Goal: Task Accomplishment & Management: Complete application form

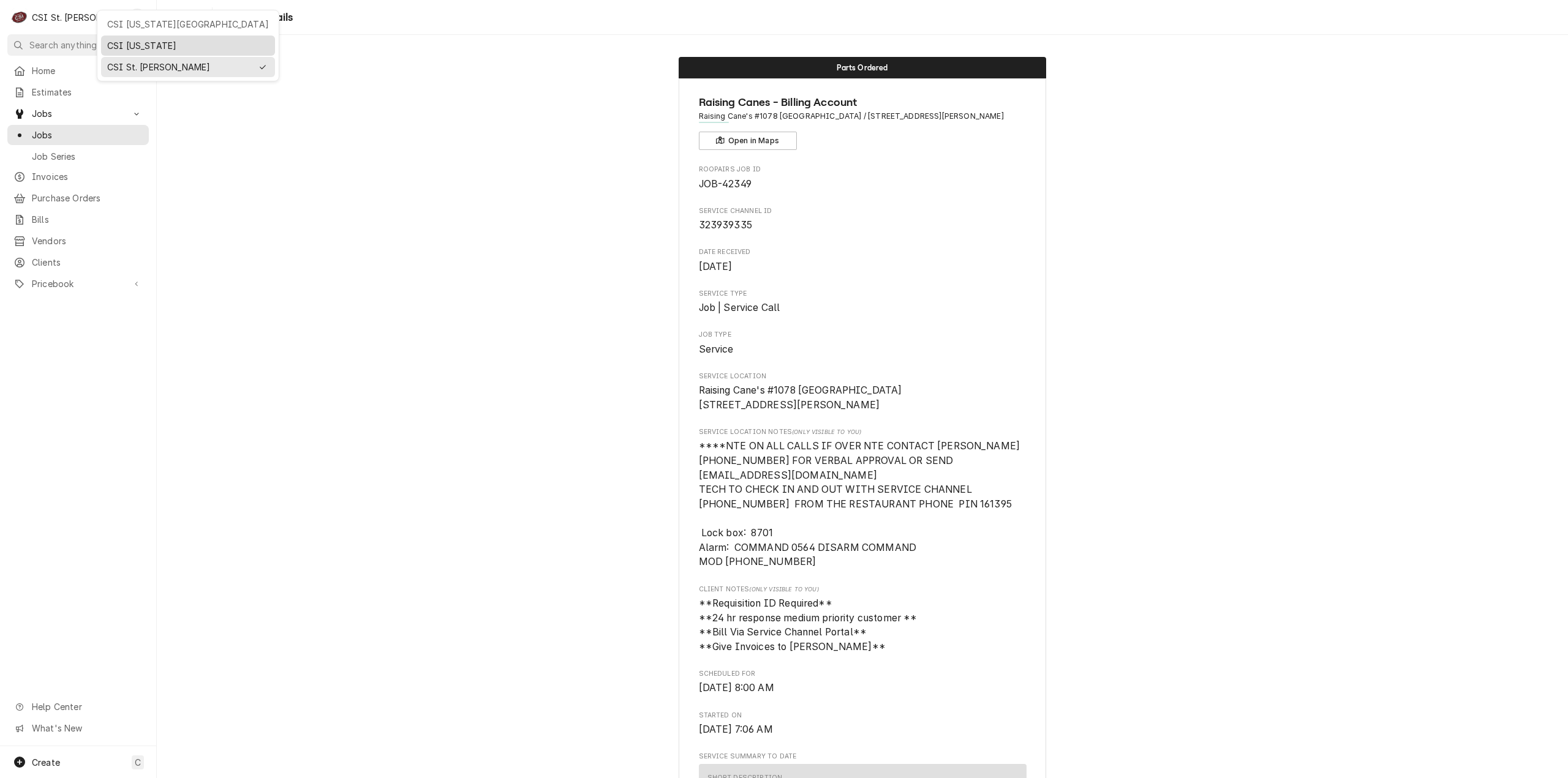
click at [117, 47] on div "CSI [US_STATE]" at bounding box center [188, 46] width 162 height 13
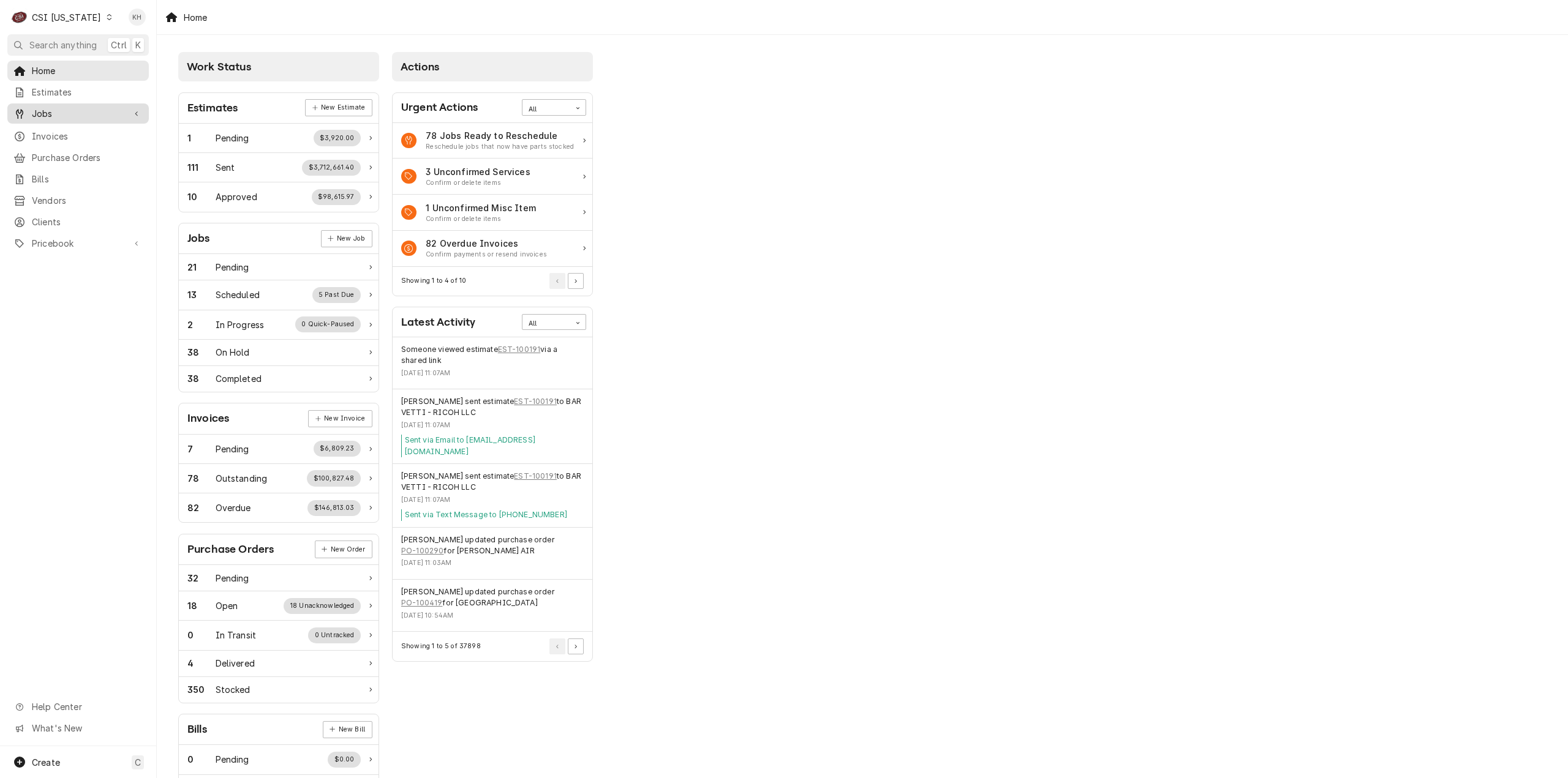
drag, startPoint x: 90, startPoint y: 110, endPoint x: 83, endPoint y: 119, distance: 11.4
click at [89, 110] on span "Jobs" at bounding box center [78, 114] width 92 height 13
click at [79, 129] on span "Jobs" at bounding box center [87, 135] width 111 height 13
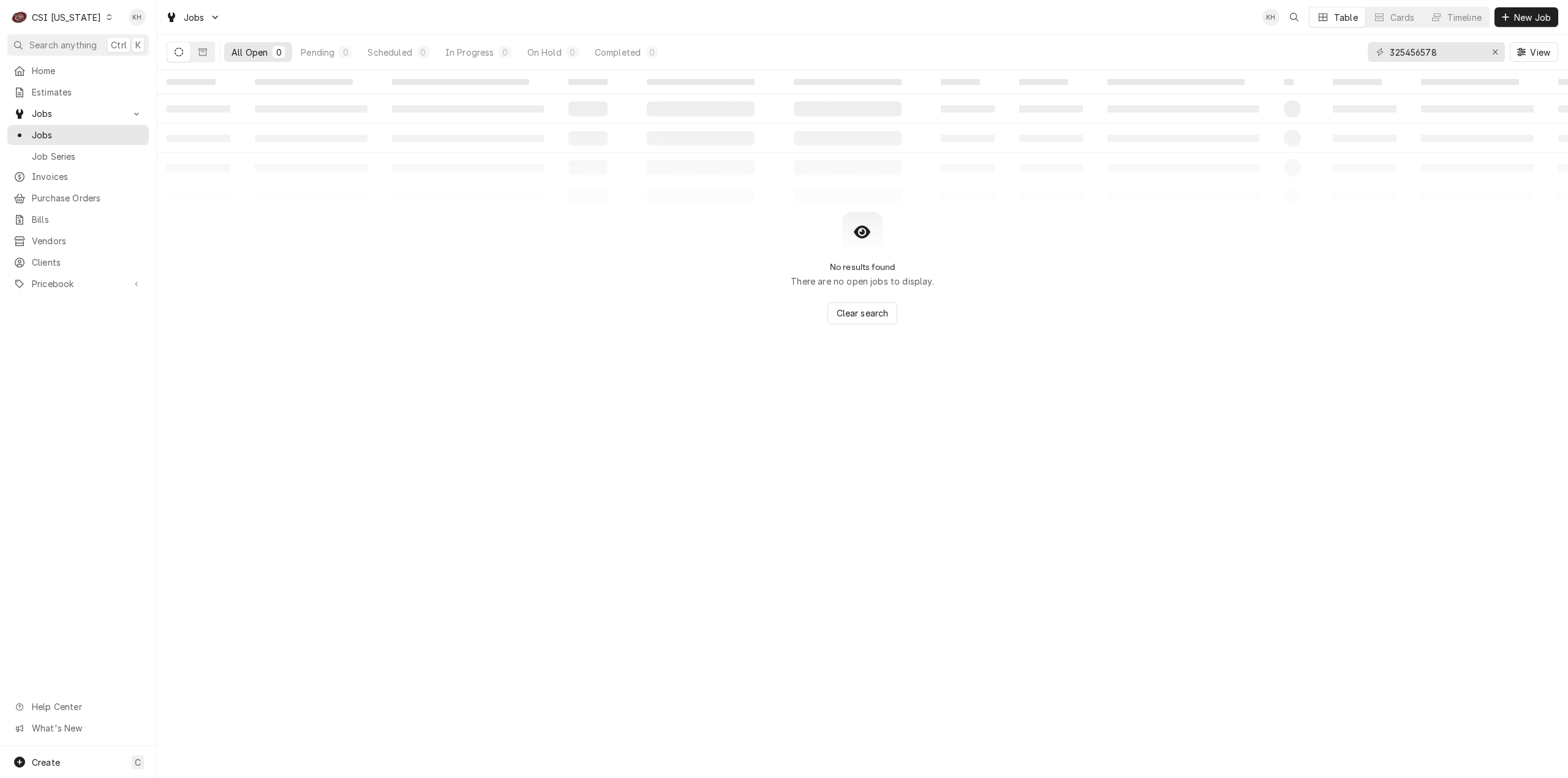
click at [280, 518] on div "‌ ‌ ‌ ‌ ‌ ‌ ‌ ‌ ‌ ‌ ‌ ‌ ‌ ‌ ‌ ‌ ‌ ‌ ‌ ‌ ‌ ‌ ‌ ‌ ‌ ‌ ‌ ‌ ‌ ‌ ‌ ‌ ‌ ‌ ‌ ‌ ‌ ‌ ‌ ‌…" at bounding box center [862, 424] width 1411 height 709
click at [88, 761] on div "Create C" at bounding box center [78, 762] width 156 height 32
click at [234, 651] on div "Job" at bounding box center [229, 656] width 82 height 13
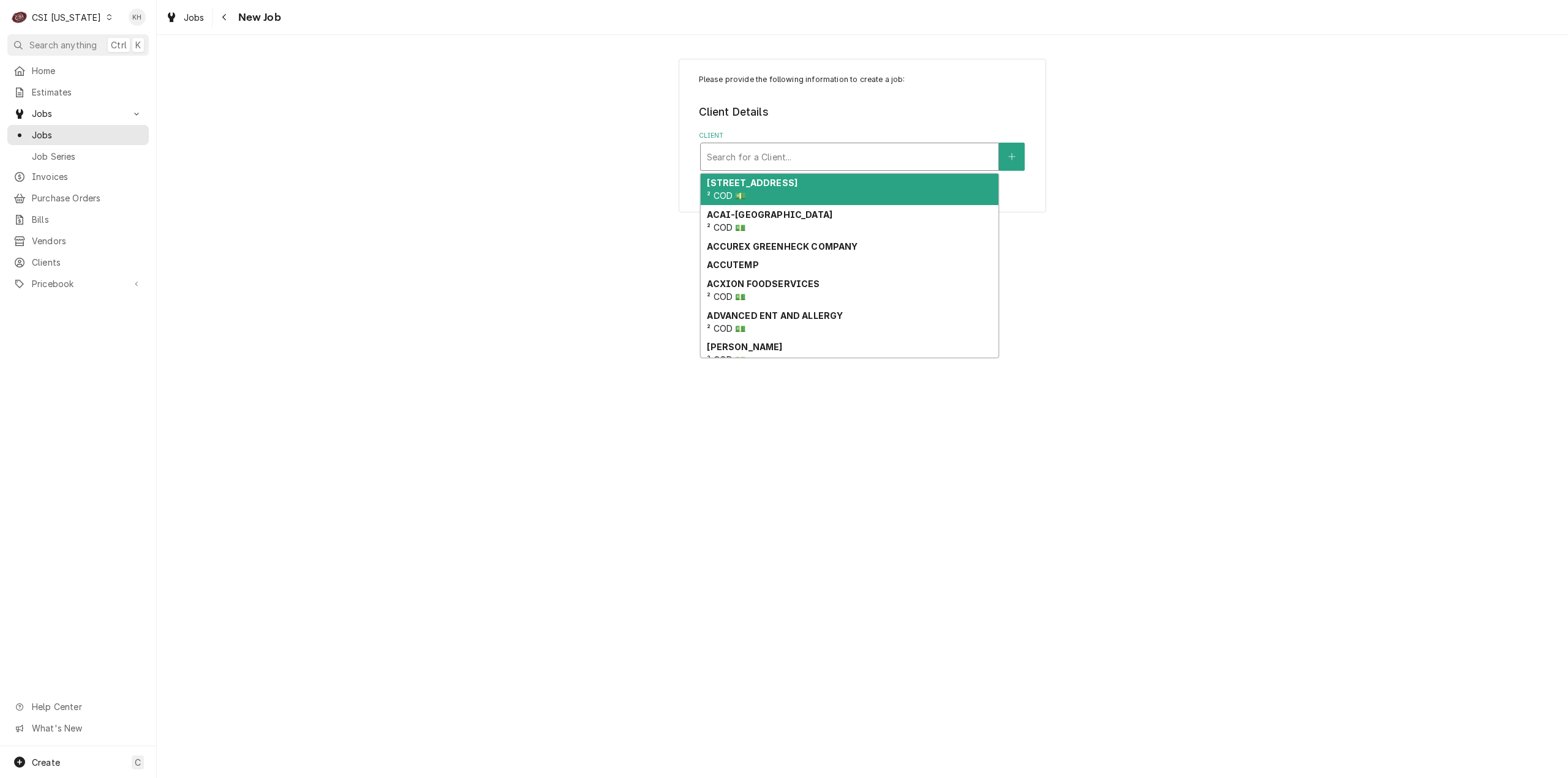
click at [786, 164] on div "Client" at bounding box center [850, 156] width 285 height 22
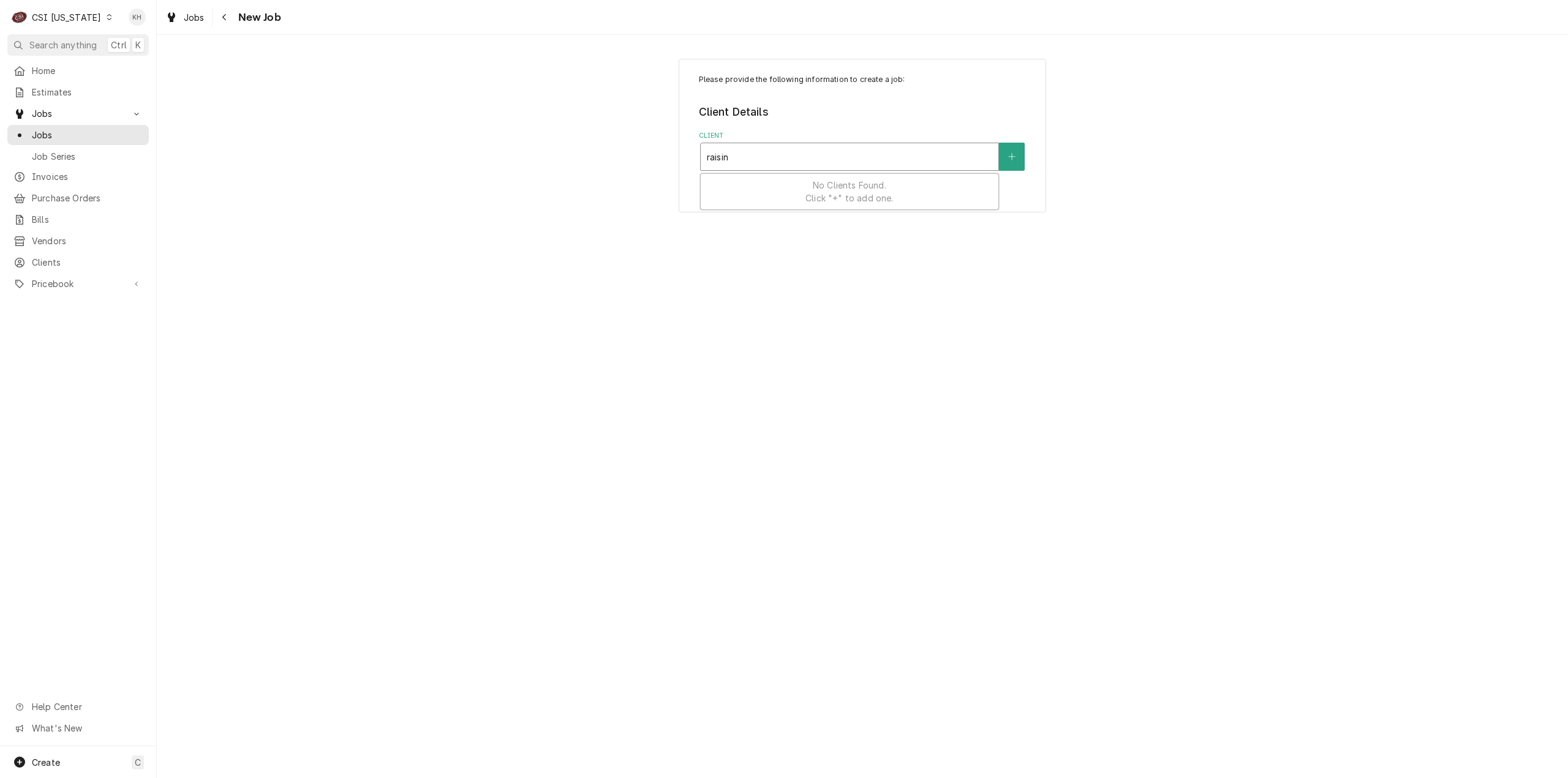
type input "raising"
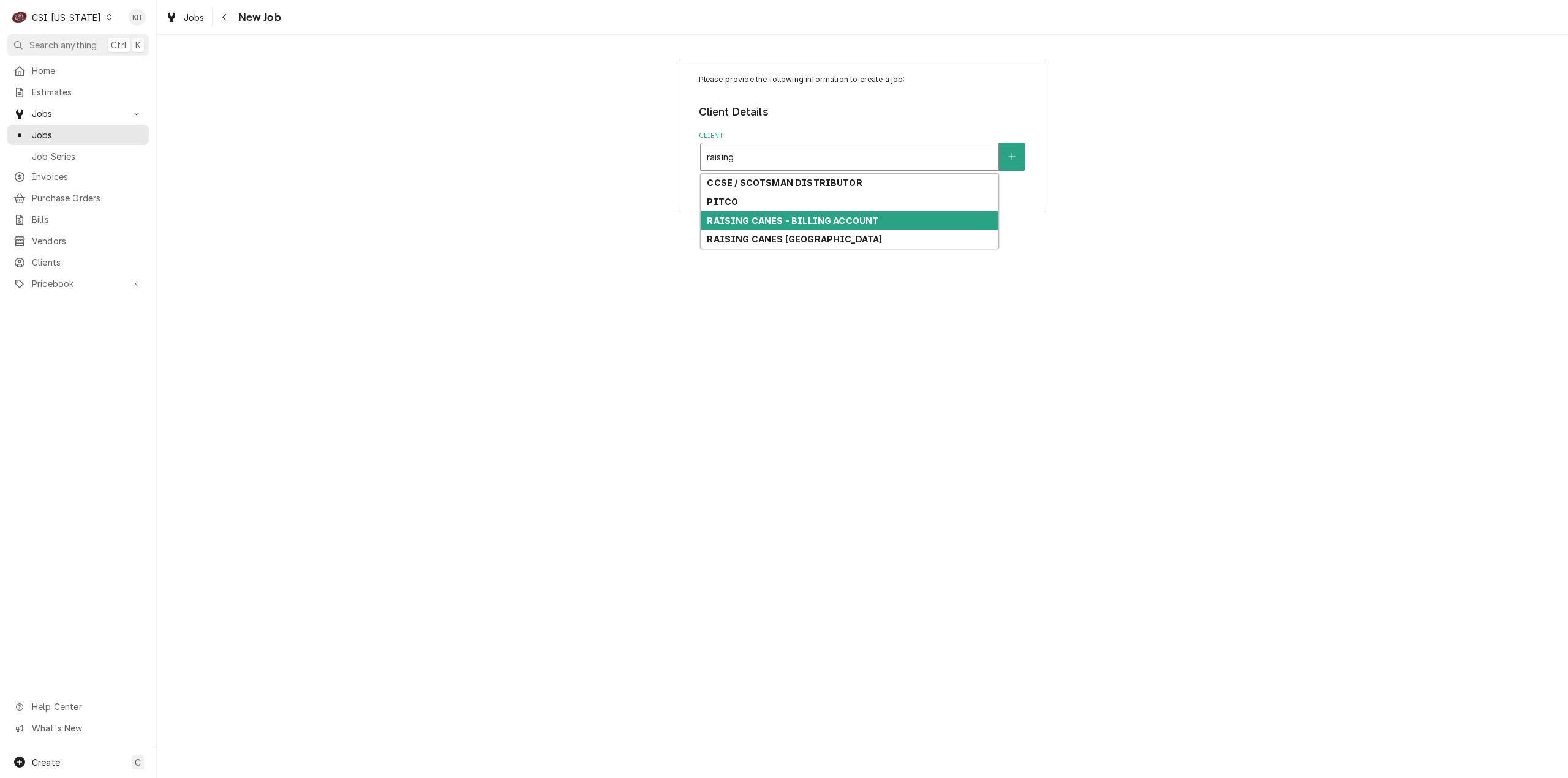
click at [844, 215] on strong "RAISING CANES - BILLING ACCOUNT" at bounding box center [793, 220] width 172 height 11
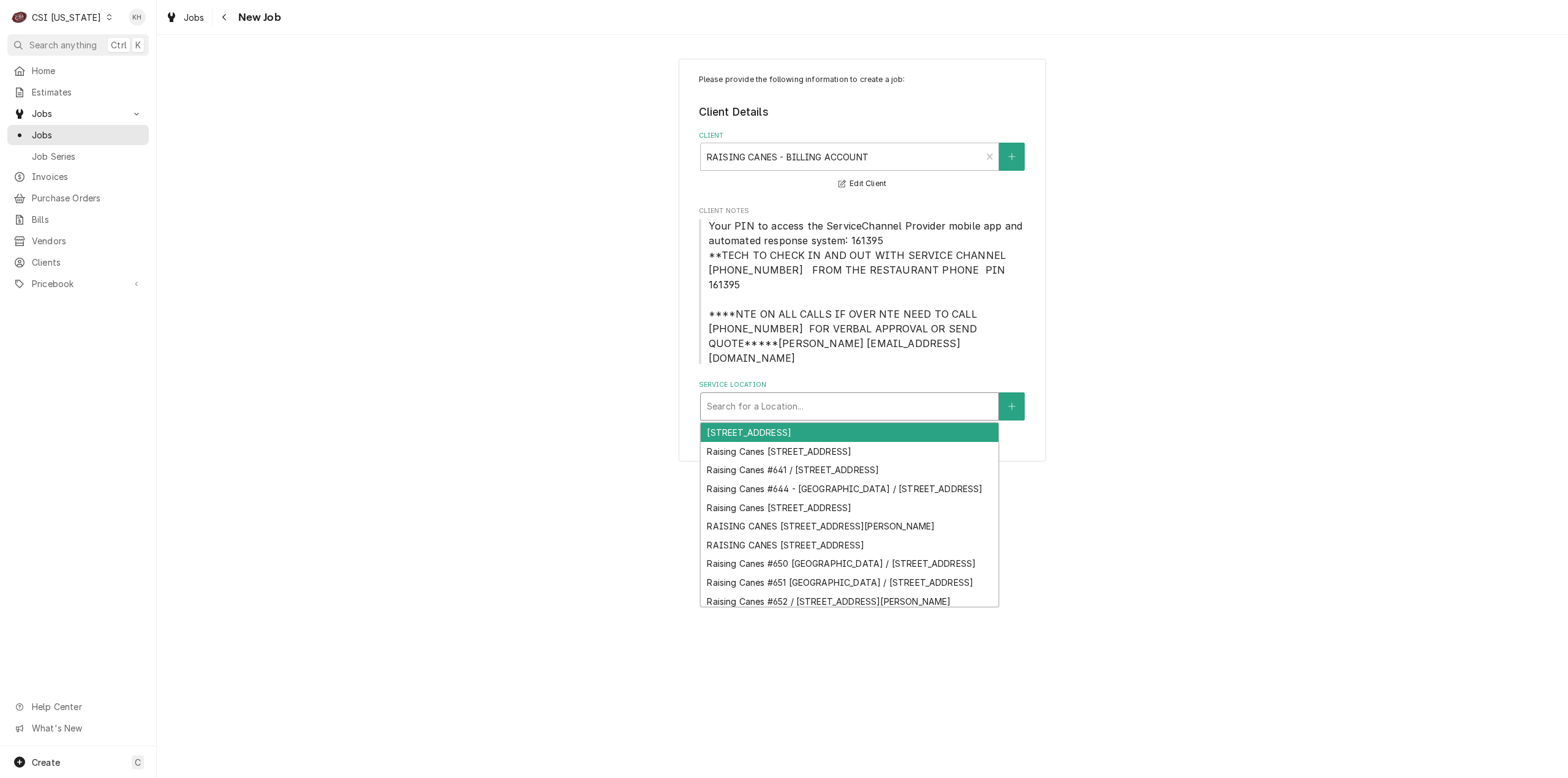
click at [887, 395] on div "Service Location" at bounding box center [850, 406] width 285 height 22
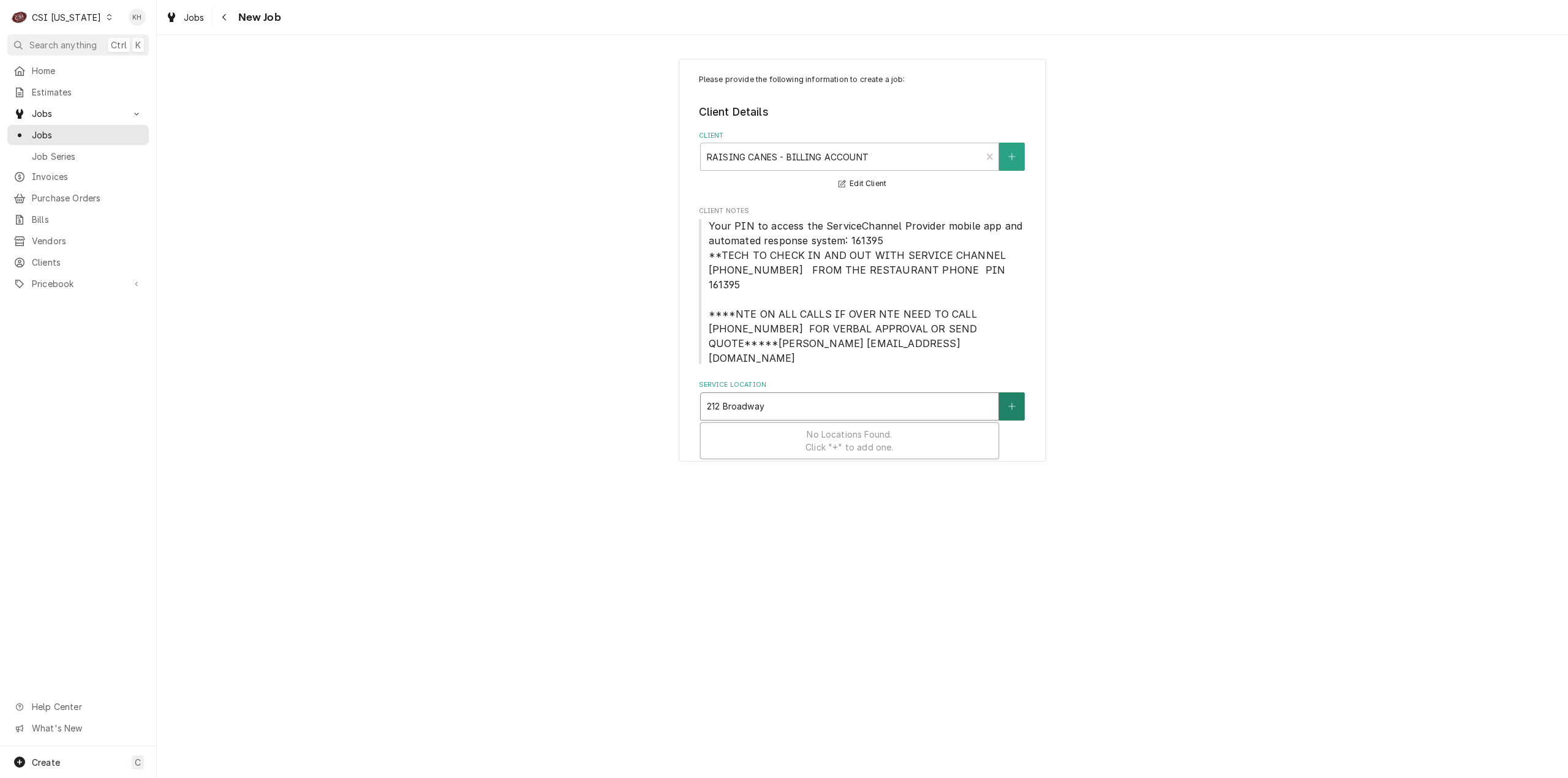
type input "212 Broadway"
click at [1010, 402] on icon "Create New Location" at bounding box center [1012, 406] width 7 height 9
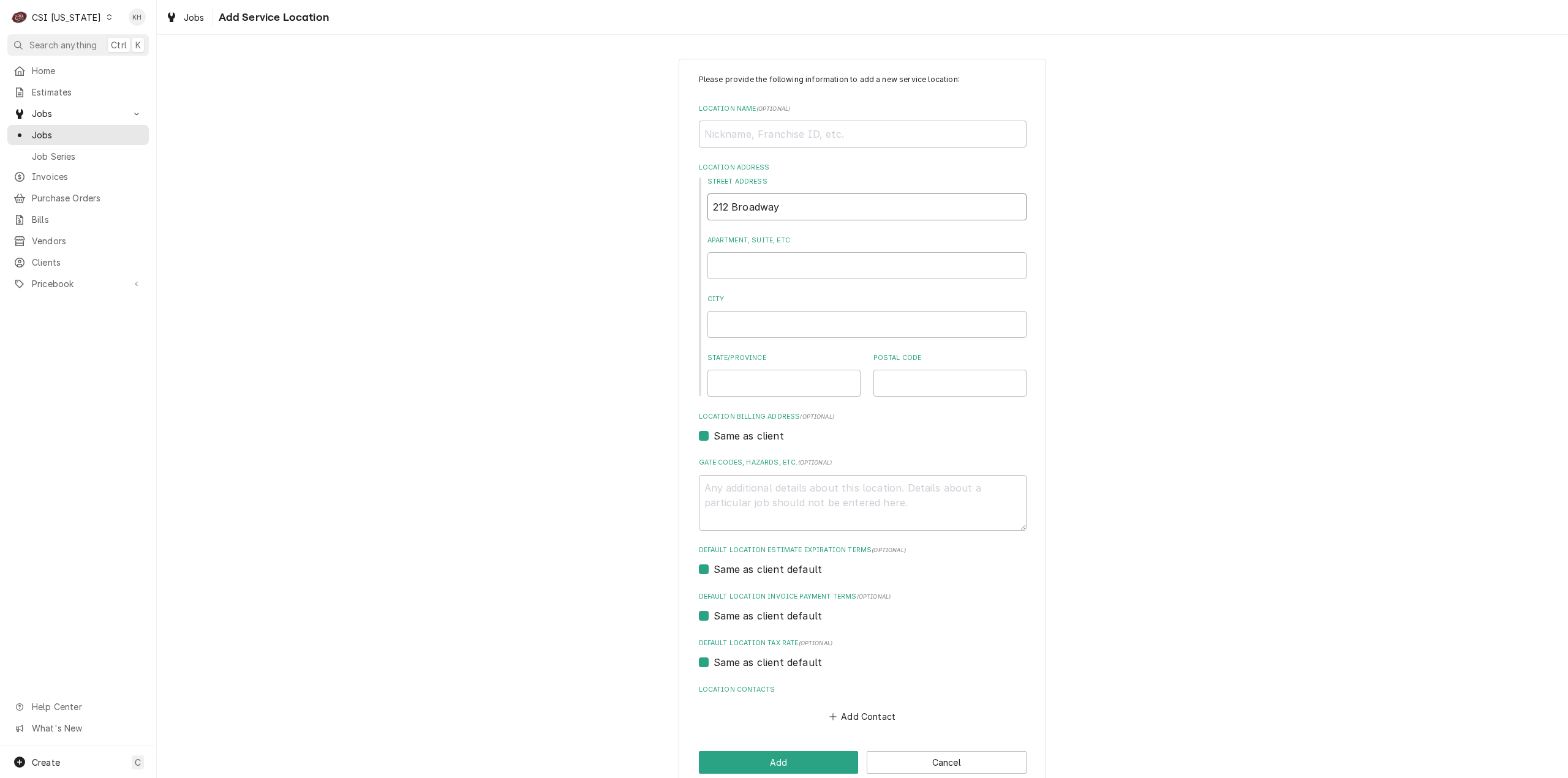
click at [820, 211] on input "212 Broadway" at bounding box center [867, 207] width 319 height 27
type textarea "x"
type input "212 Broadwa"
type textarea "x"
type input "212 Broadway"
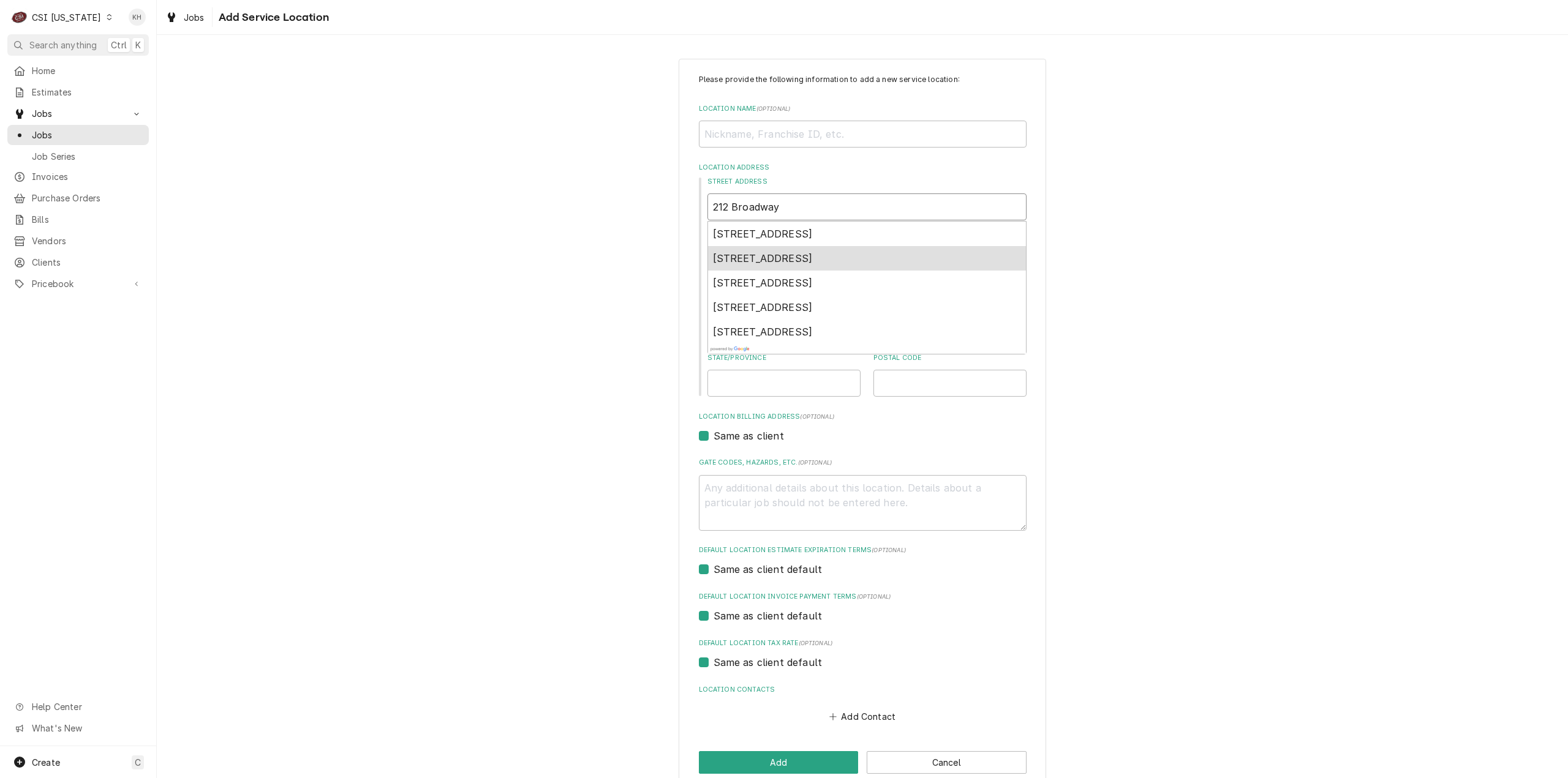
click at [886, 248] on div "212 Broadway, Nashville, TN, USA" at bounding box center [867, 258] width 318 height 24
click at [841, 128] on input "Location Name ( optional )" at bounding box center [863, 134] width 328 height 27
type textarea "x"
type input "R"
type textarea "x"
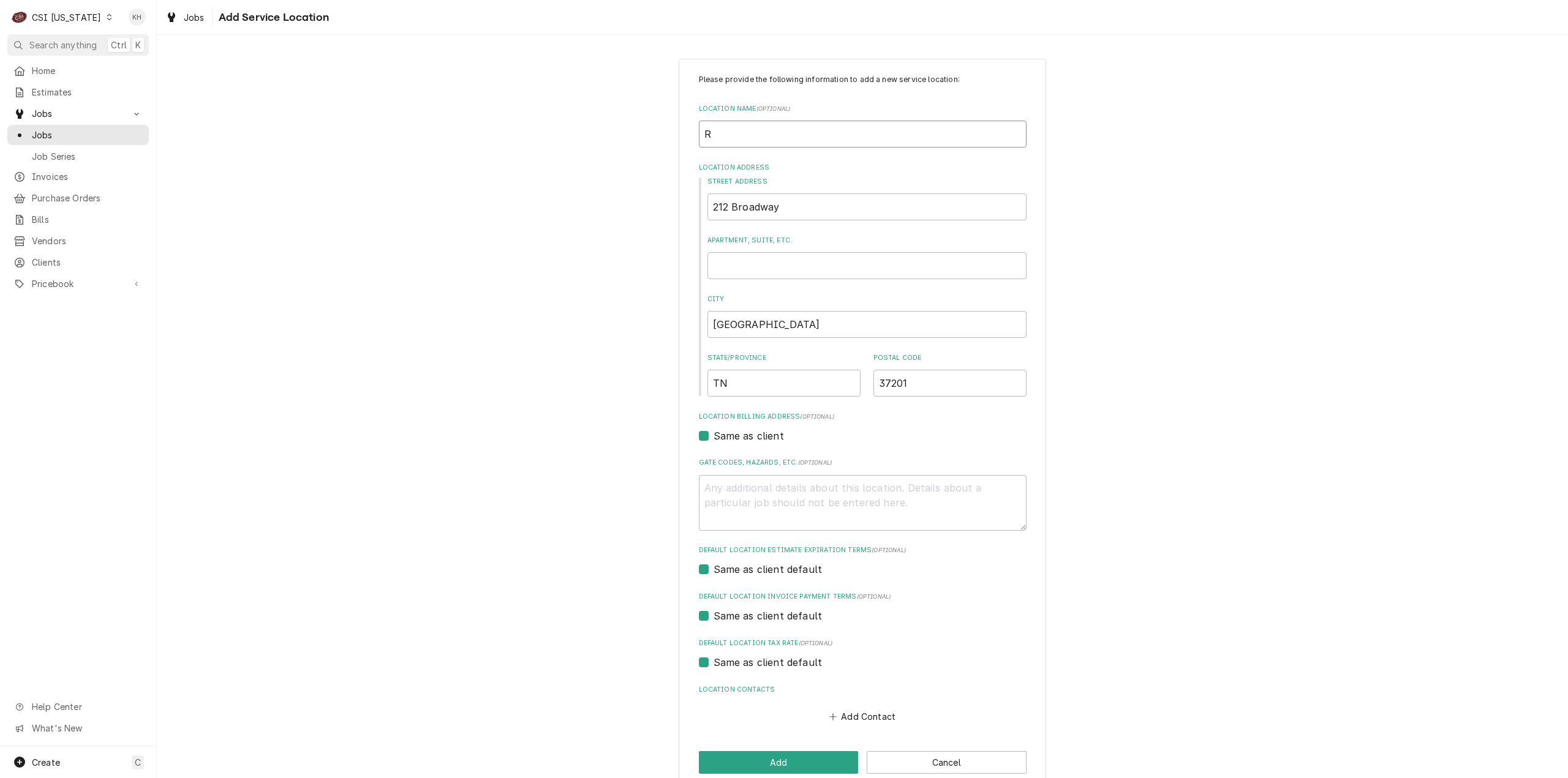
type input "Ra"
type textarea "x"
type input "Rai"
type textarea "x"
type input "Rais"
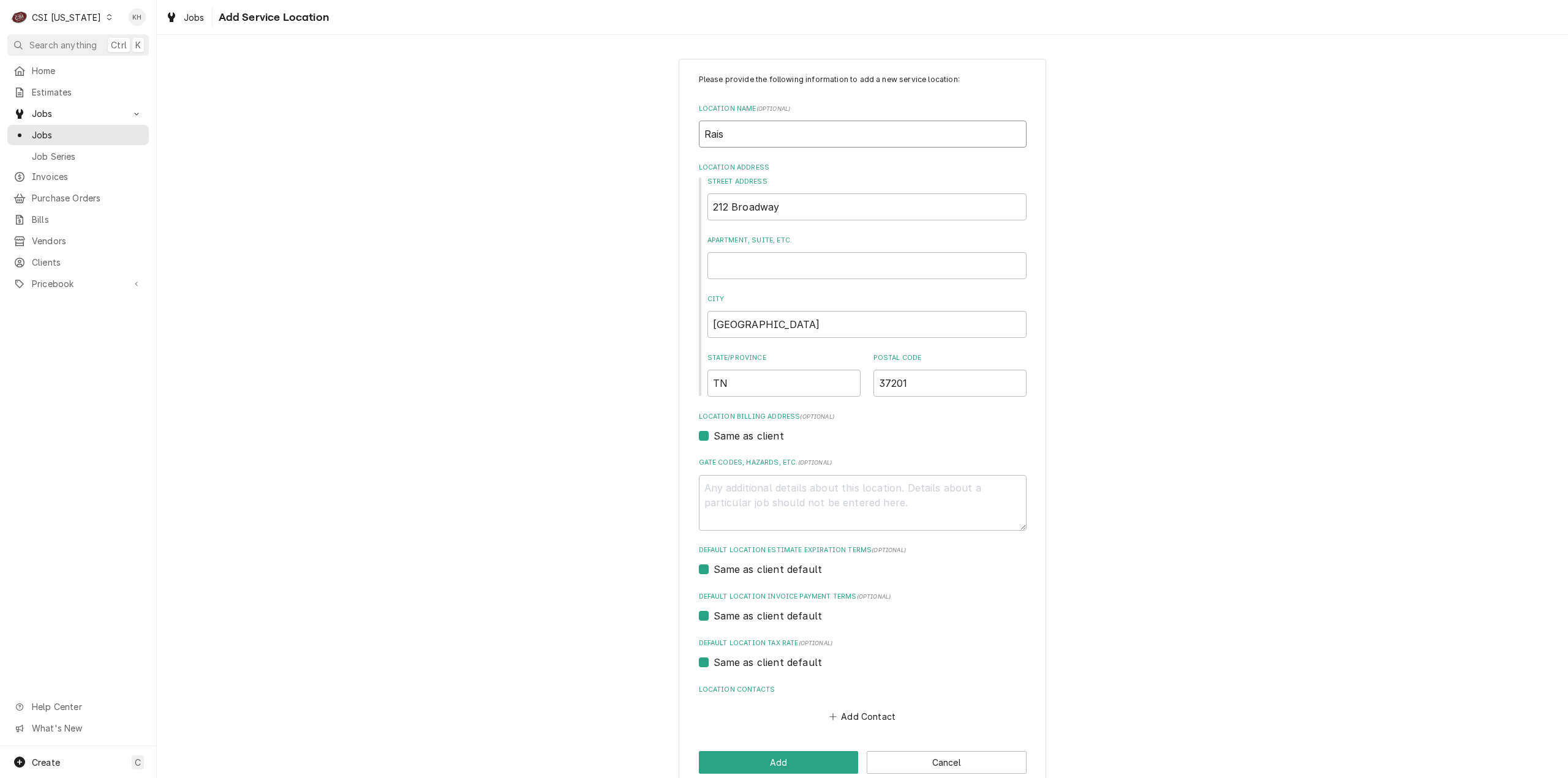
type textarea "x"
type input "Raisi"
type textarea "x"
type input "Raisin"
type textarea "x"
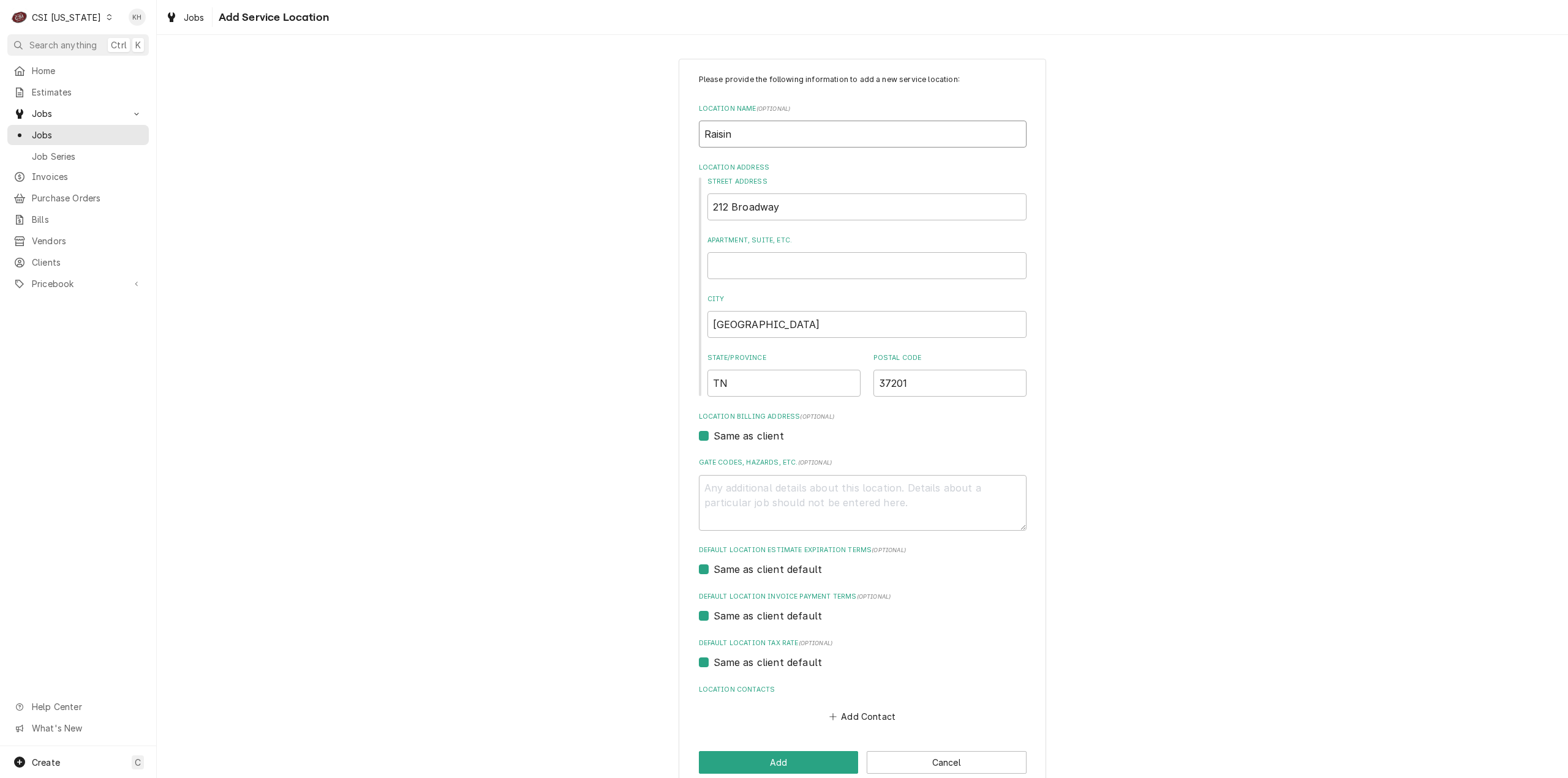
type input "Raising"
type textarea "x"
type input "Raising"
type textarea "x"
type input "Raising C"
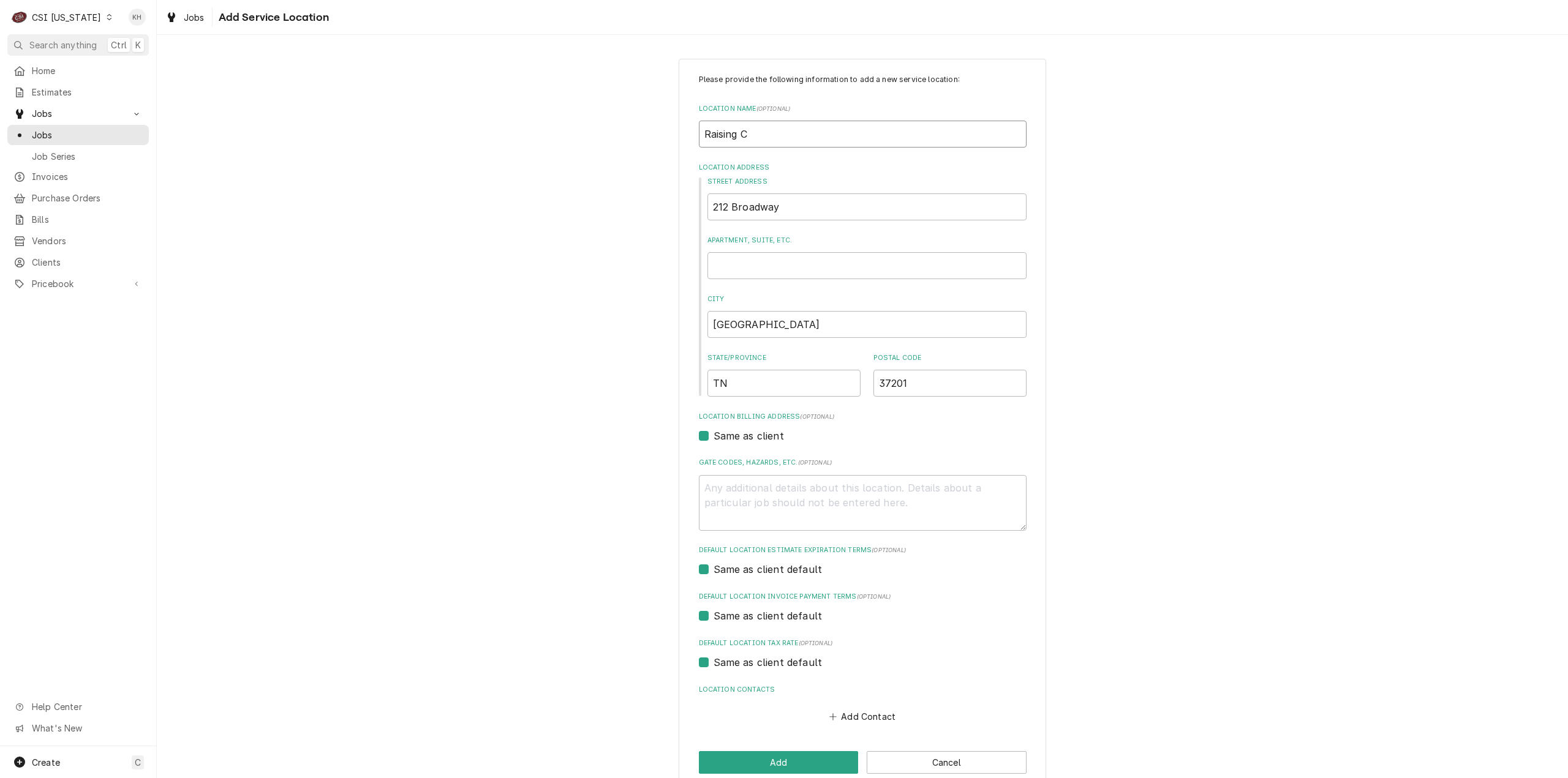
type textarea "x"
type input "Raising Ca"
type textarea "x"
type input "Raising Can"
type textarea "x"
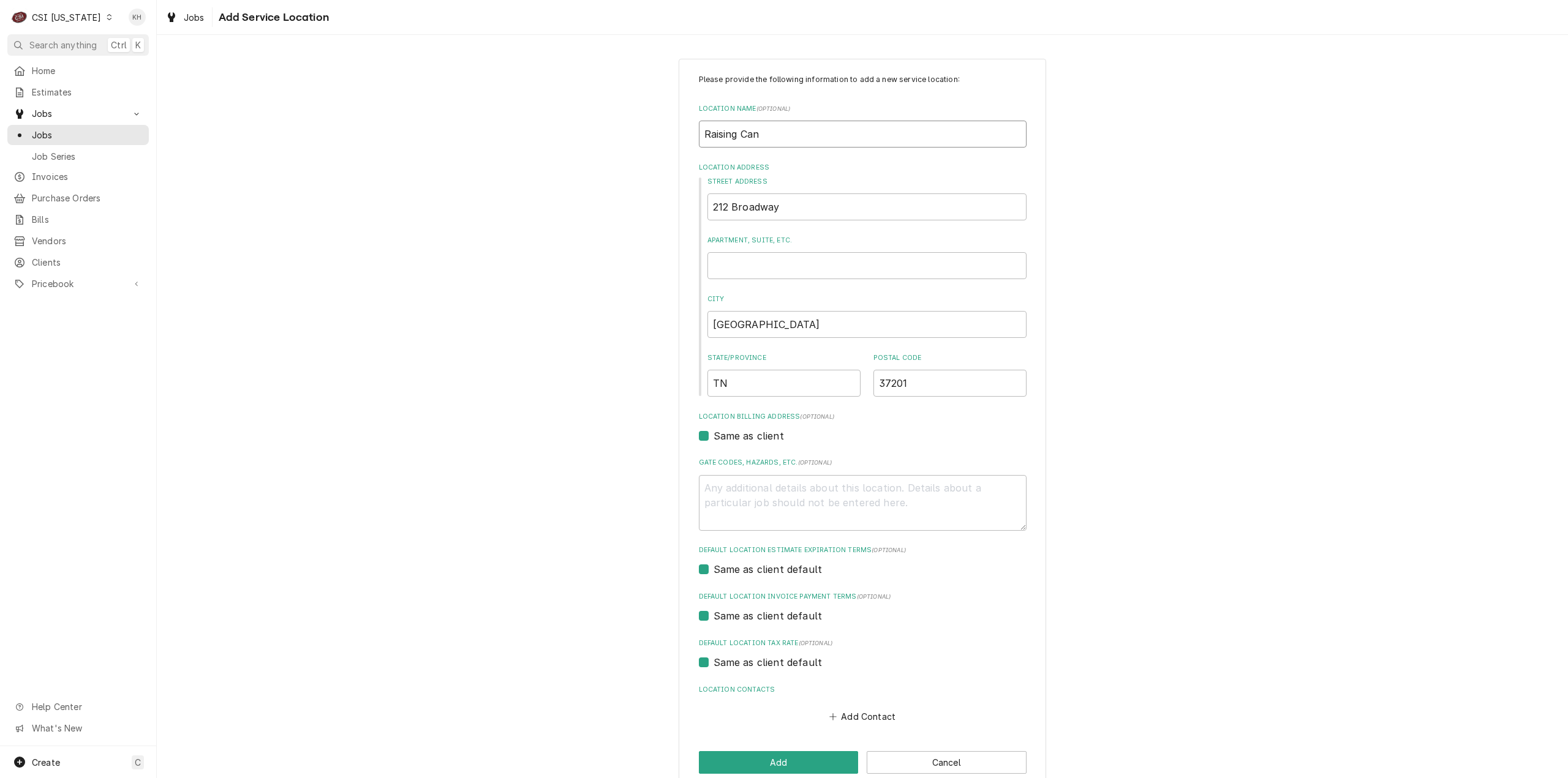
type input "Raising Cane"
type textarea "x"
type input "Raising Canes"
type textarea "x"
type input "Raising Canes"
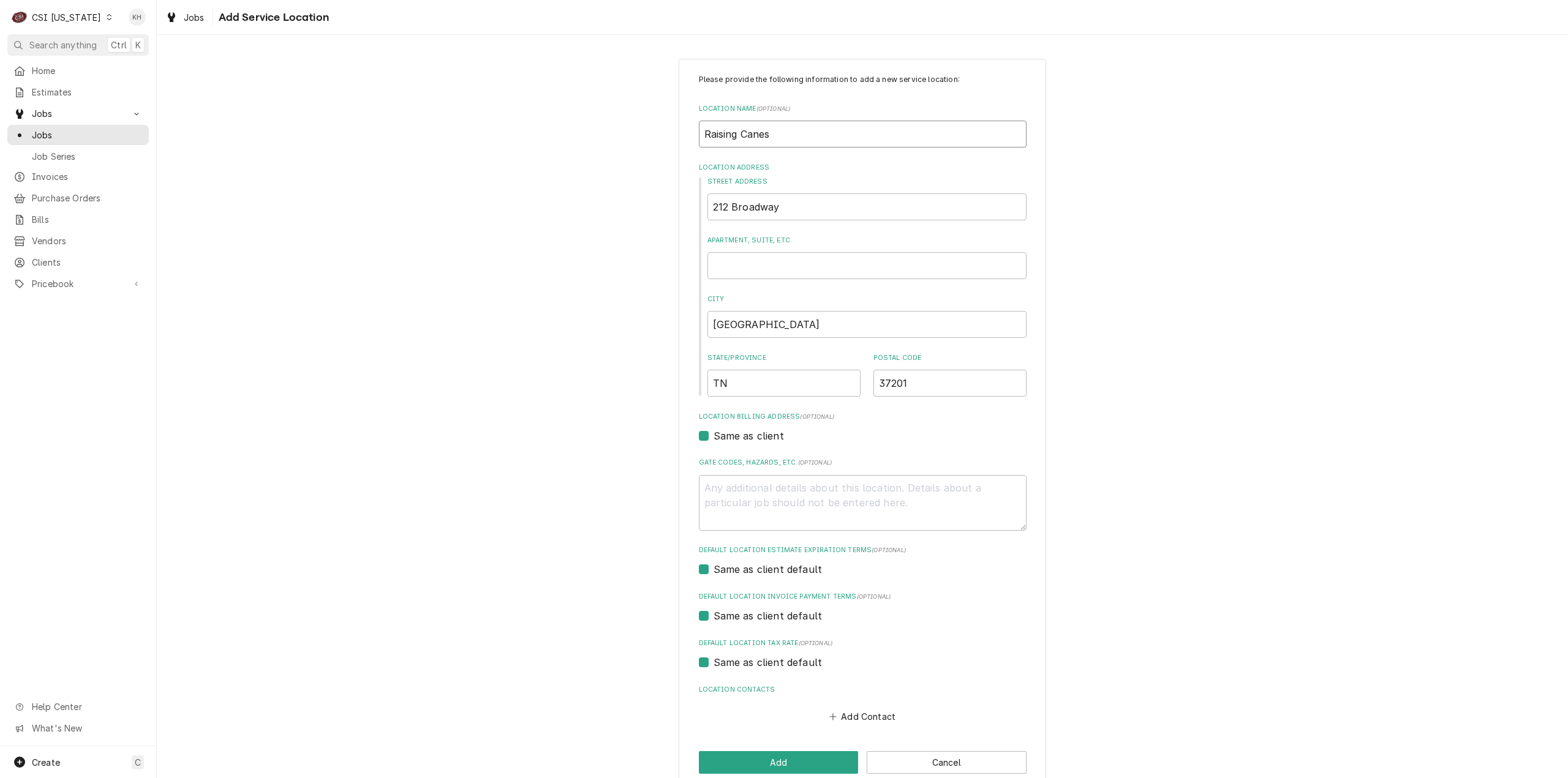
type textarea "x"
type input "Raising Canes #"
type textarea "x"
type input "Raising Canes #8"
type textarea "x"
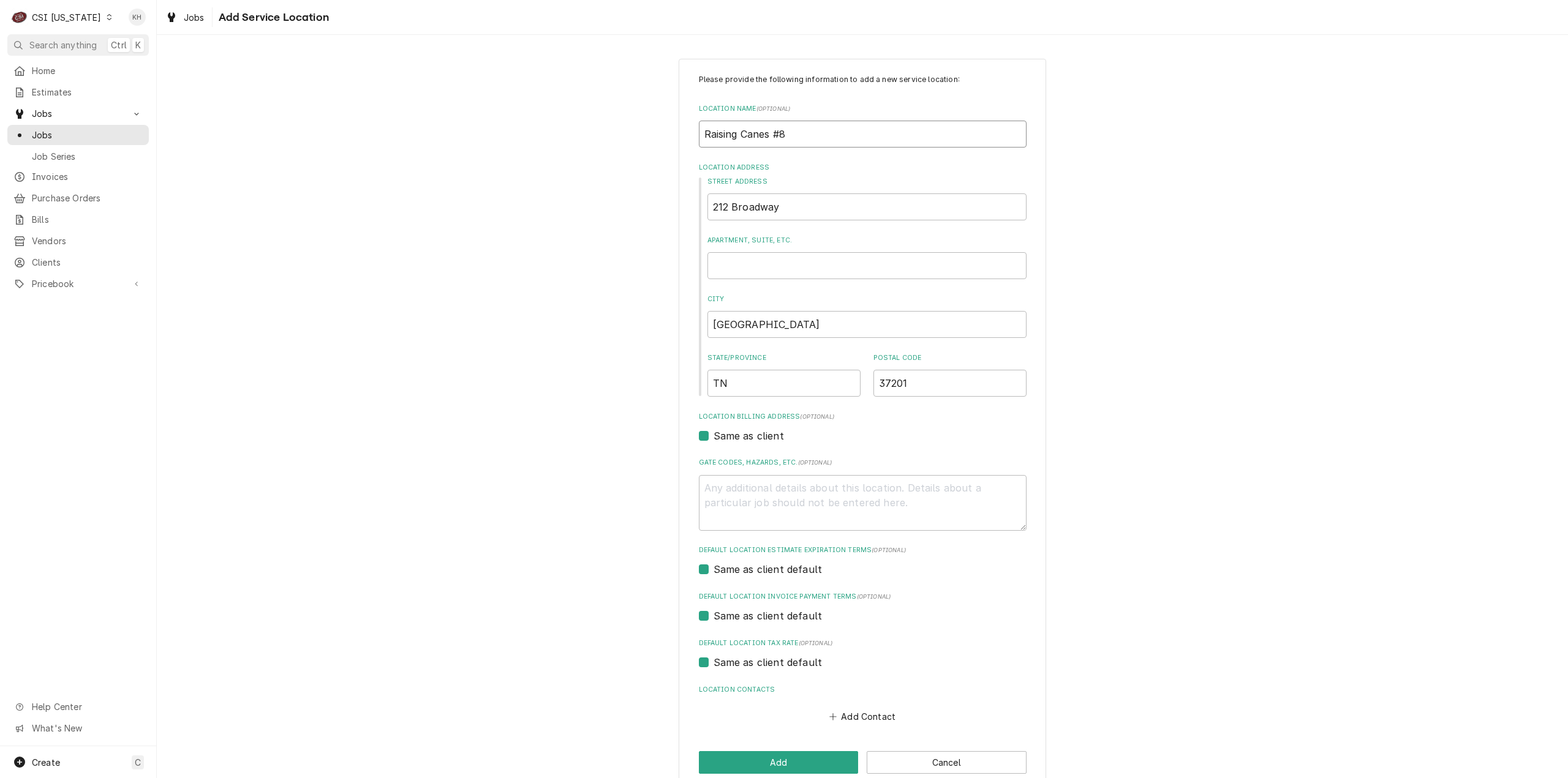
type input "Raising Canes #82"
type textarea "x"
type input "Raising Canes #822"
type textarea "x"
type input "Raising Canes #822"
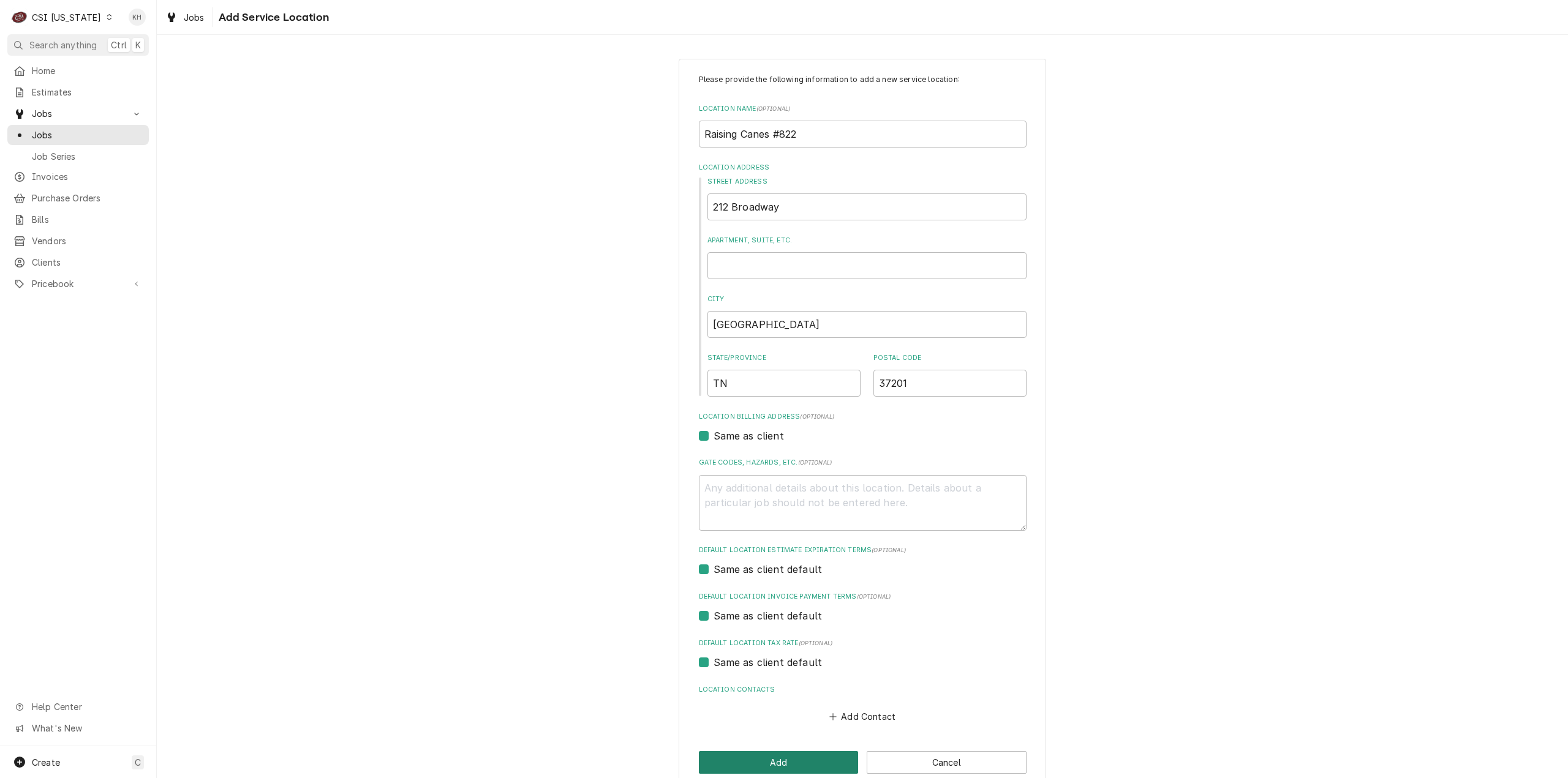
click at [783, 767] on button "Add" at bounding box center [779, 762] width 160 height 22
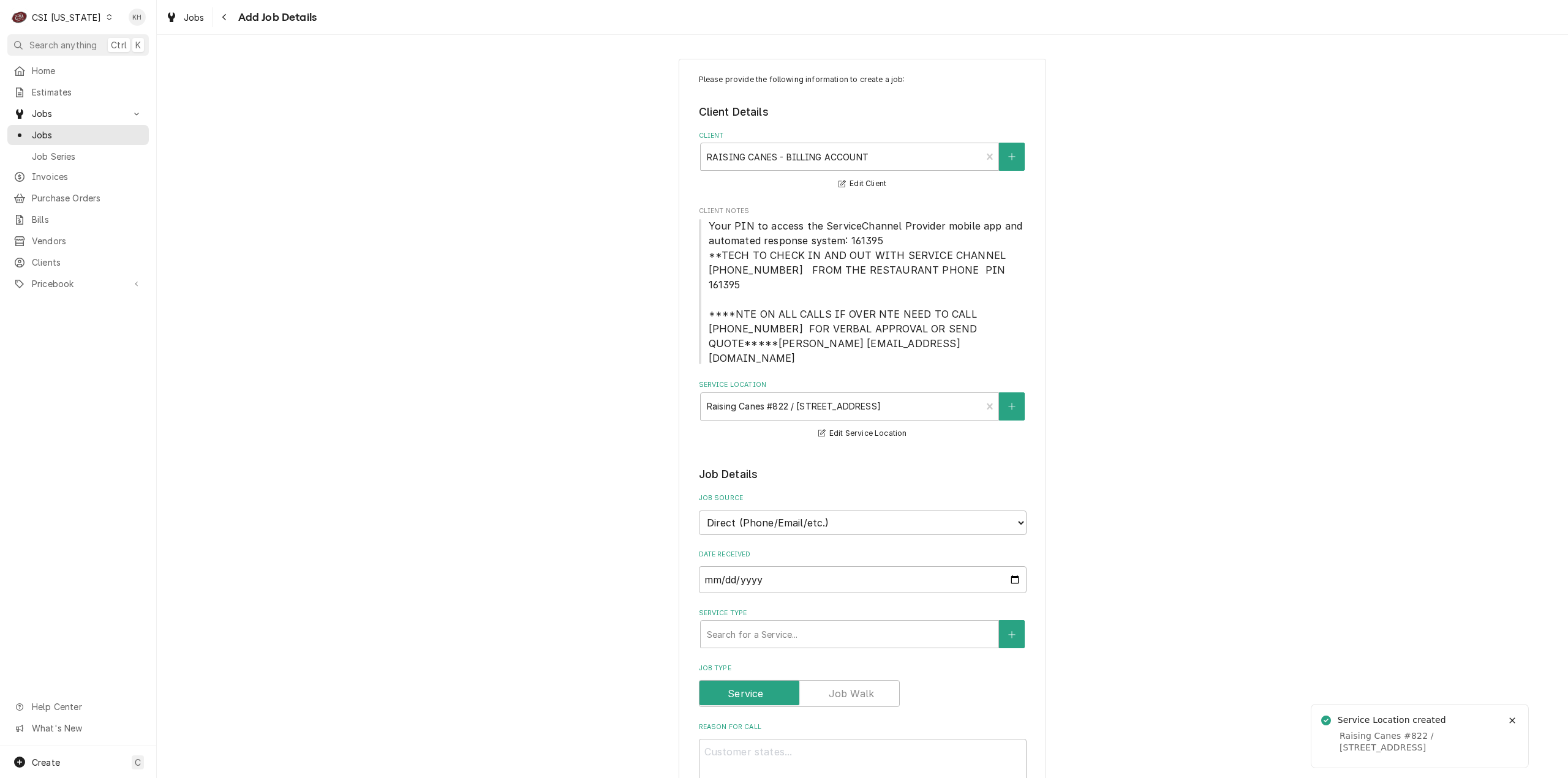
type textarea "x"
click at [833, 511] on select "Direct (Phone/Email/etc.) Service Channel Corrigo Ecotrak Other" at bounding box center [863, 523] width 328 height 24
select select "1"
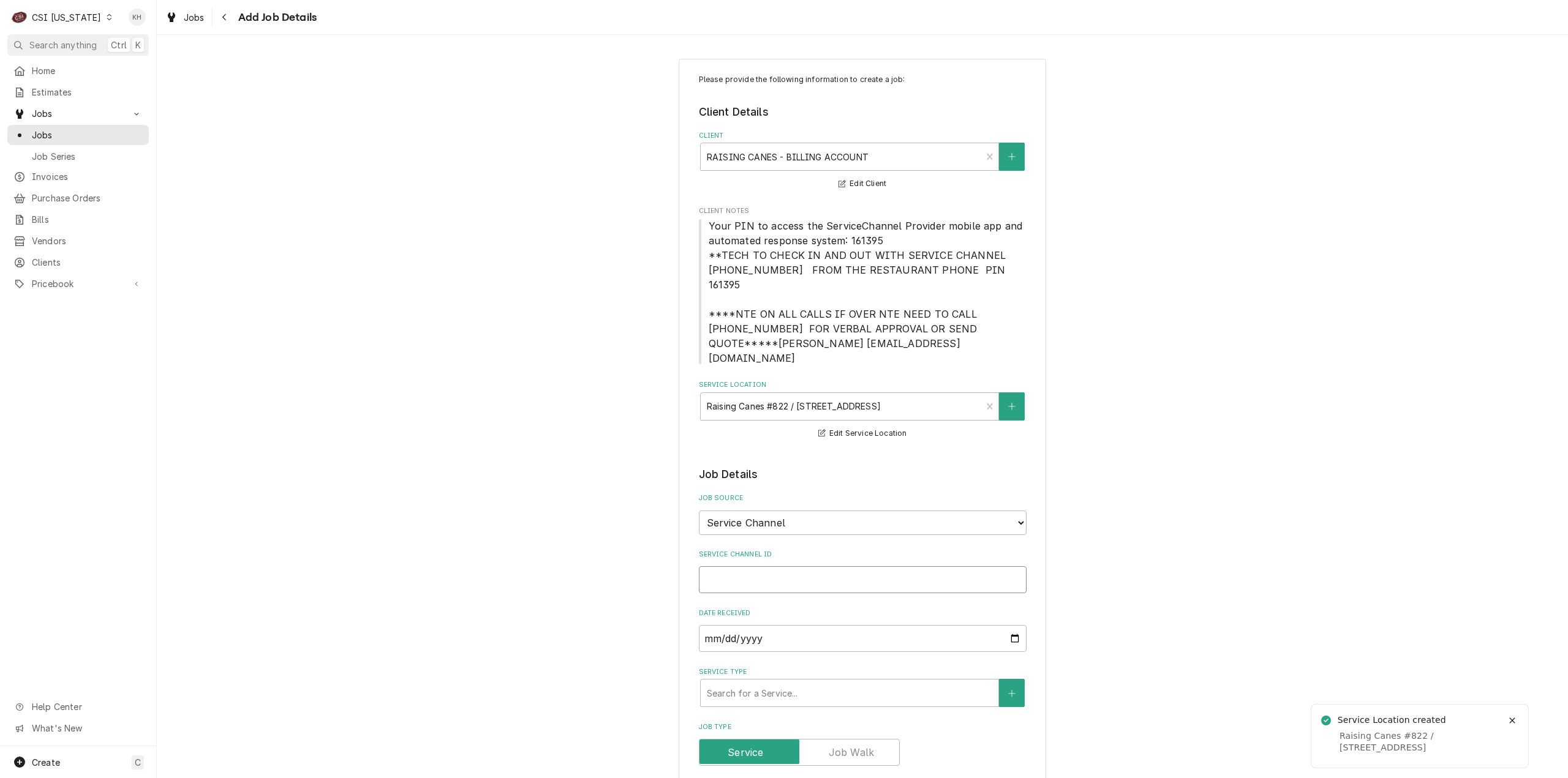
click at [806, 566] on input "Service Channel ID" at bounding box center [863, 579] width 328 height 27
paste input "326973993"
type textarea "x"
type input "326973993"
type textarea "x"
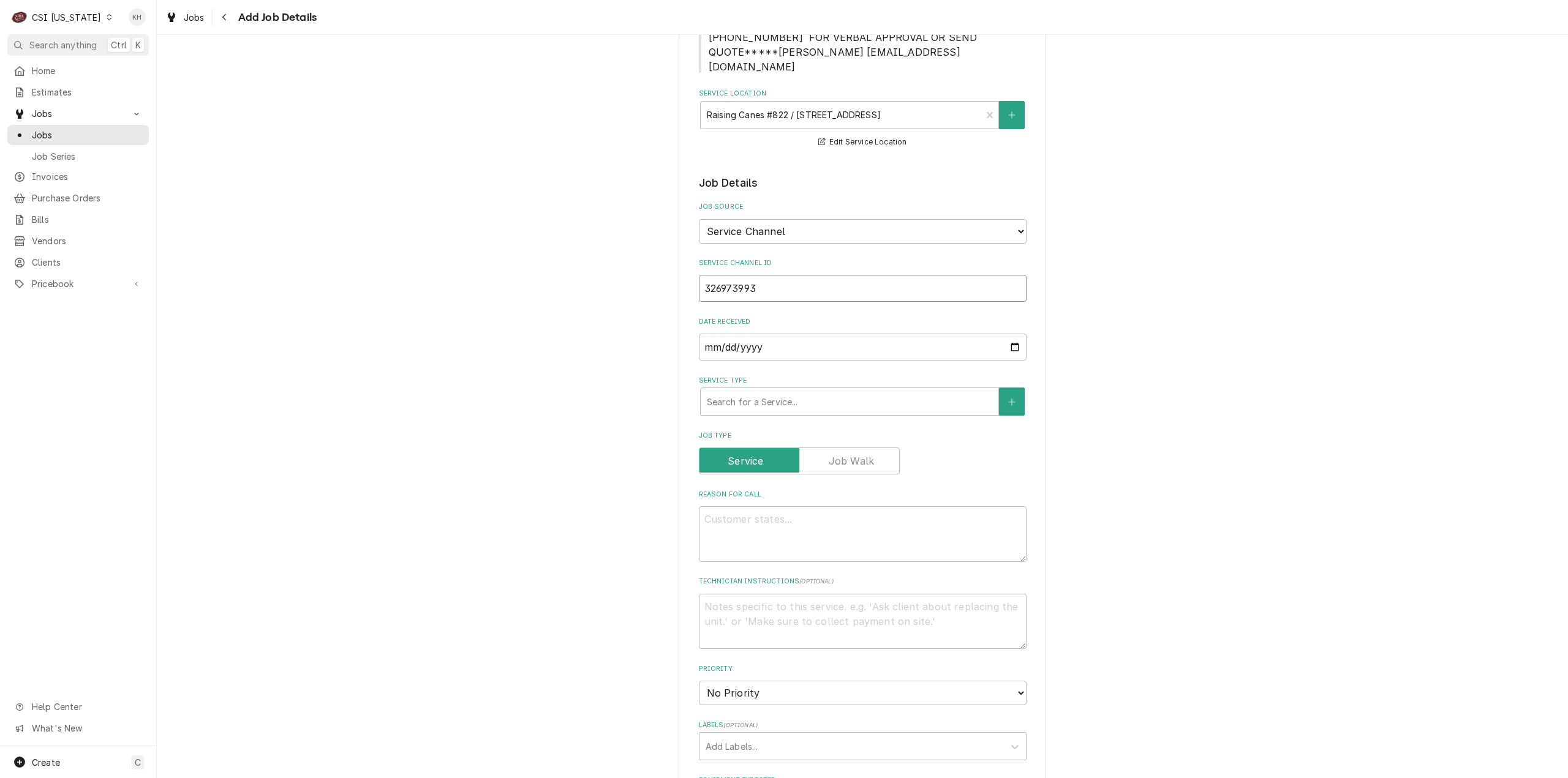
scroll to position [306, 0]
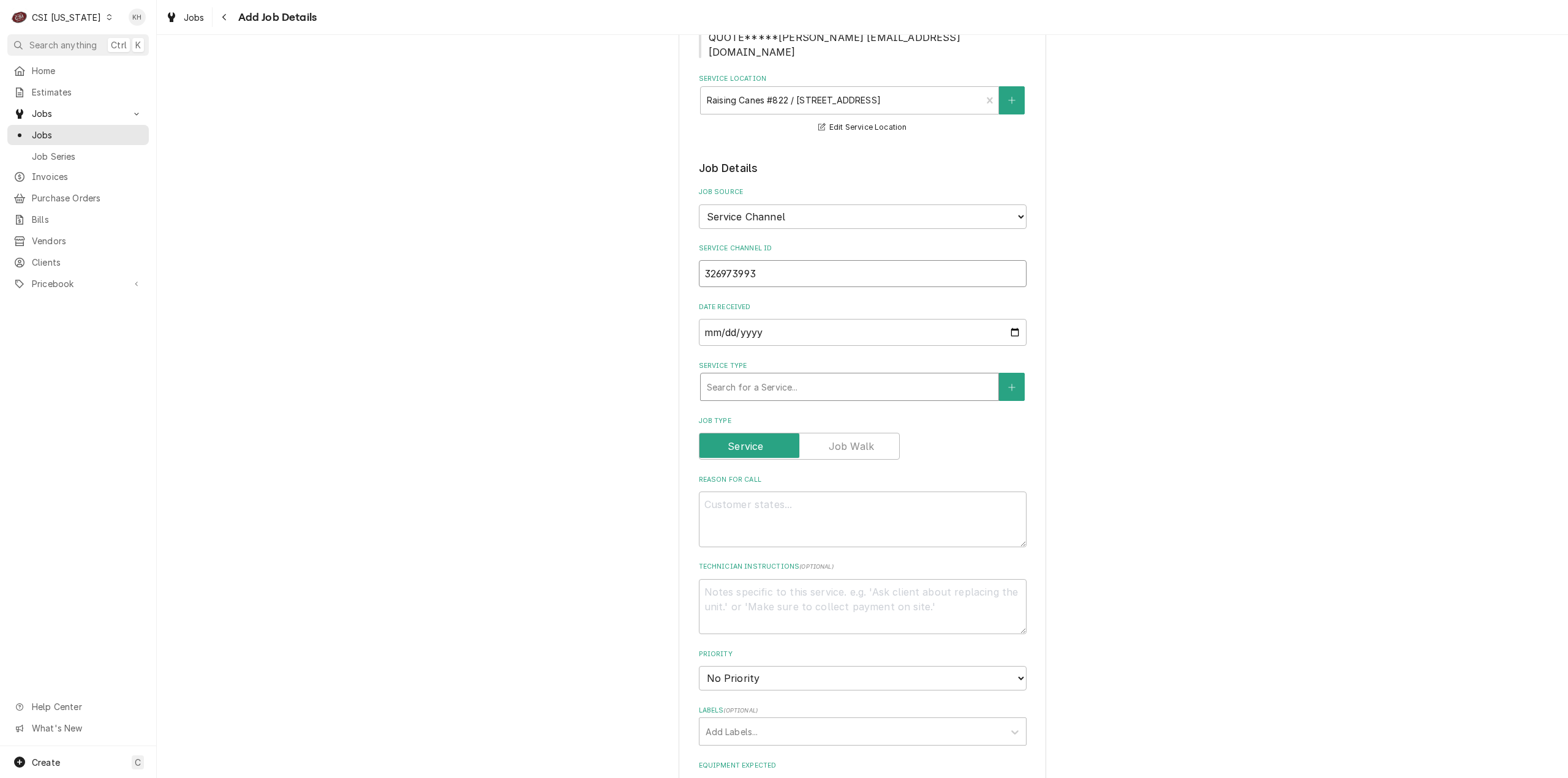
type input "326973993"
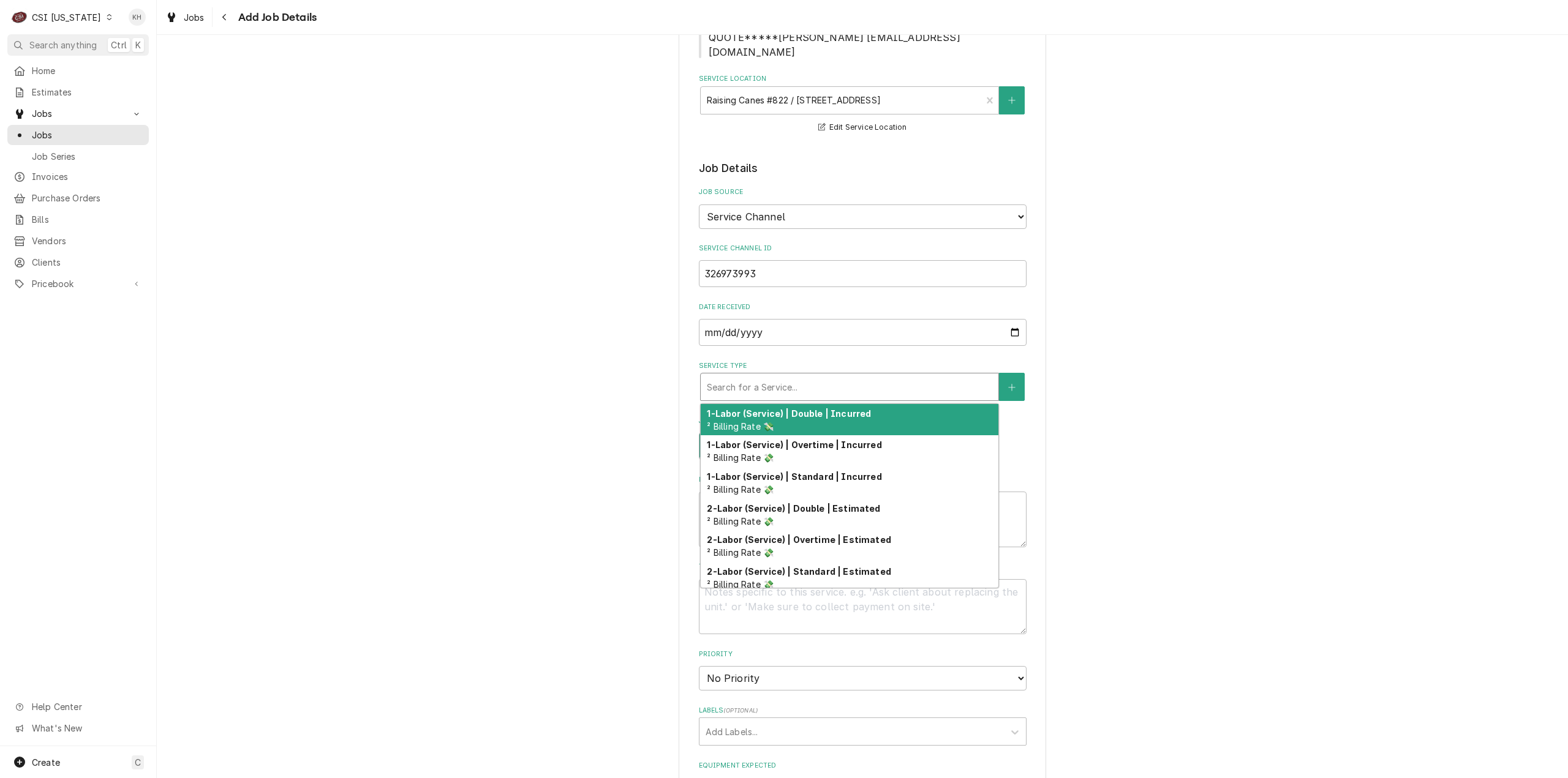
drag, startPoint x: 770, startPoint y: 364, endPoint x: 753, endPoint y: 373, distance: 19.2
click at [770, 376] on div "Service Type" at bounding box center [850, 387] width 285 height 22
type textarea "x"
type input "i"
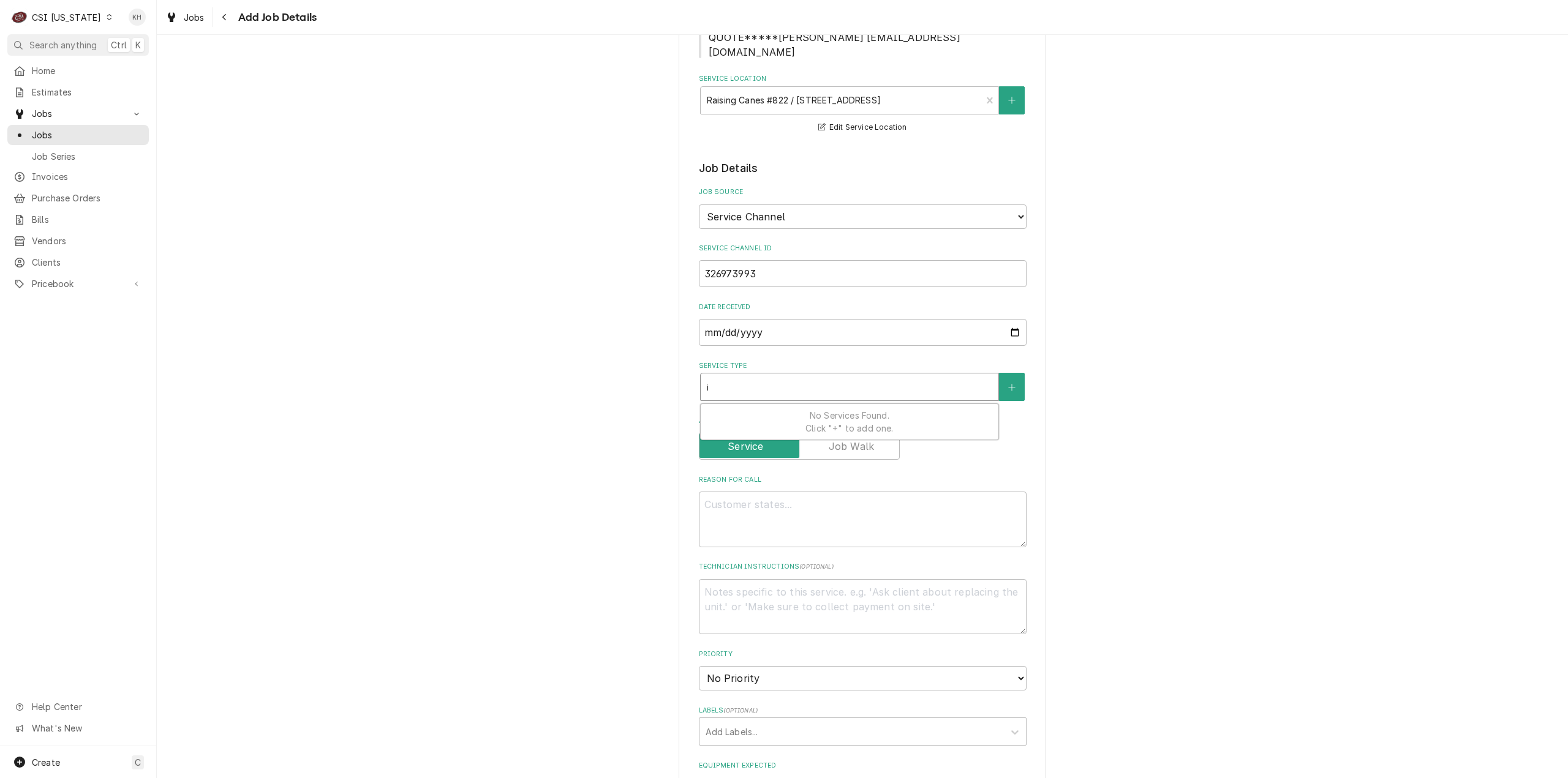
type textarea "x"
type input "in"
type textarea "x"
type input "ins"
type textarea "x"
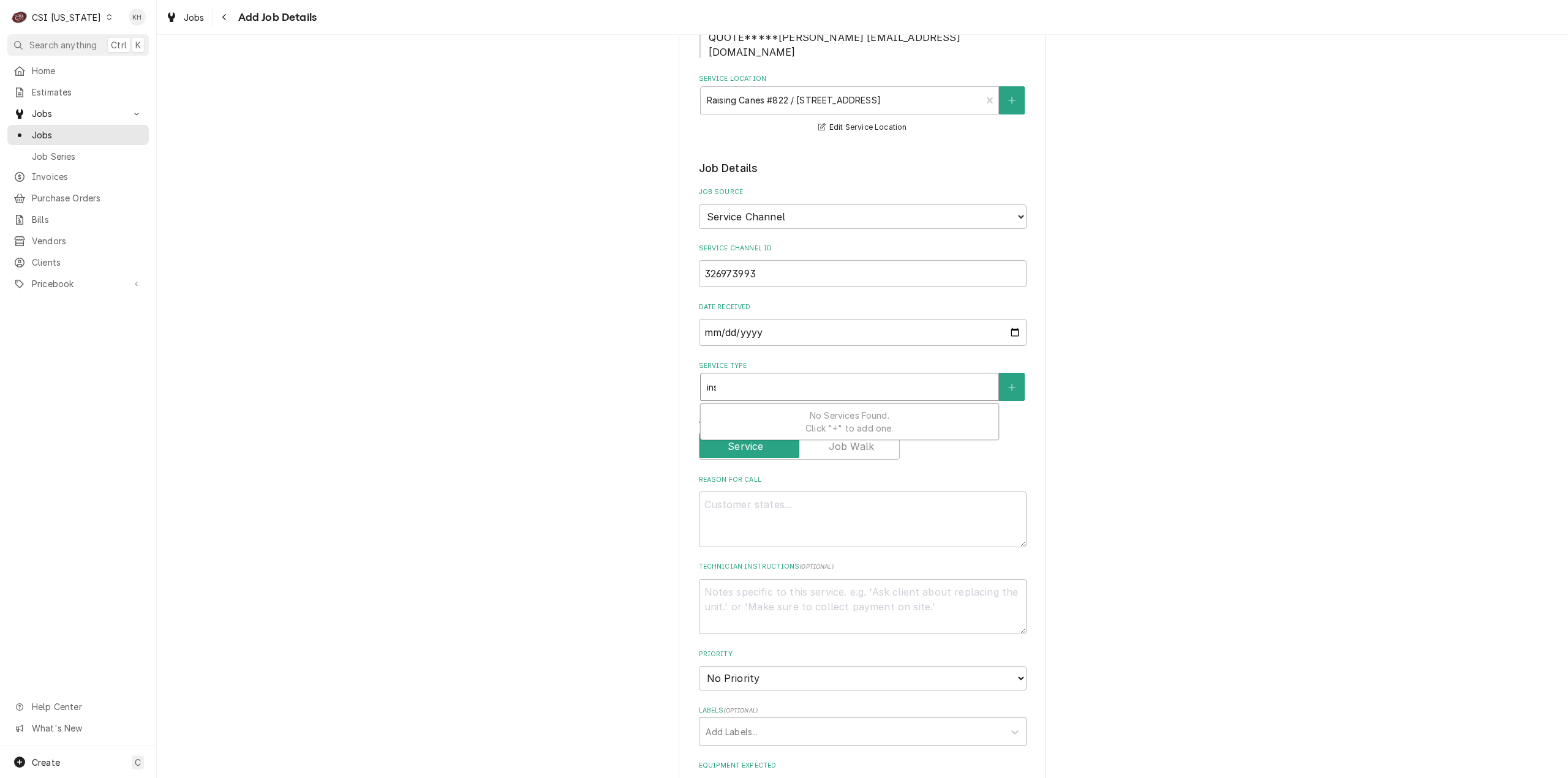
type input "inst"
type textarea "x"
type input "instal"
type textarea "x"
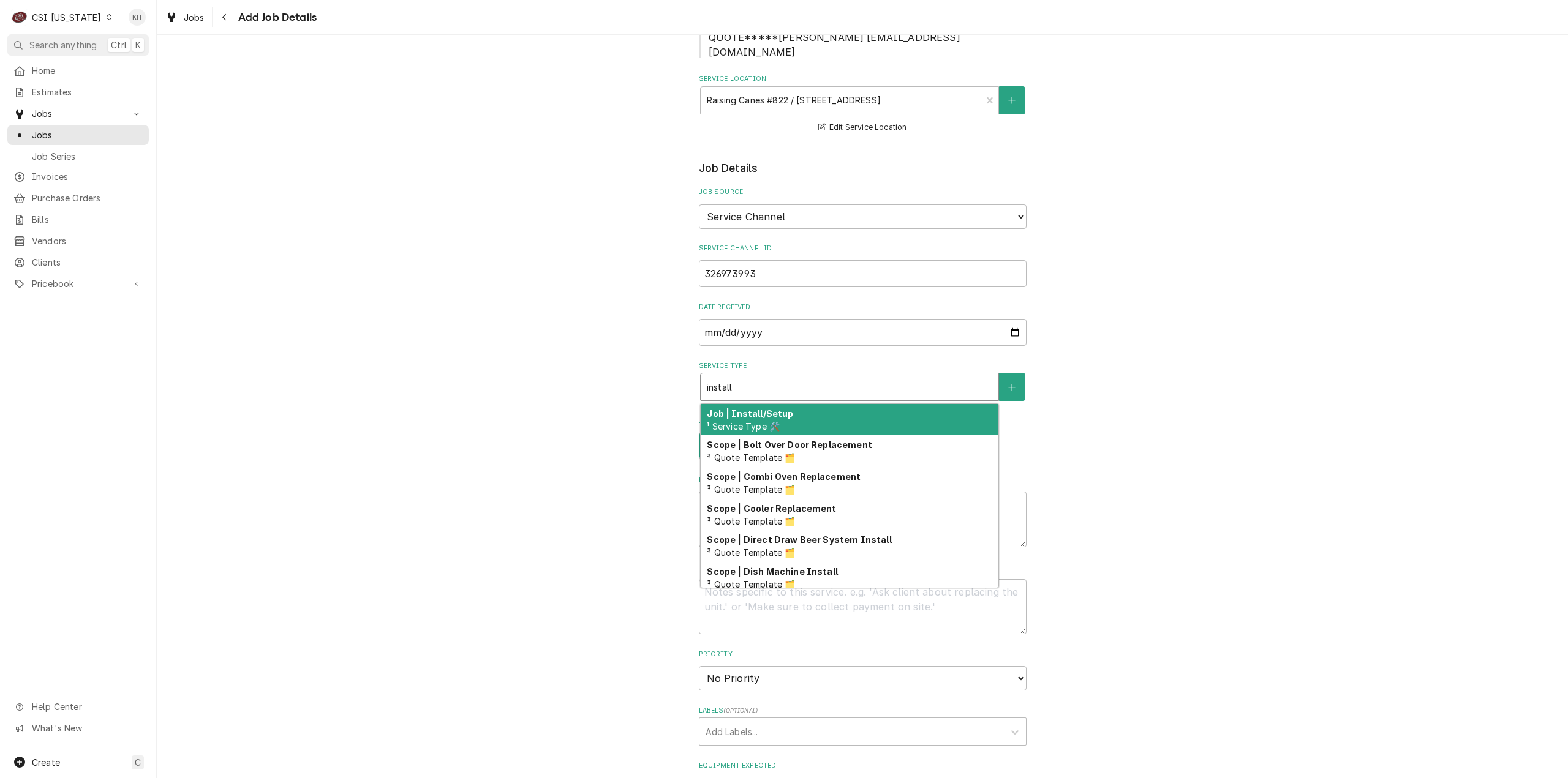
type input "install"
click at [916, 373] on fieldset "Job Details Job Source Direct (Phone/Email/etc.) Service Channel Corrigo Ecotra…" at bounding box center [863, 645] width 328 height 970
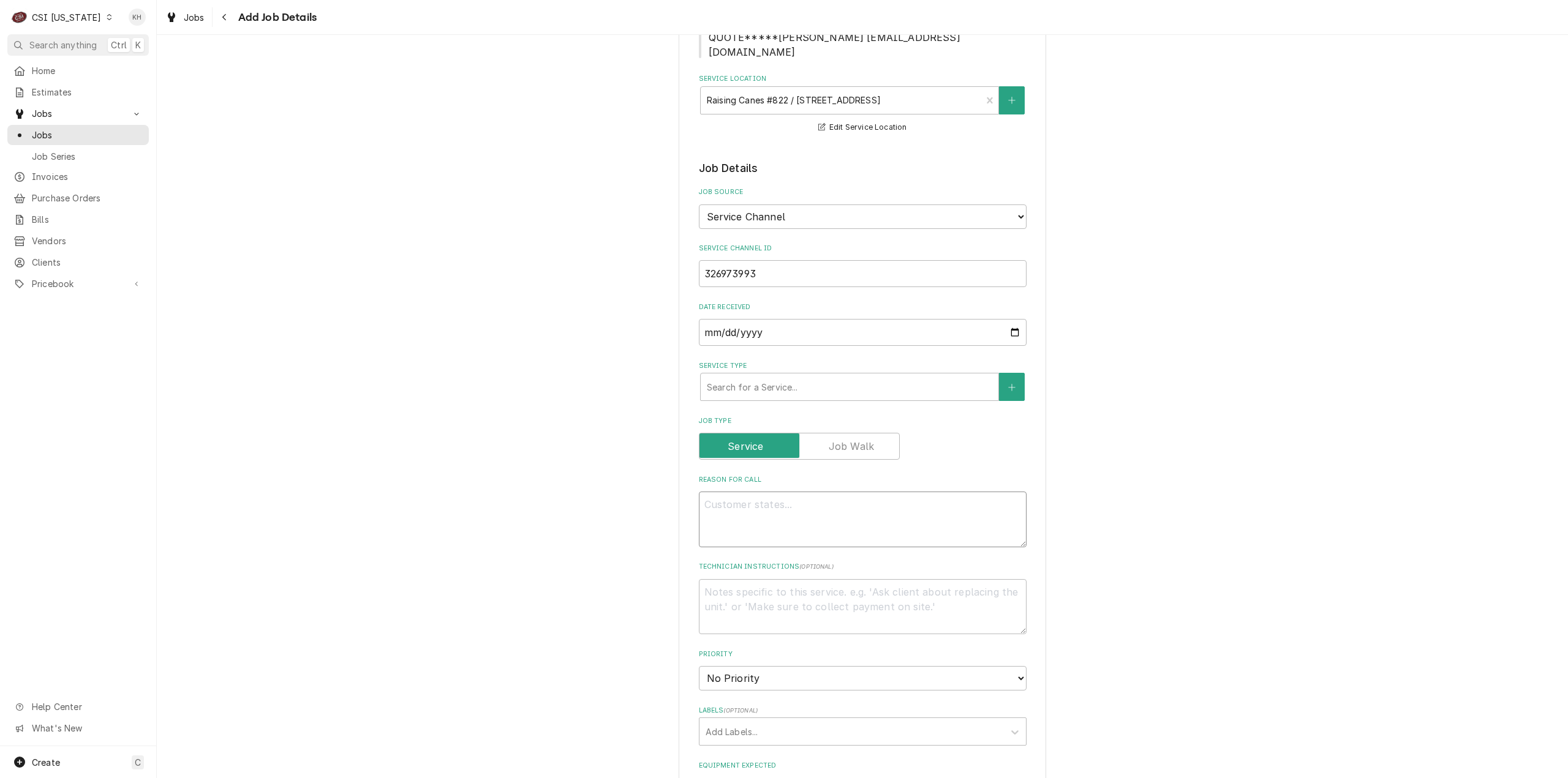
drag, startPoint x: 804, startPoint y: 500, endPoint x: 780, endPoint y: 515, distance: 28.3
click at [803, 500] on textarea "Reason For Call" at bounding box center [863, 519] width 328 height 56
paste textarea ""Louisville CSI team to travel to Nashville to perform removal and reinstallati…"
type textarea "x"
type textarea ""Louisville CSI team to travel to Nashville to perform removal and reinstallati…"
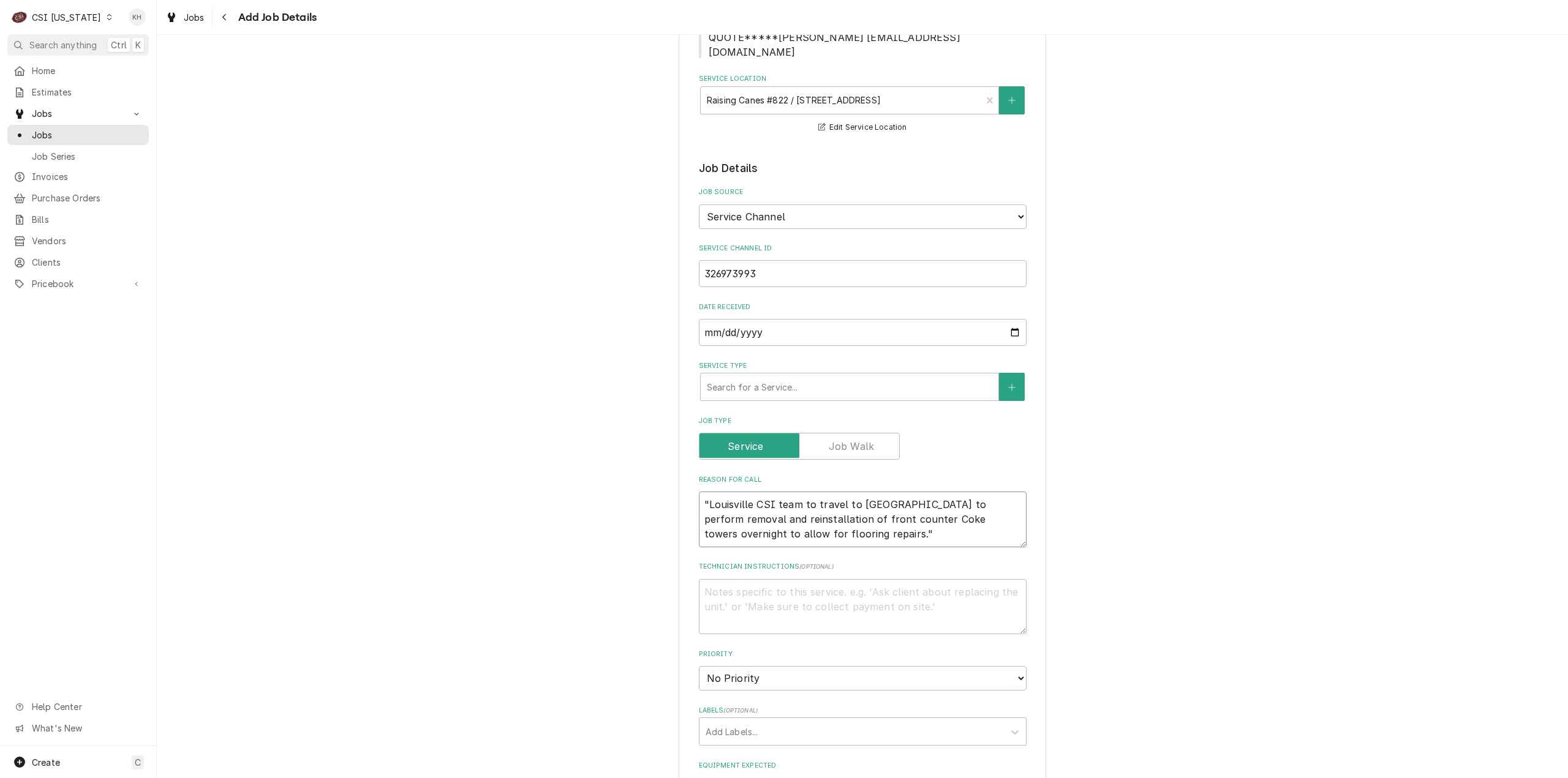
click at [789, 503] on textarea ""Louisville CSI team to travel to Nashville to perform removal and reinstallati…" at bounding box center [863, 519] width 328 height 56
type textarea "x"
type textarea ""Louisville CSI team to travel to Nashville to perform removal and reinstallati…"
click at [702, 491] on textarea ""Louisville CSI team to travel to Nashville to perform removal and reinstallati…" at bounding box center [863, 519] width 328 height 56
type textarea "x"
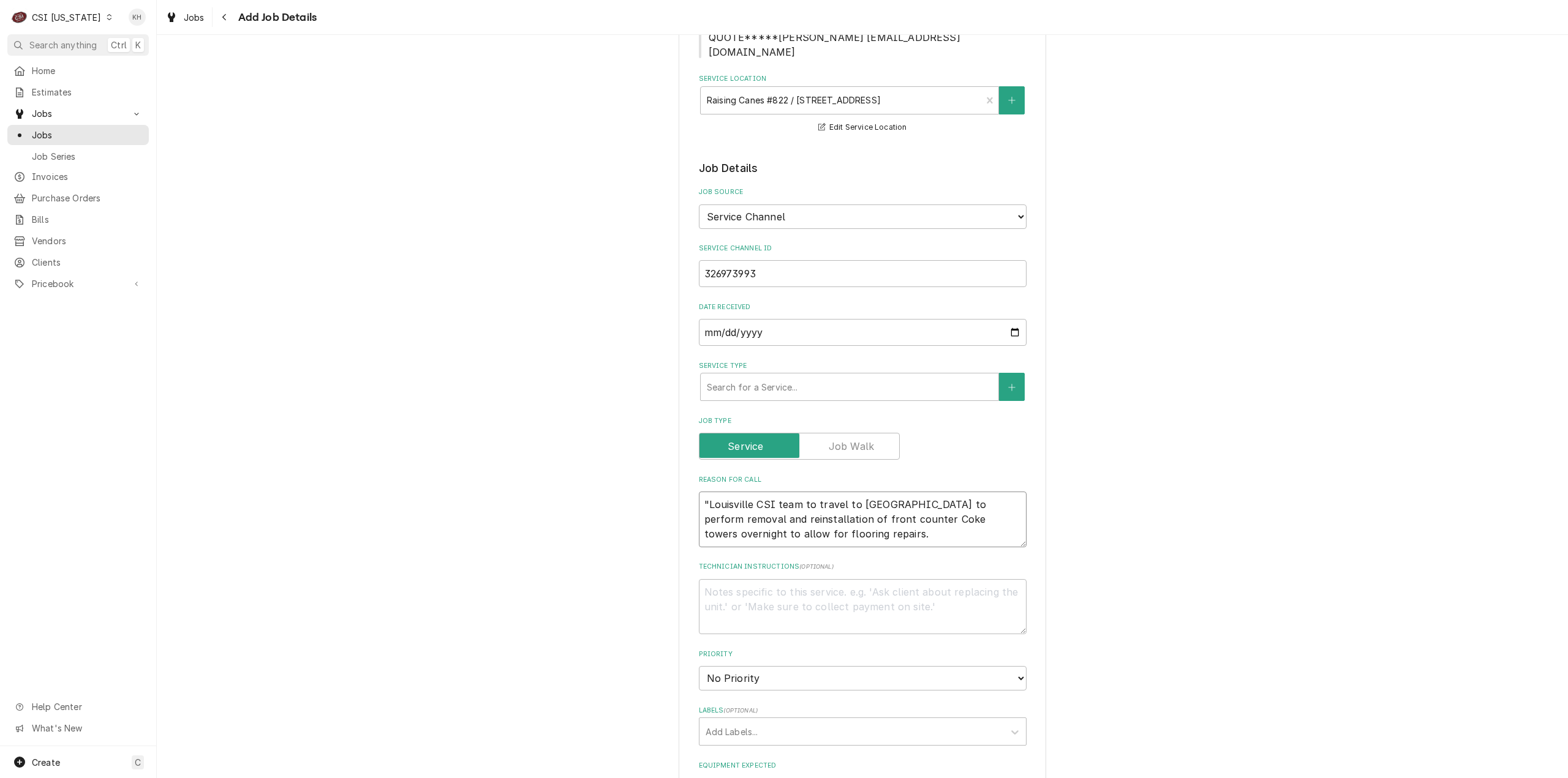
type textarea "Louisville CSI team to travel to Nashville to perform removal and reinstallatio…"
type textarea "x"
type textarea "Louisville CSI team to travel to Nashville to perform removal and reinstallatio…"
click at [848, 579] on textarea "Technician Instructions ( optional )" at bounding box center [863, 607] width 328 height 56
type textarea "x"
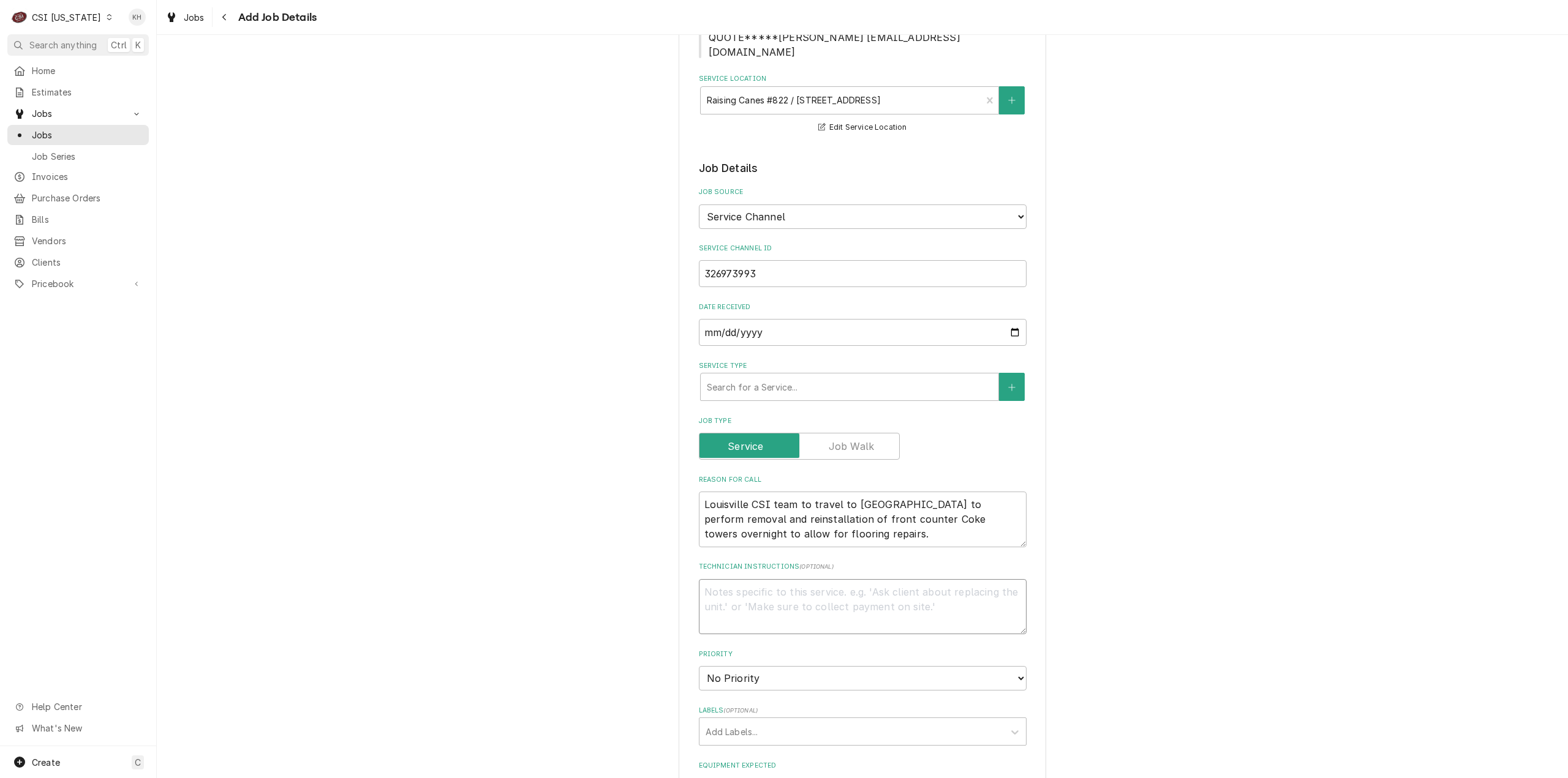
type textarea "N"
type textarea "x"
type textarea "NE"
type textarea "x"
type textarea "NE"
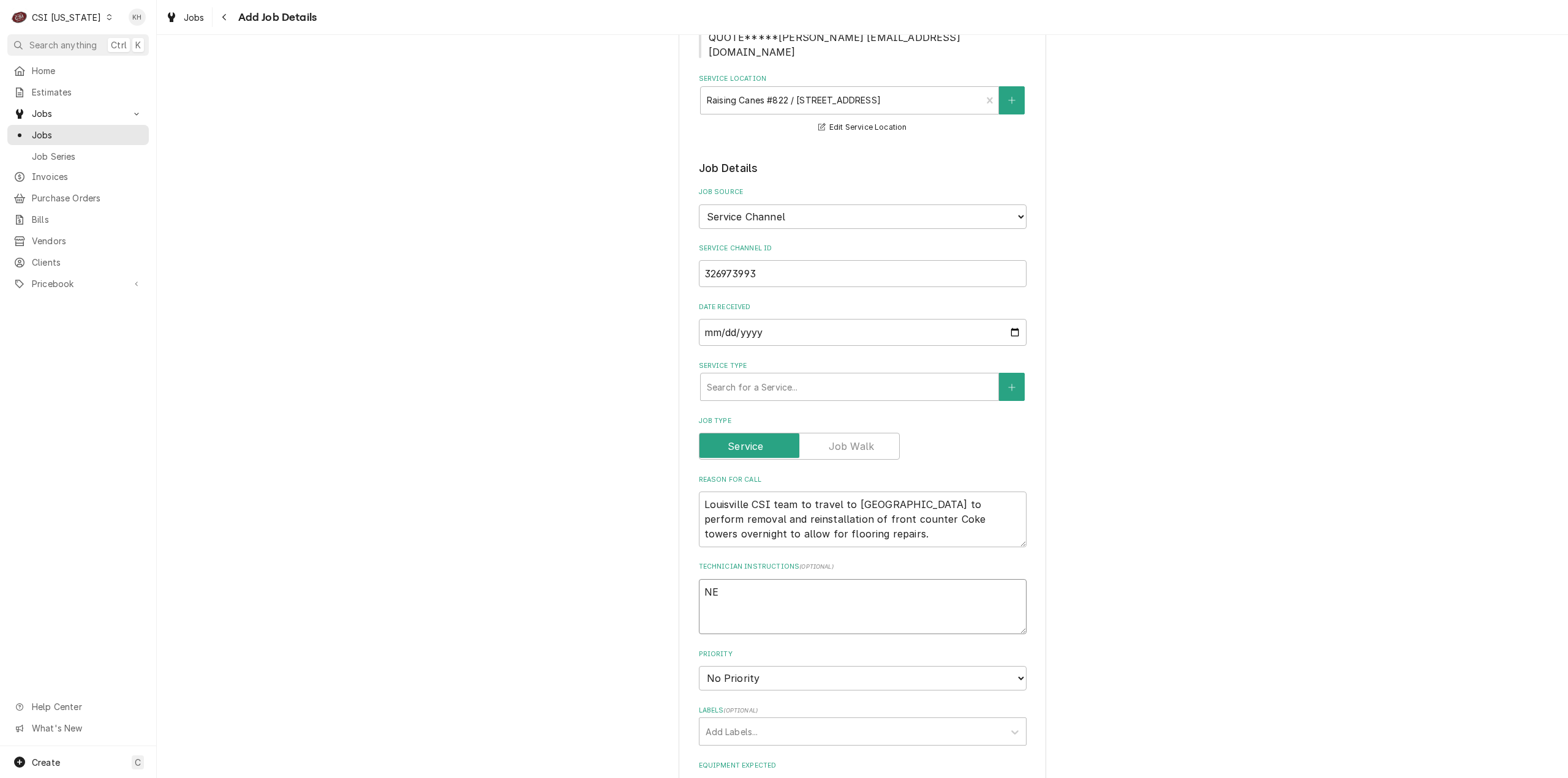
type textarea "x"
type textarea "NE"
type textarea "x"
type textarea "N"
type textarea "x"
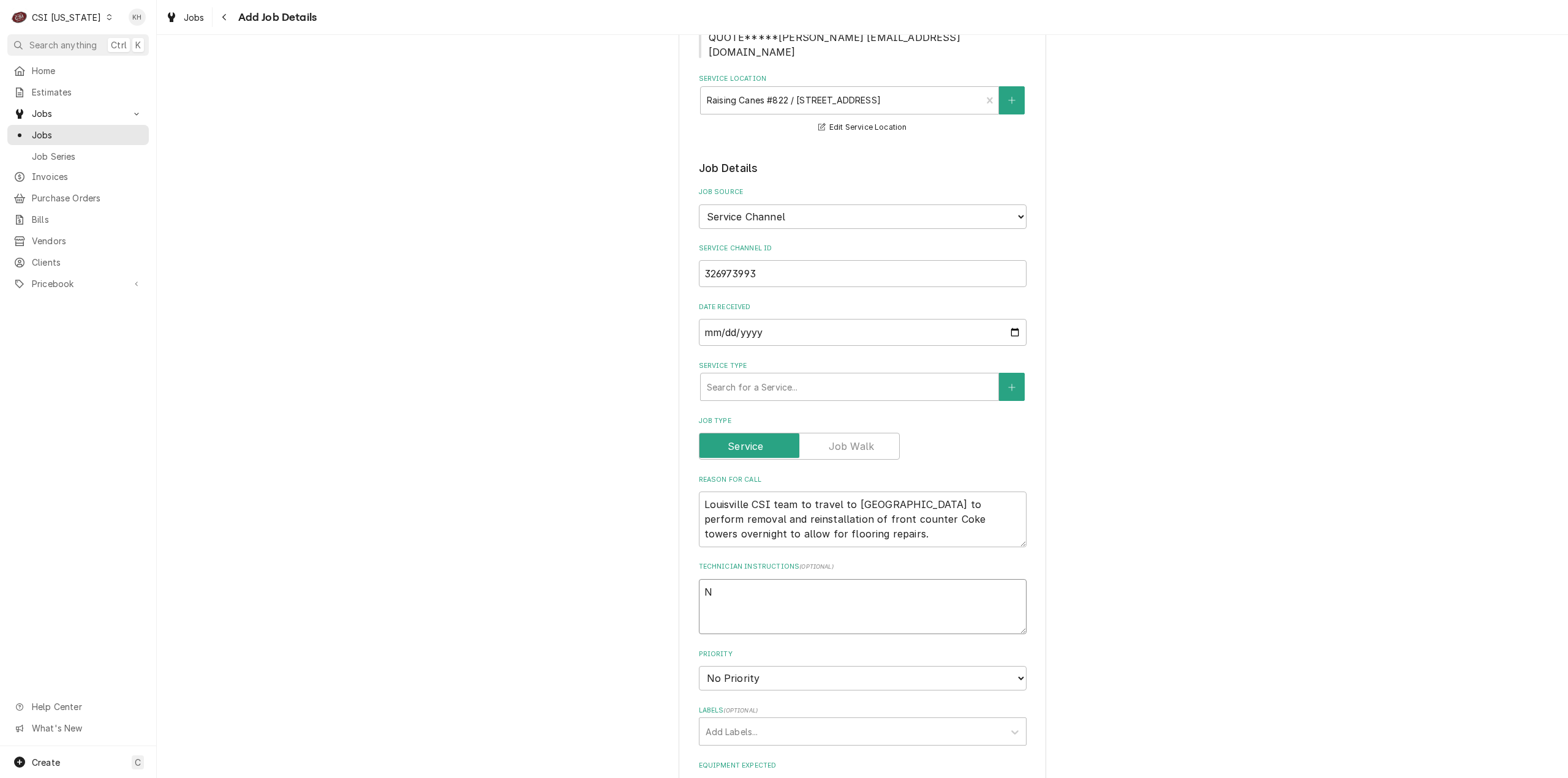
type textarea "NT"
type textarea "x"
type textarea "NTE"
type textarea "x"
type textarea "NTE"
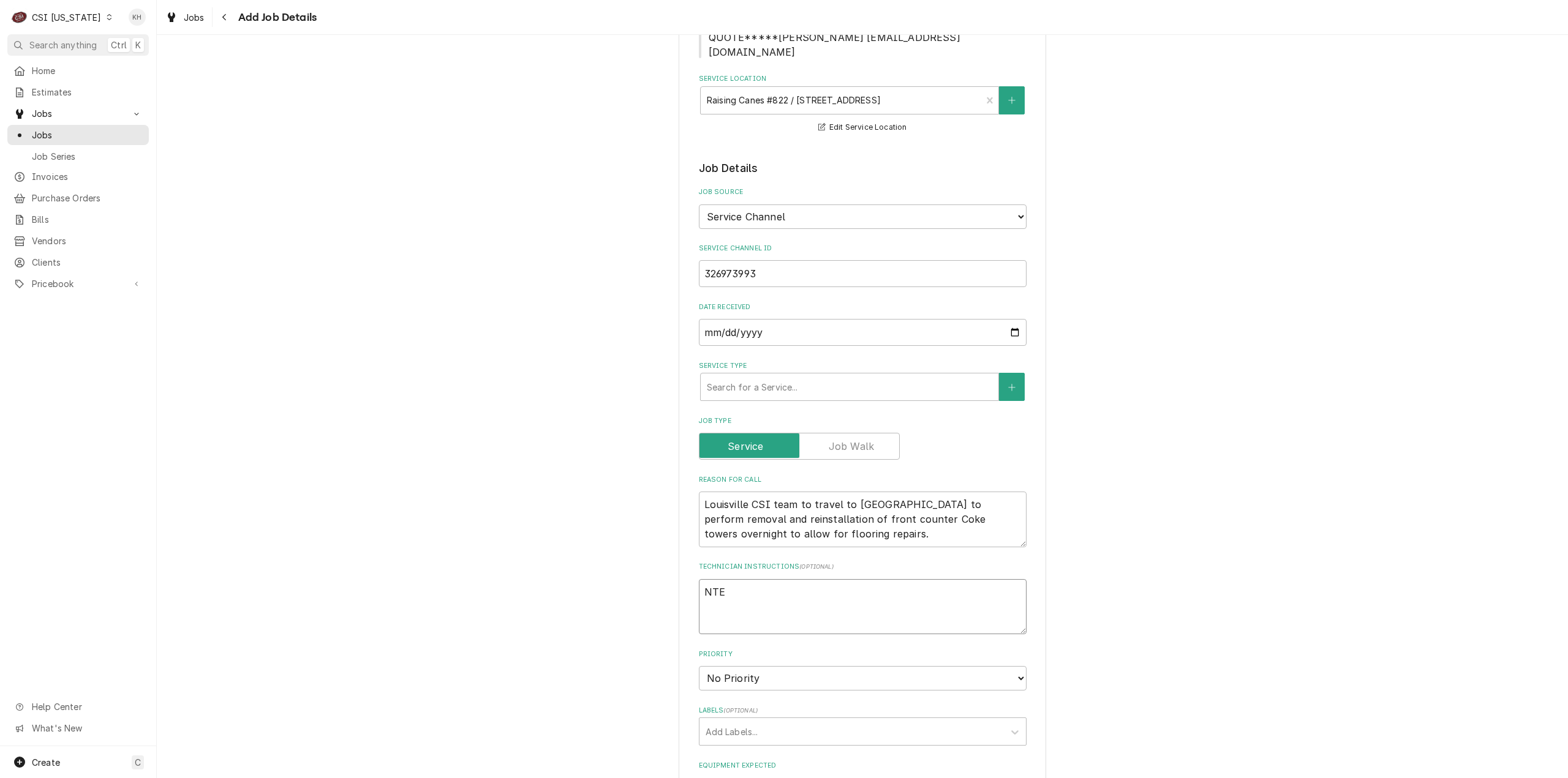
type textarea "x"
type textarea "NTE $"
type textarea "x"
type textarea "NTE $4"
type textarea "x"
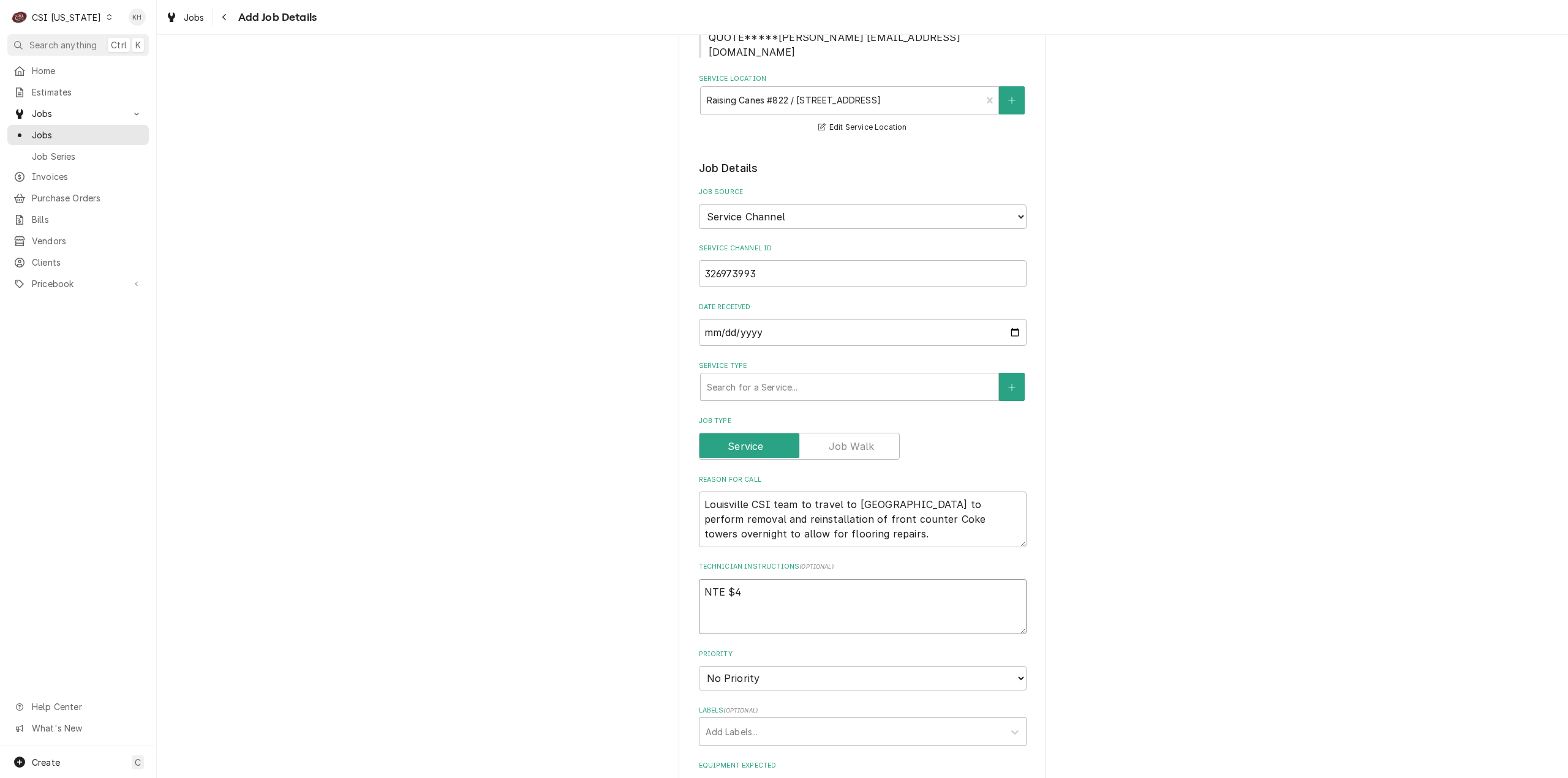
type textarea "NTE $40"
type textarea "x"
type textarea "NTE $400"
type textarea "x"
type textarea "NTE $400."
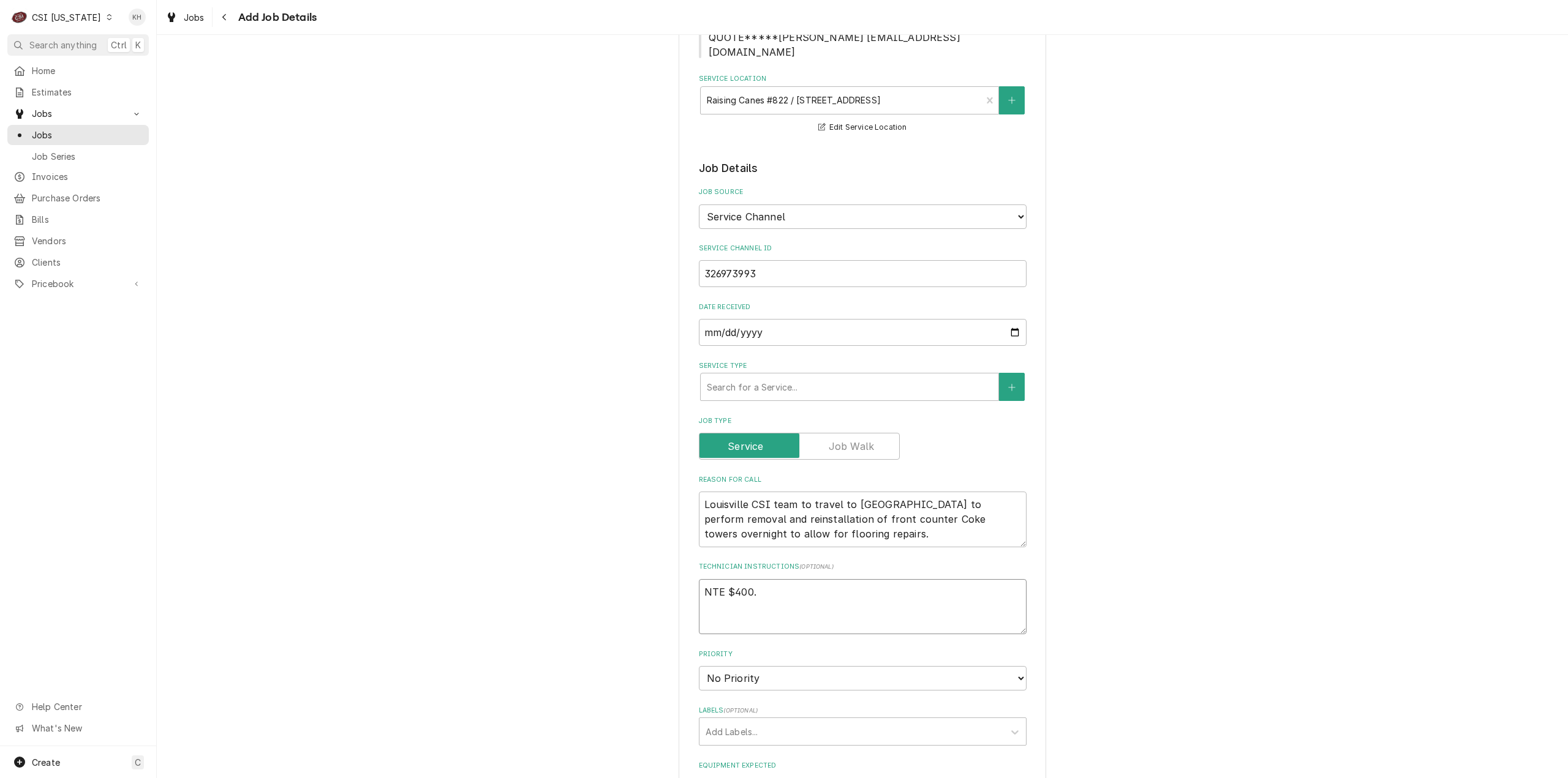
type textarea "x"
type textarea "NTE $400.0"
type textarea "x"
type textarea "NTE $400.00"
type textarea "x"
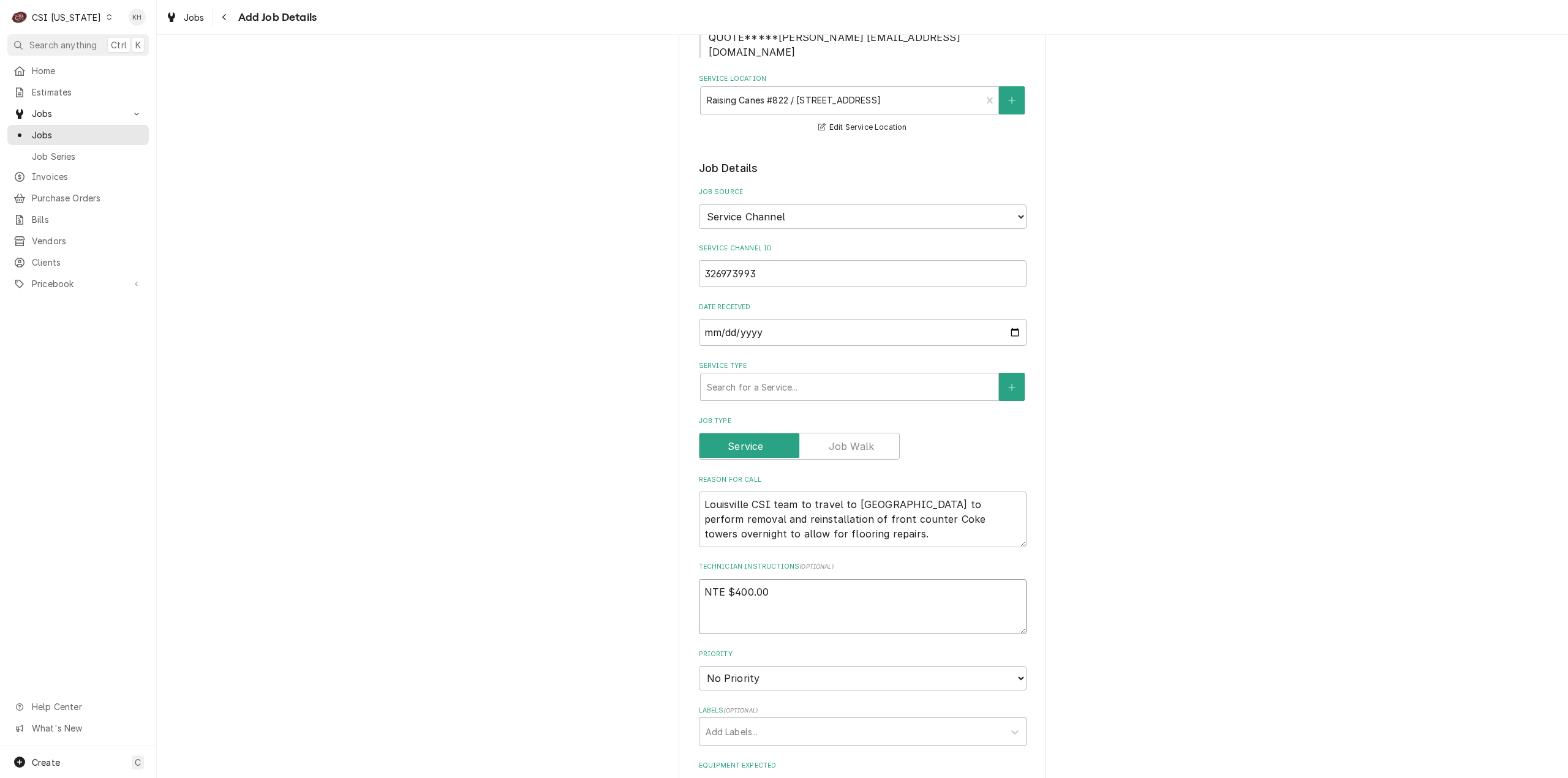
type textarea "NTE $400.00"
type textarea "x"
type textarea "NTE $400.00"
type textarea "x"
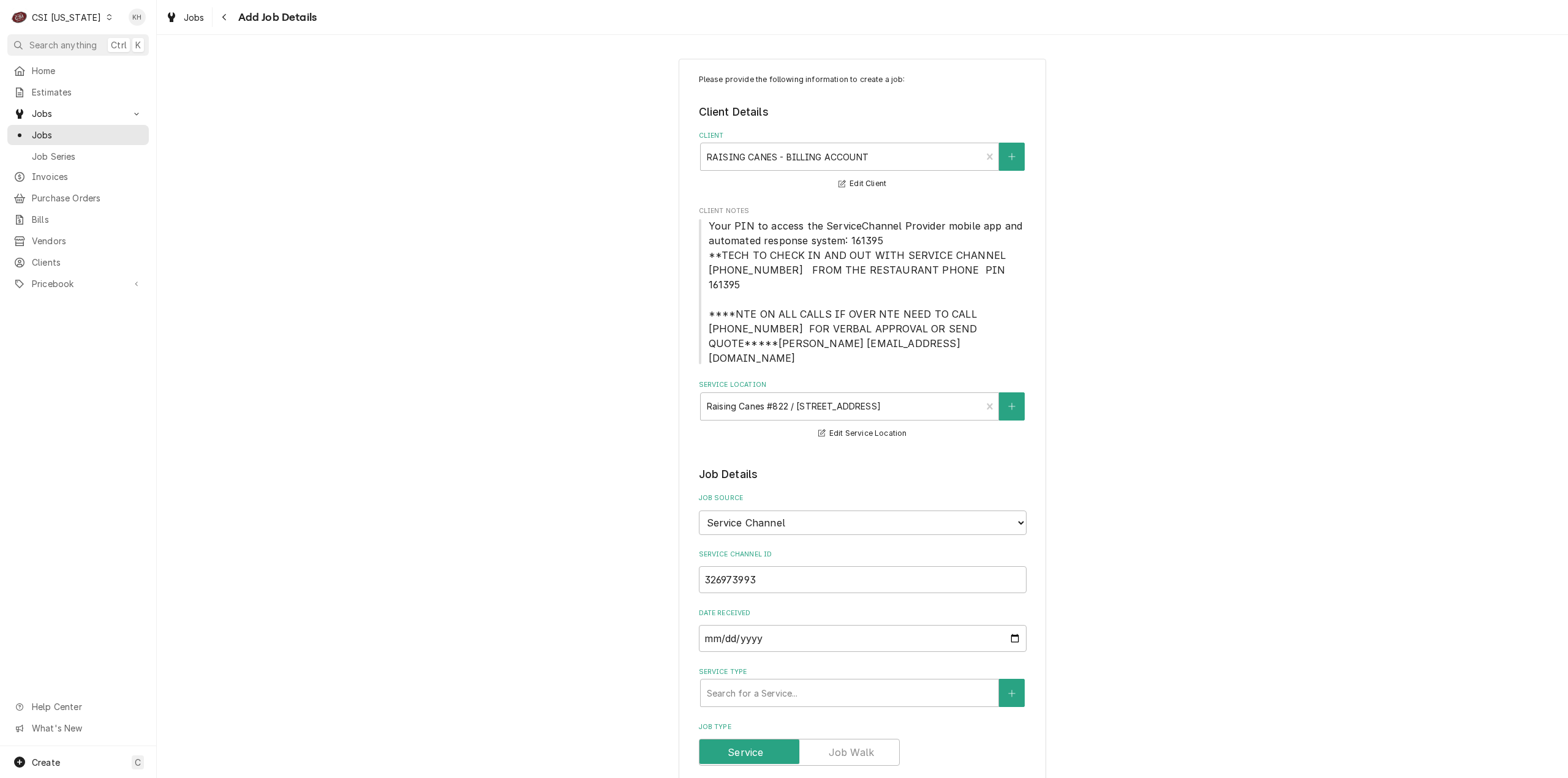
type textarea "NTE $400.00"
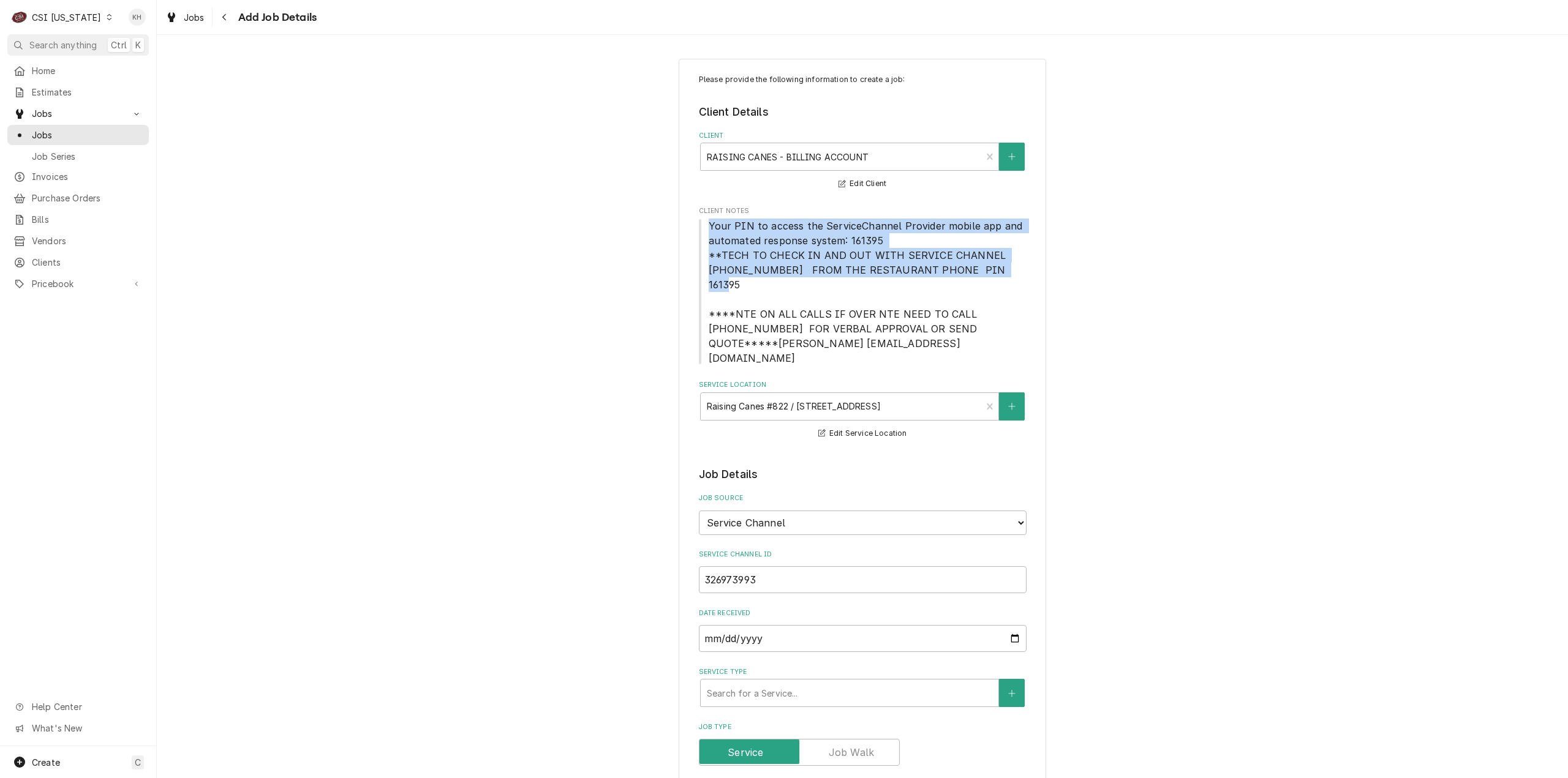
drag, startPoint x: 704, startPoint y: 223, endPoint x: 985, endPoint y: 275, distance: 285.8
click at [985, 275] on span "Your PIN to access the ServiceChannel Provider mobile app and automated respons…" at bounding box center [863, 292] width 328 height 147
copy span "Your PIN to access the ServiceChannel Provider mobile app and automated respons…"
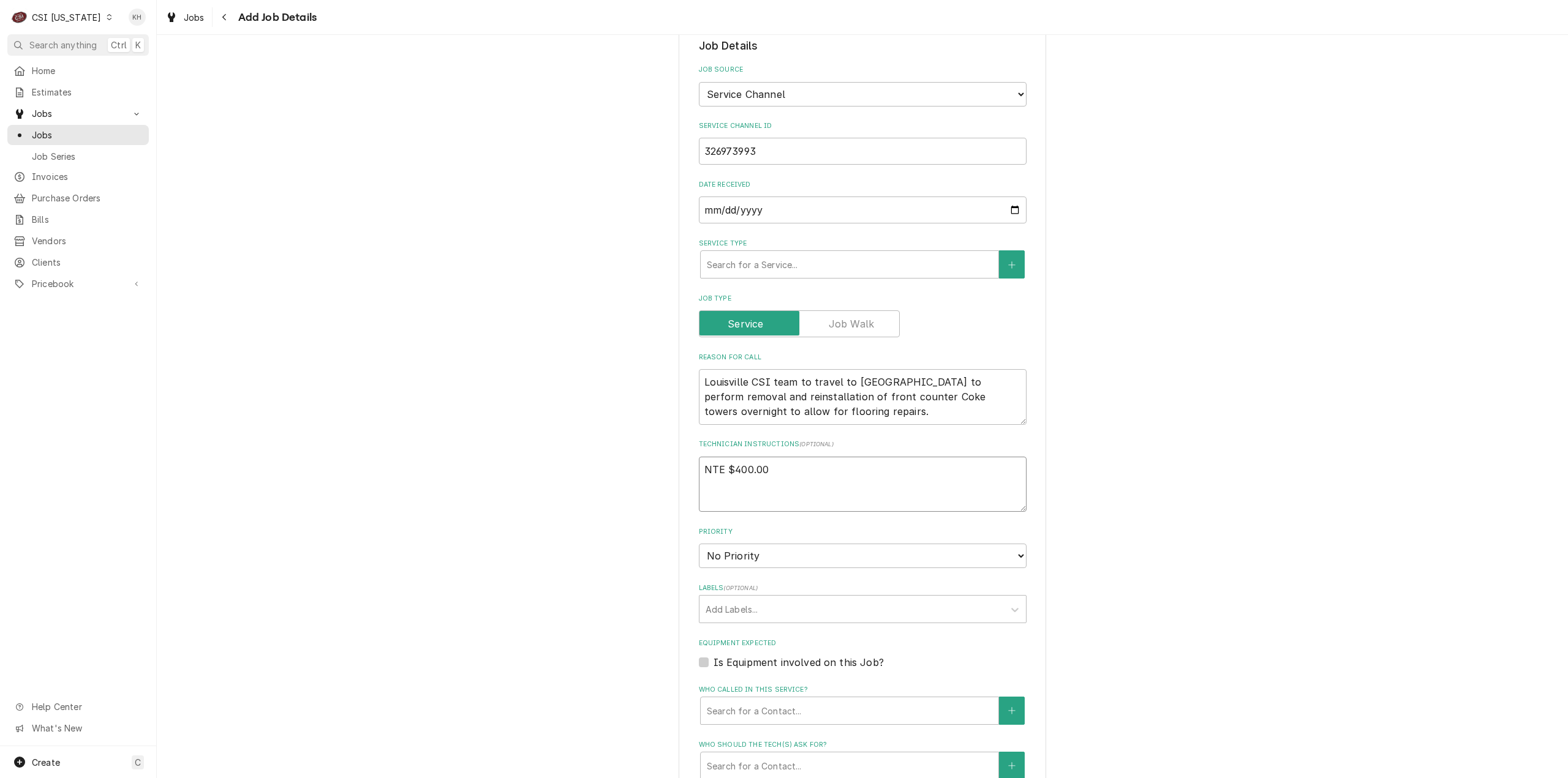
click at [727, 469] on textarea "NTE $400.00" at bounding box center [863, 485] width 328 height 56
paste textarea "Your PIN to access the ServiceChannel Provider mobile app and automated respons…"
type textarea "x"
type textarea "NTE $400.00 Your PIN to access the ServiceChannel Provider mobile app and autom…"
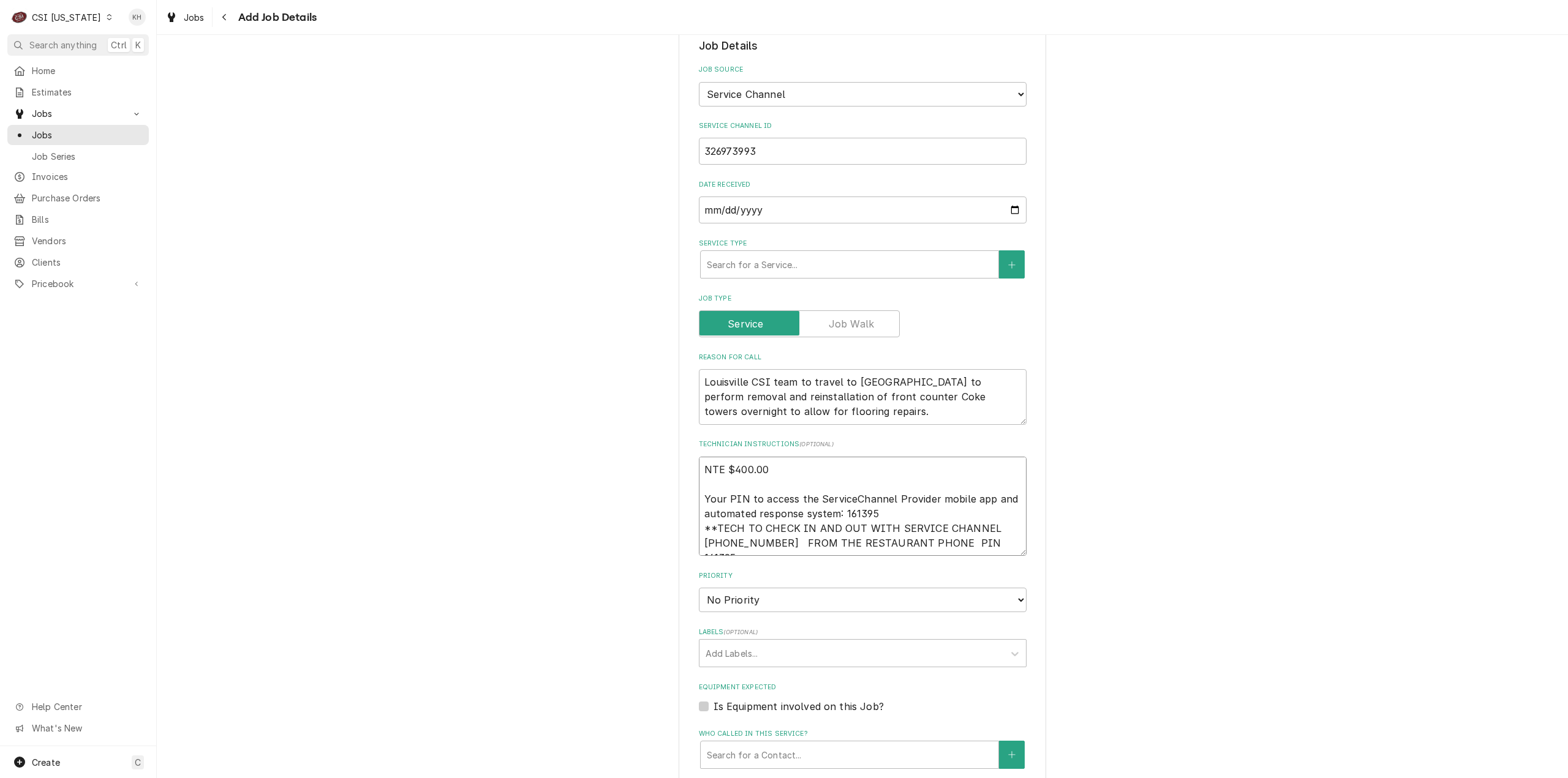
type textarea "x"
type textarea "NTE $400.00 Your PIN to access the ServiceChannel Provider mobile app and autom…"
click at [979, 518] on textarea "NTE $400.00 Your PIN to access the ServiceChannel Provider mobile app and autom…" at bounding box center [863, 507] width 328 height 100
type textarea "x"
type textarea "NTE $400.00 Your PIN to access the ServiceChannel Provider mobile app and autom…"
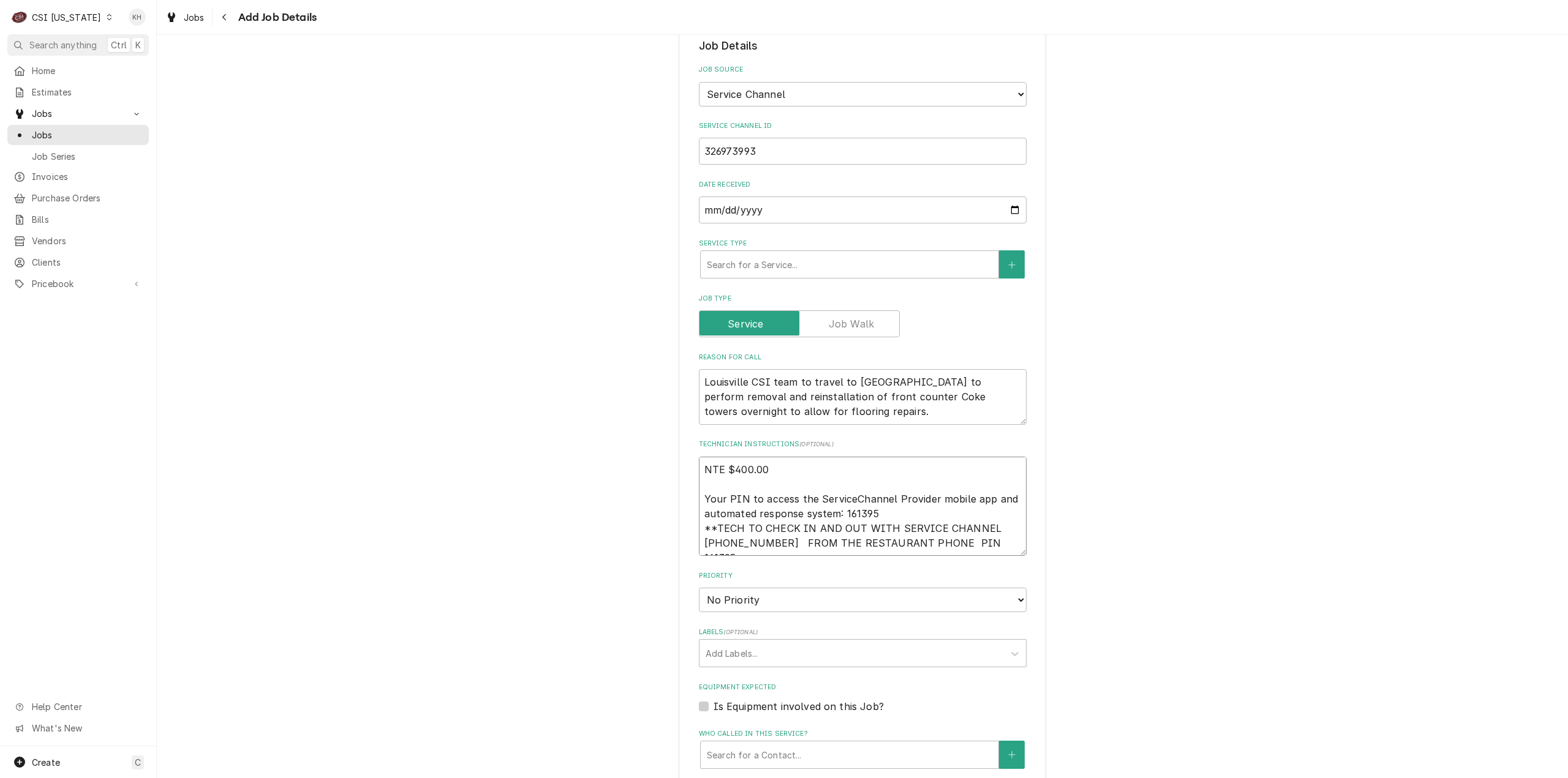
type textarea "x"
type textarea "NTE $400.00 Your PIN to access the ServiceChannel Provider mobile app and autom…"
type textarea "x"
type textarea "NTE $400.00 Your PIN to access the ServiceChannel Provider mobile app and autom…"
type textarea "x"
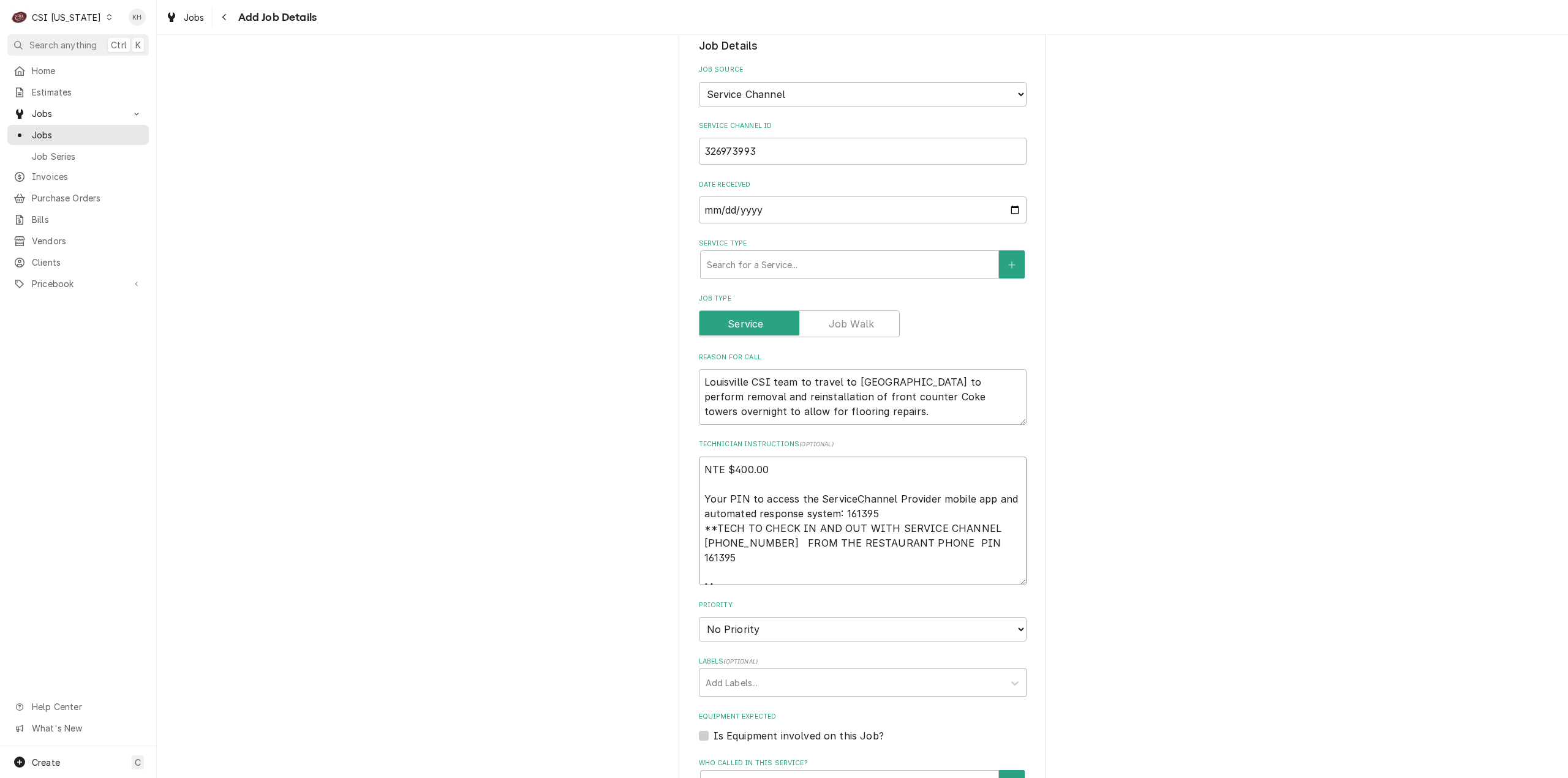
type textarea "NTE $400.00 Your PIN to access the ServiceChannel Provider mobile app and autom…"
type textarea "x"
type textarea "NTE $400.00 Your PIN to access the ServiceChannel Provider mobile app and autom…"
type textarea "x"
type textarea "NTE $400.00 Your PIN to access the ServiceChannel Provider mobile app and autom…"
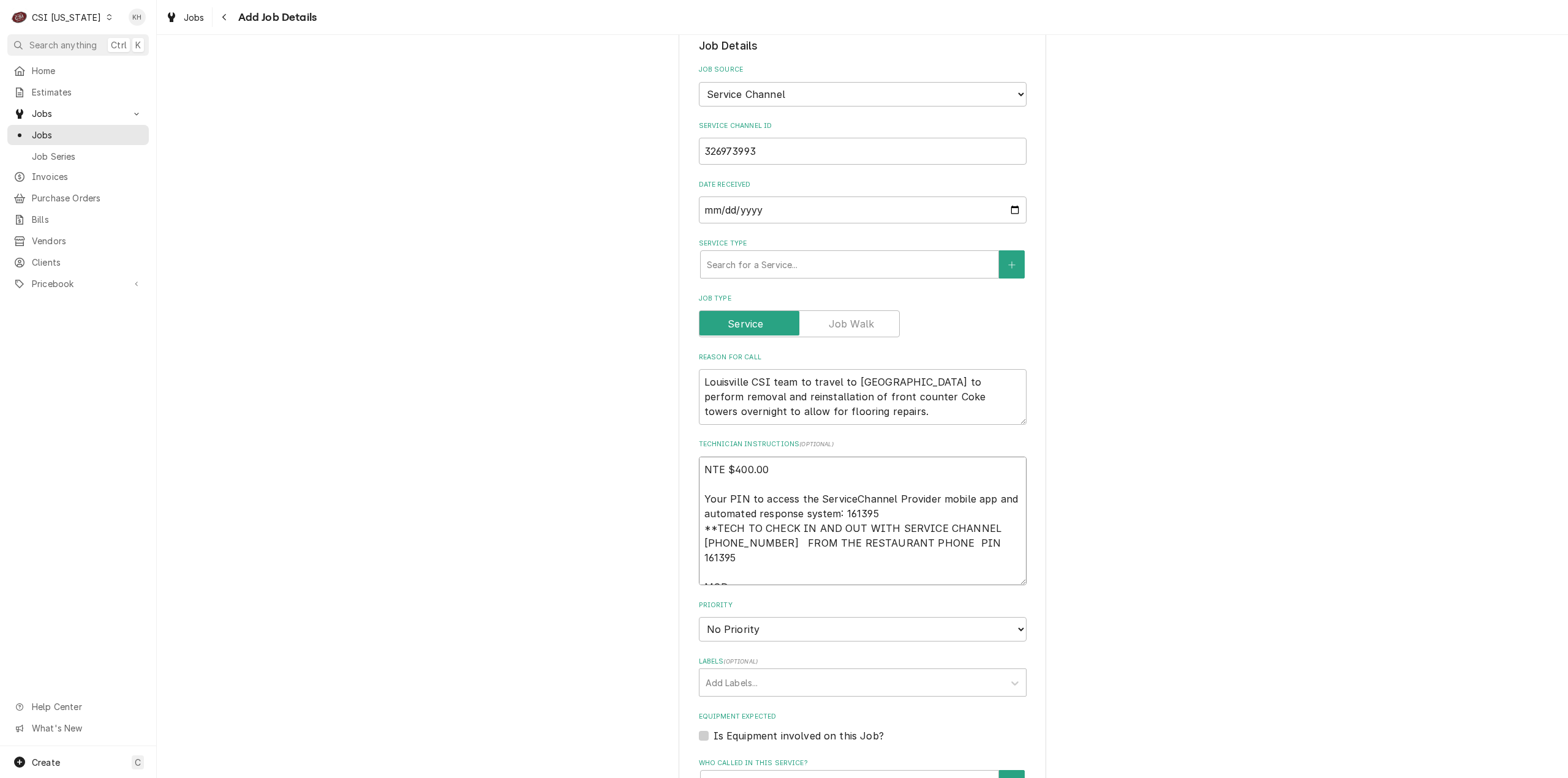
paste textarea "615-882-3055"
type textarea "x"
type textarea "NTE $400.00 Your PIN to access the ServiceChannel Provider mobile app and autom…"
type textarea "x"
type textarea "NTE $400.00 Your PIN to access the ServiceChannel Provider mobile app and autom…"
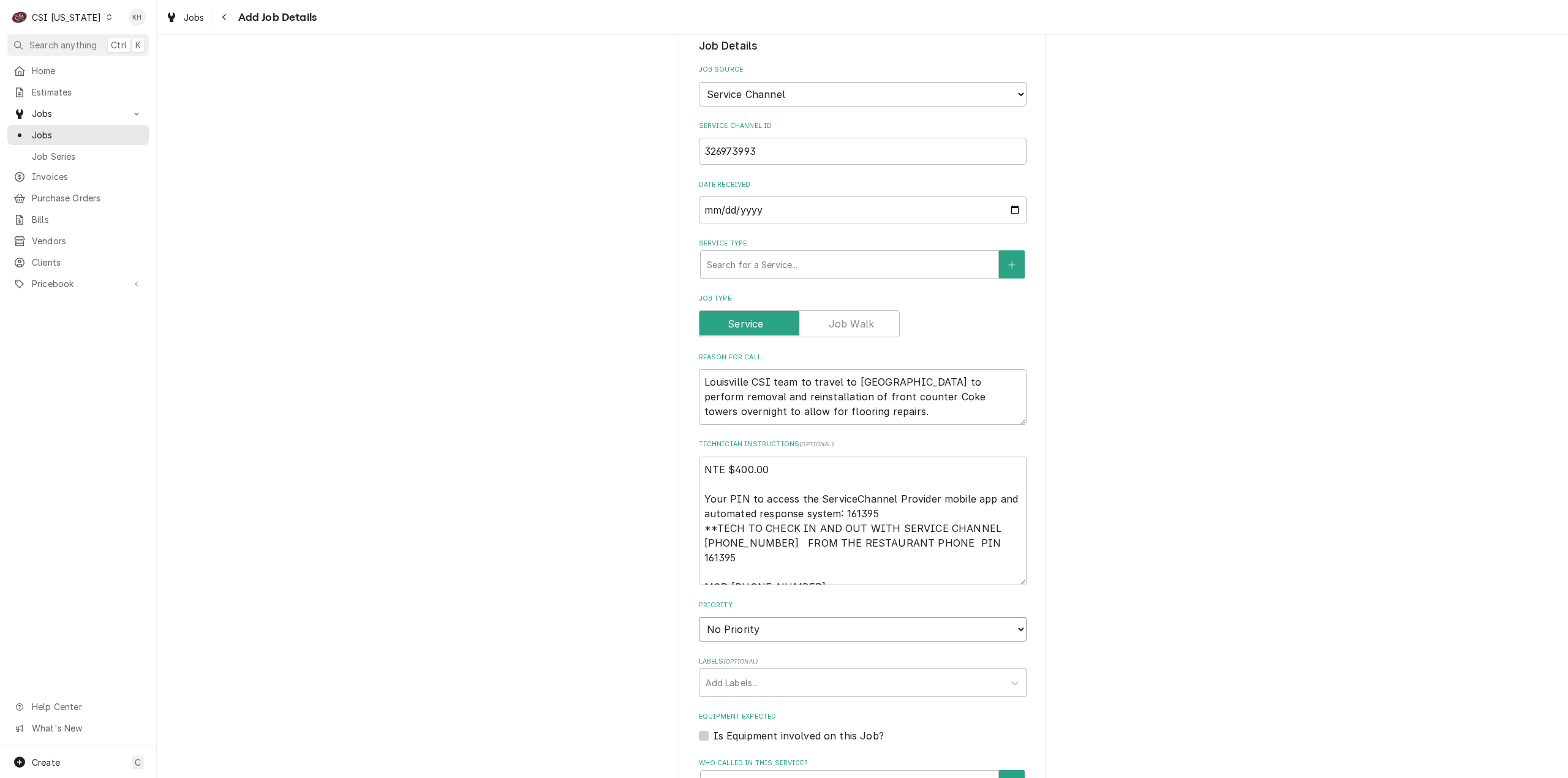
drag, startPoint x: 742, startPoint y: 601, endPoint x: 742, endPoint y: 609, distance: 8.0
click at [742, 617] on select "No Priority Urgent High Medium Low" at bounding box center [863, 629] width 328 height 24
select select "4"
click at [699, 617] on select "No Priority Urgent High Medium Low" at bounding box center [863, 629] width 328 height 24
type textarea "x"
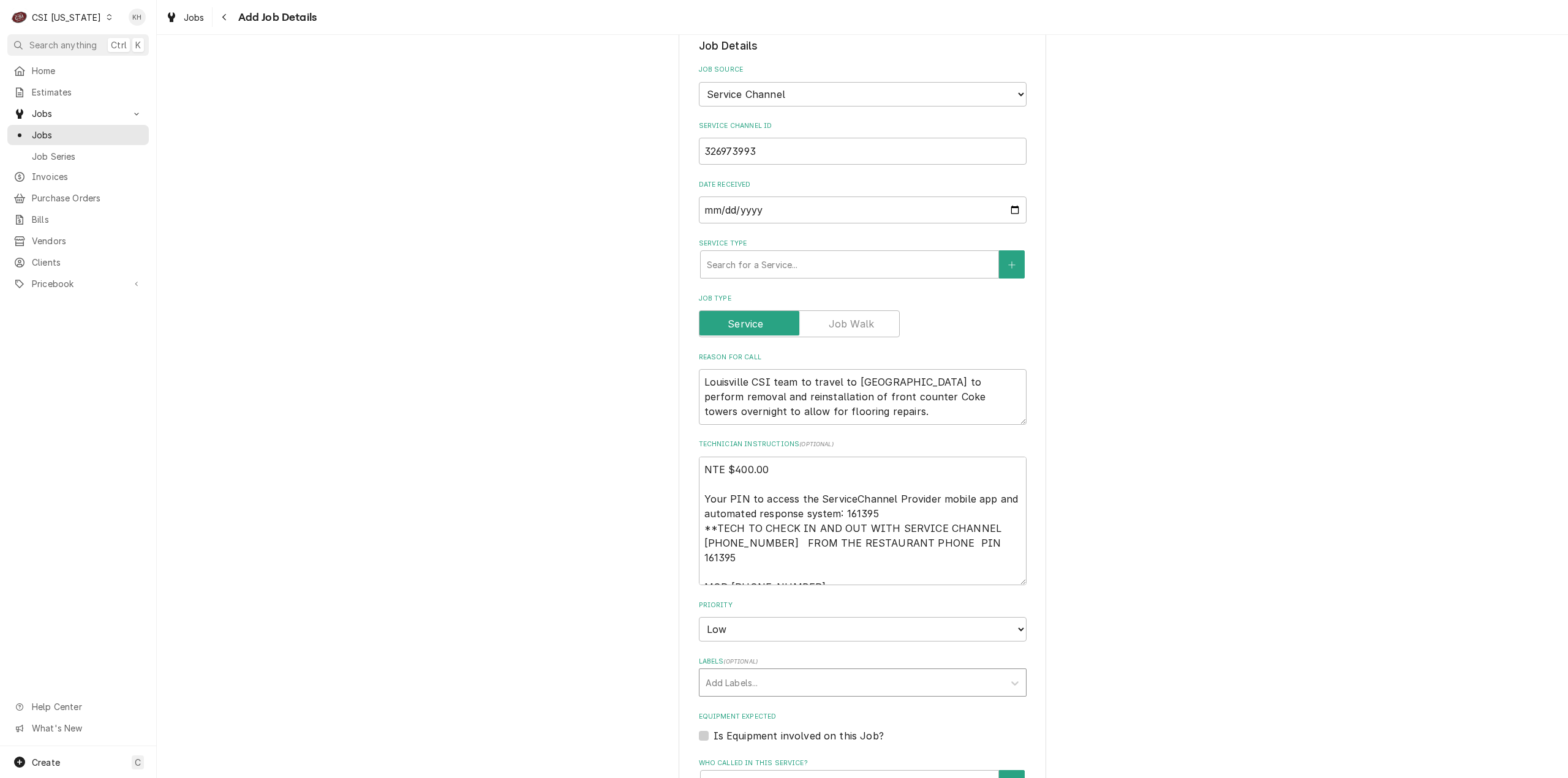
click at [756, 672] on div "Labels" at bounding box center [852, 682] width 292 height 22
type input "instal"
type textarea "x"
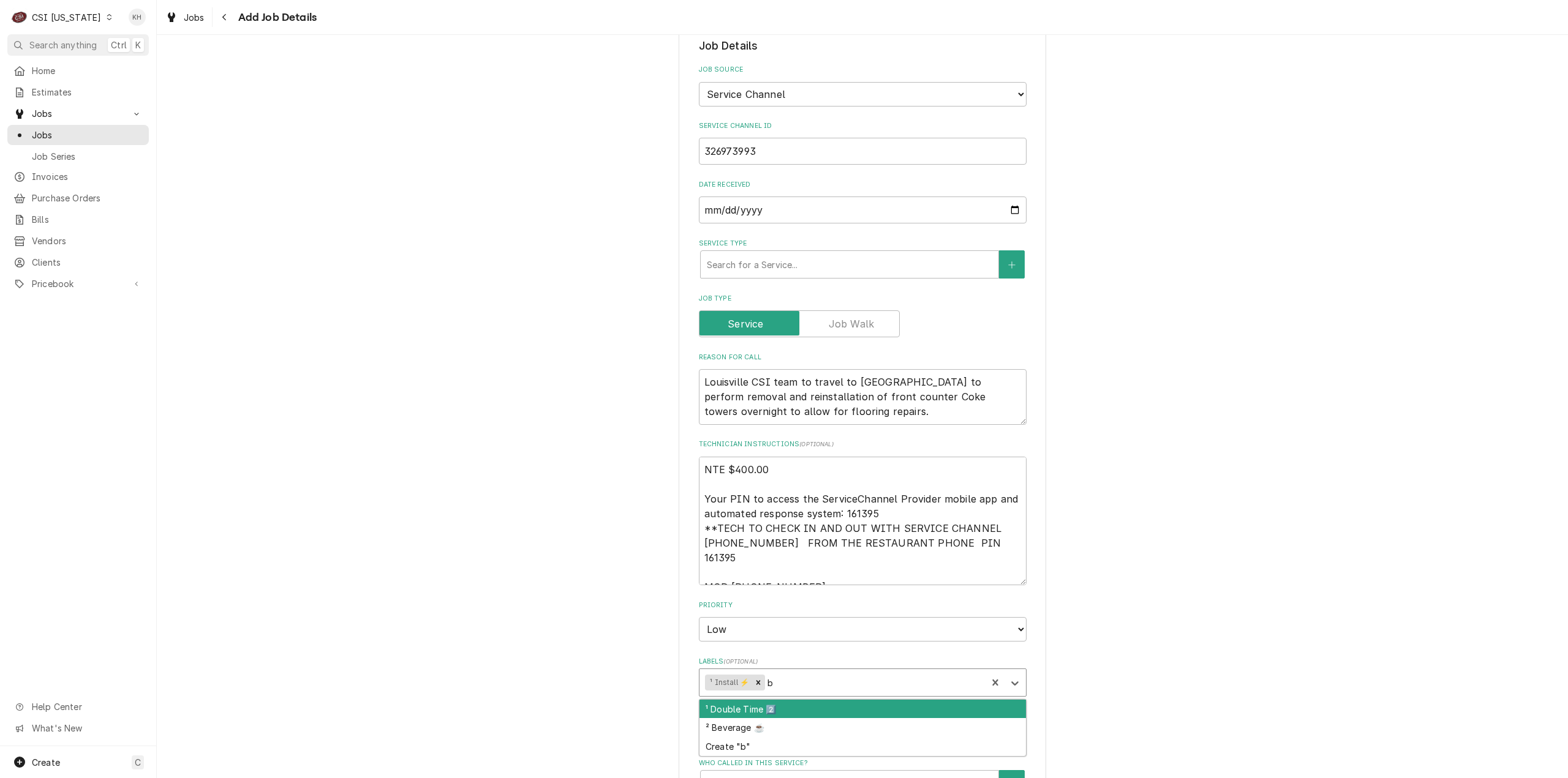
type input "be"
type textarea "x"
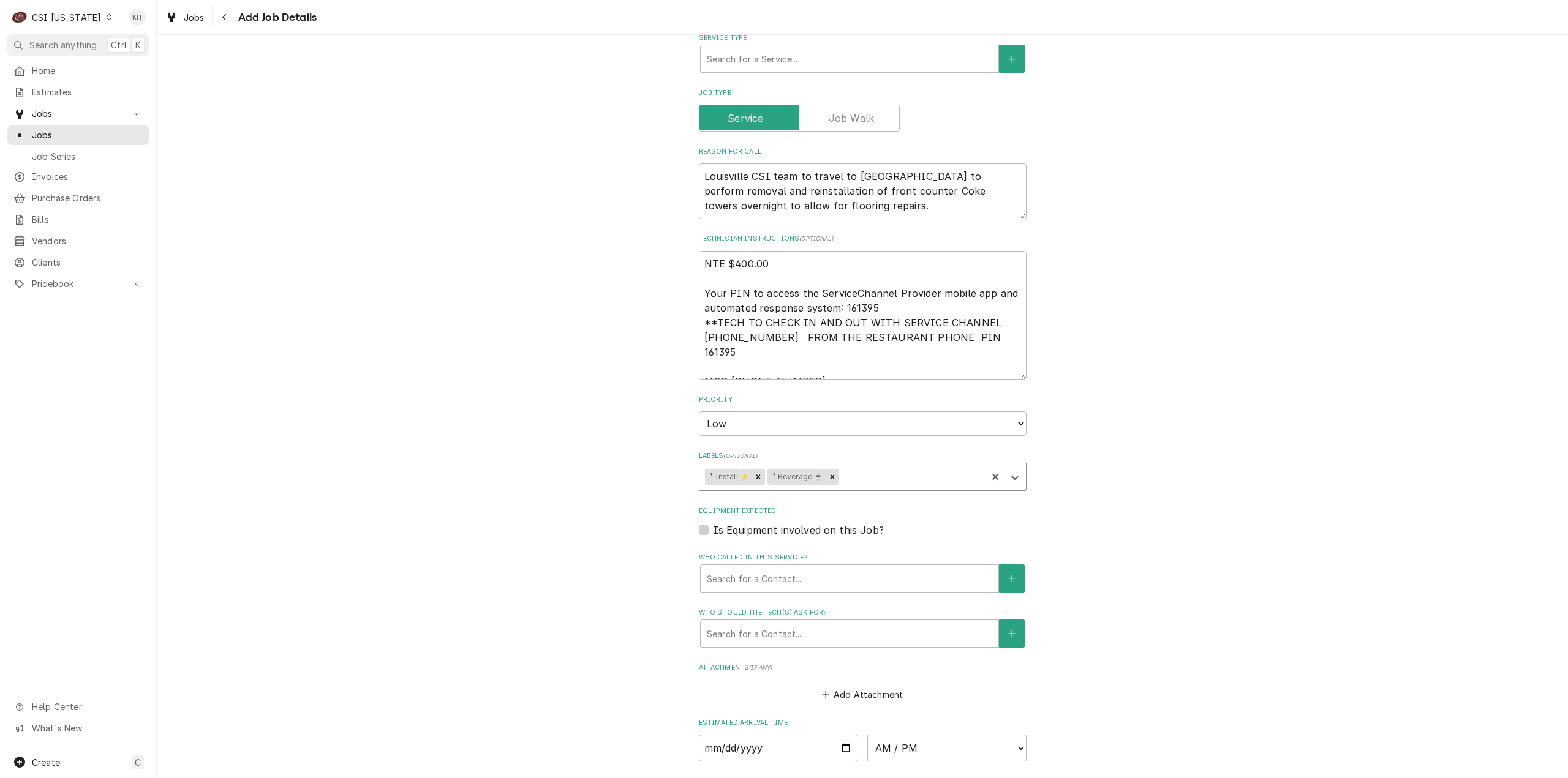
scroll to position [674, 0]
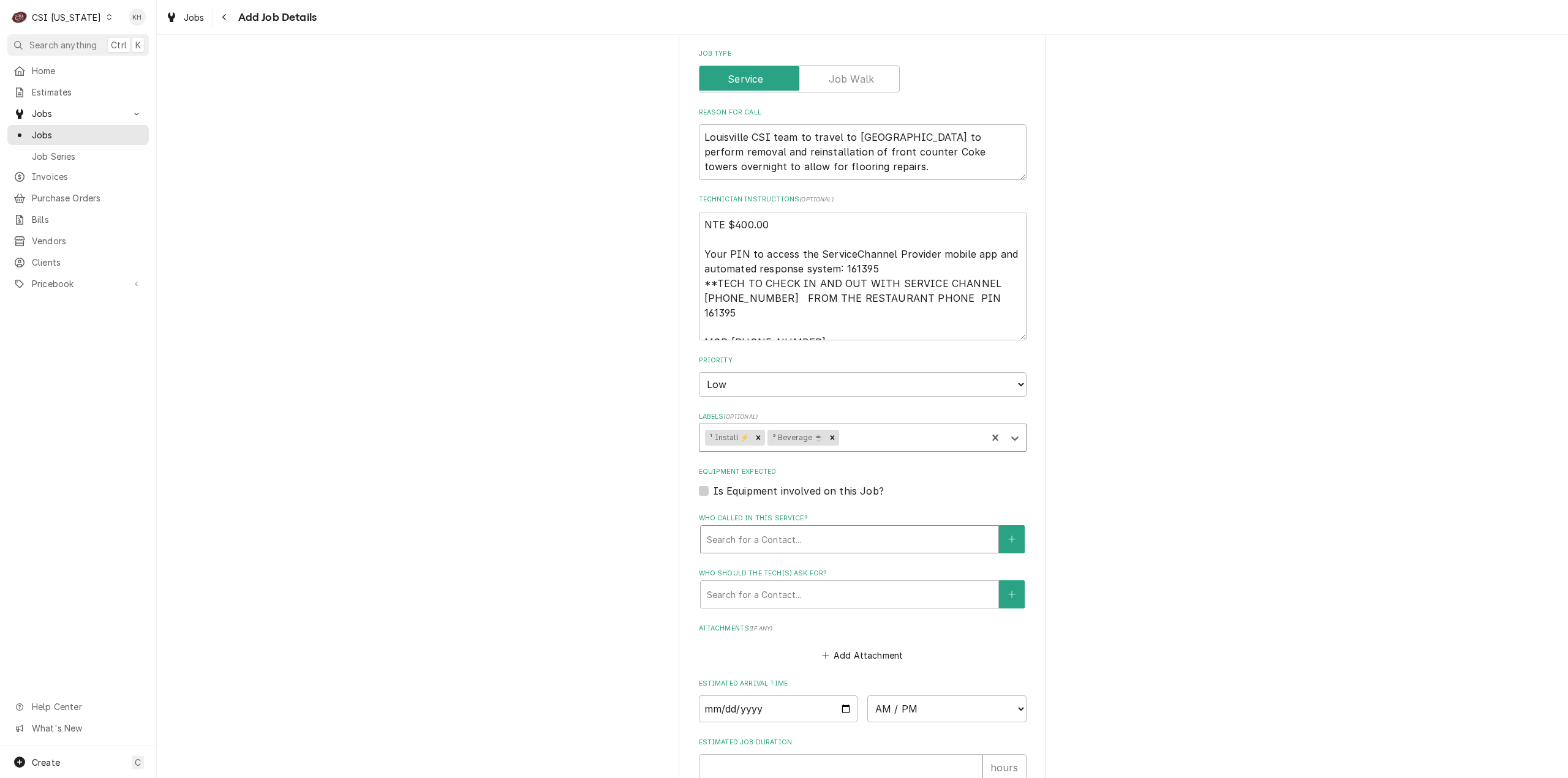
click at [761, 528] on div "Who called in this service?" at bounding box center [850, 539] width 285 height 22
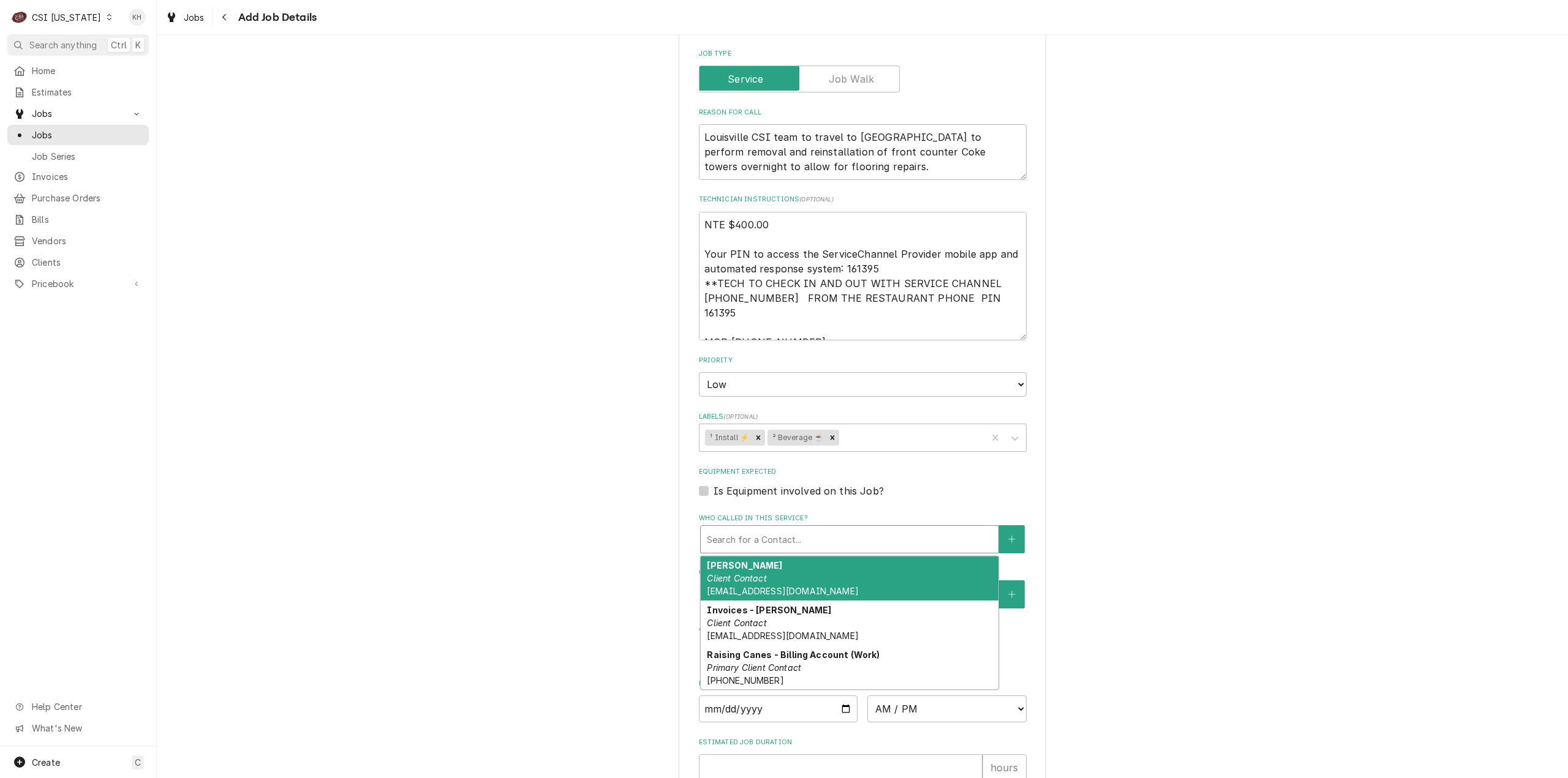
click at [770, 556] on div "Emily Wheeler Client Contact ewheeler4@raisingcanes.com" at bounding box center [850, 579] width 298 height 45
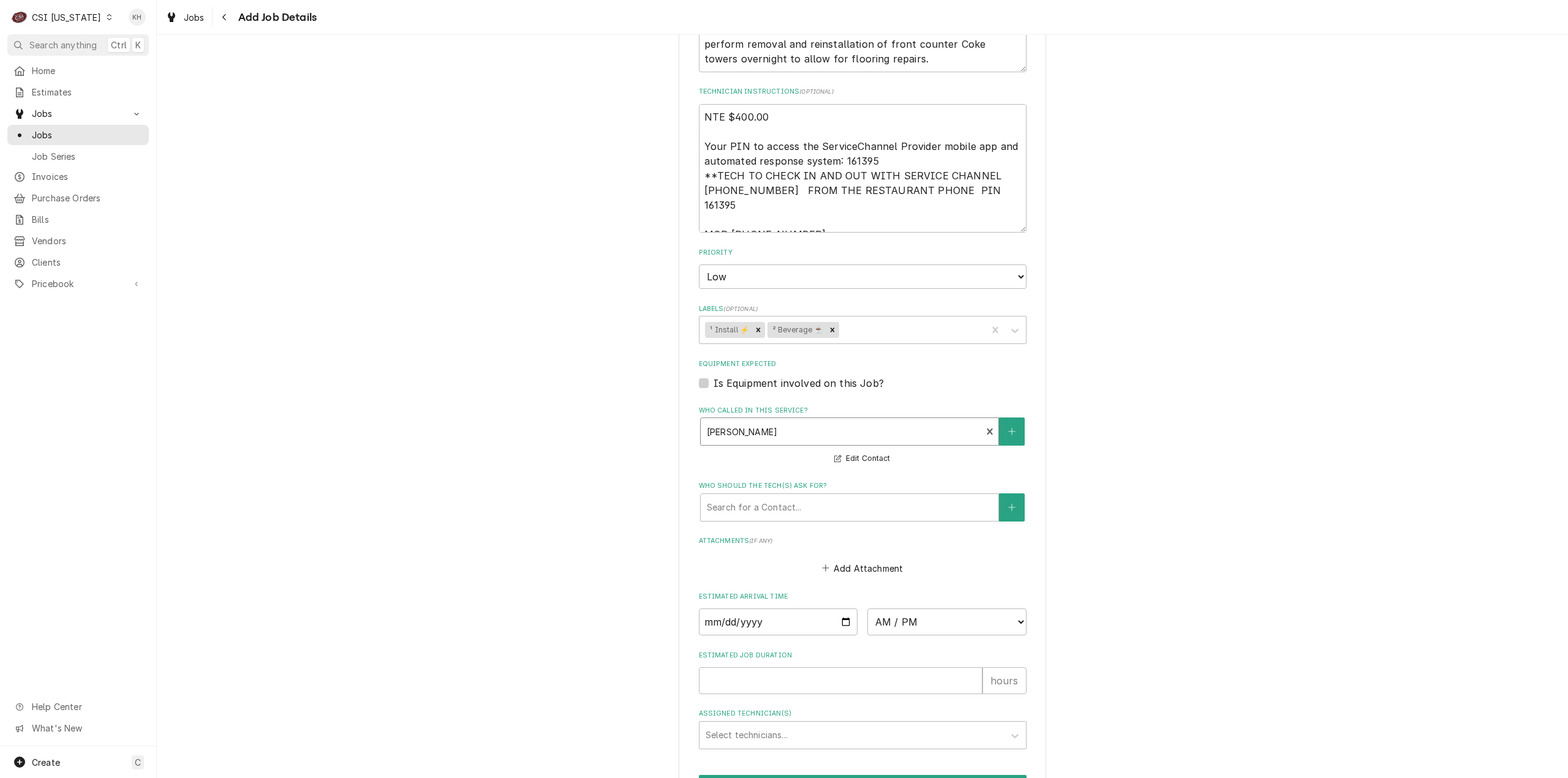
scroll to position [831, 0]
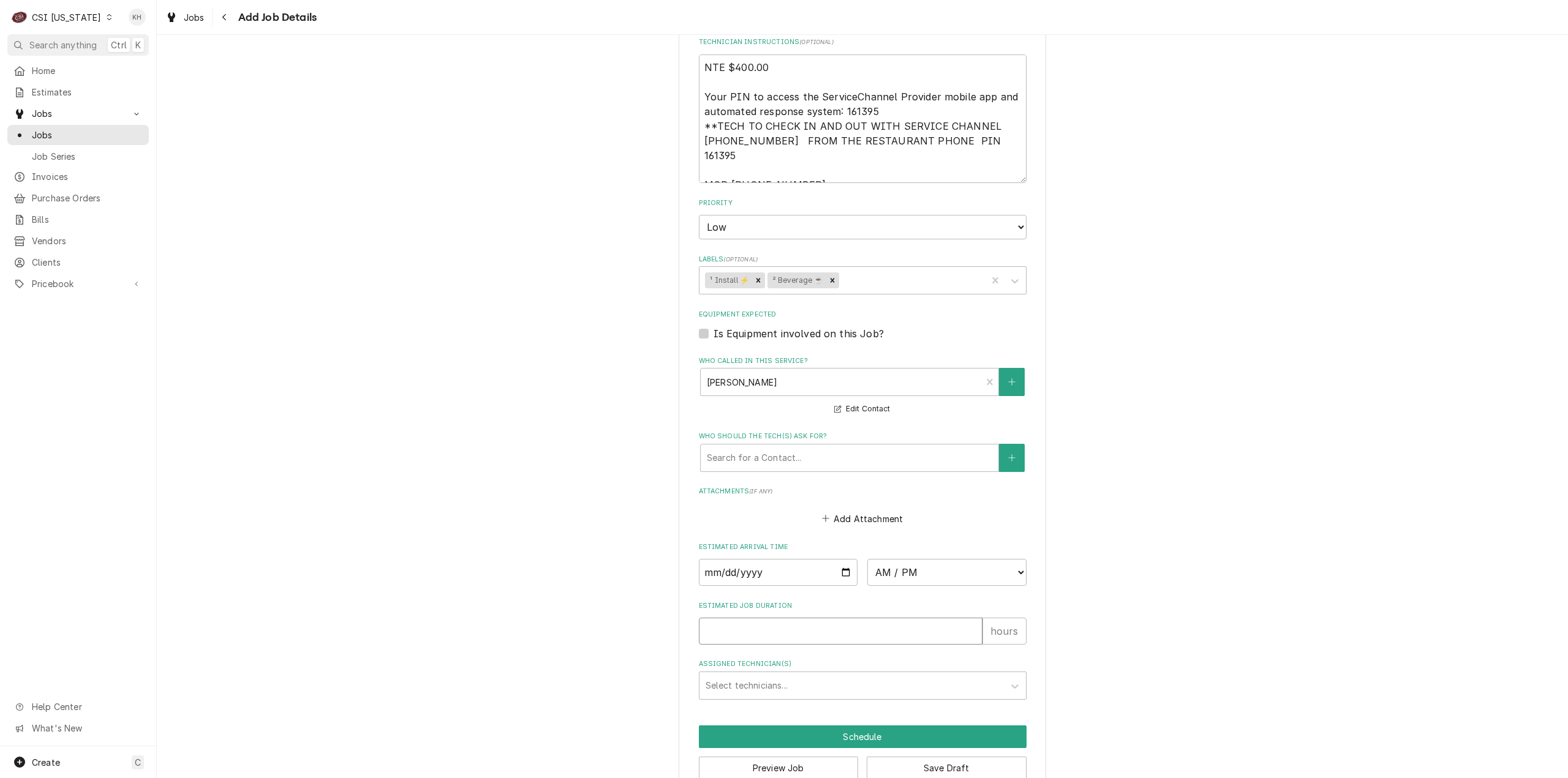
click at [806, 618] on input "Estimated Job Duration" at bounding box center [841, 631] width 284 height 27
type textarea "x"
type input "2"
type textarea "x"
type input "2"
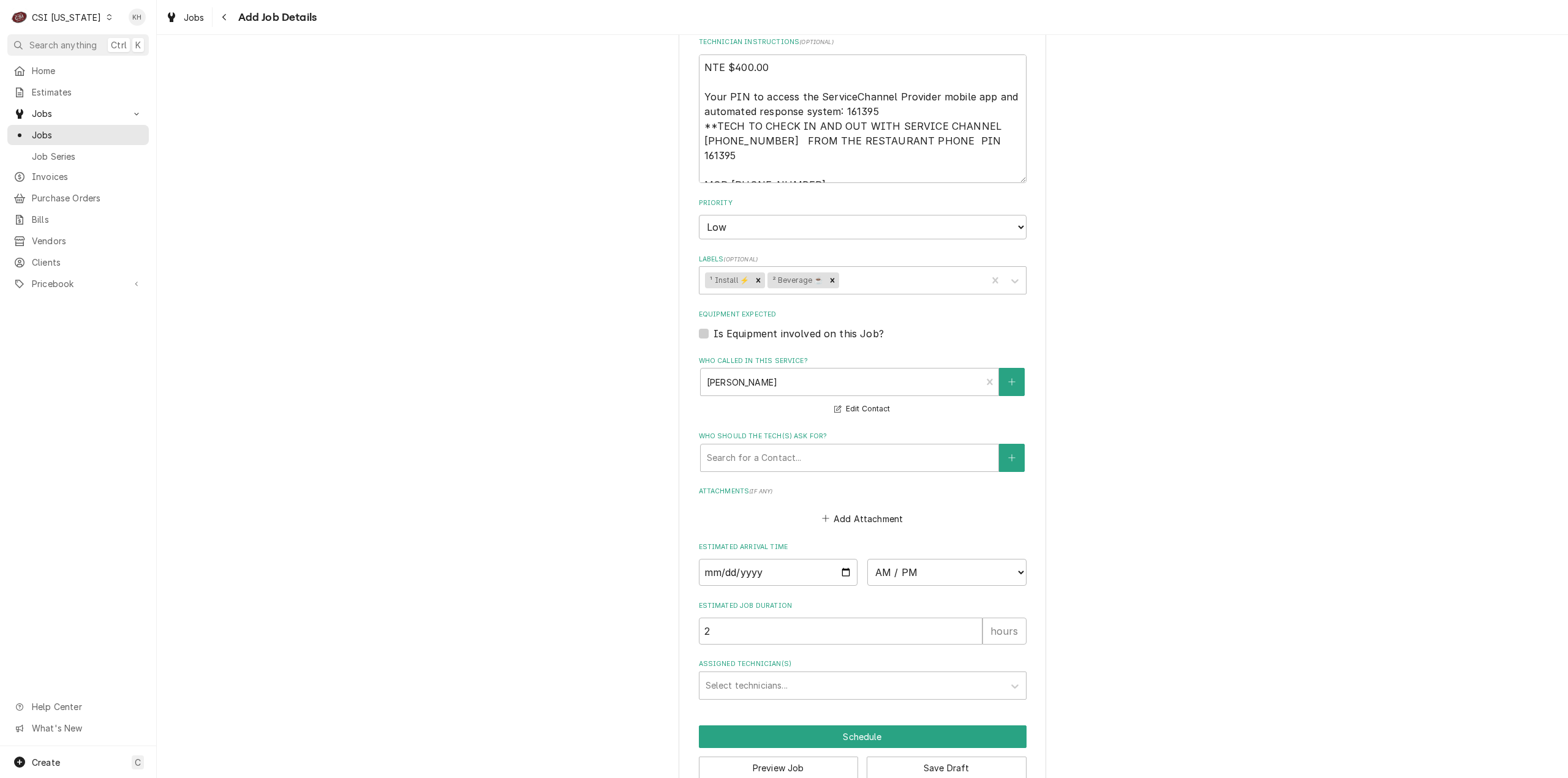
click at [1249, 553] on div "Please provide the following information to create a job: Client Details Client…" at bounding box center [862, 11] width 1411 height 1589
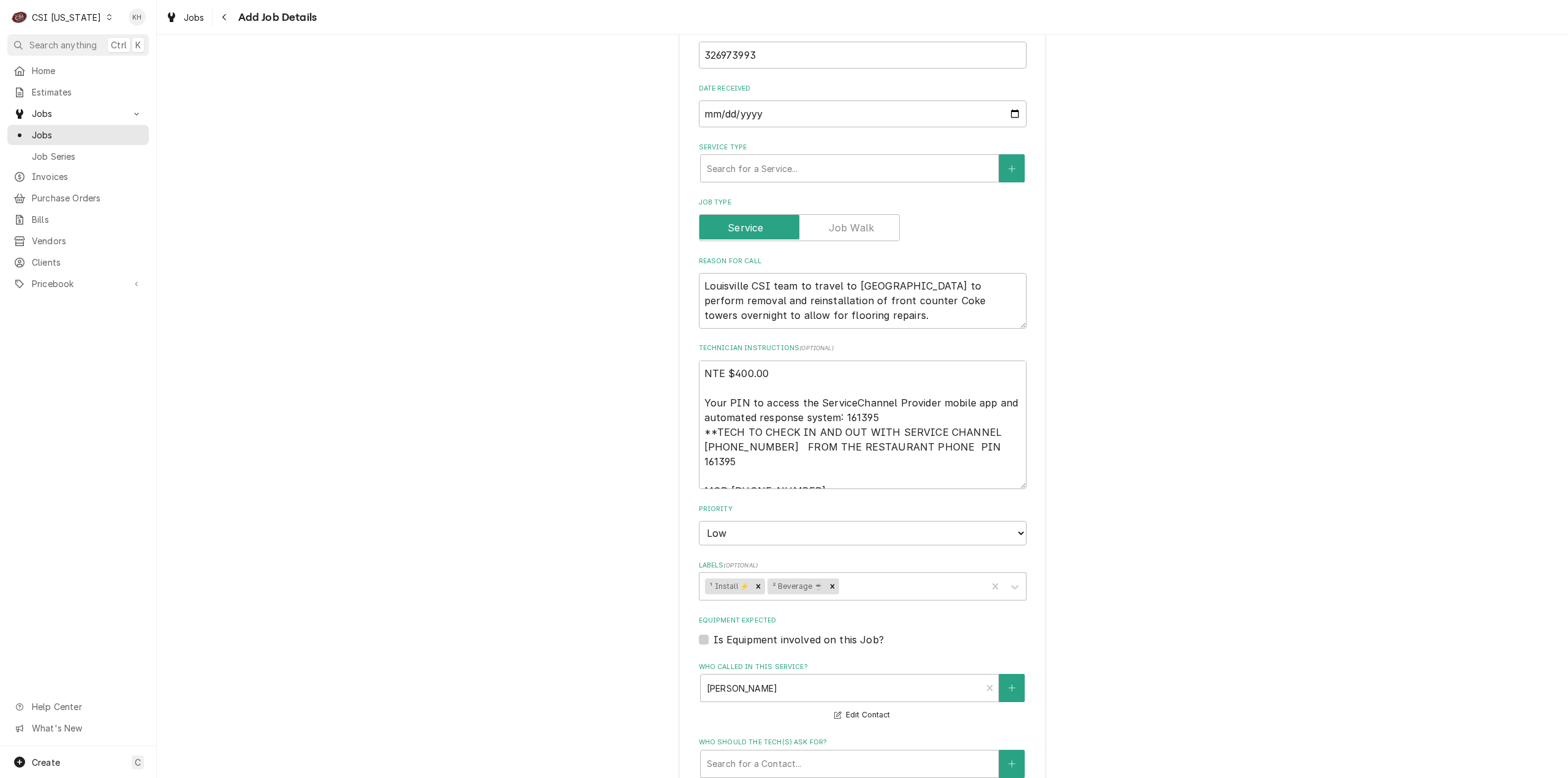
scroll to position [219, 0]
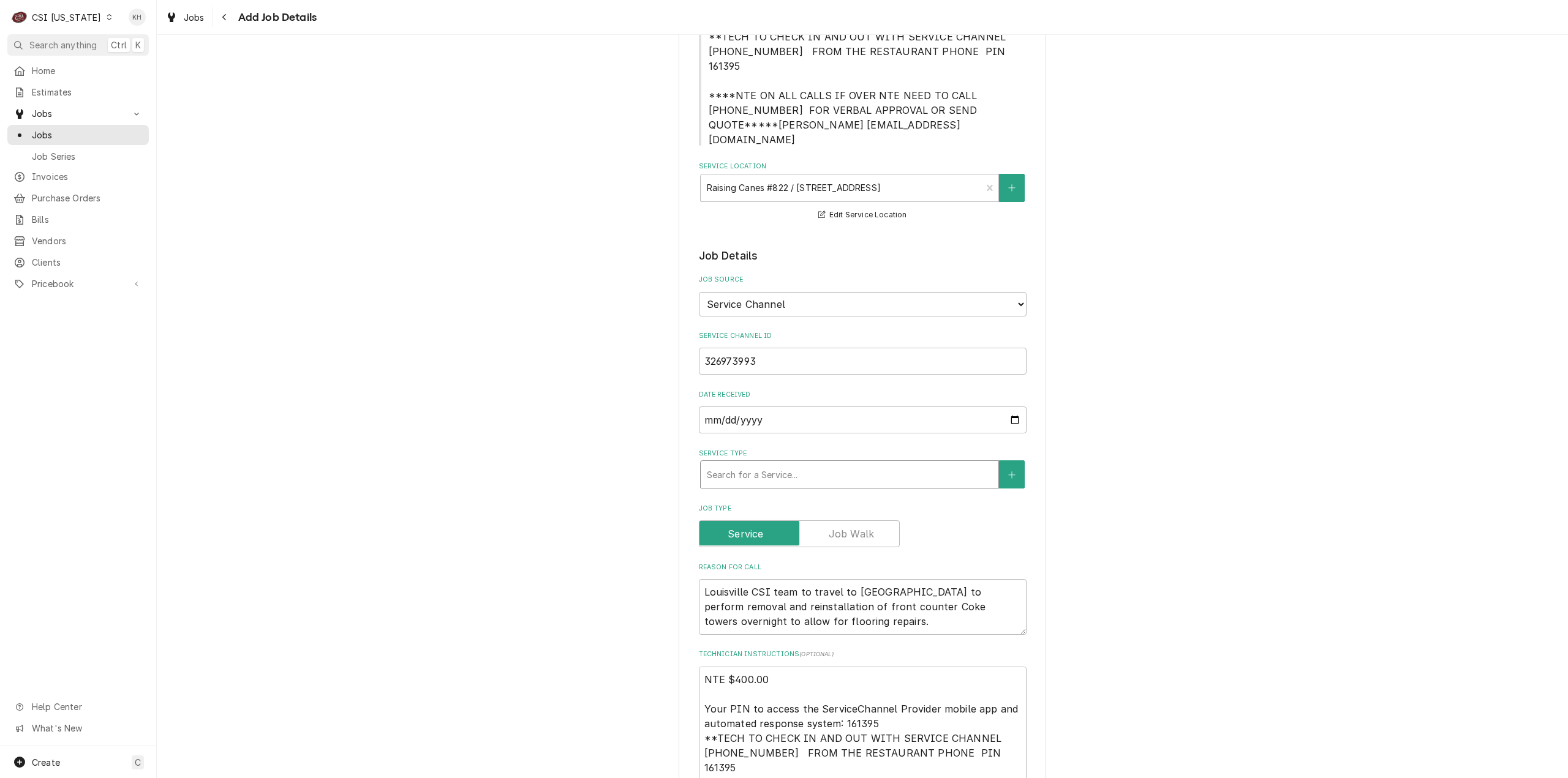
click at [826, 463] on div "Service Type" at bounding box center [850, 474] width 285 height 22
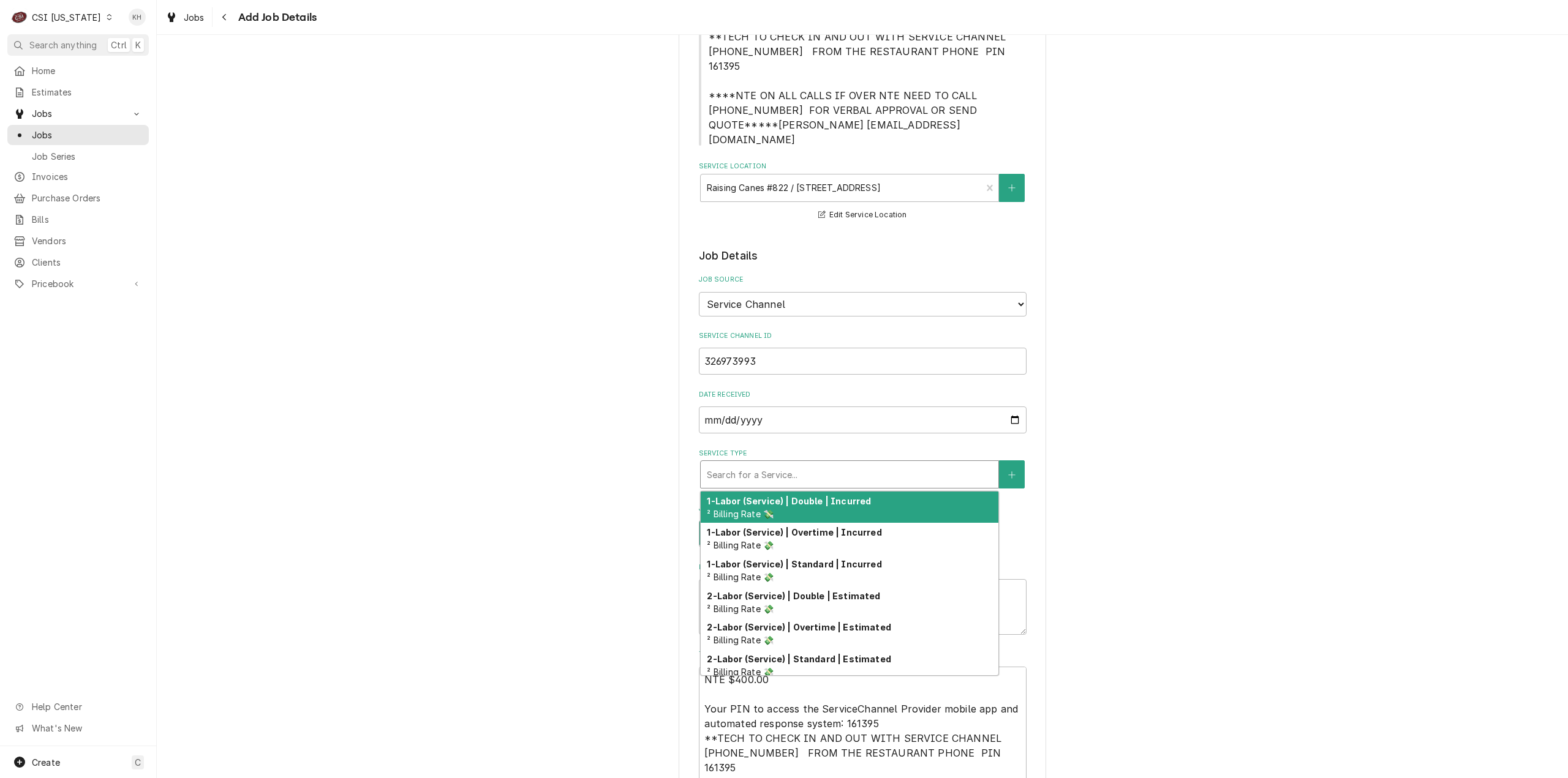
type textarea "x"
type input "i"
type textarea "x"
type input "in"
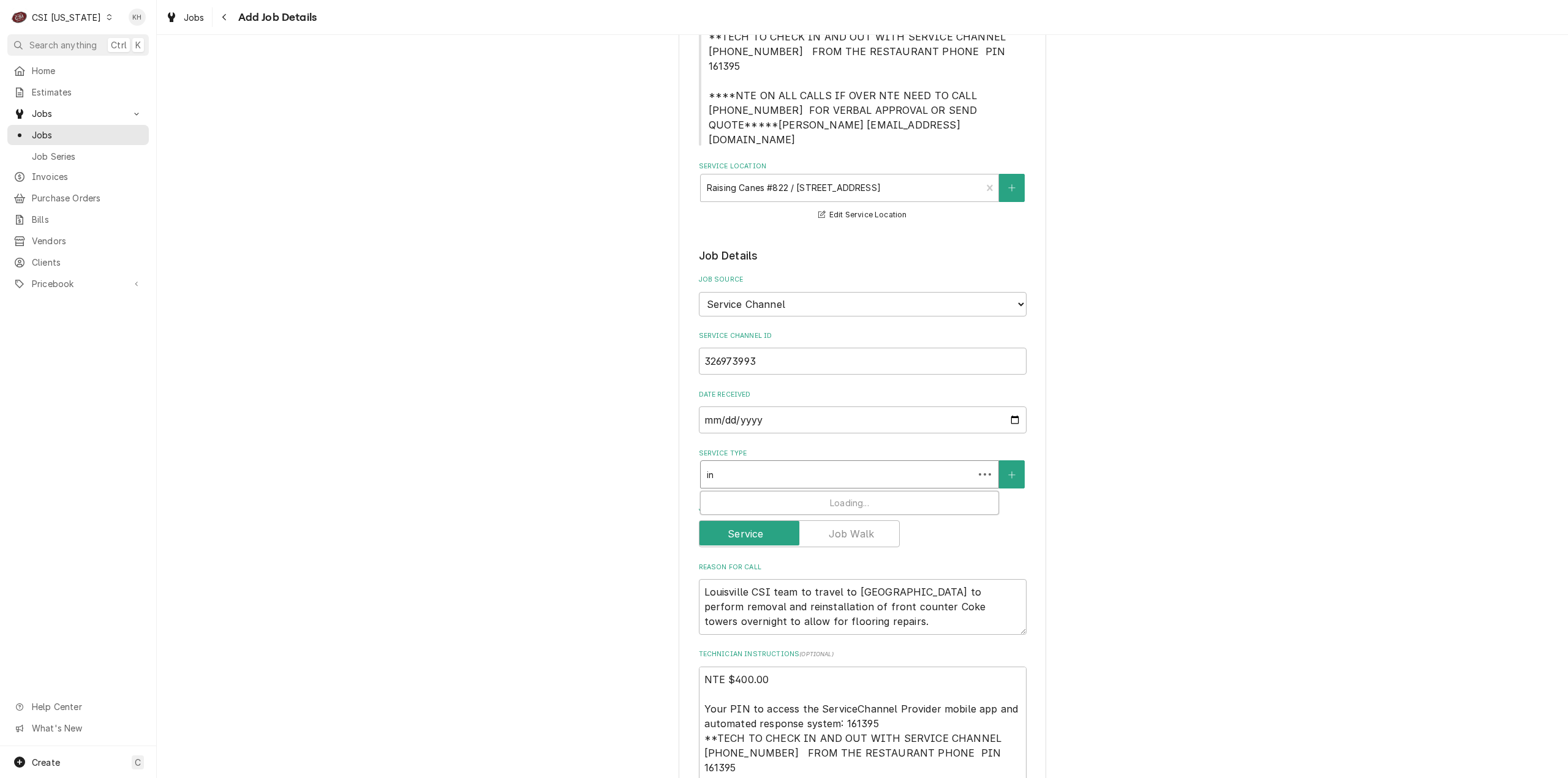
type textarea "x"
type input "inst"
type textarea "x"
type input "instal"
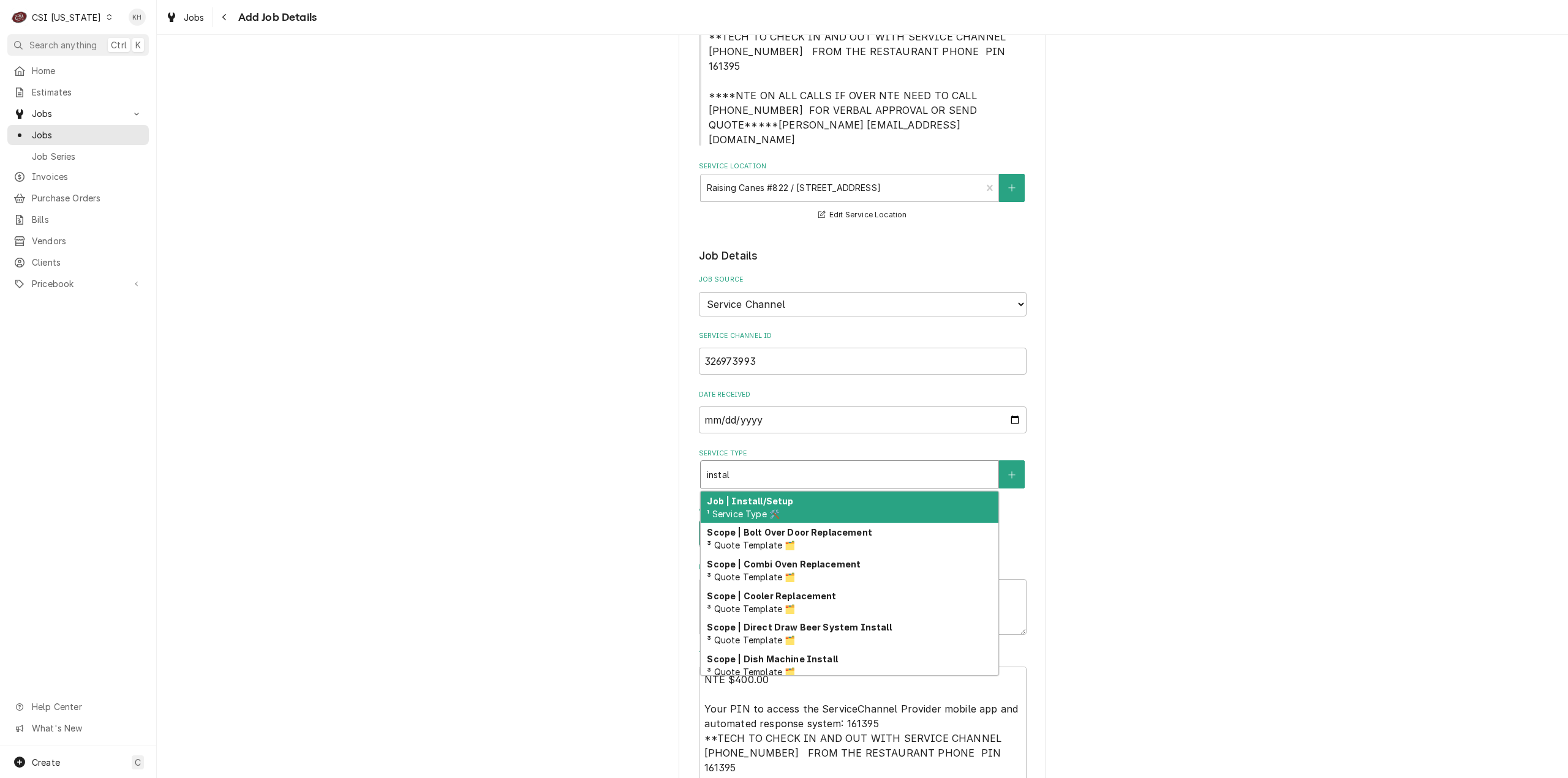
type textarea "x"
type input "install"
click at [813, 491] on div "Job | Install/Setup ¹ Service Type 🛠️" at bounding box center [850, 507] width 298 height 32
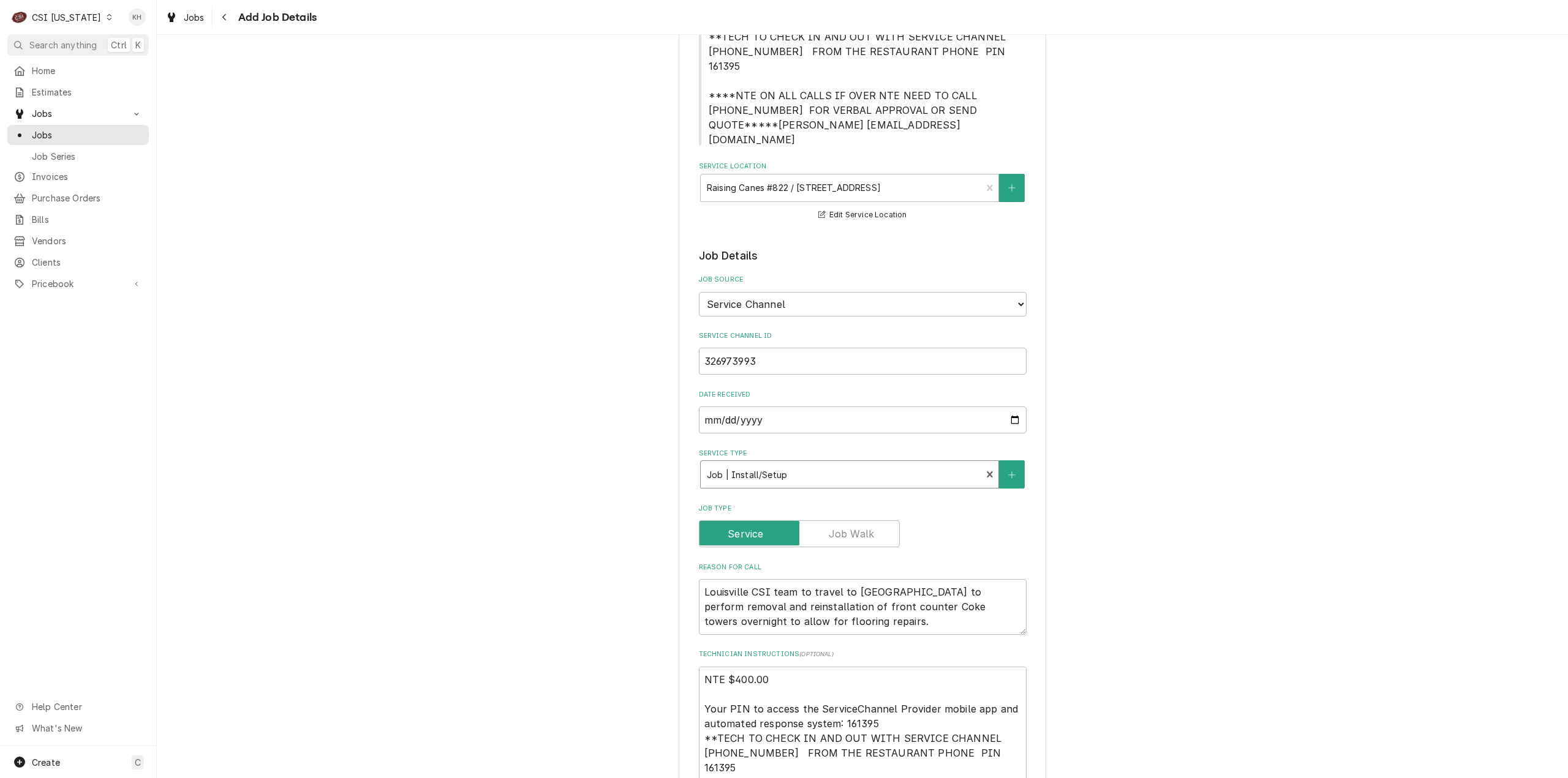
click at [553, 461] on div "Please provide the following information to create a job: Client Details Client…" at bounding box center [862, 623] width 1411 height 1589
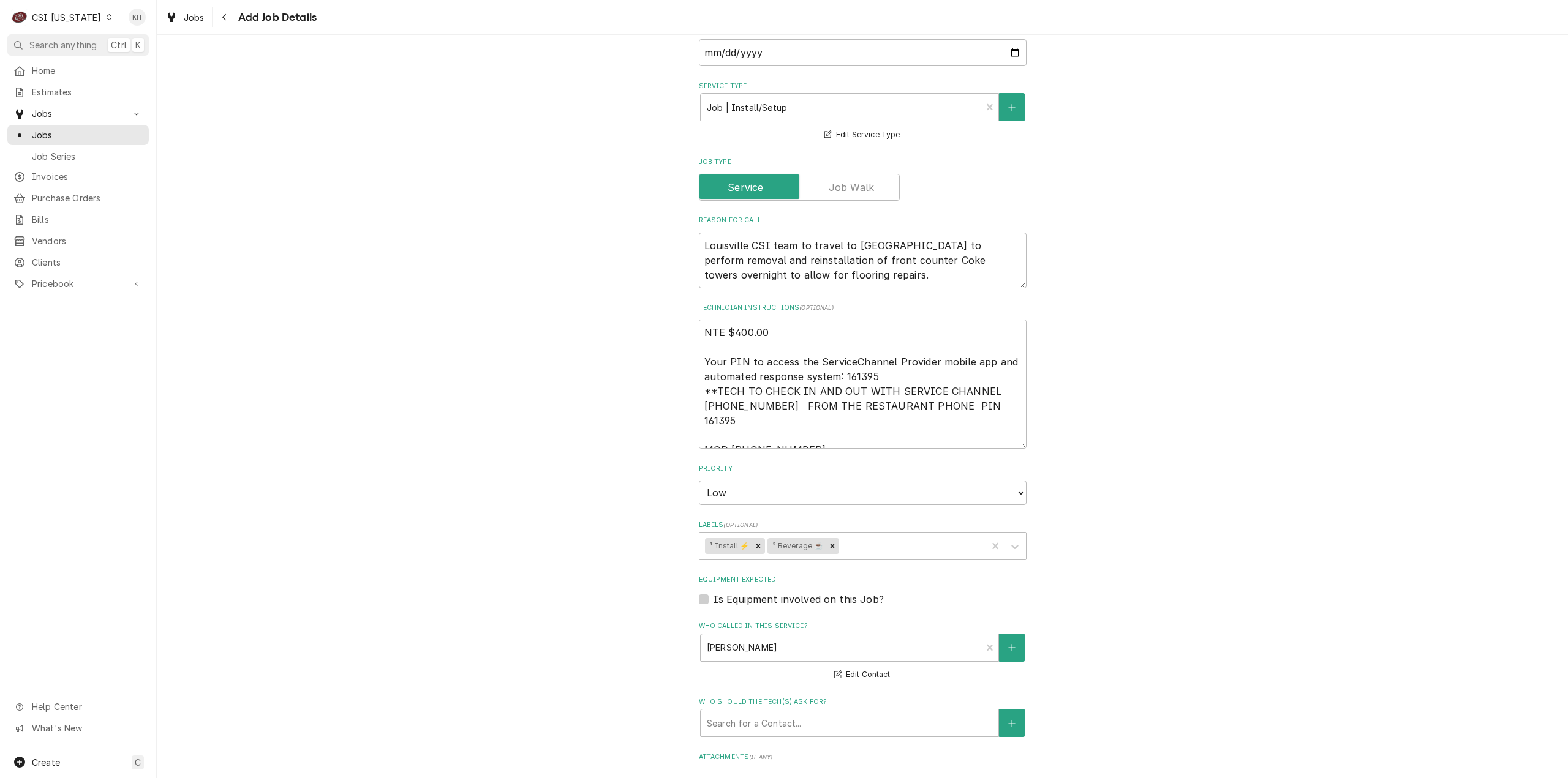
scroll to position [851, 0]
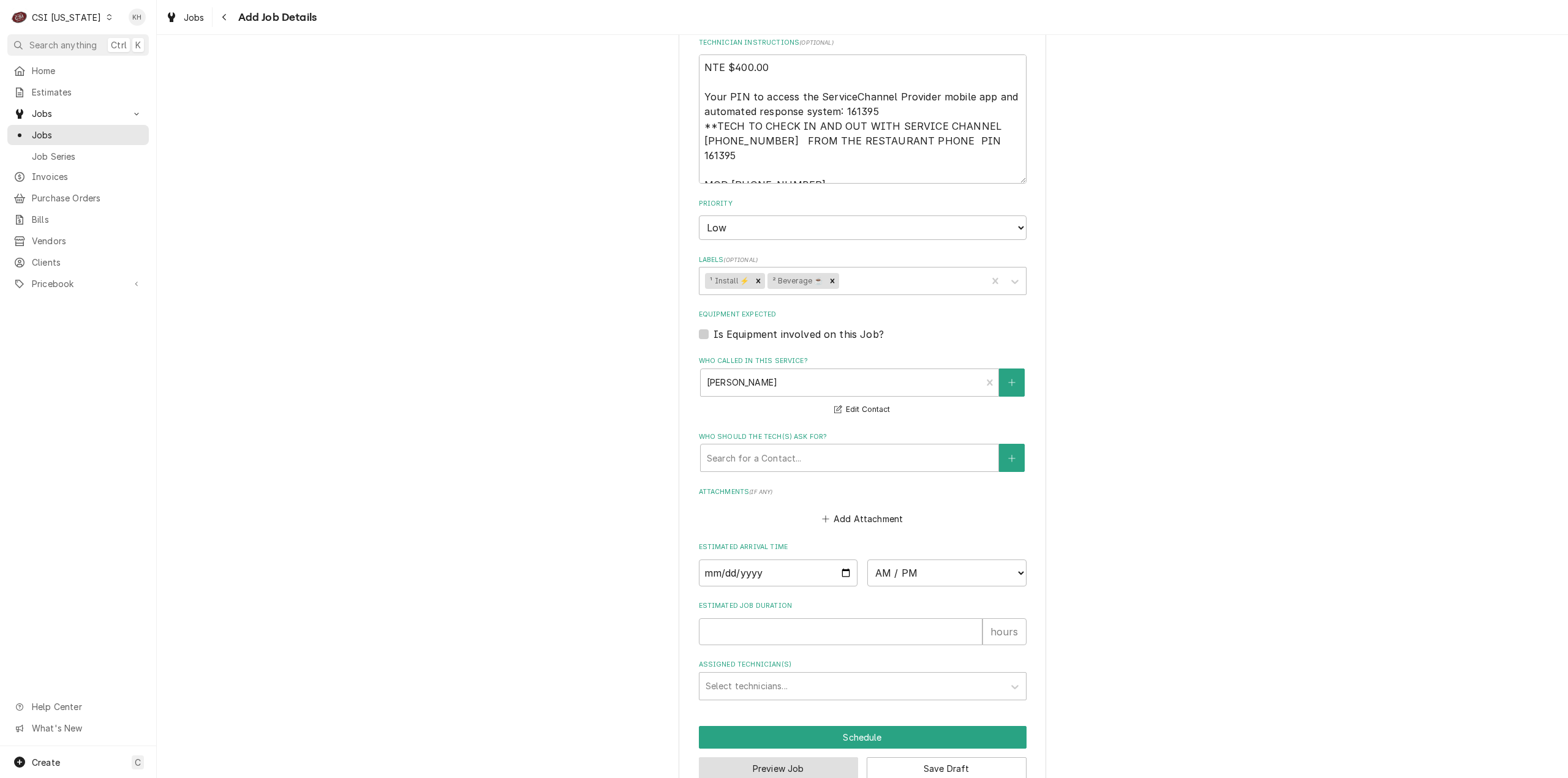
click at [757, 757] on button "Preview Job" at bounding box center [779, 769] width 160 height 22
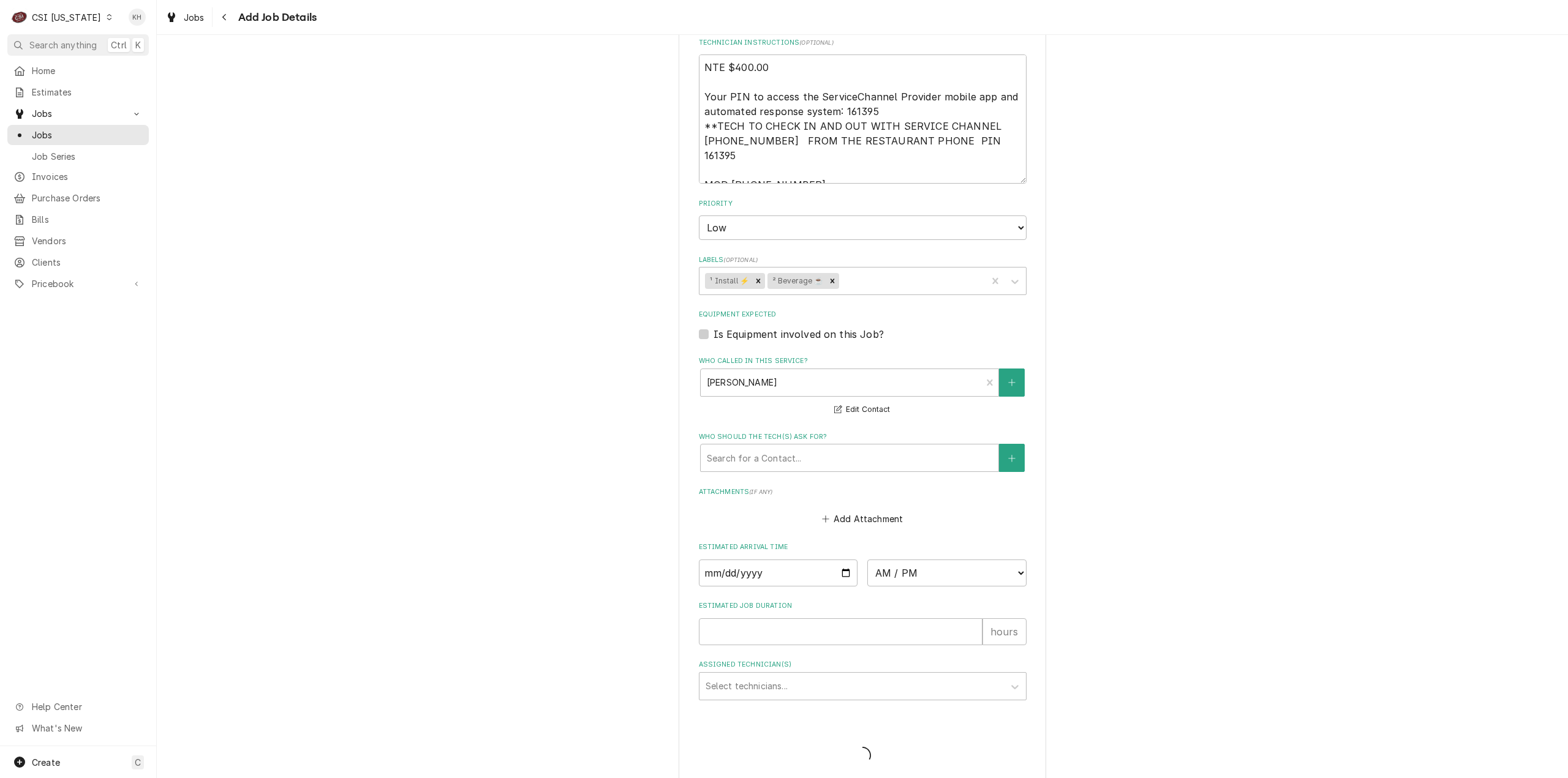
scroll to position [839, 0]
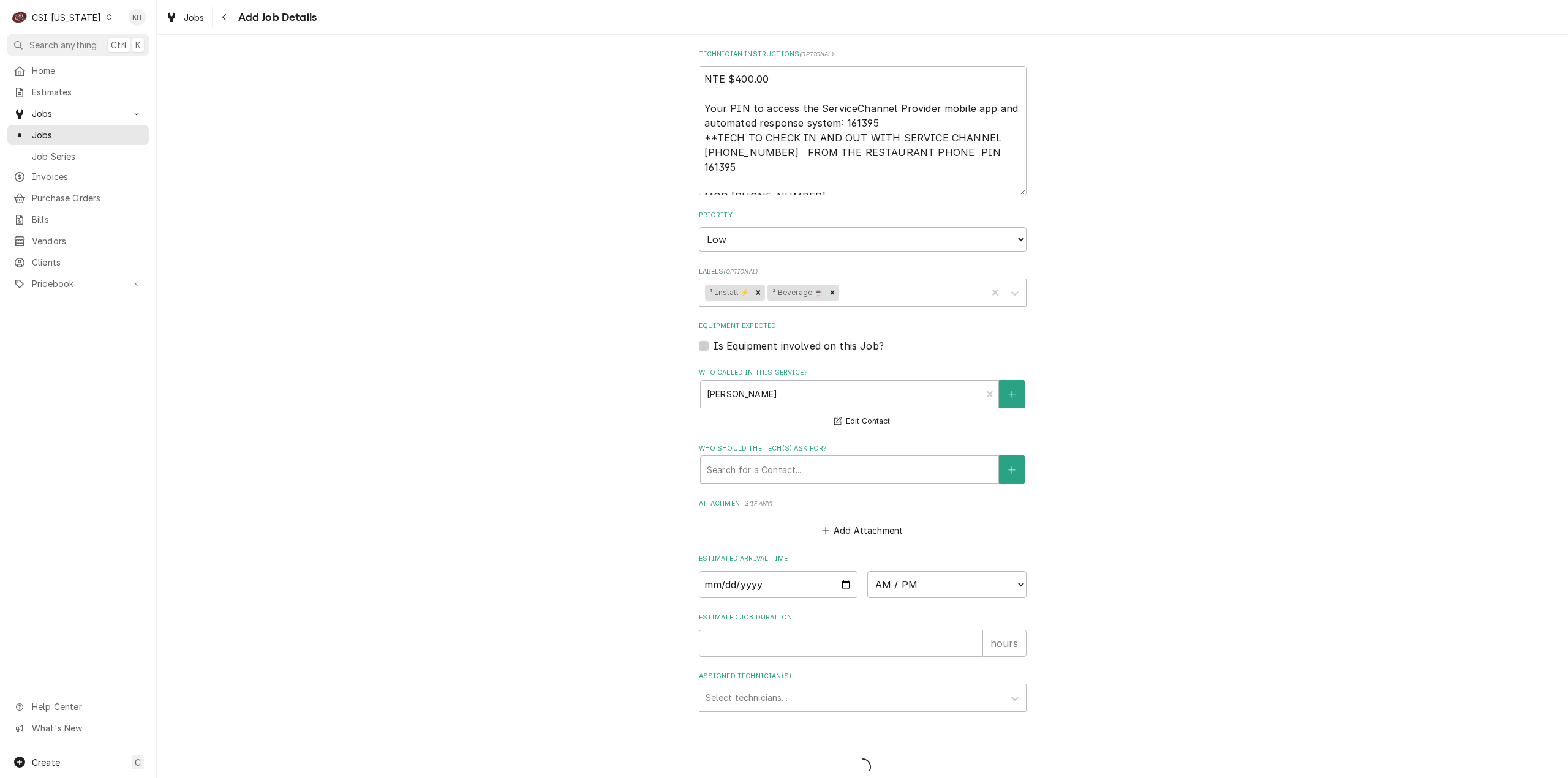
type textarea "x"
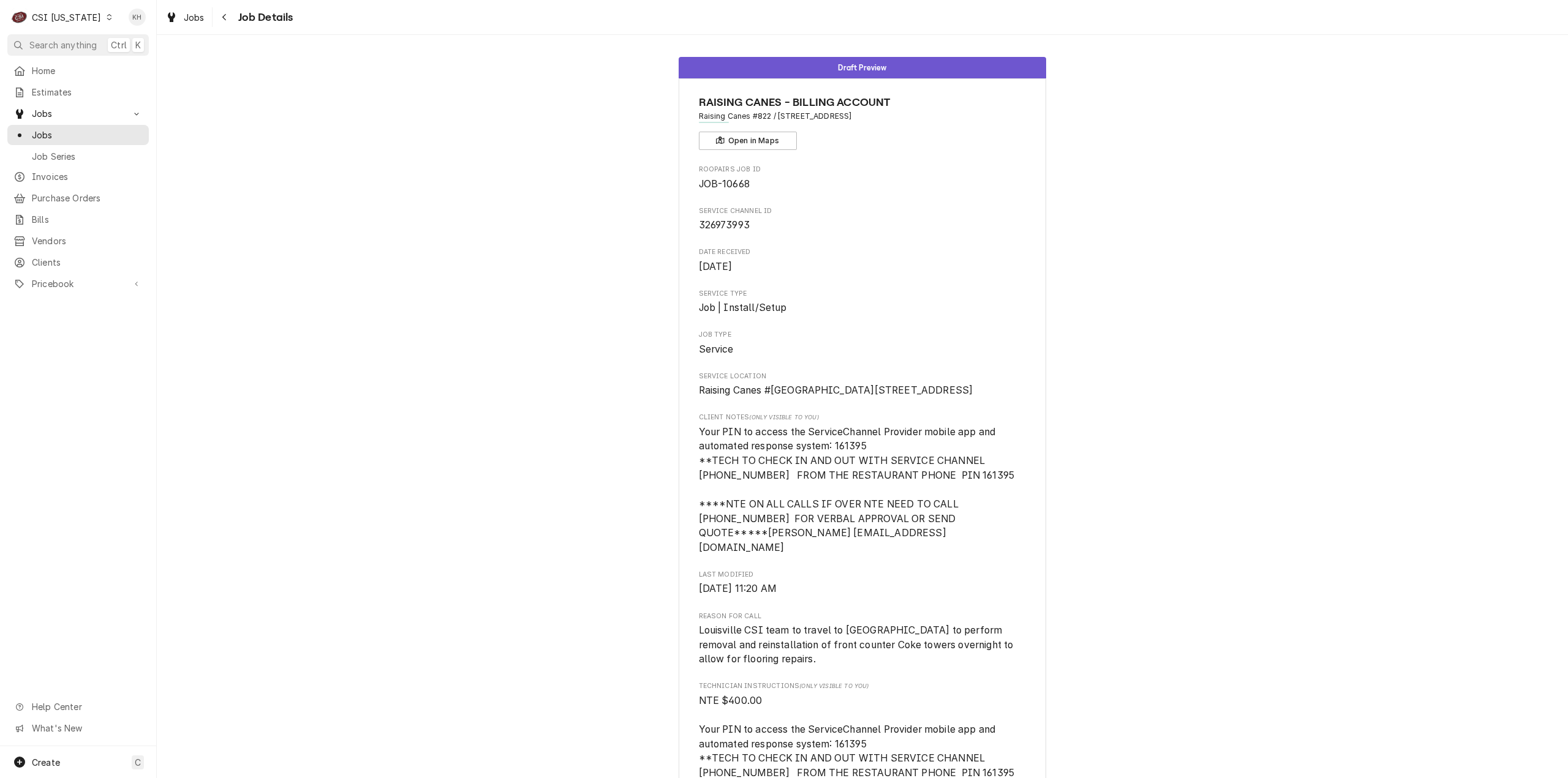
click at [721, 226] on span "326973993" at bounding box center [724, 225] width 51 height 12
drag, startPoint x: 722, startPoint y: 226, endPoint x: 740, endPoint y: 227, distance: 18.0
click at [722, 227] on span "326973993" at bounding box center [724, 225] width 51 height 12
copy span "326973993"
drag, startPoint x: 64, startPoint y: 20, endPoint x: 88, endPoint y: 45, distance: 34.7
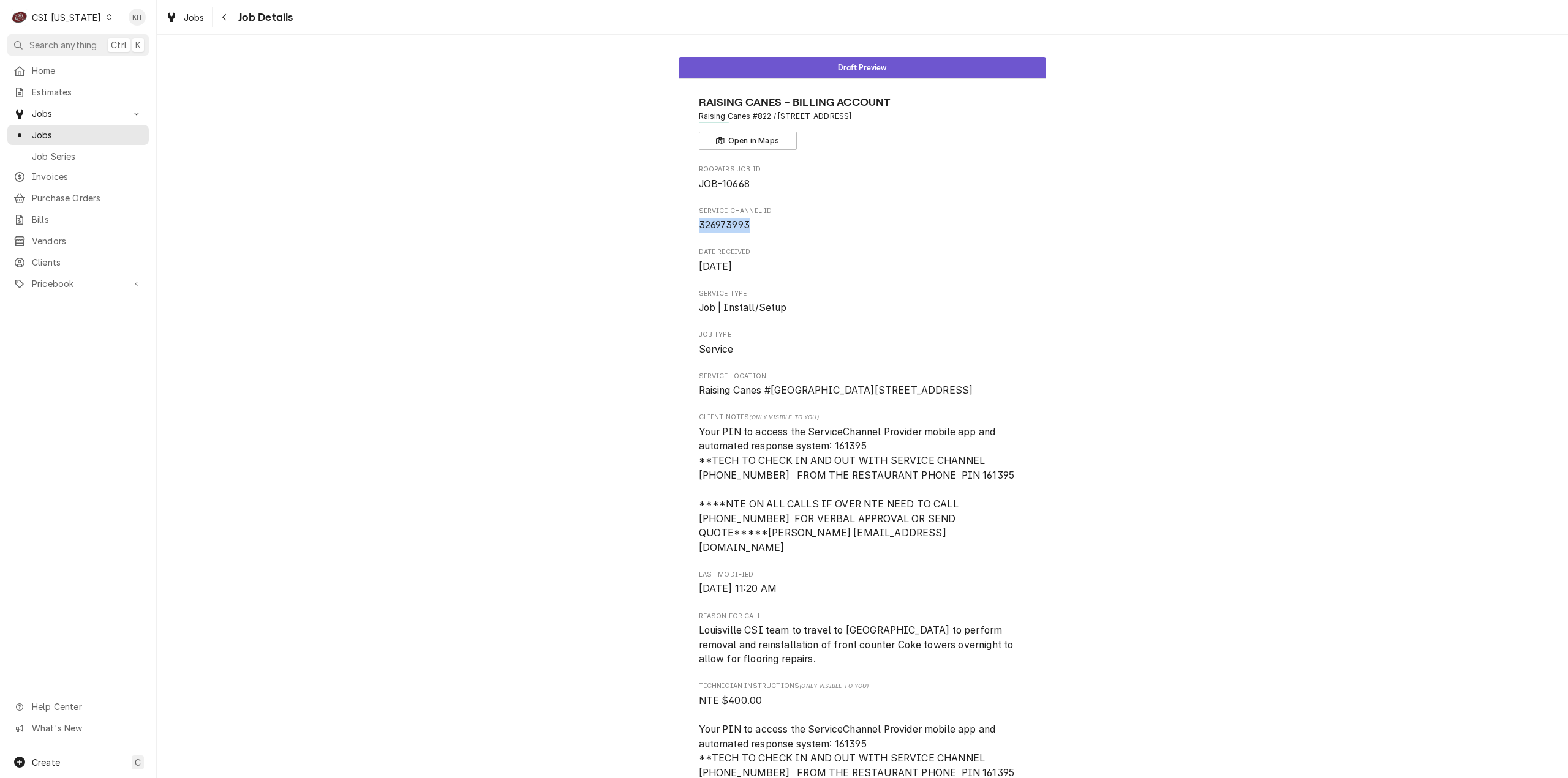
click at [65, 21] on div "CSI [US_STATE]" at bounding box center [66, 17] width 69 height 13
click at [139, 29] on div "CSI [US_STATE][GEOGRAPHIC_DATA]" at bounding box center [191, 24] width 162 height 13
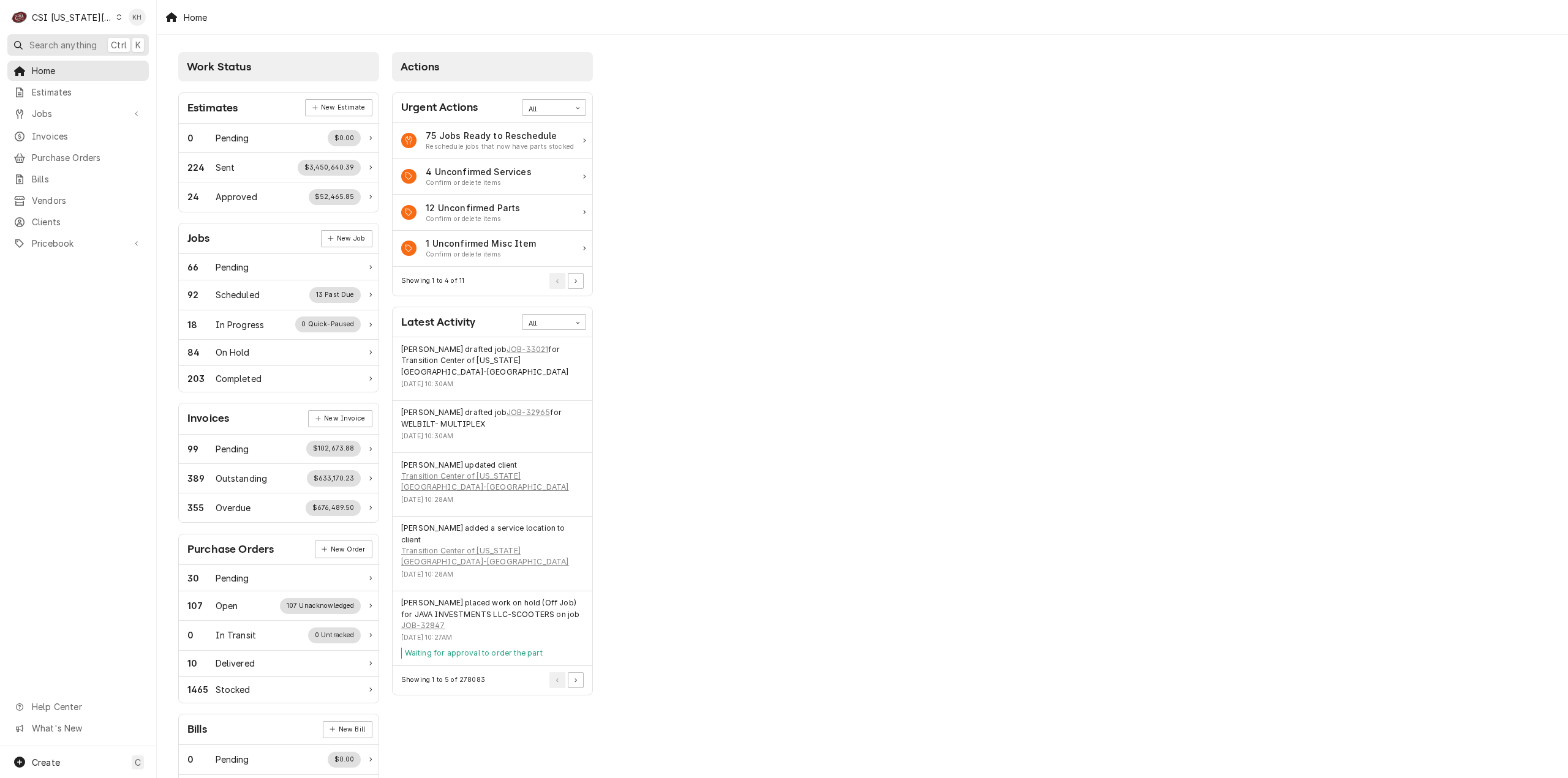
click at [86, 45] on span "Search anything" at bounding box center [63, 45] width 67 height 13
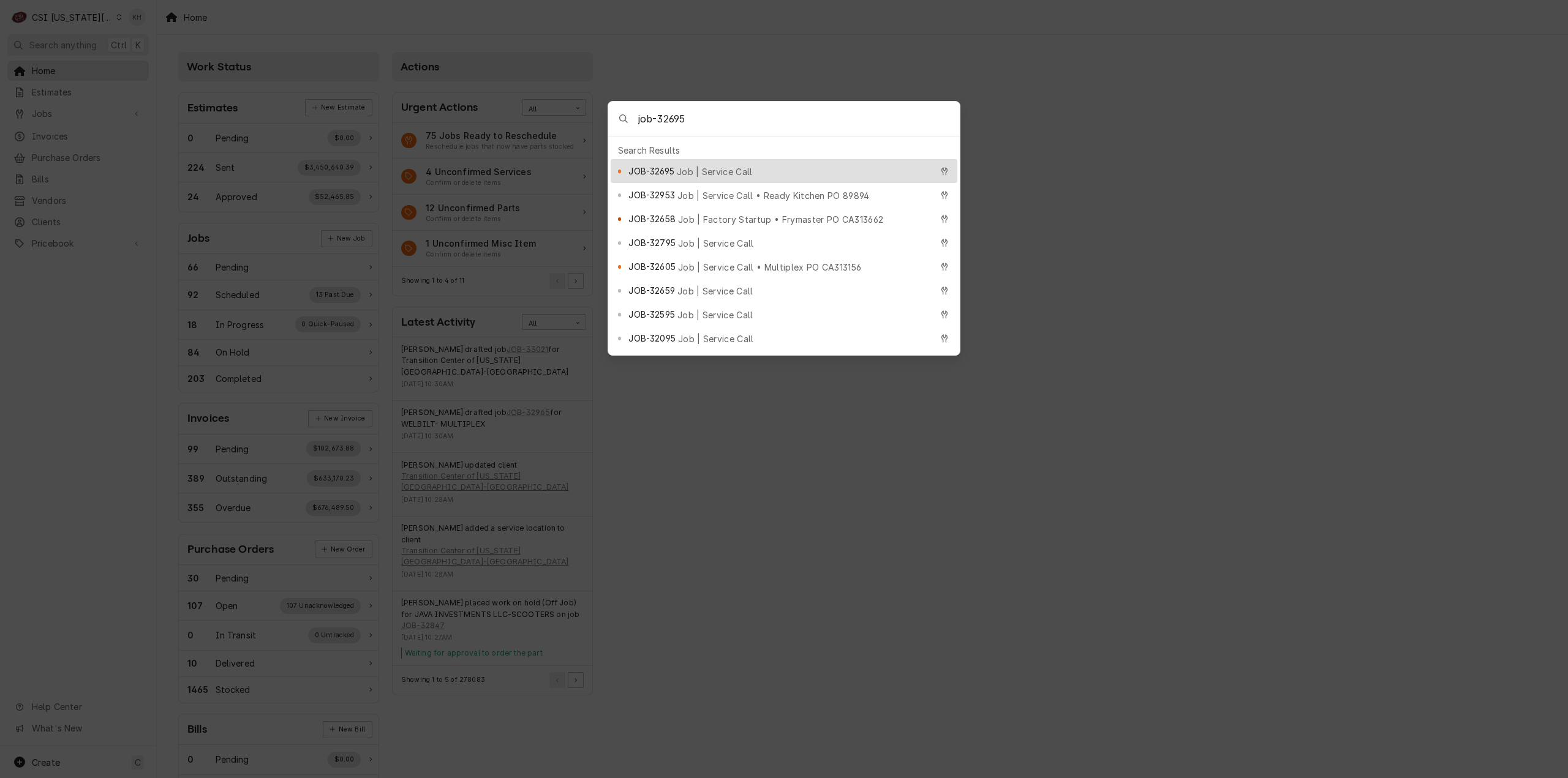
type input "job-32695"
click at [697, 166] on span "Job | Service Call" at bounding box center [715, 172] width 76 height 13
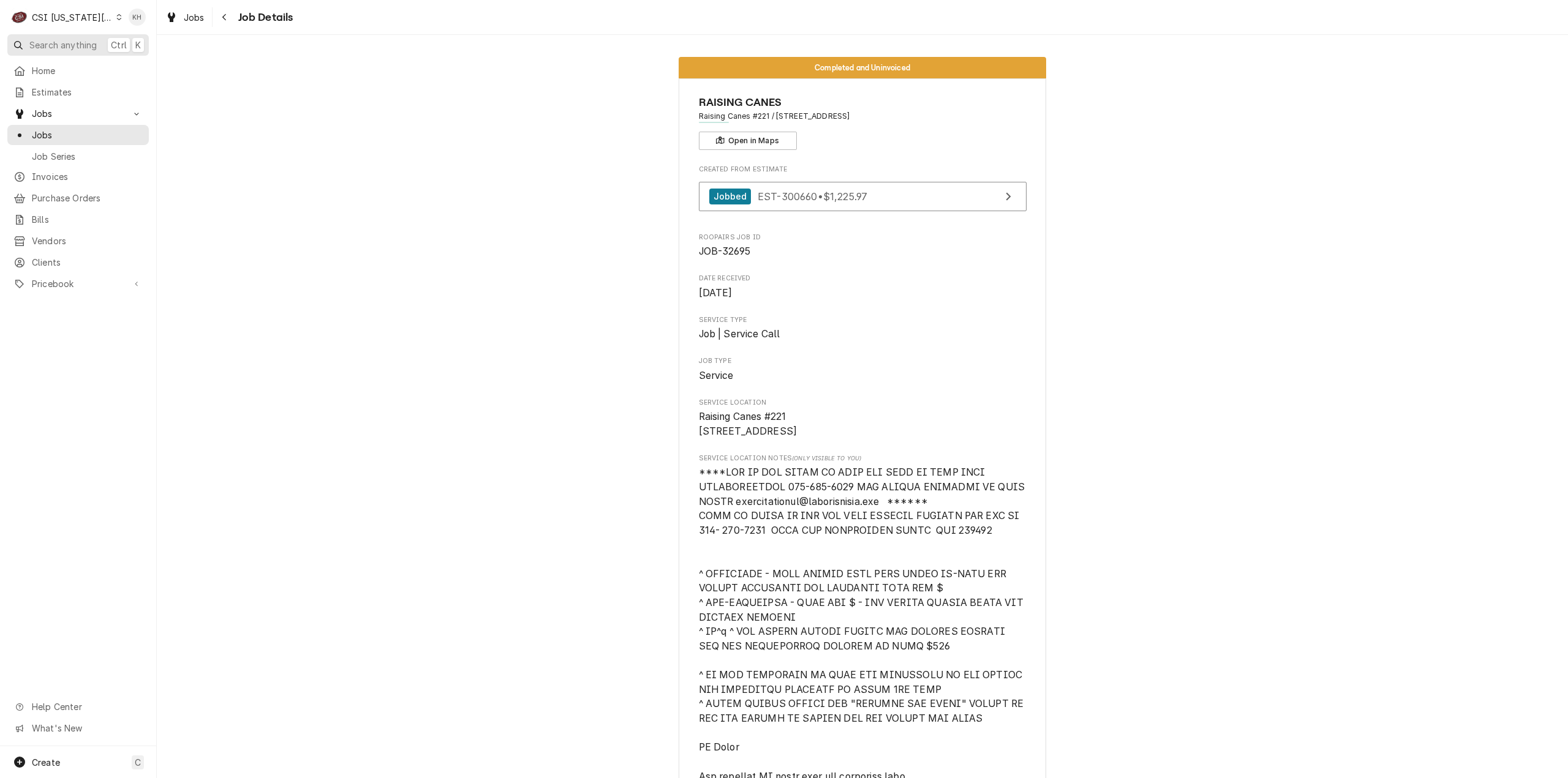
click at [79, 42] on span "Search anything" at bounding box center [63, 45] width 67 height 13
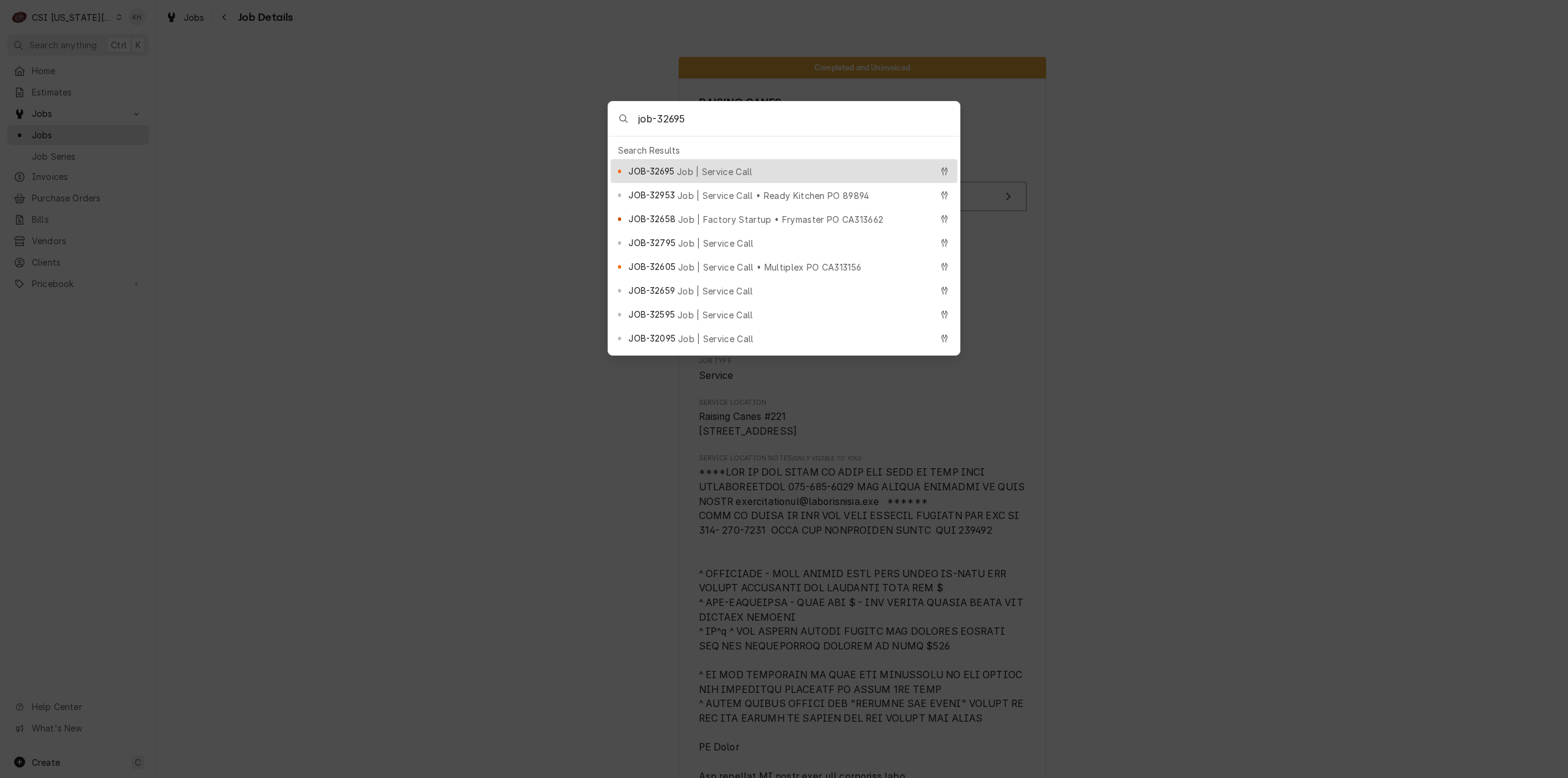
type input "job-32695"
click at [679, 164] on div "JOB-32695 Job | Service Call" at bounding box center [780, 171] width 302 height 14
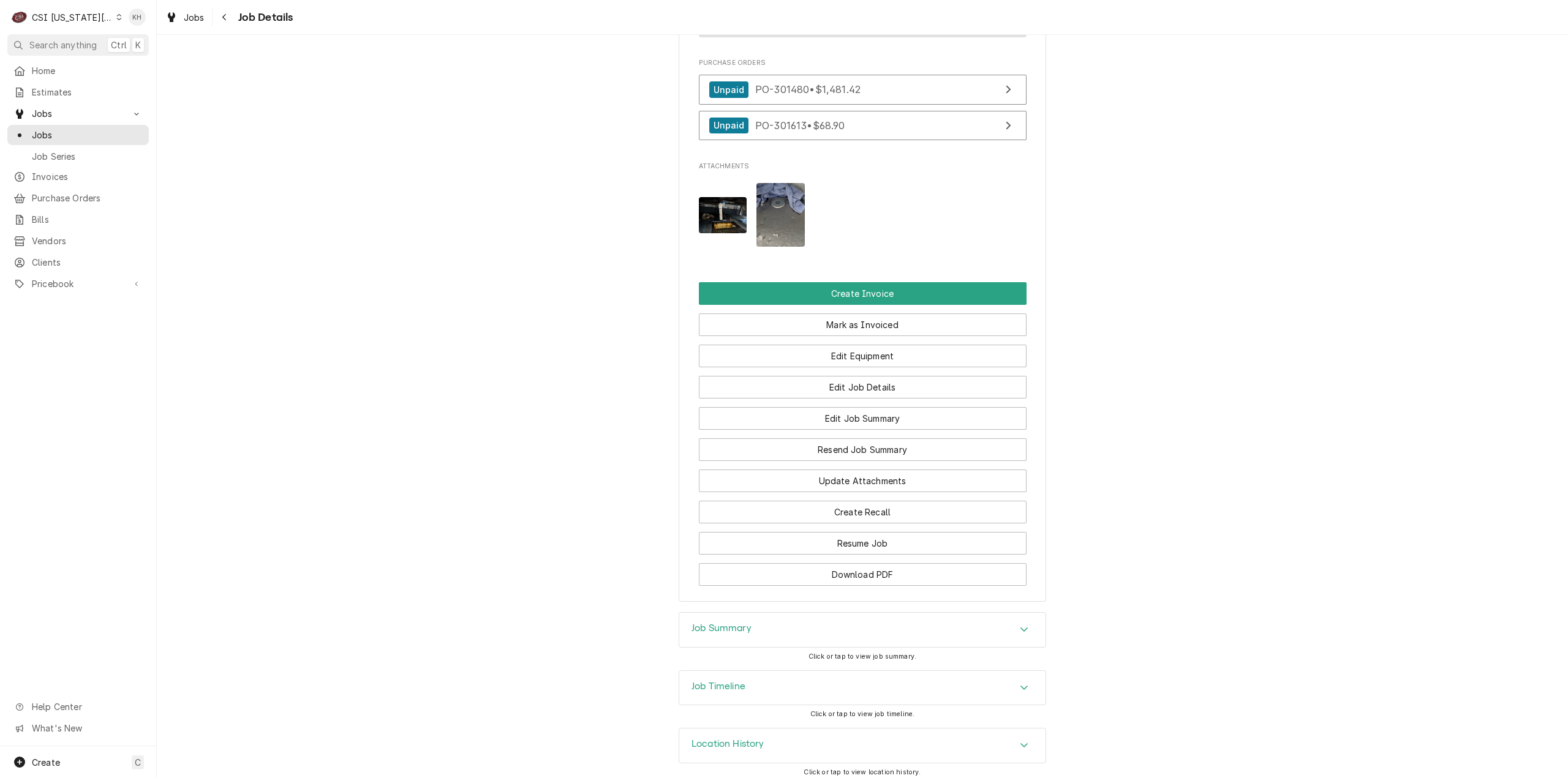
scroll to position [1744, 0]
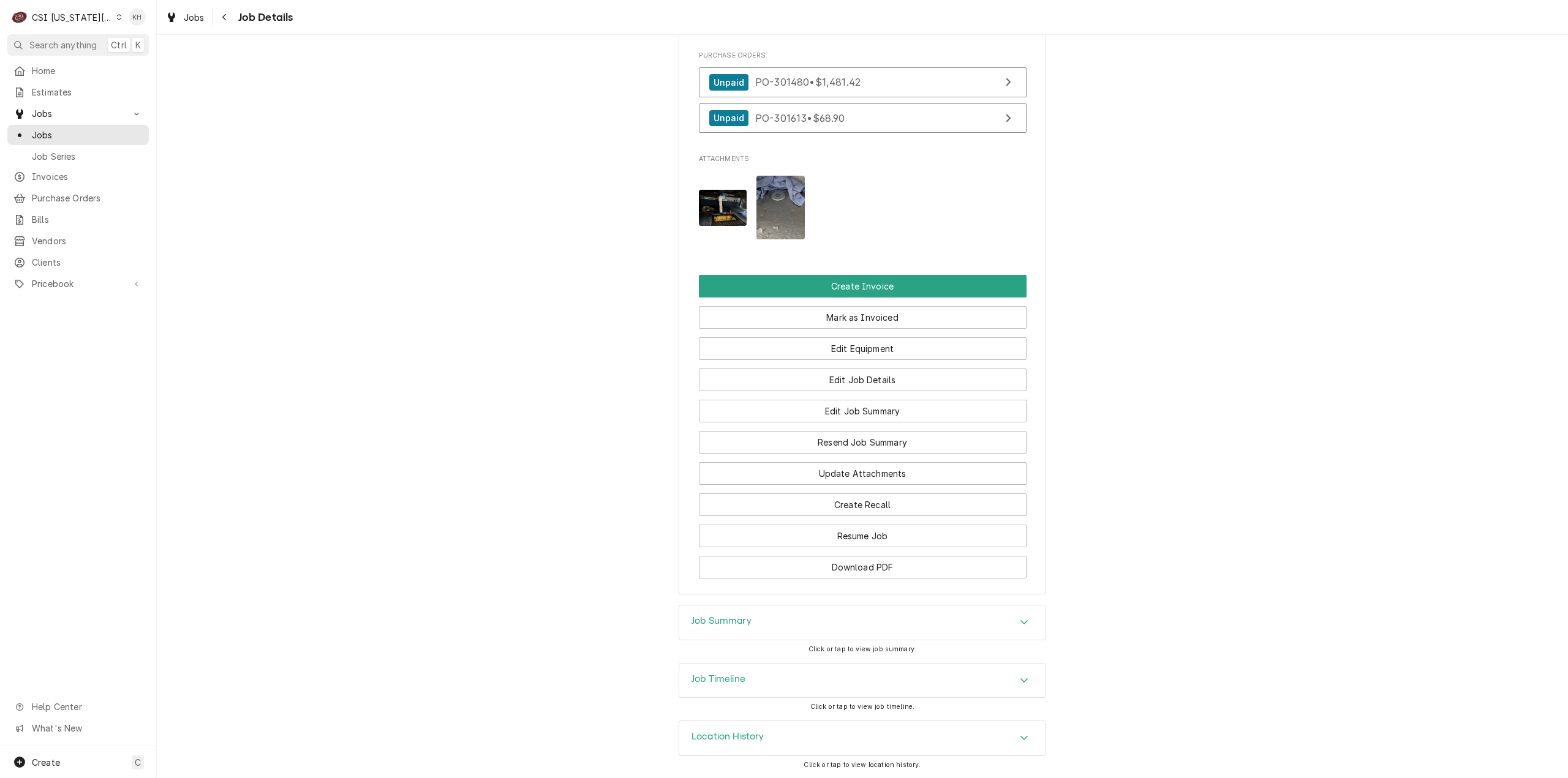
click at [770, 677] on div "Job Timeline" at bounding box center [862, 681] width 366 height 34
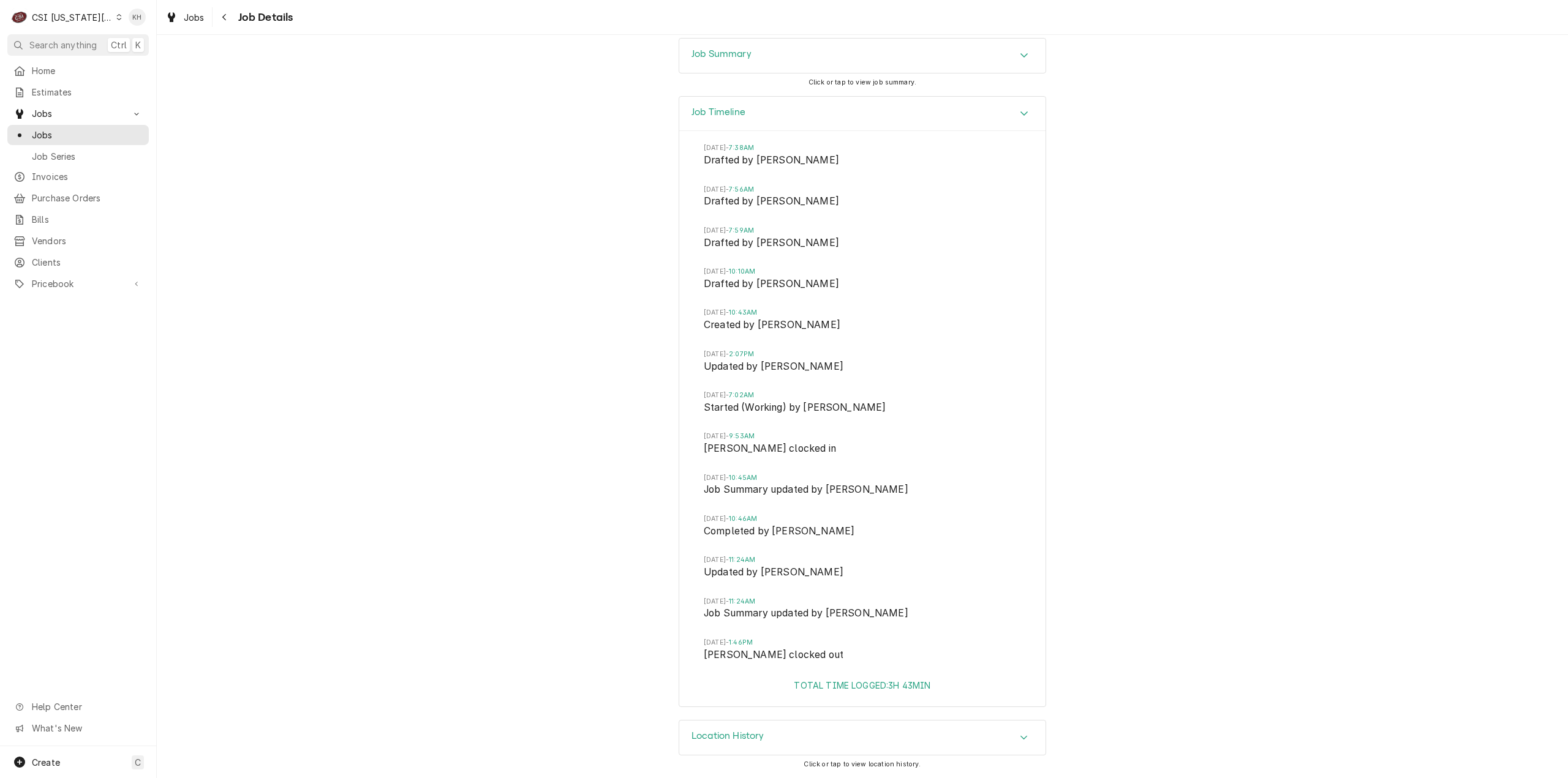
scroll to position [2248, 0]
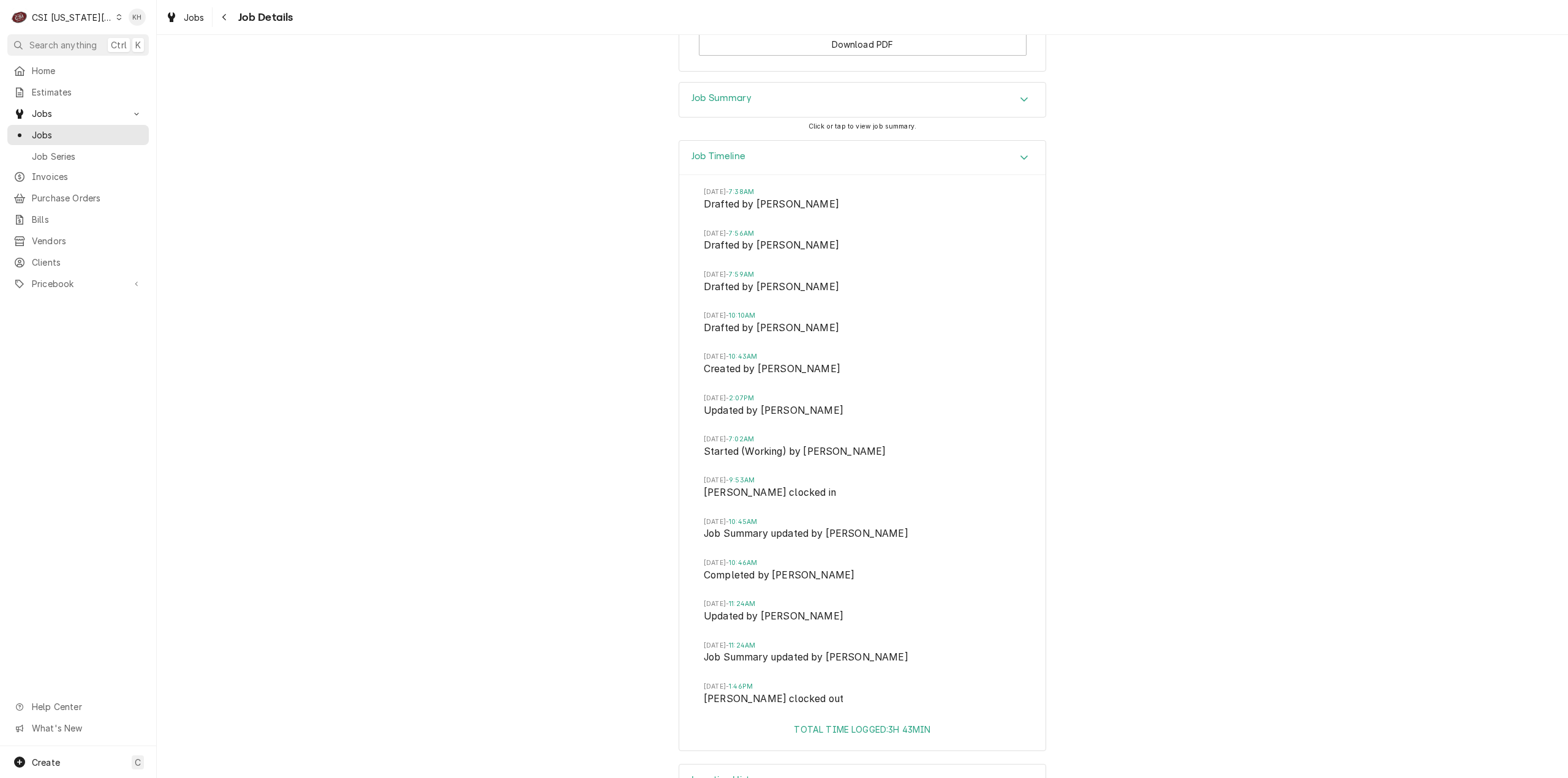
drag, startPoint x: 737, startPoint y: 119, endPoint x: 866, endPoint y: 435, distance: 341.3
click at [751, 140] on div "Job Summary Click or tap to view job summary." at bounding box center [862, 111] width 367 height 57
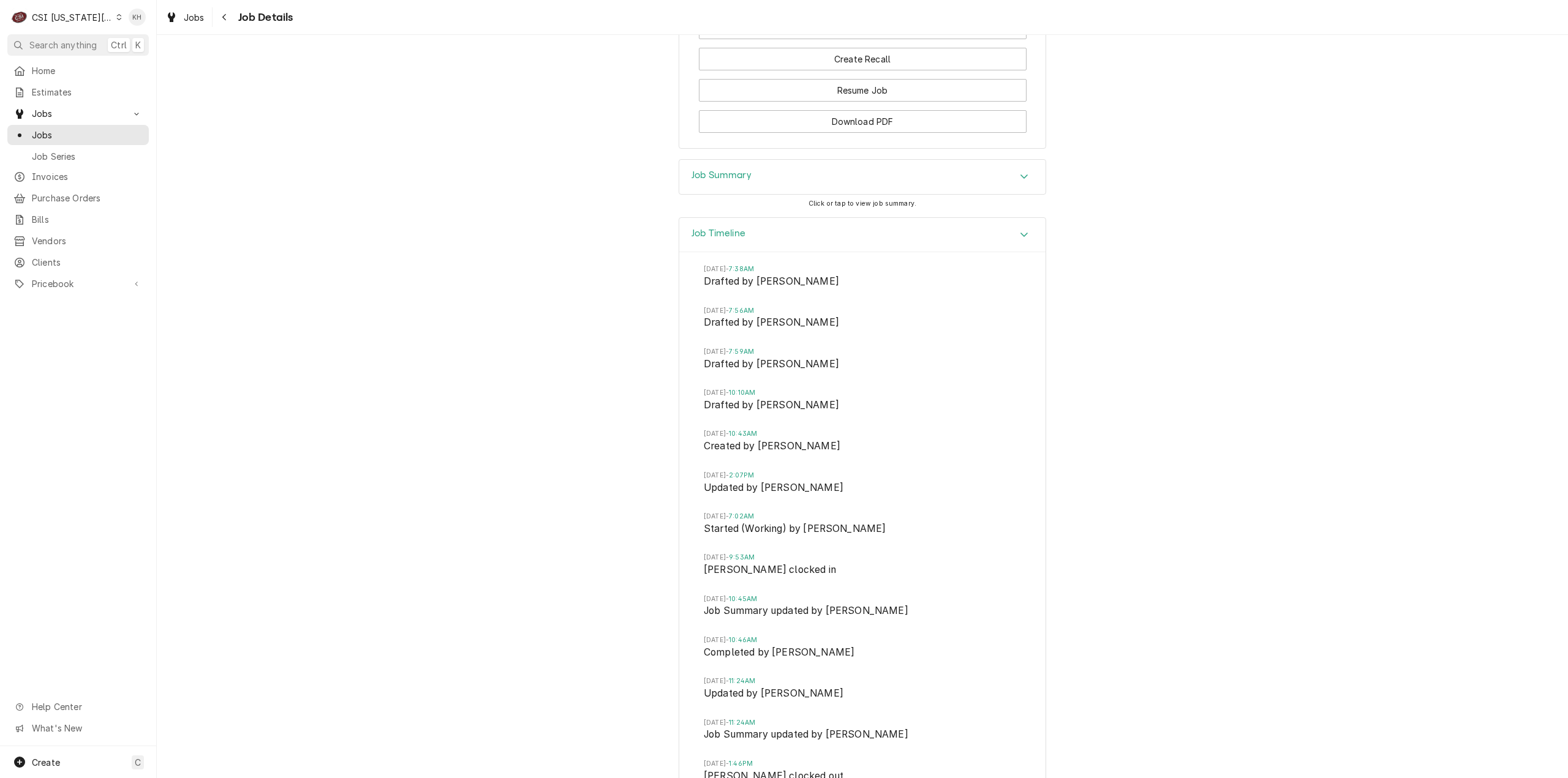
scroll to position [2126, 0]
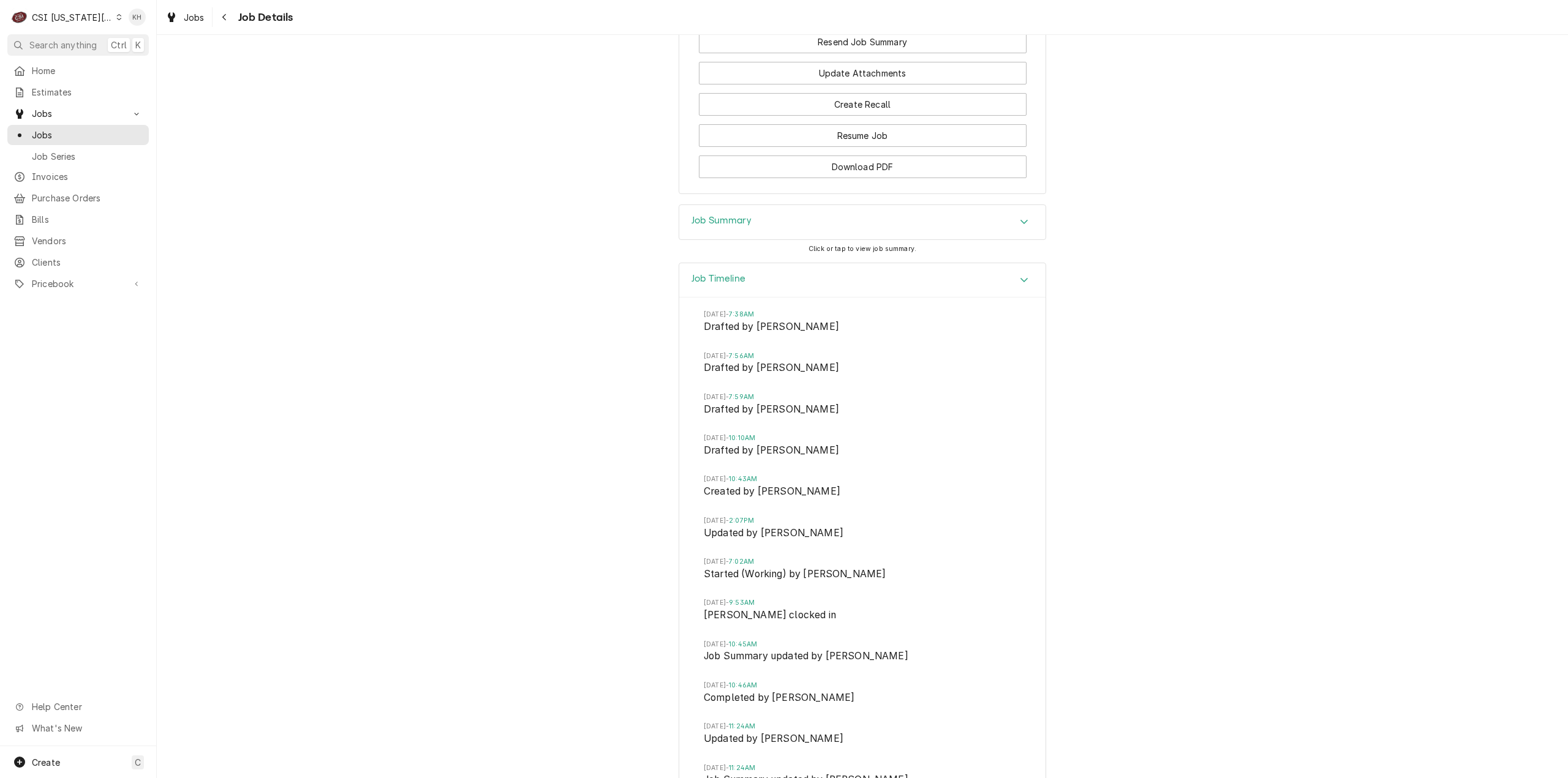
click at [719, 227] on h3 "Job Summary" at bounding box center [722, 220] width 60 height 12
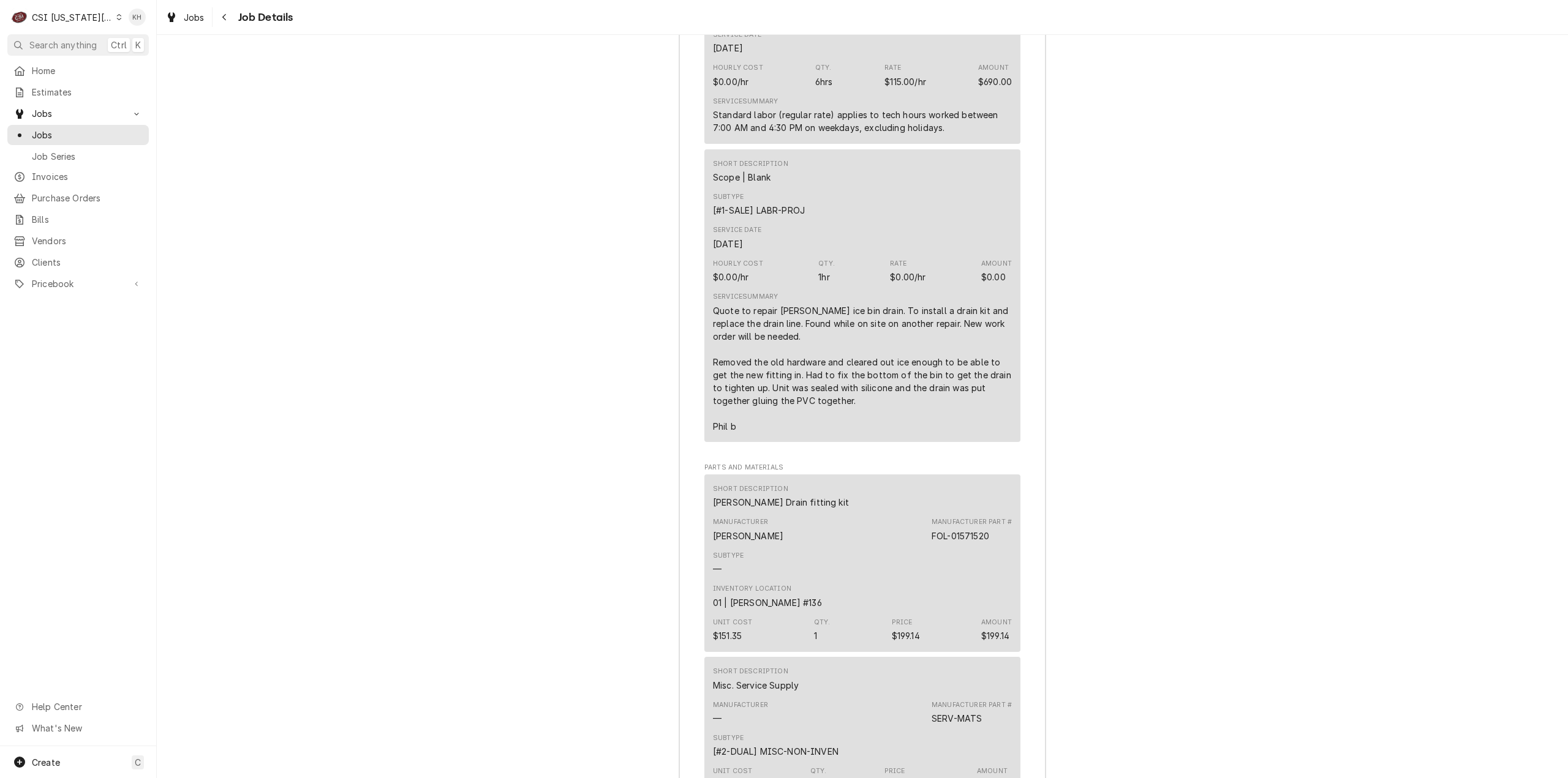
scroll to position [2616, 0]
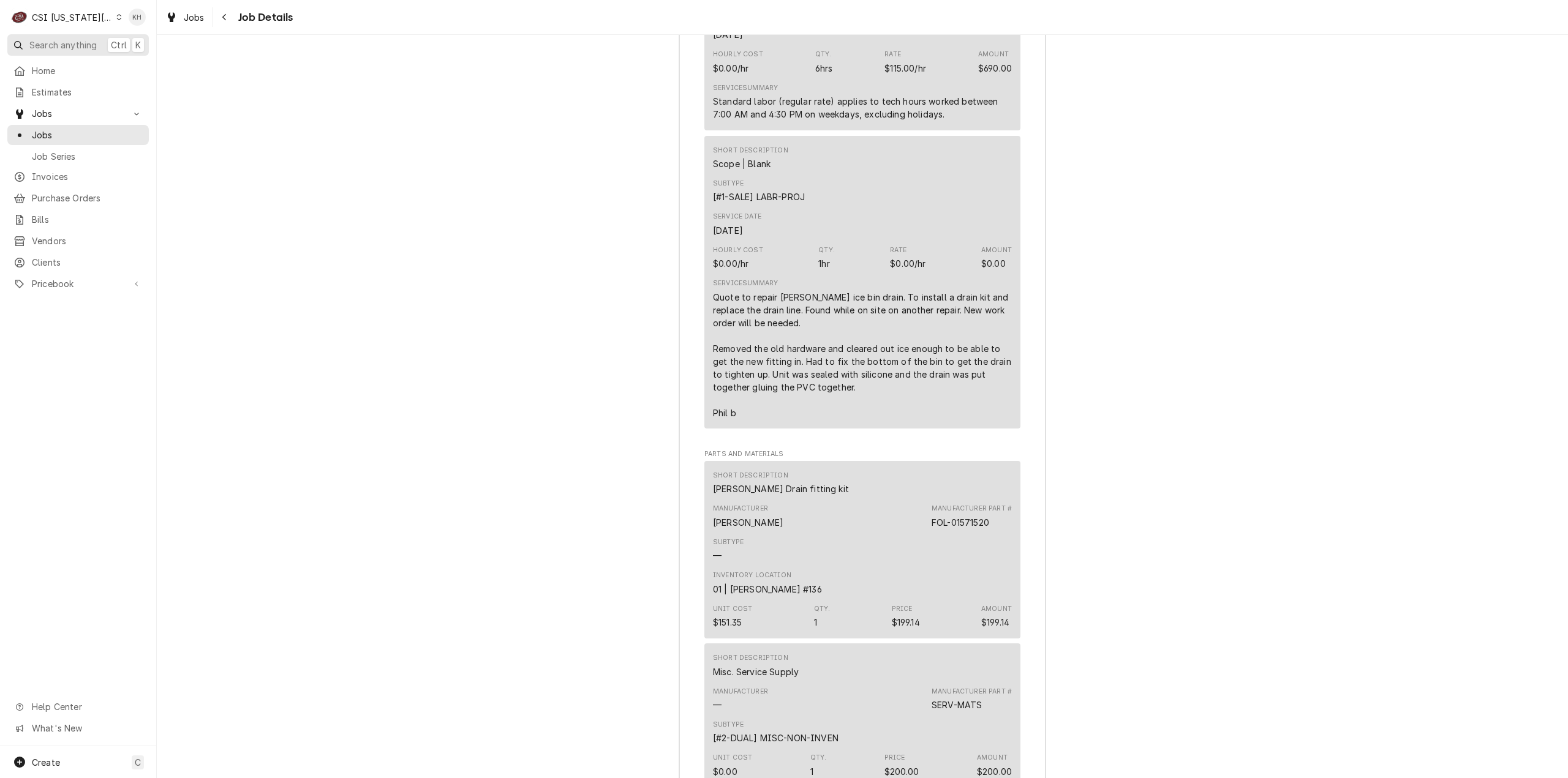
click at [61, 39] on span "Search anything" at bounding box center [63, 45] width 67 height 13
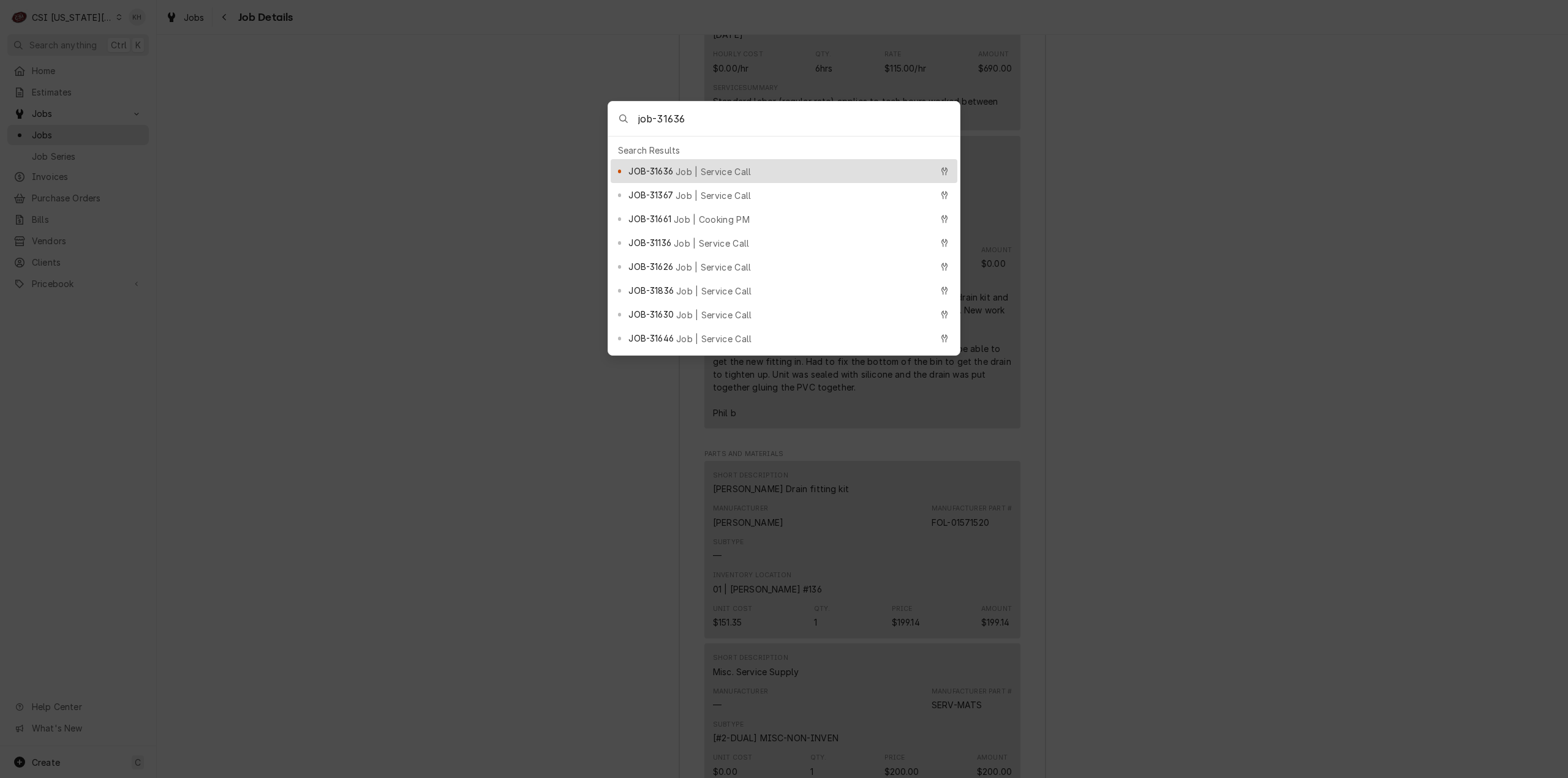
type input "job-31636"
drag, startPoint x: 703, startPoint y: 169, endPoint x: 701, endPoint y: 178, distance: 9.2
click at [702, 167] on span "Job | Service Call" at bounding box center [714, 172] width 76 height 13
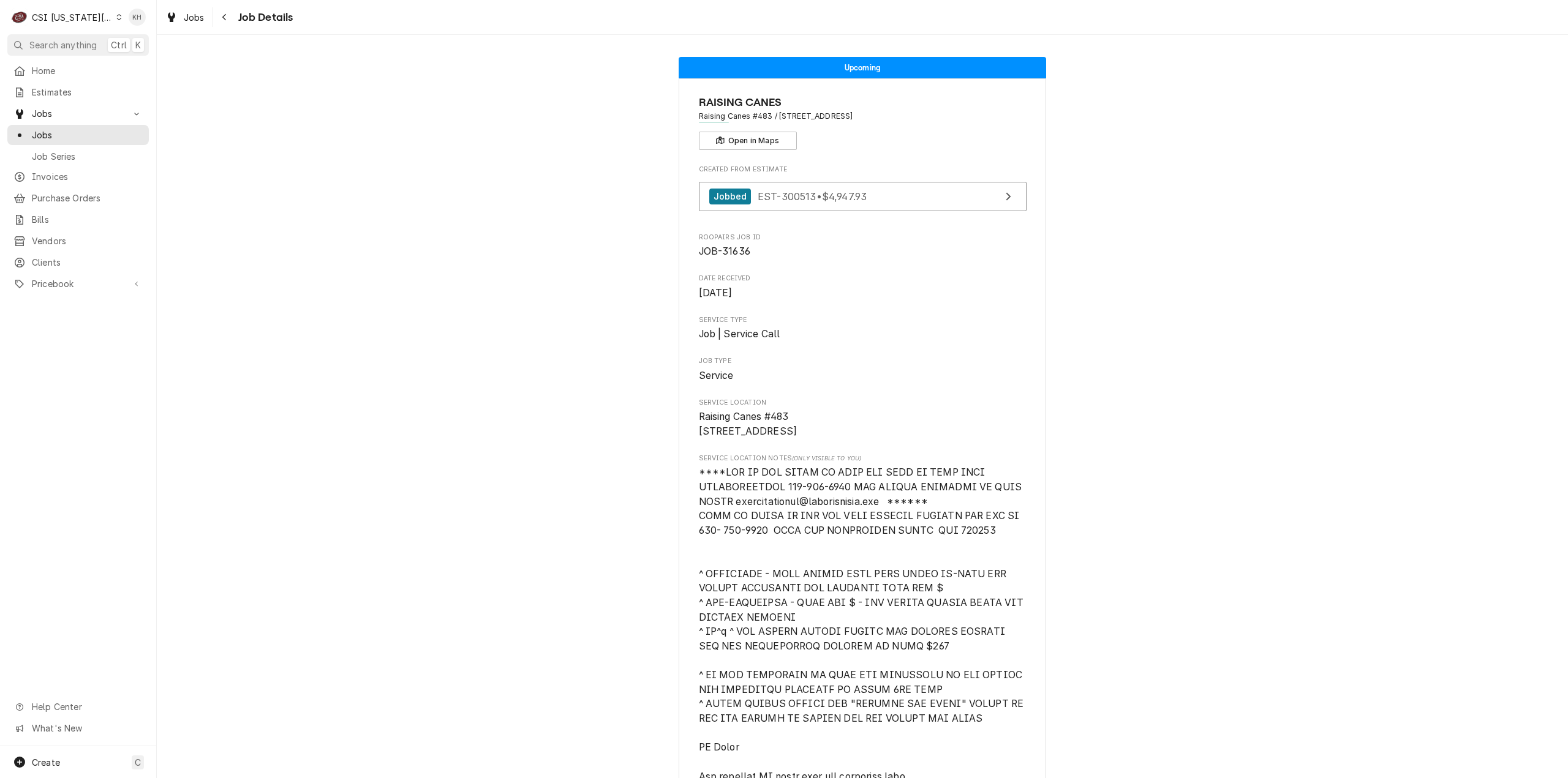
scroll to position [551, 0]
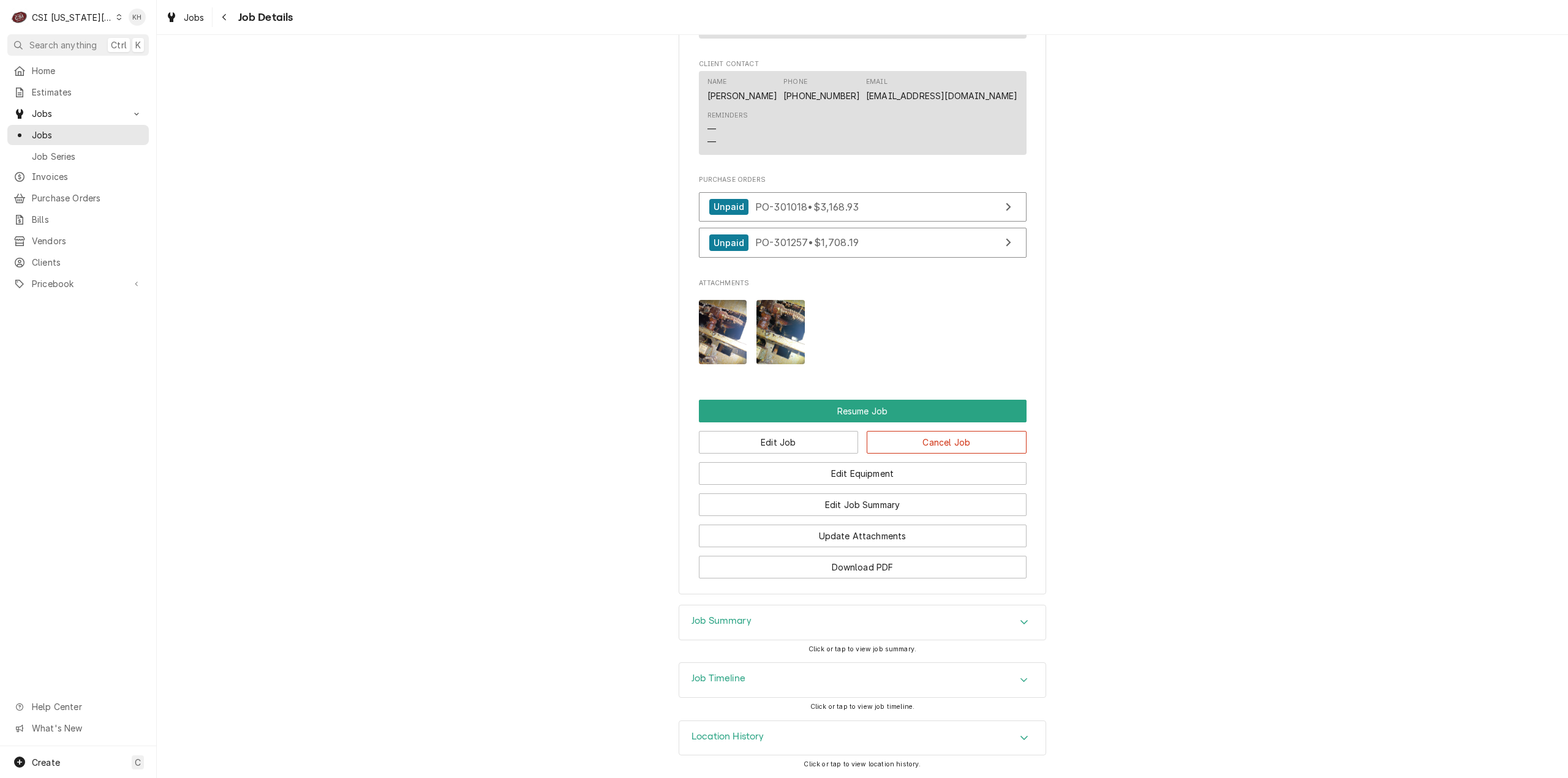
click at [700, 687] on div "Job Timeline" at bounding box center [718, 681] width 54 height 15
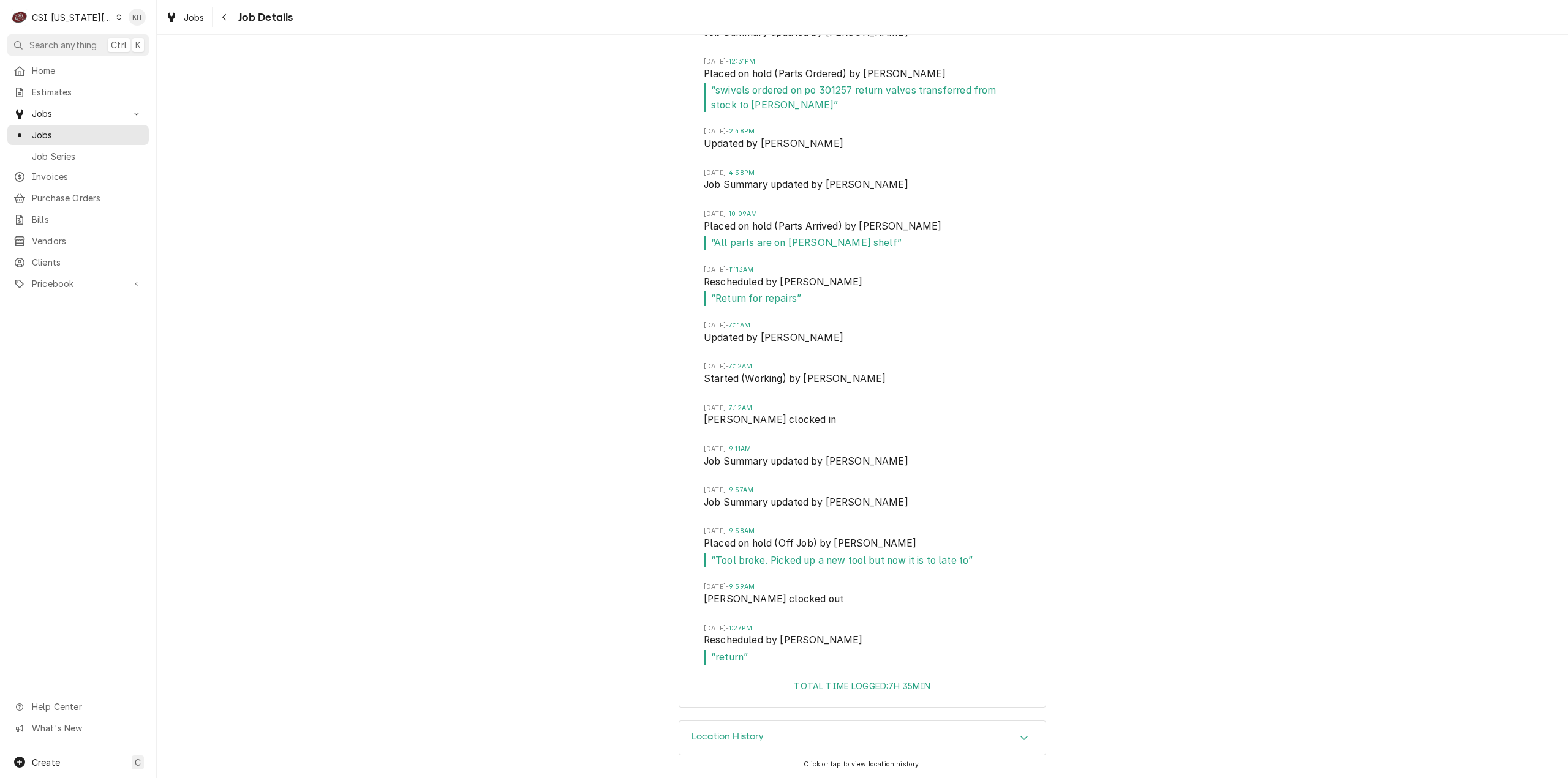
scroll to position [4079, 0]
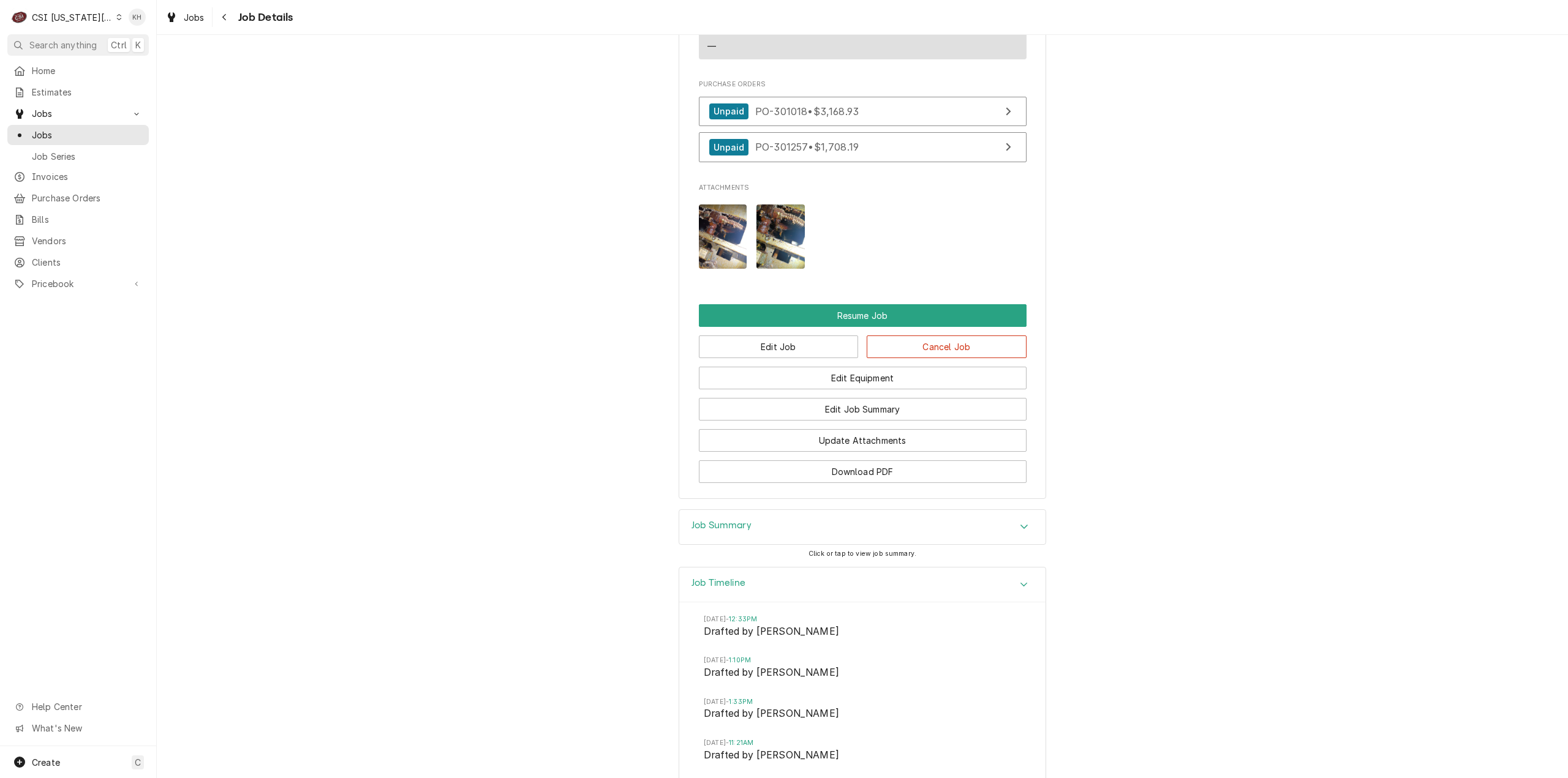
click at [768, 541] on div "Job Summary" at bounding box center [862, 527] width 366 height 34
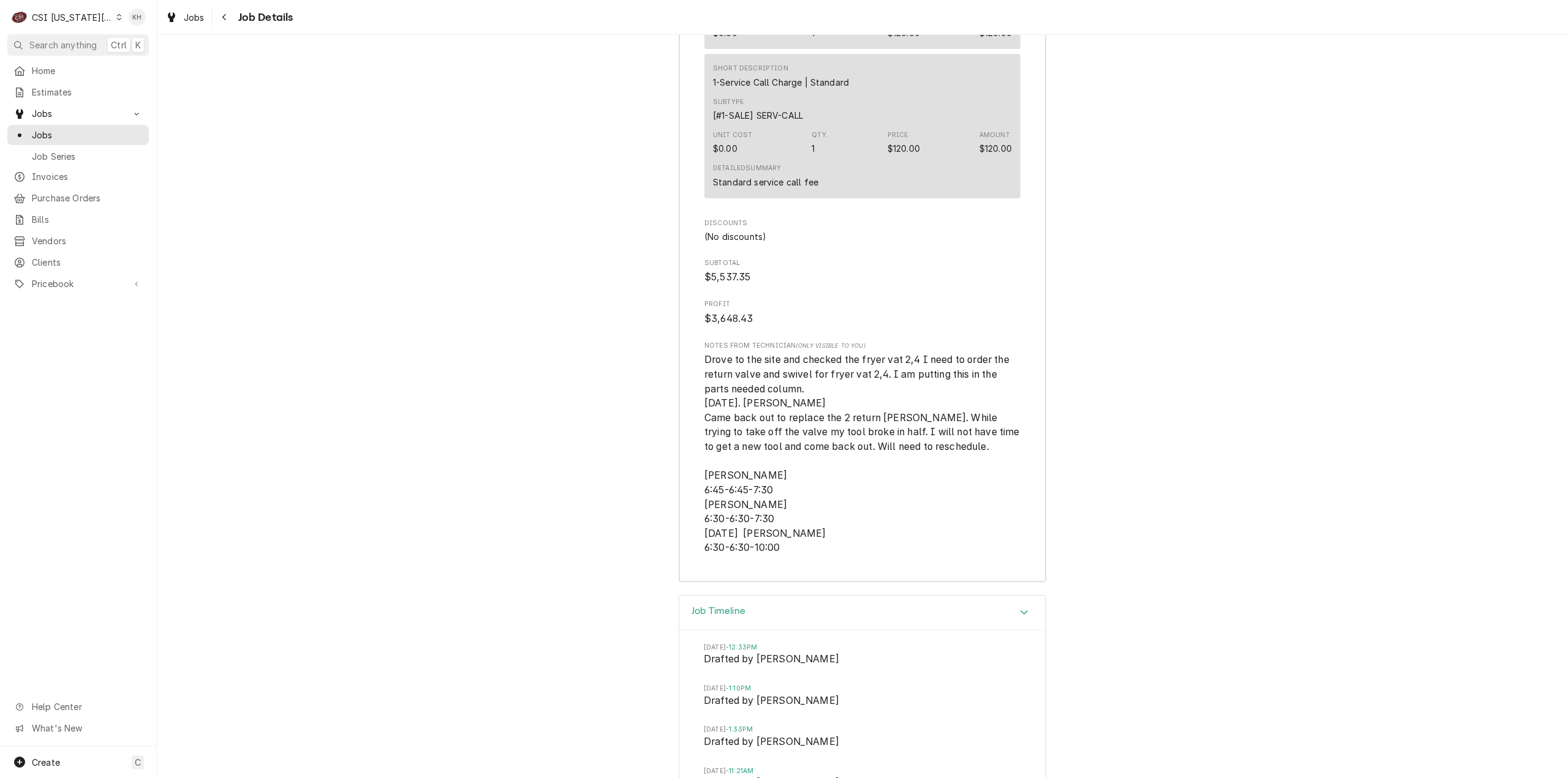
scroll to position [5609, 0]
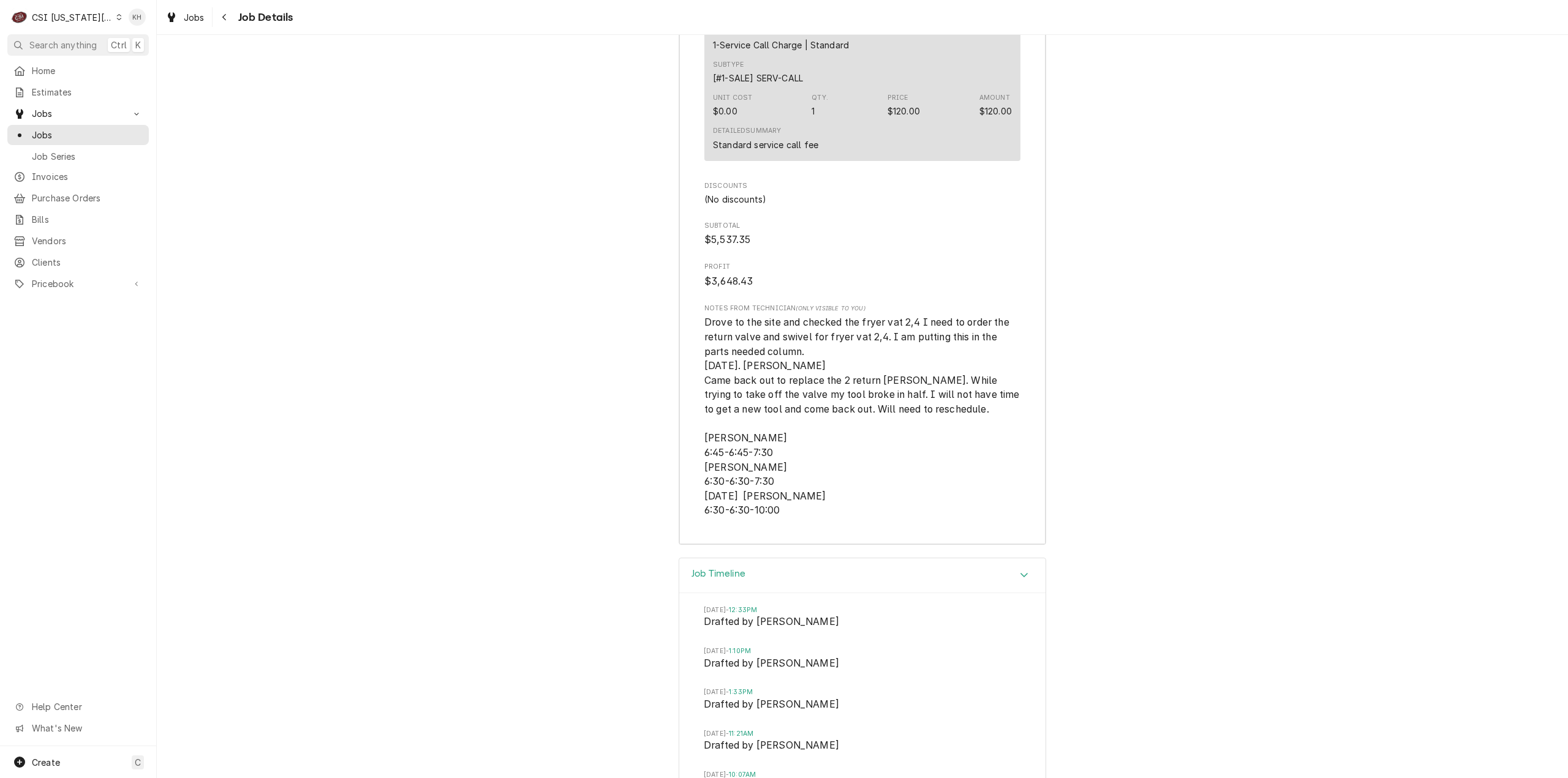
click at [69, 16] on div "CSI [US_STATE][GEOGRAPHIC_DATA]" at bounding box center [72, 17] width 81 height 13
click at [121, 68] on div "CSI St. [PERSON_NAME]" at bounding box center [210, 67] width 179 height 13
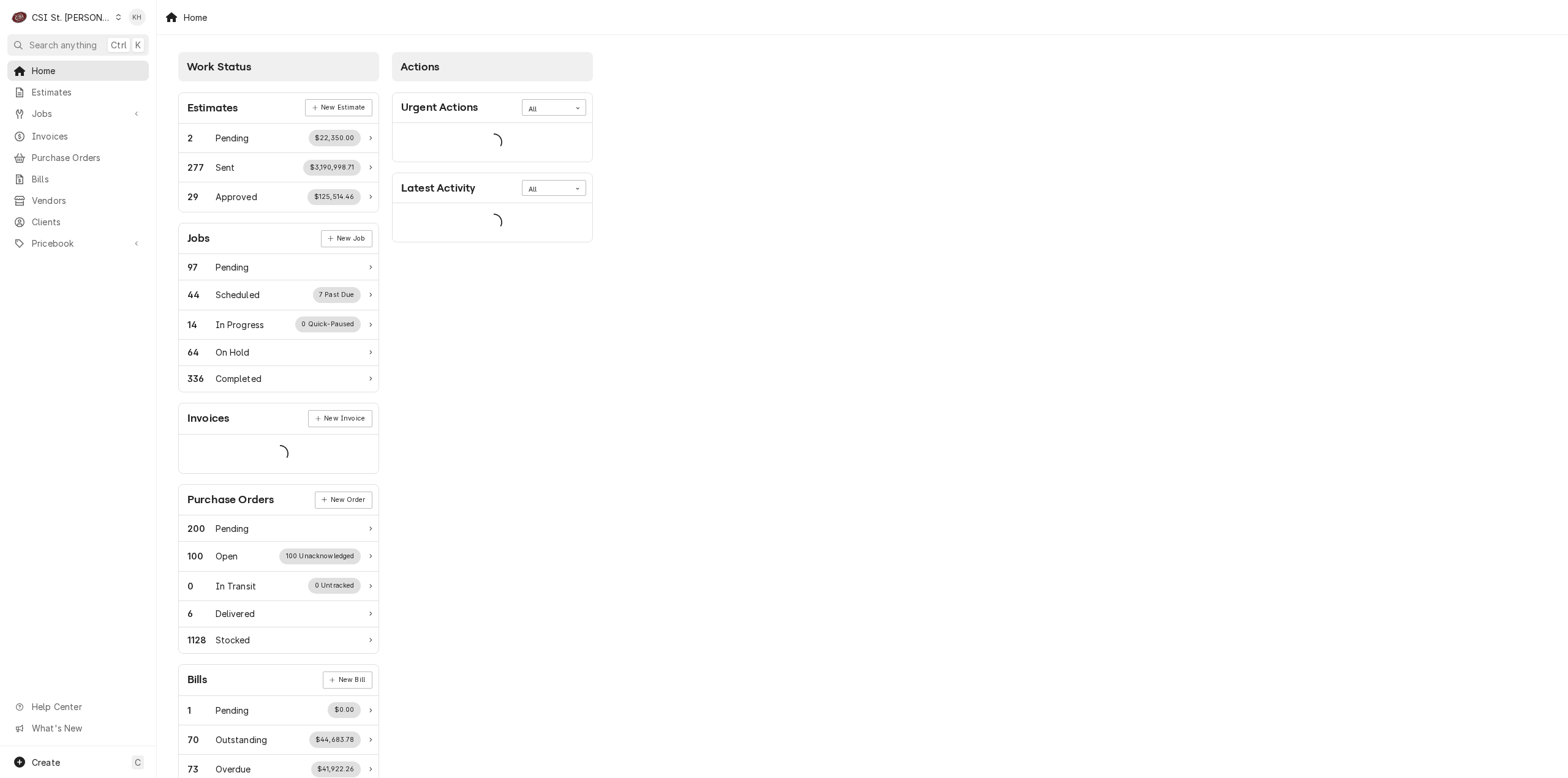
click at [81, 42] on span "Search anything" at bounding box center [63, 45] width 67 height 13
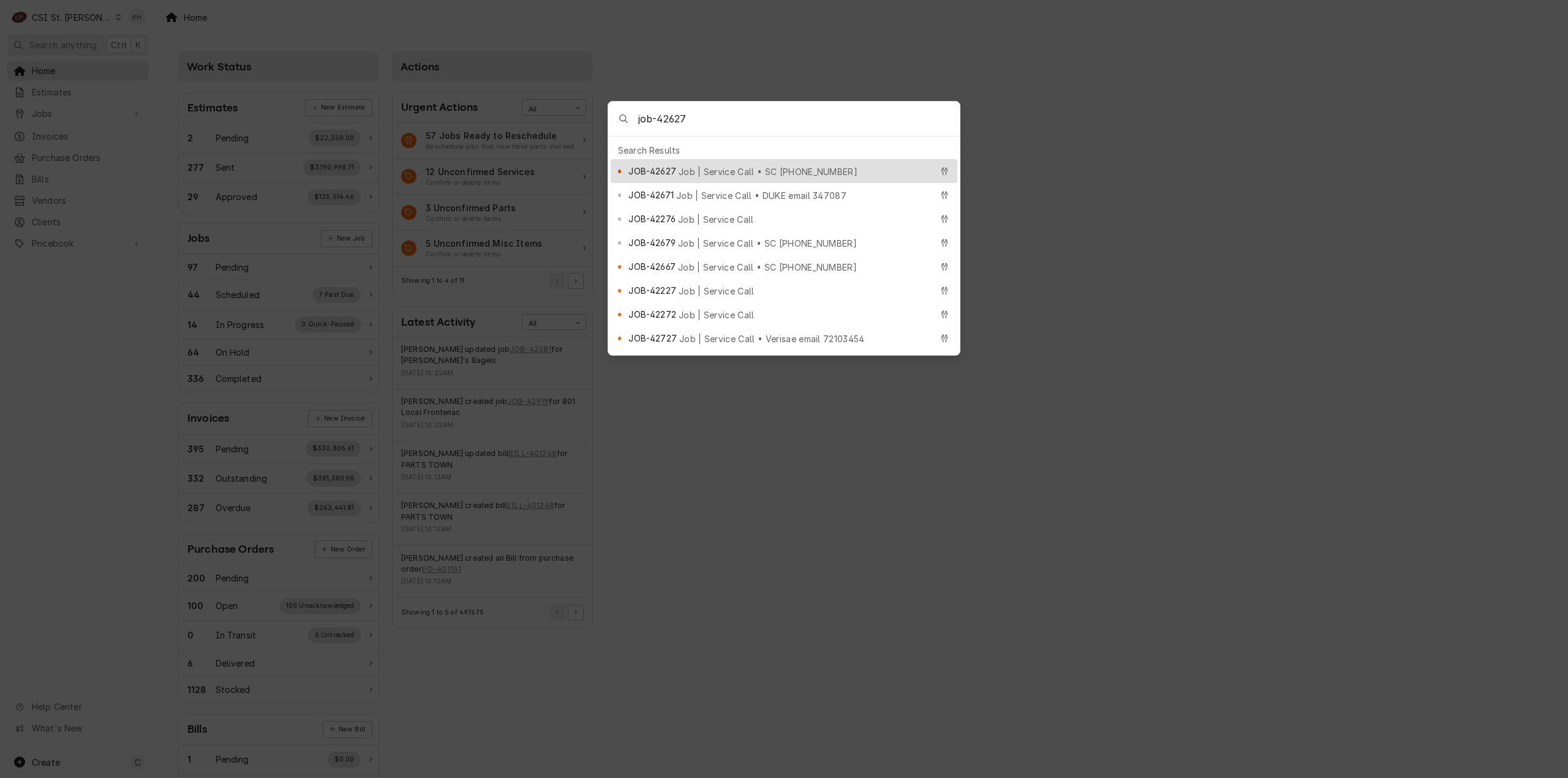
type input "job-42627"
click at [752, 164] on div "JOB-42627 Job | Service Call • SC 325453883" at bounding box center [780, 171] width 302 height 14
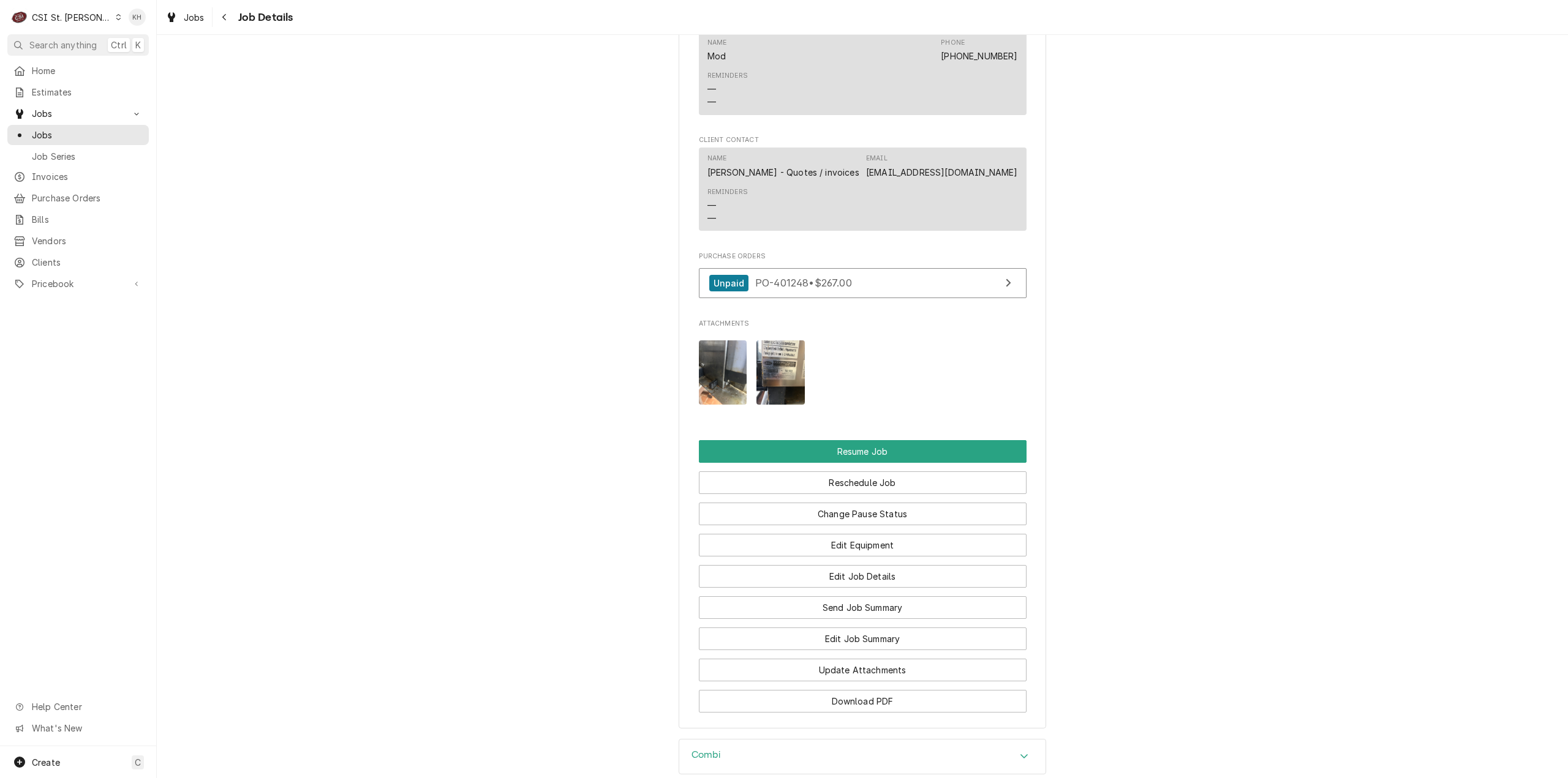
scroll to position [1810, 0]
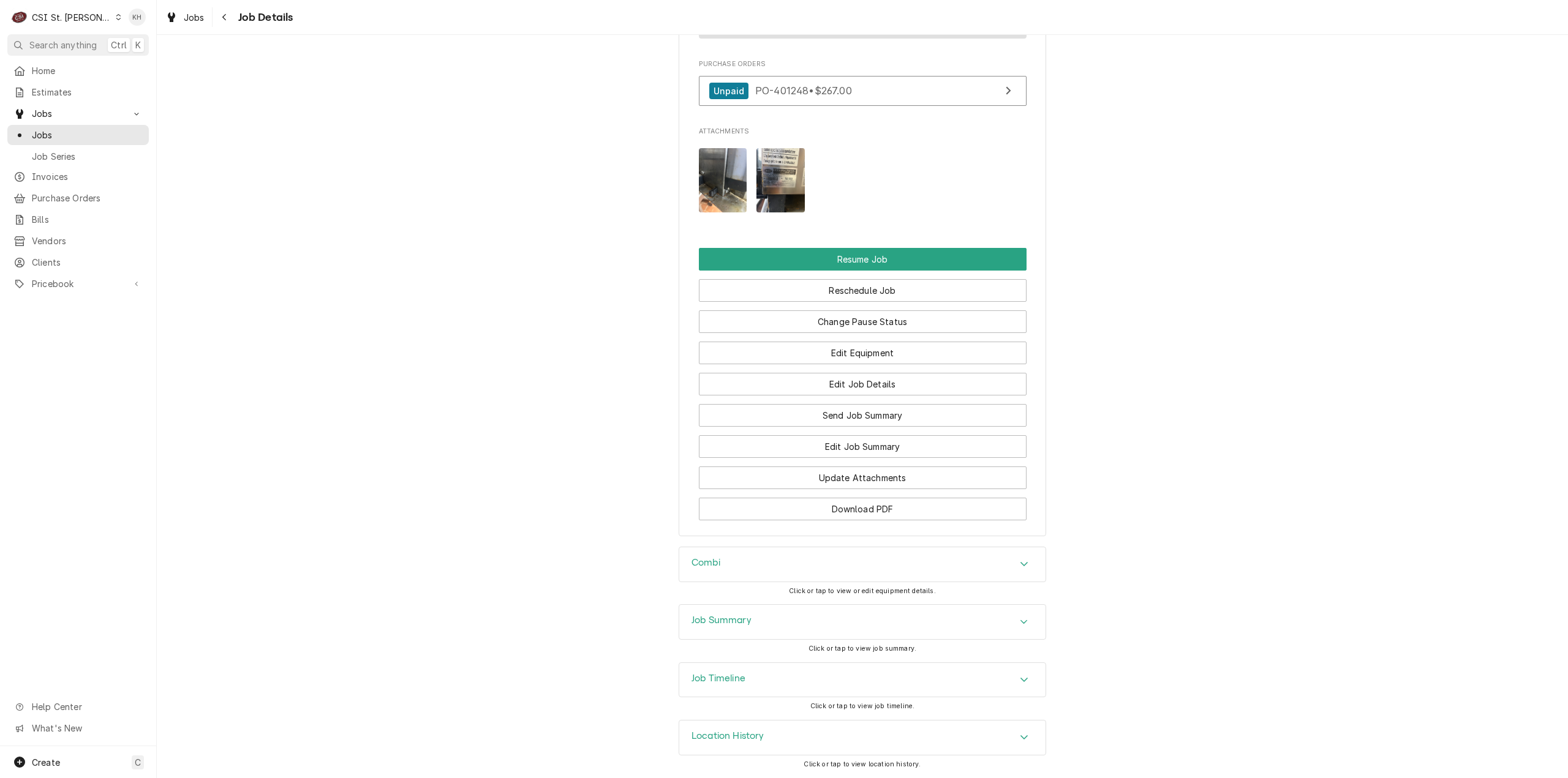
click at [733, 694] on div "Job Timeline" at bounding box center [862, 680] width 366 height 34
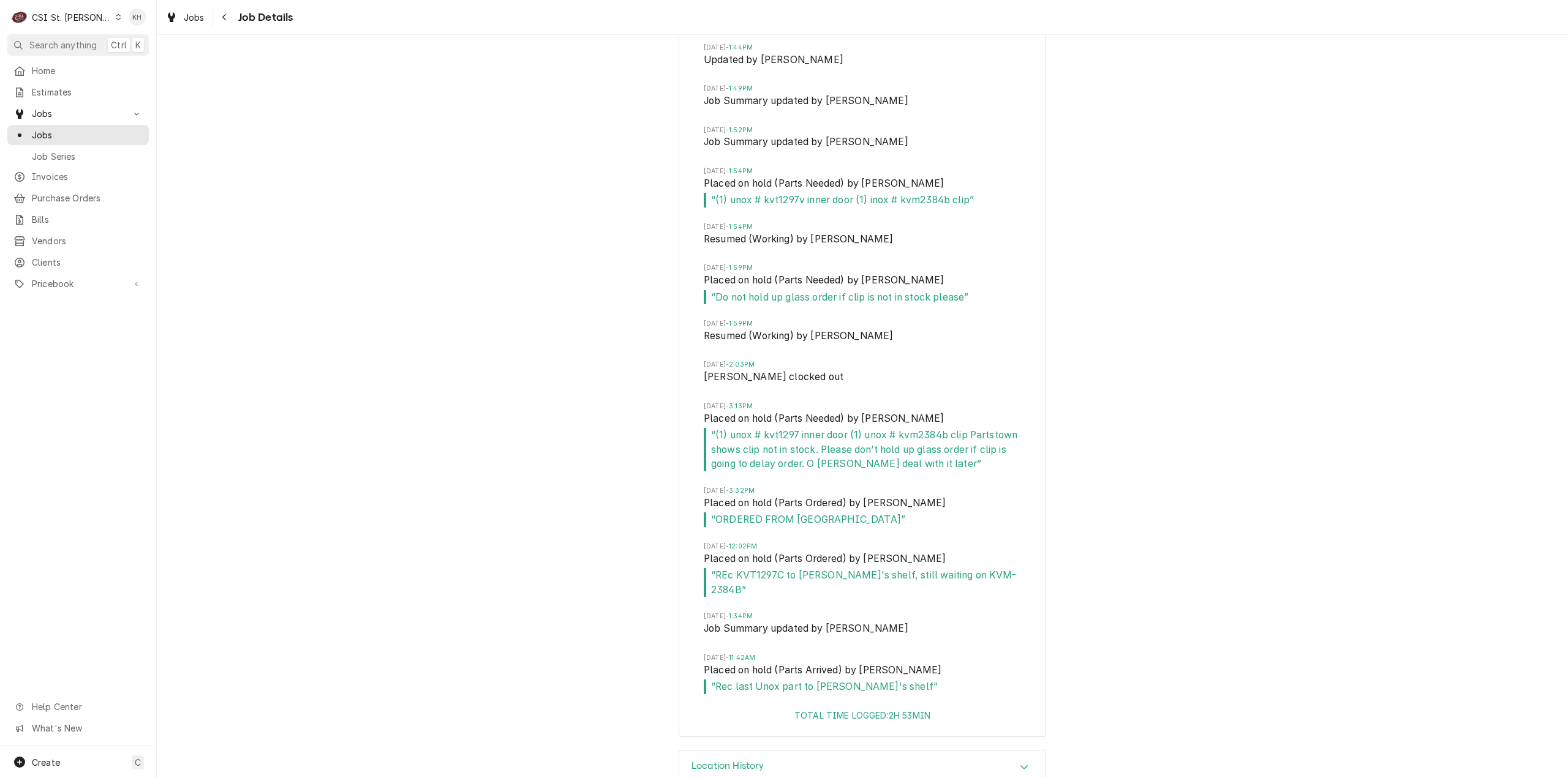
scroll to position [2697, 0]
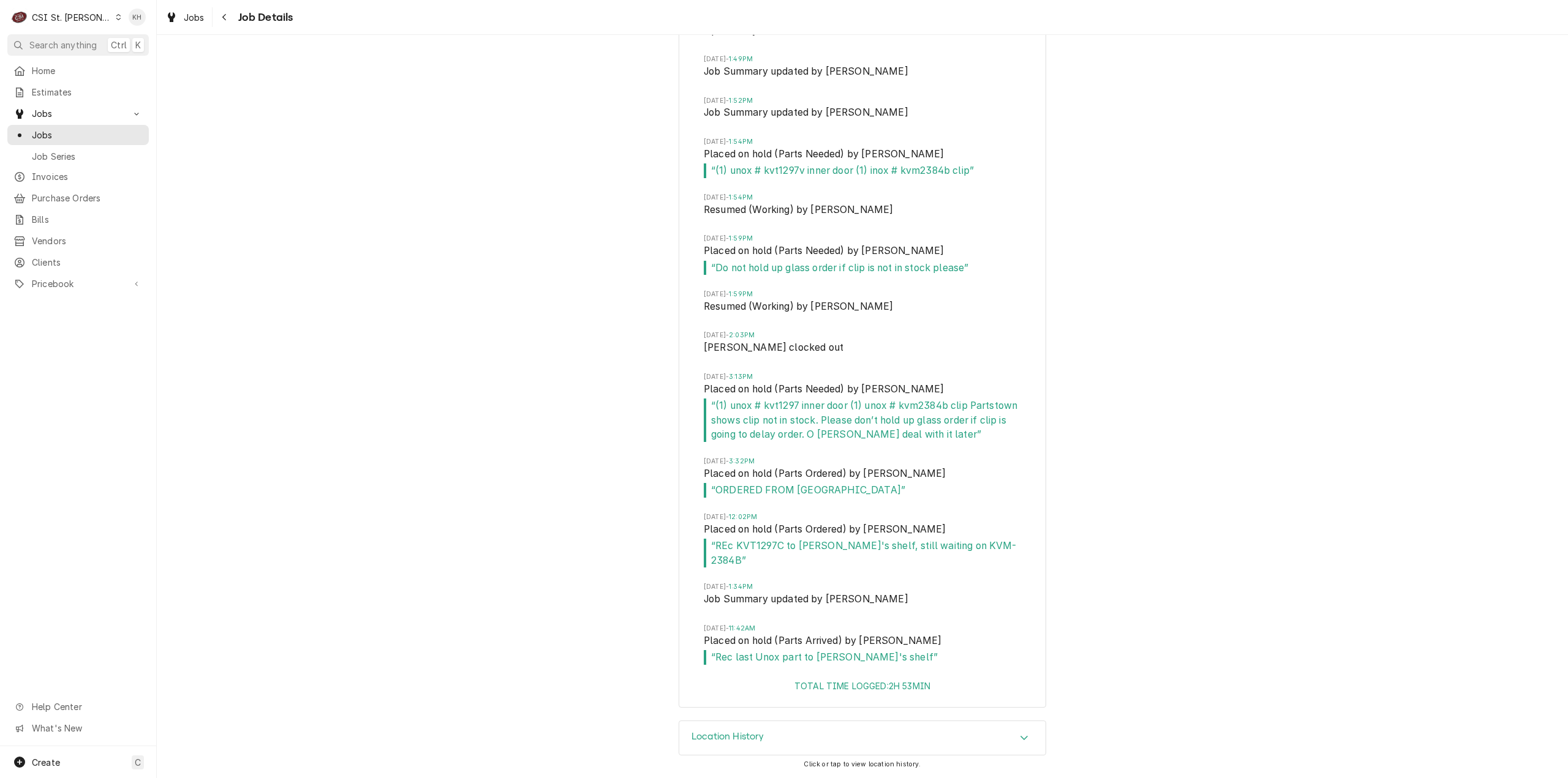
click at [83, 21] on div "CSI St. Louis" at bounding box center [71, 17] width 79 height 13
click at [141, 24] on div "CSI [US_STATE][GEOGRAPHIC_DATA]" at bounding box center [188, 24] width 162 height 13
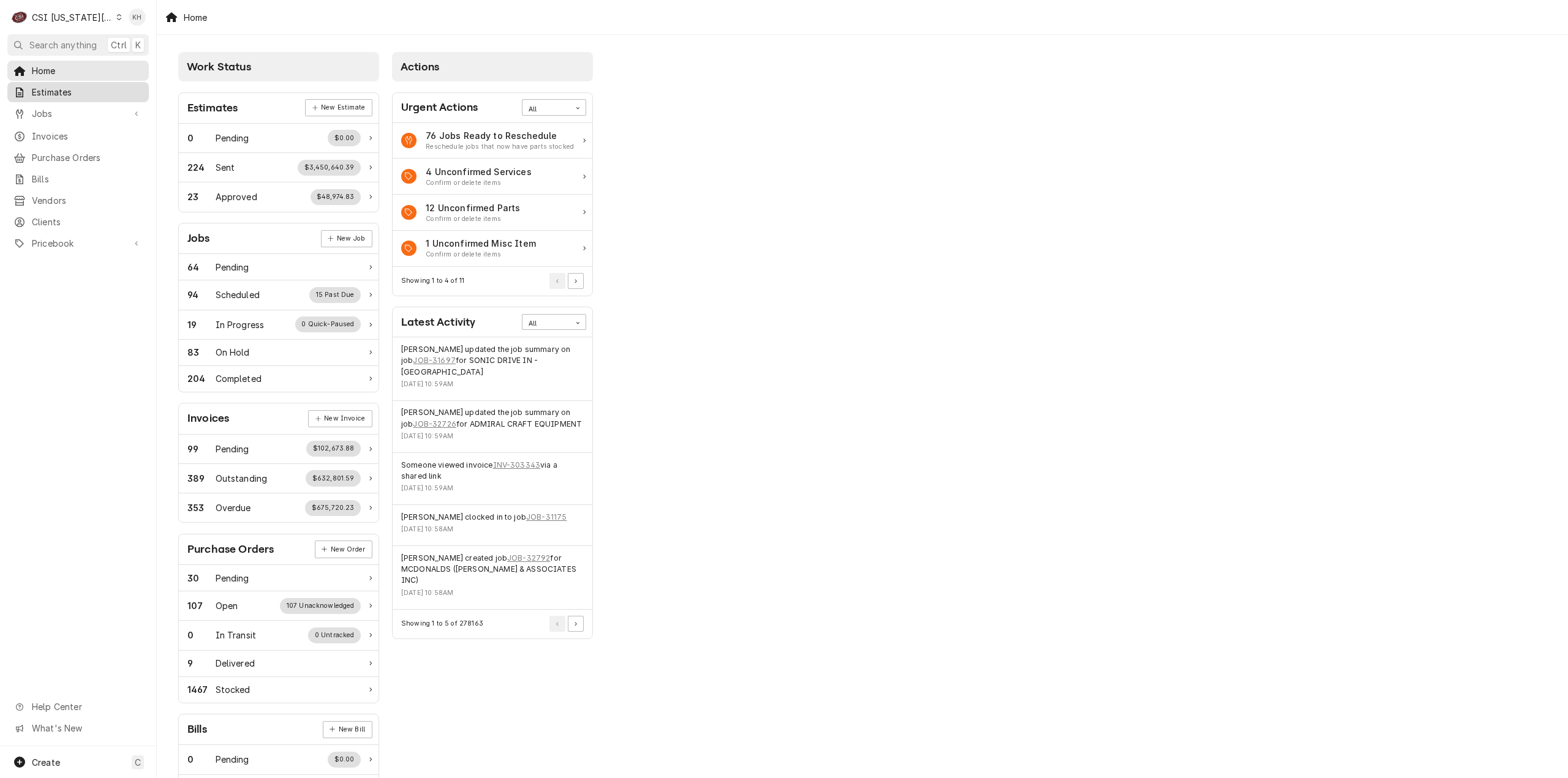
click at [82, 89] on span "Estimates" at bounding box center [87, 92] width 111 height 13
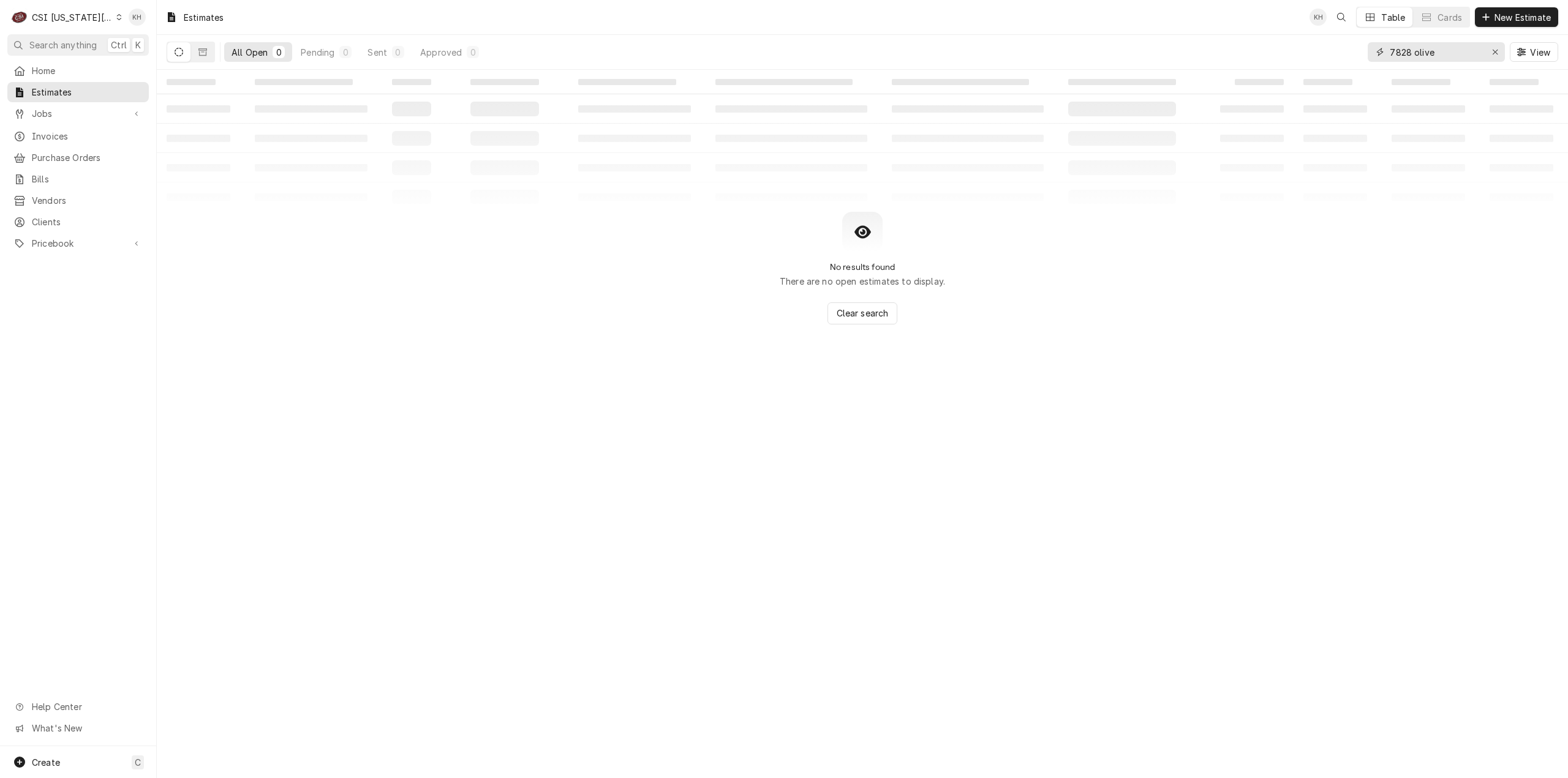
drag, startPoint x: 1440, startPoint y: 52, endPoint x: 1261, endPoint y: 57, distance: 179.1
click at [1261, 58] on div "All Open 0 Pending 0 Sent 0 Approved 0 7828 olive View" at bounding box center [863, 52] width 1392 height 34
type input "300027"
click at [74, 45] on span "Search anything" at bounding box center [63, 45] width 67 height 13
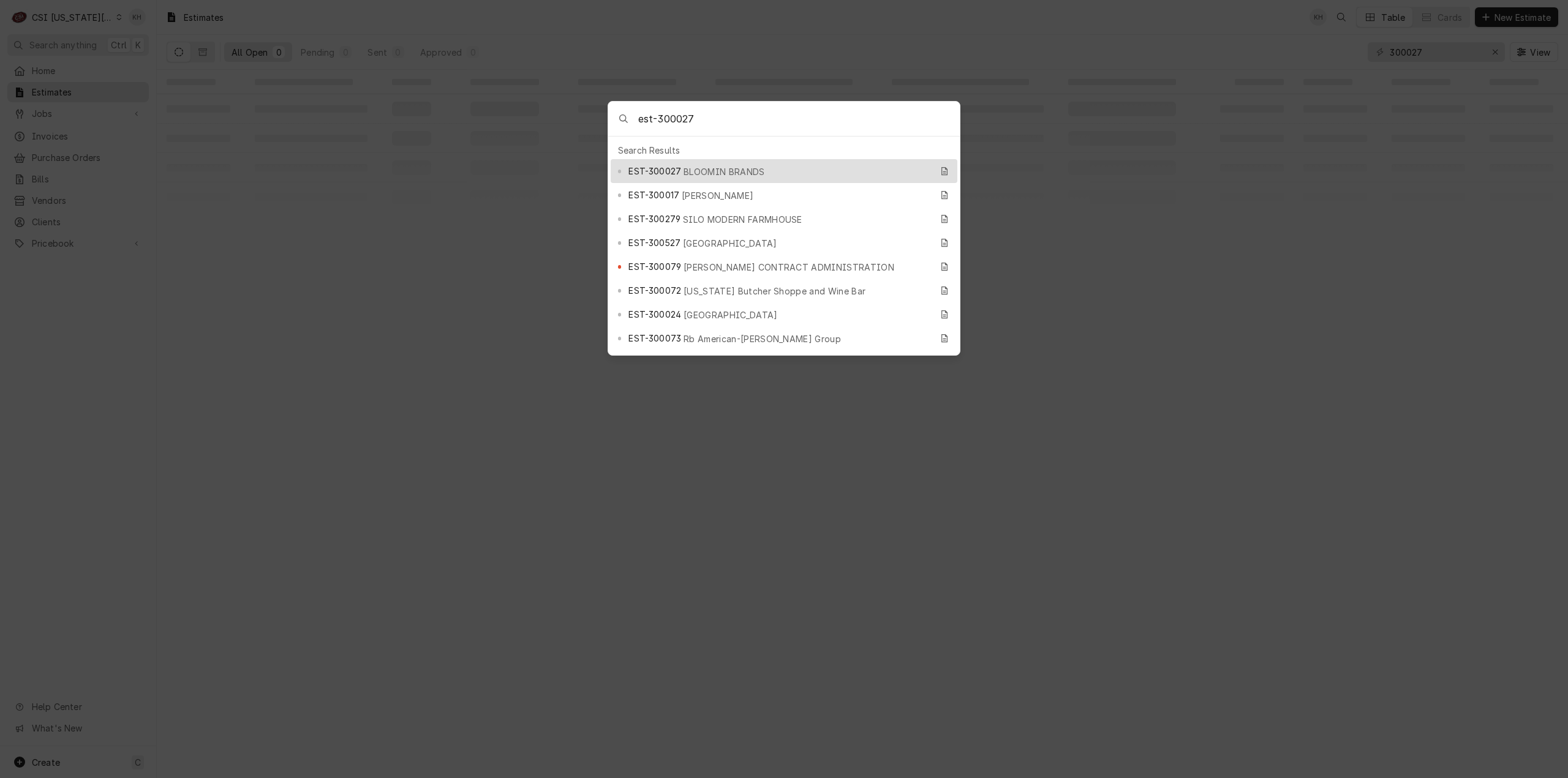
type input "est-300027"
click at [724, 165] on span "BLOOMIN BRANDS" at bounding box center [723, 172] width 81 height 13
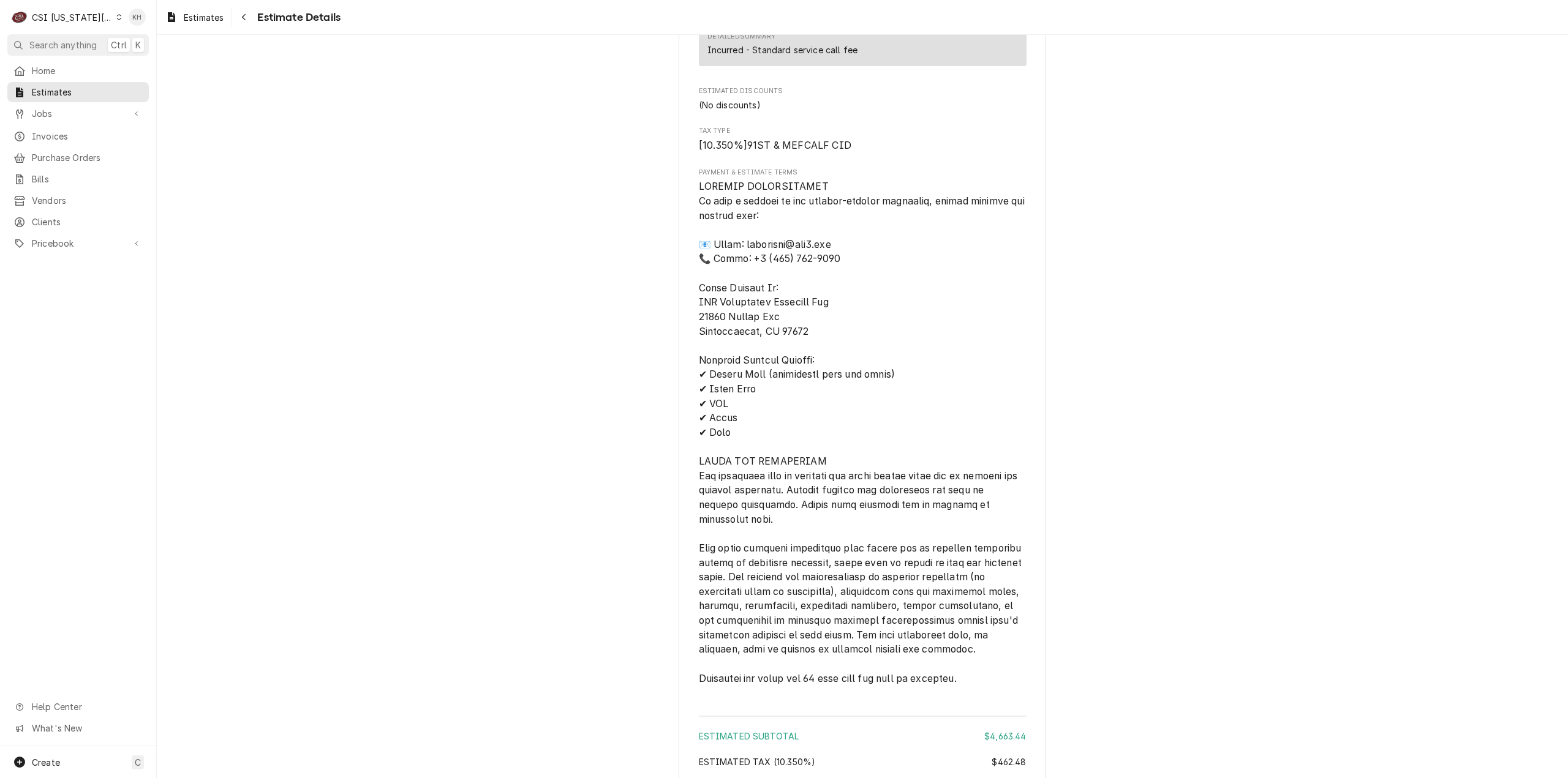
scroll to position [3982, 0]
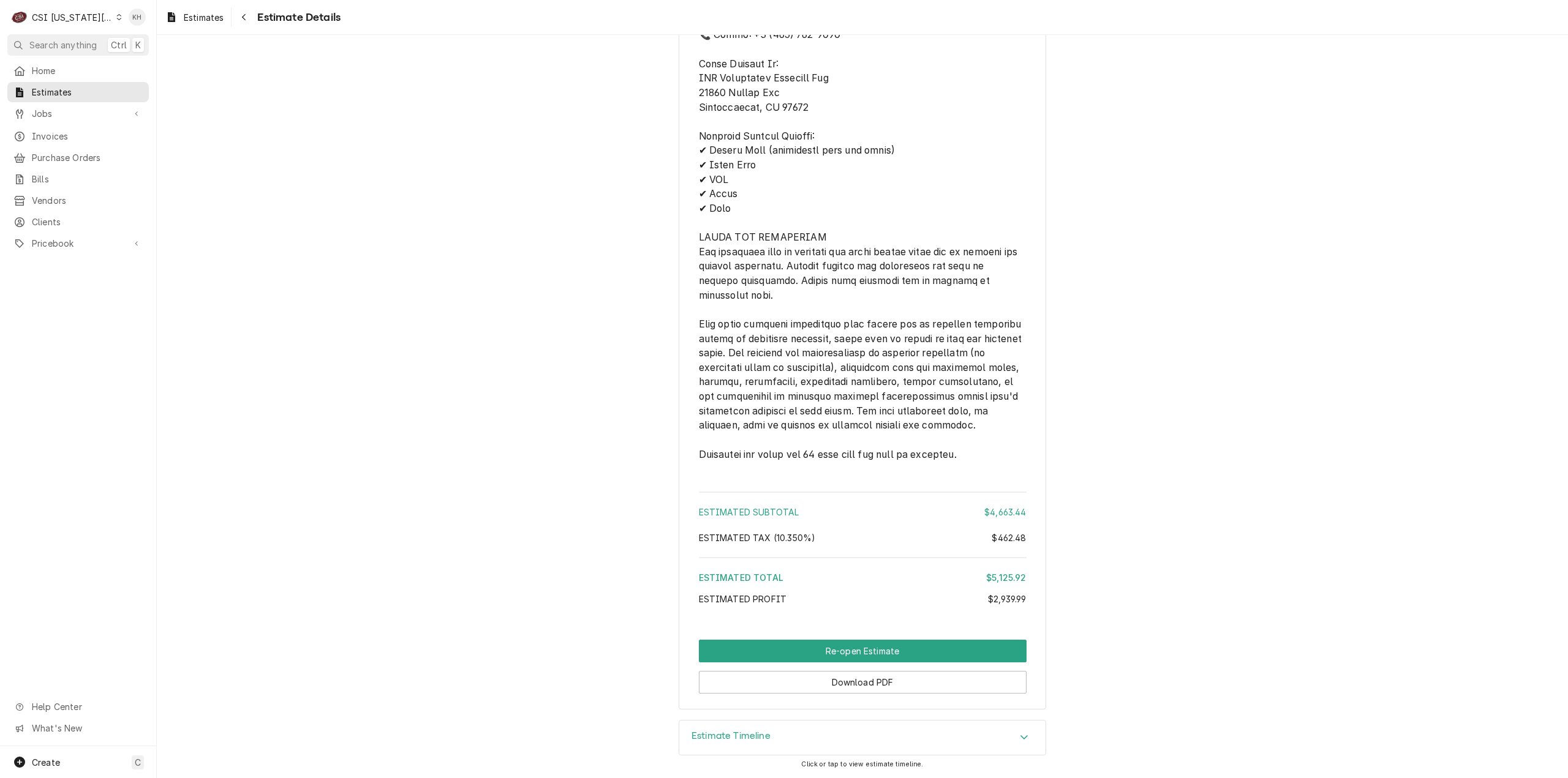
click at [751, 729] on div "Estimate Timeline" at bounding box center [862, 737] width 366 height 34
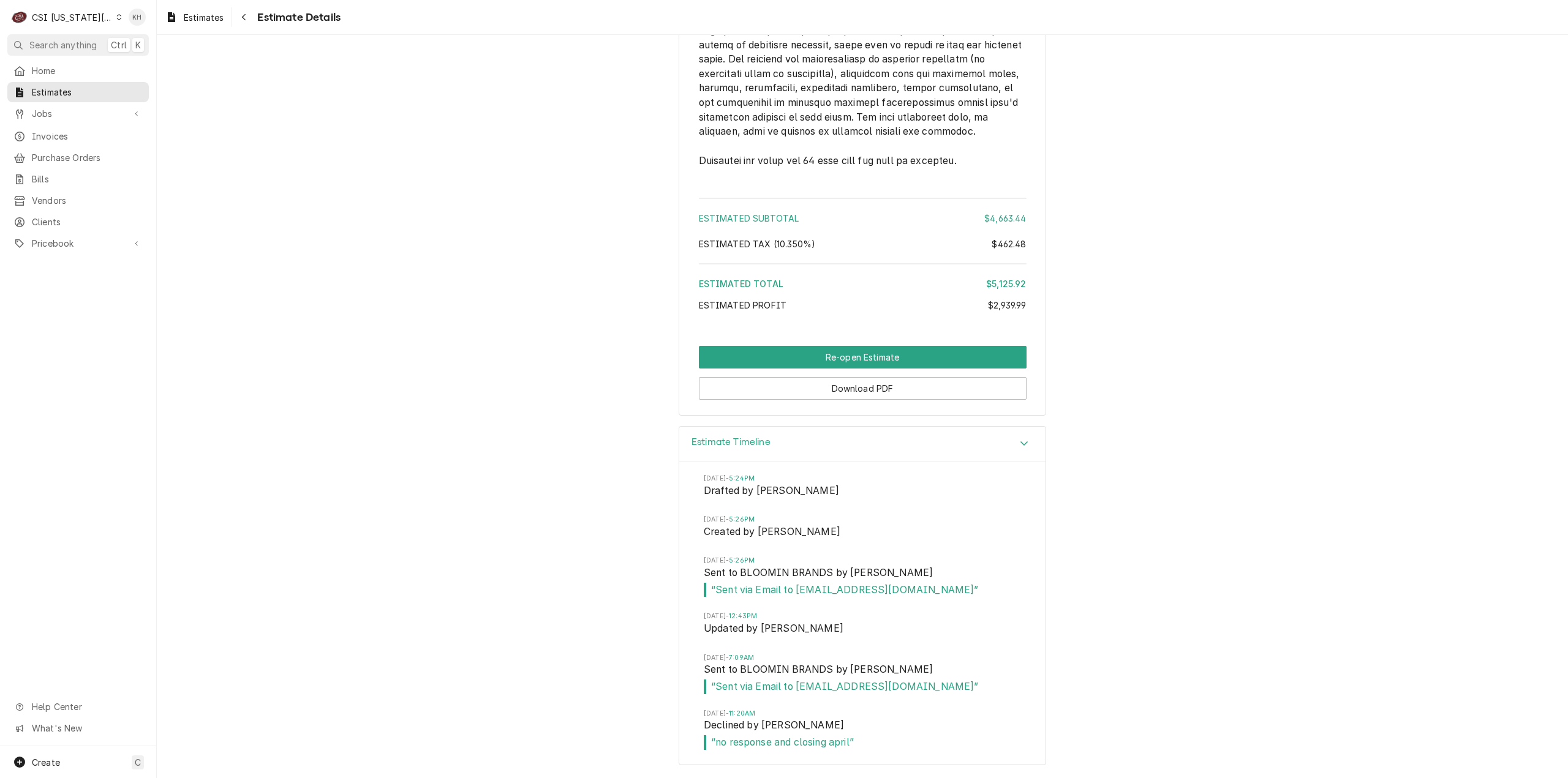
scroll to position [4275, 0]
click at [86, 86] on span "Estimates" at bounding box center [87, 92] width 111 height 13
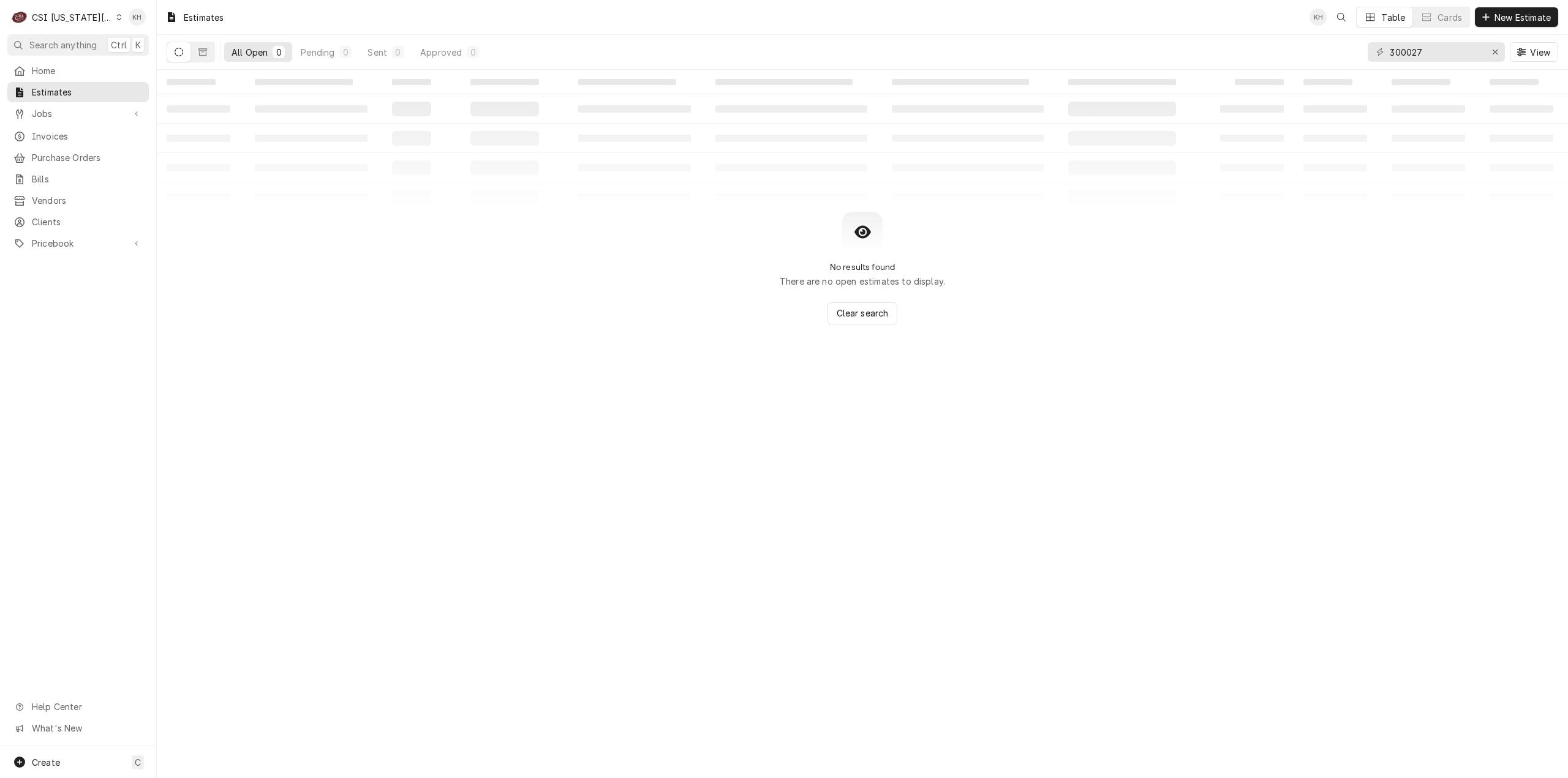
click at [62, 22] on div "CSI [US_STATE][GEOGRAPHIC_DATA]" at bounding box center [72, 17] width 81 height 13
click at [186, 61] on div "CSI St. [PERSON_NAME]" at bounding box center [210, 67] width 179 height 13
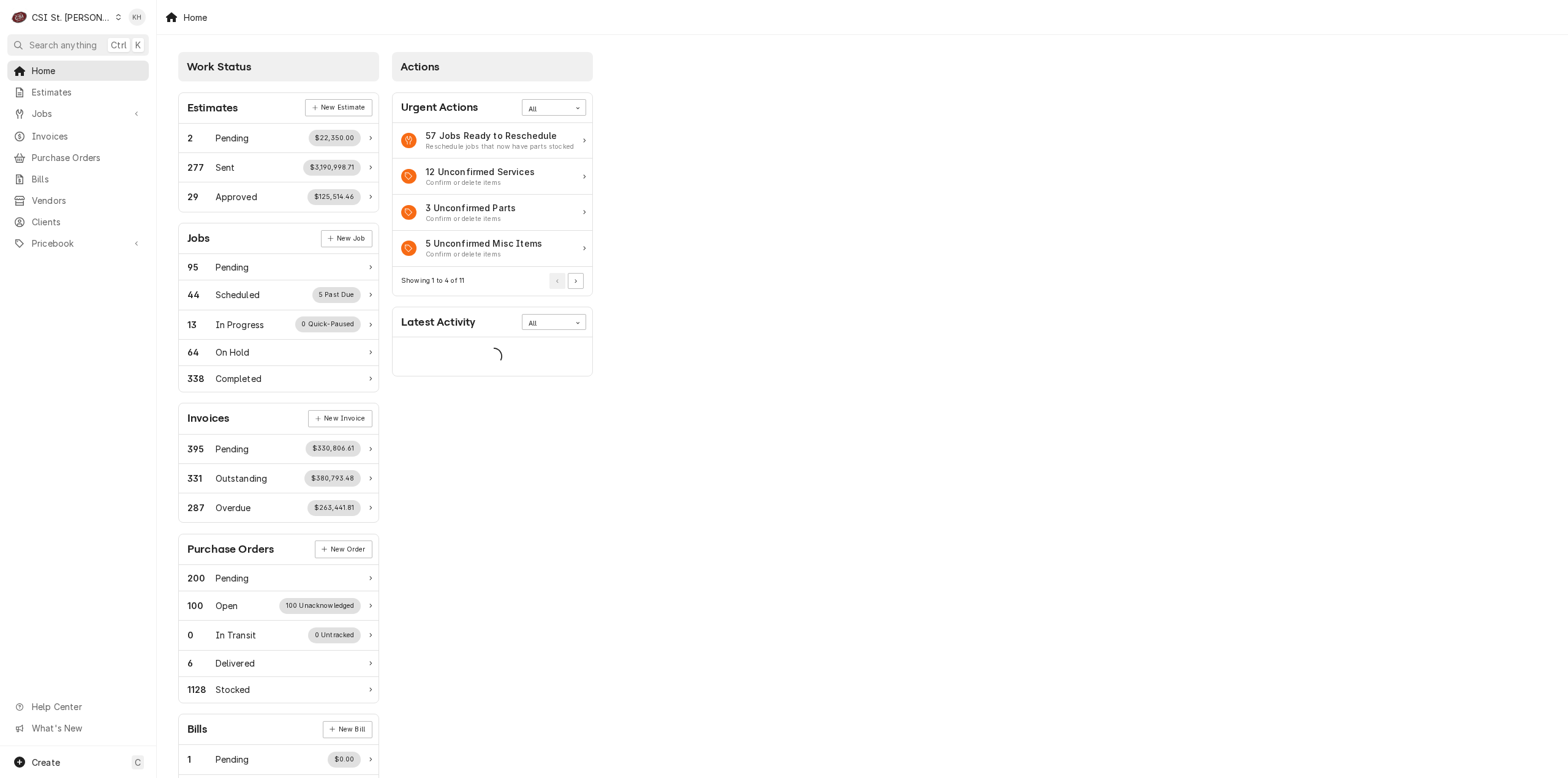
drag, startPoint x: 75, startPoint y: 43, endPoint x: 65, endPoint y: 17, distance: 27.9
click at [69, 21] on nav "C CSI St. Louis KH Search anything Ctrl K Home Estimates Jobs Jobs Job Series I…" at bounding box center [78, 389] width 157 height 778
click at [81, 42] on span "Search anything" at bounding box center [63, 45] width 67 height 13
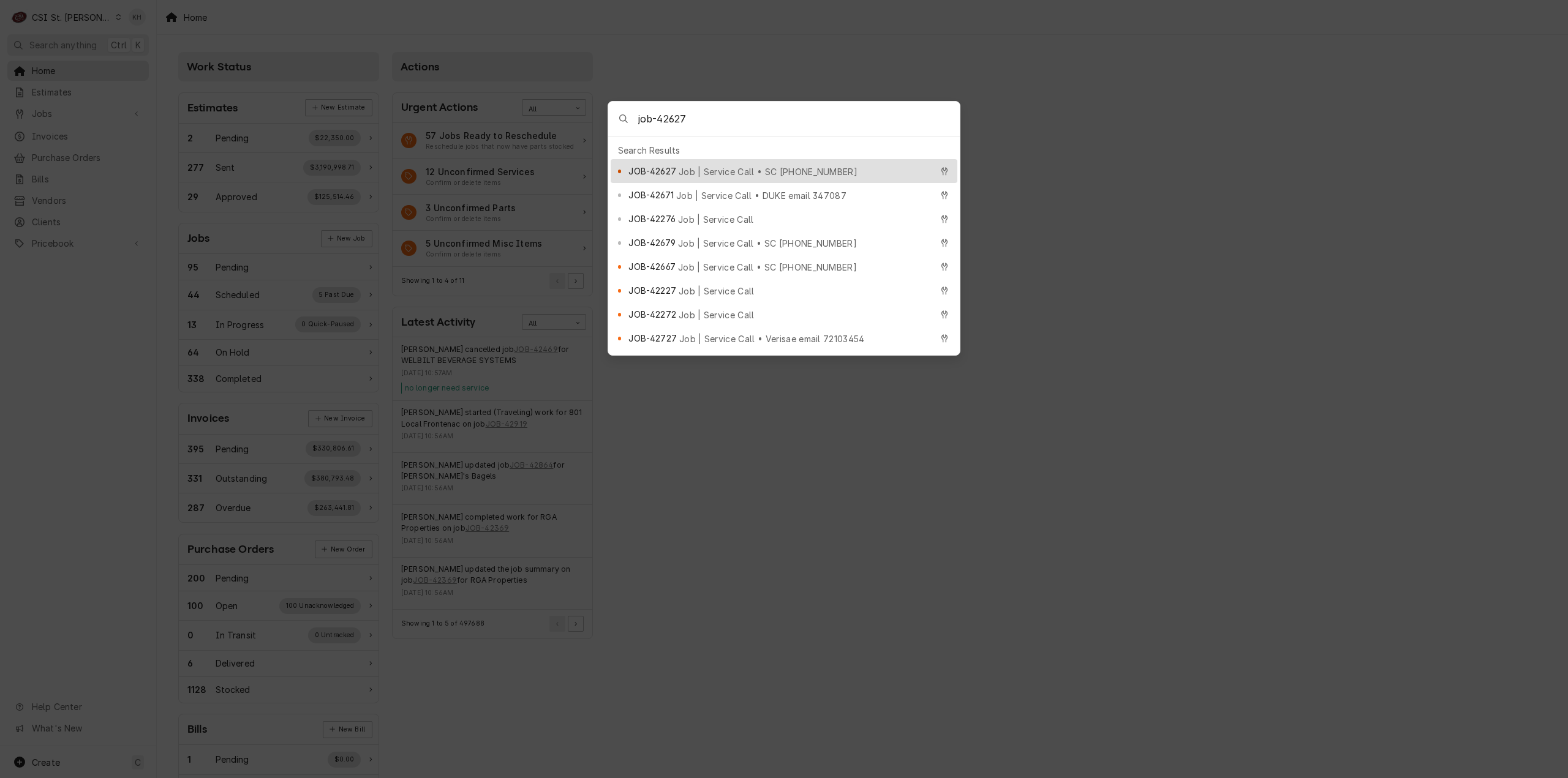
type input "job-42627"
click at [713, 165] on span "Job | Service Call • SC 325453883" at bounding box center [768, 172] width 179 height 13
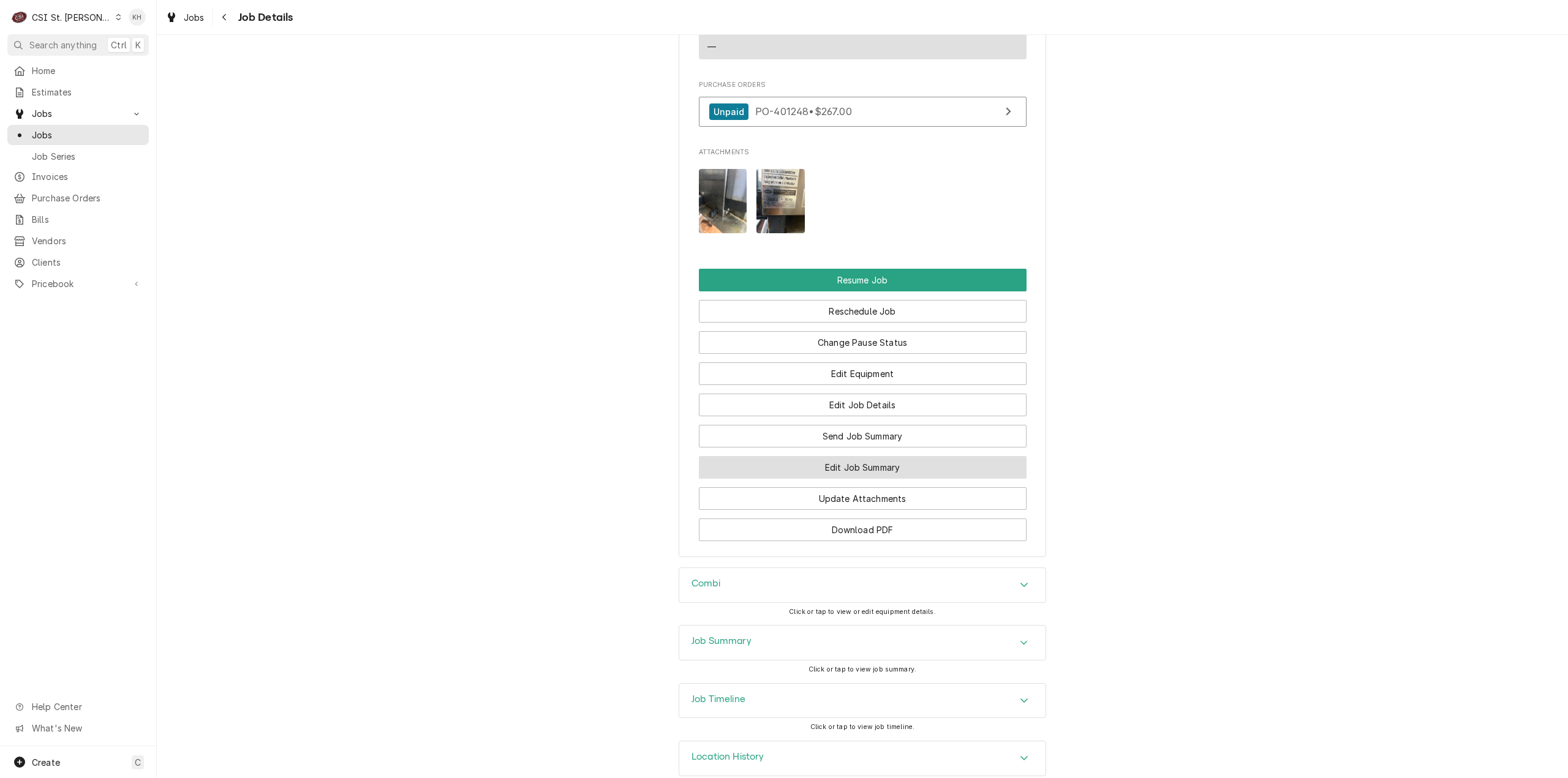
scroll to position [1810, 0]
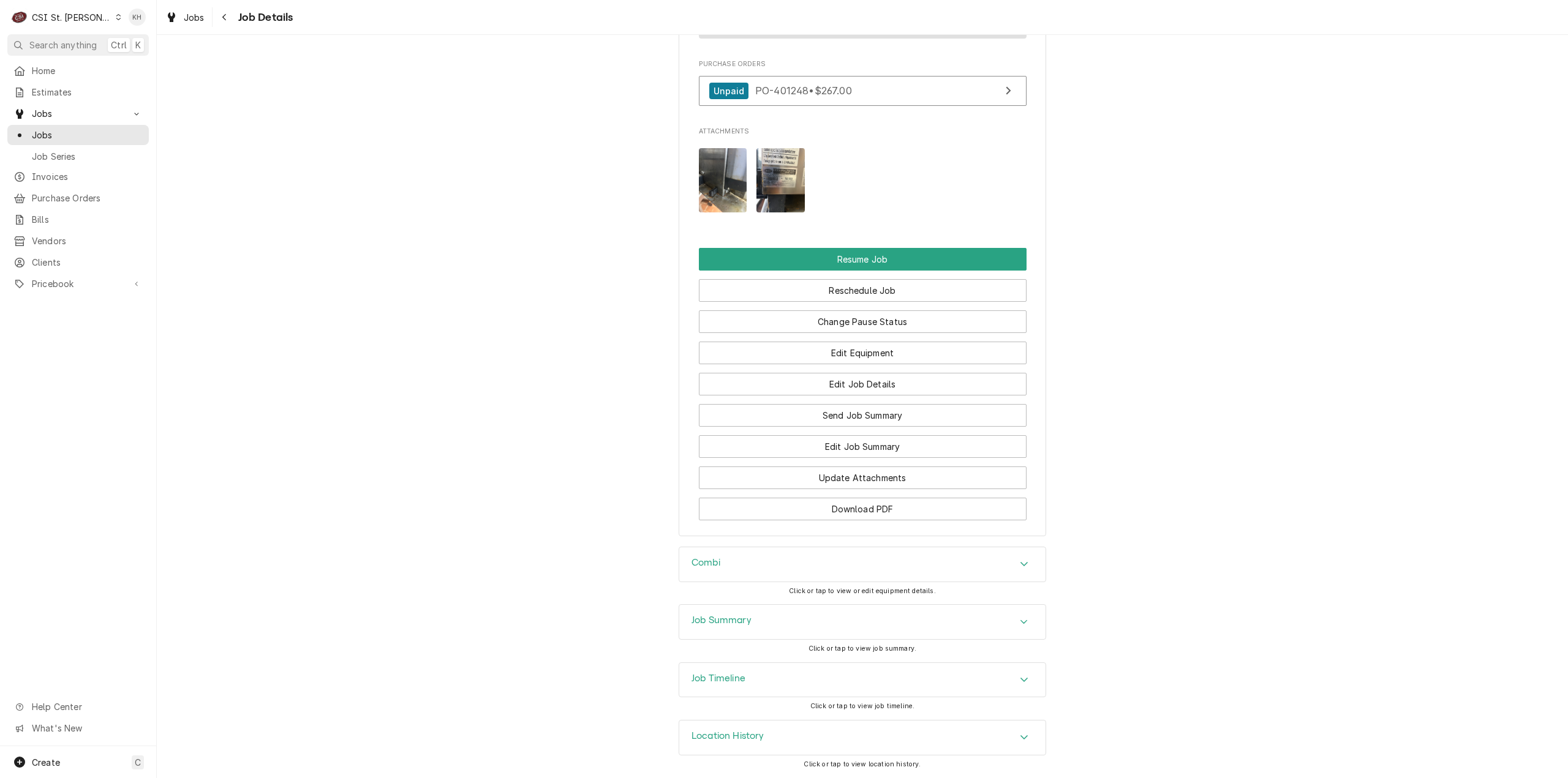
click at [766, 675] on div "Job Timeline" at bounding box center [862, 680] width 366 height 34
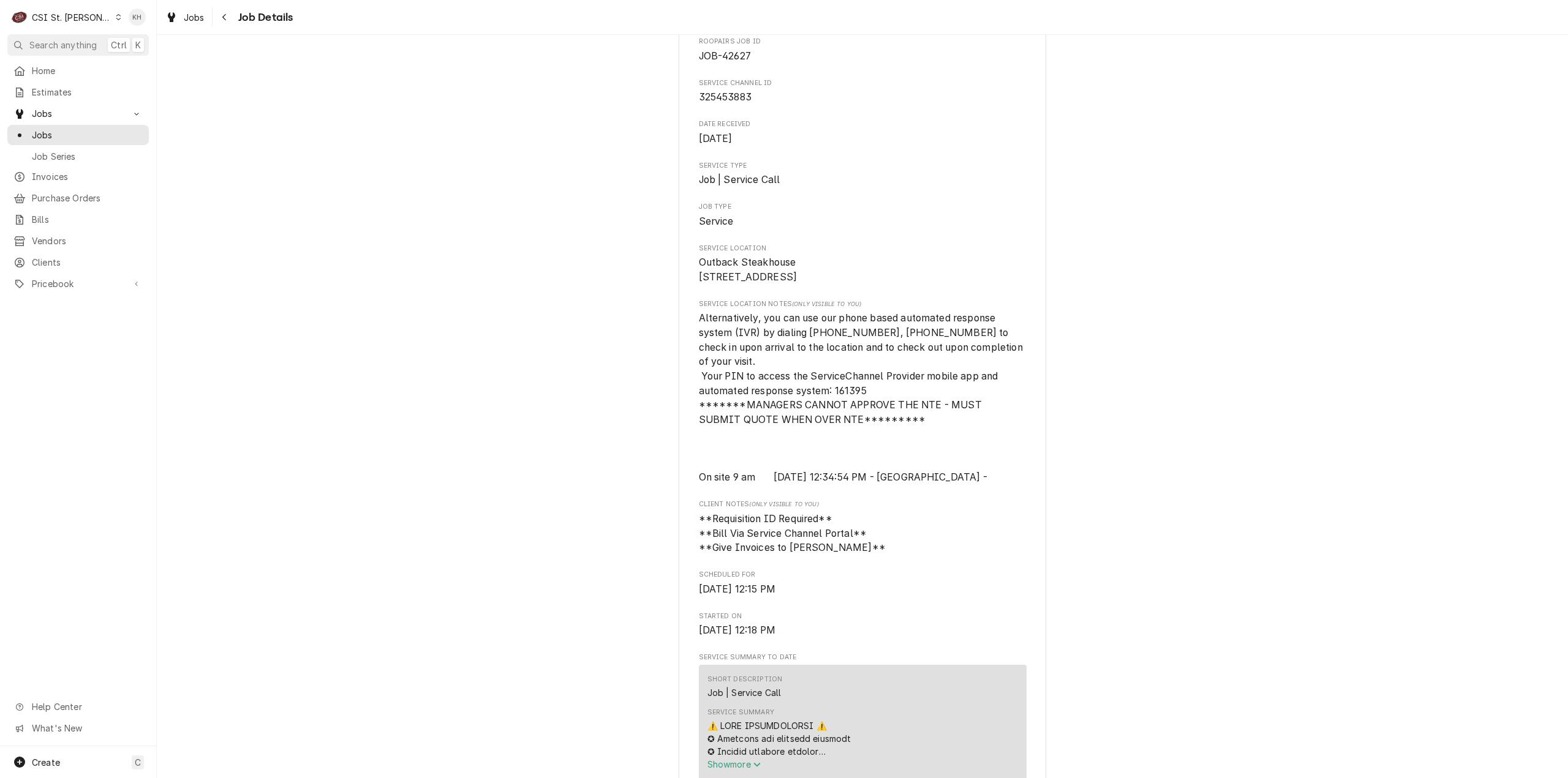
scroll to position [0, 0]
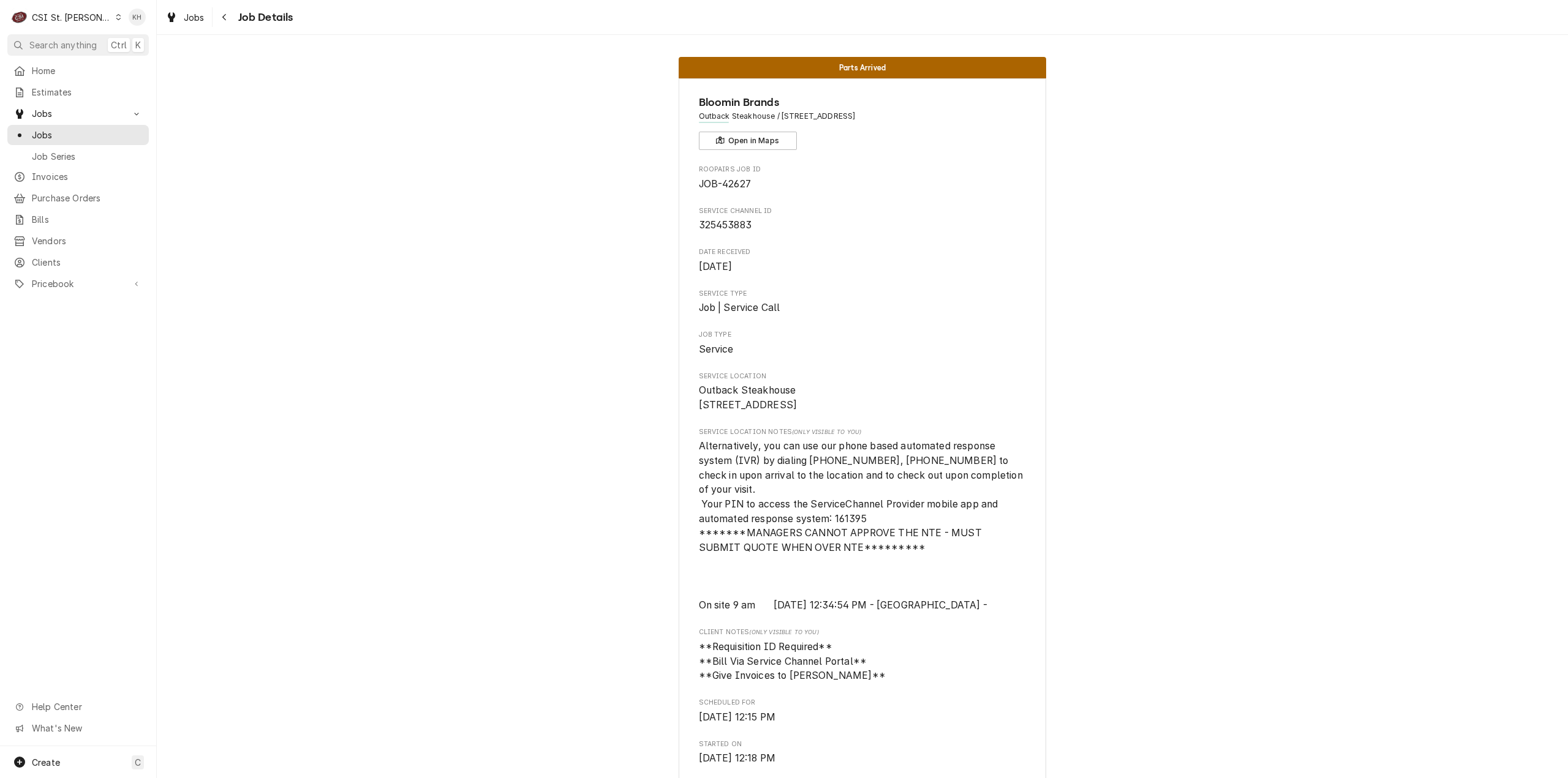
click at [60, 39] on span "Search anything" at bounding box center [63, 45] width 67 height 13
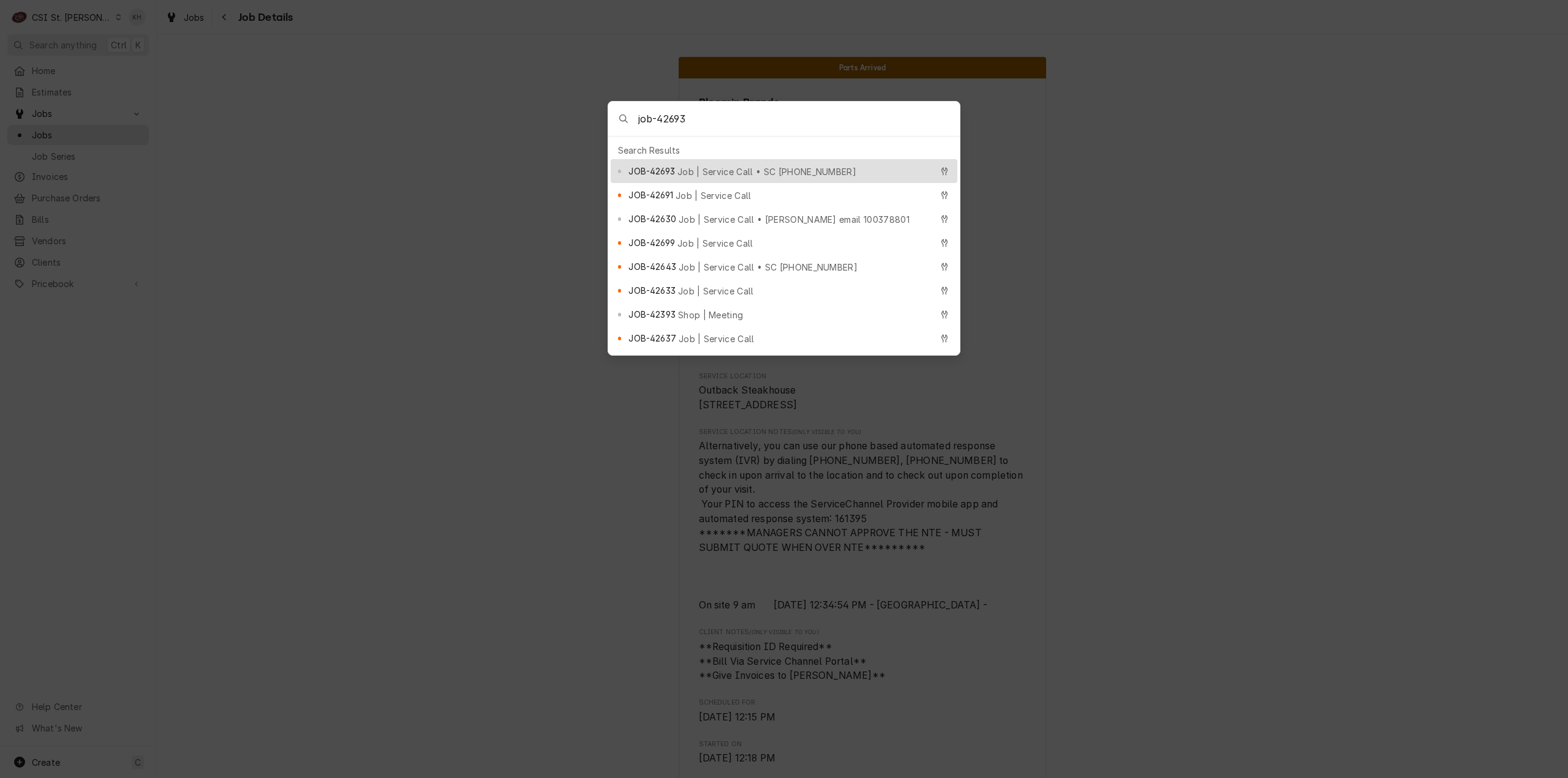
type input "job-42693"
click at [741, 166] on span "Job | Service Call • SC [PHONE_NUMBER]" at bounding box center [767, 172] width 179 height 13
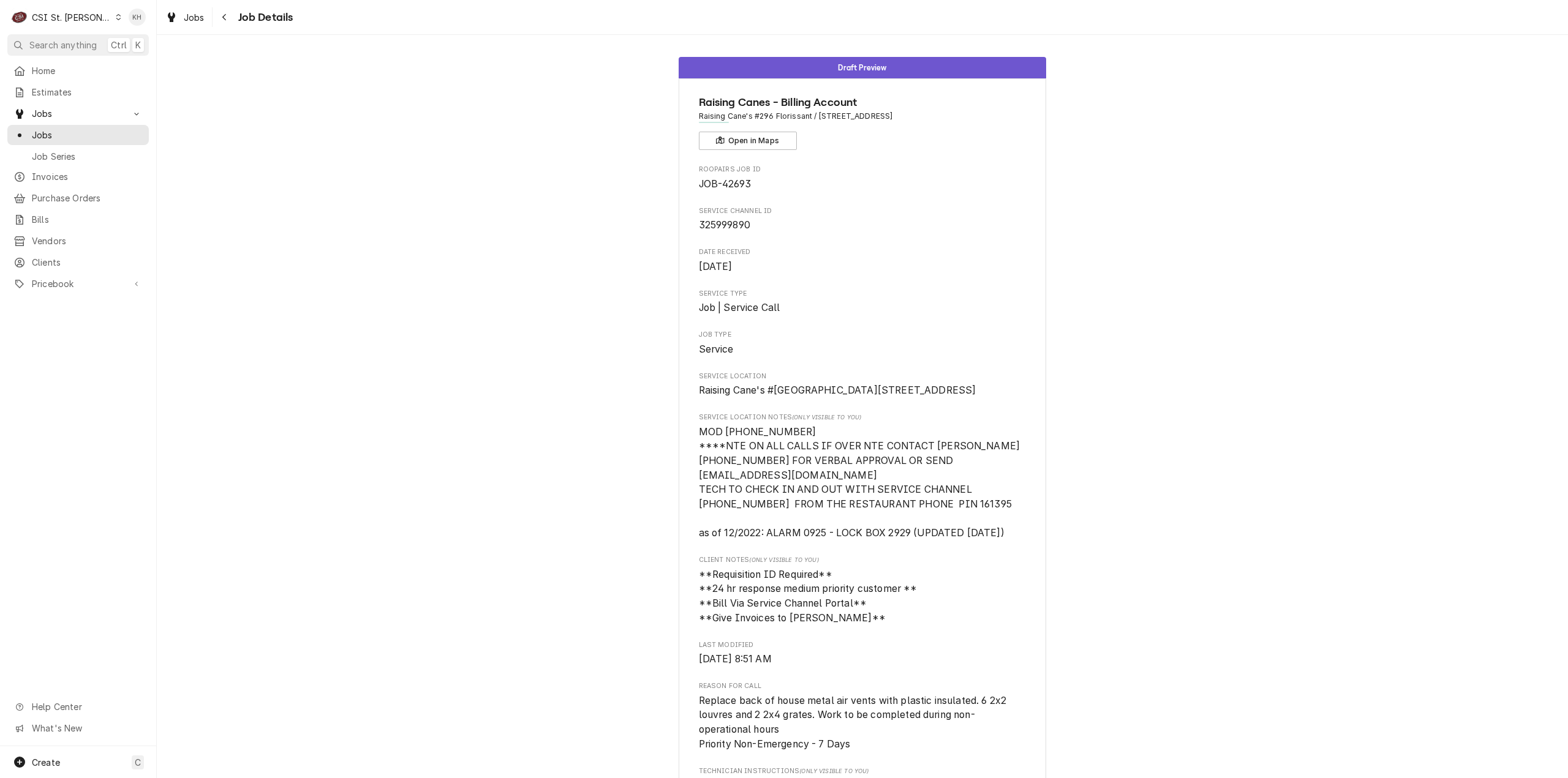
drag, startPoint x: 1363, startPoint y: 456, endPoint x: 1338, endPoint y: 461, distance: 25.5
click at [1363, 456] on div "Draft Preview Raising Canes - Billing Account Raising Cane's #296 Florissant / …" at bounding box center [862, 692] width 1411 height 1290
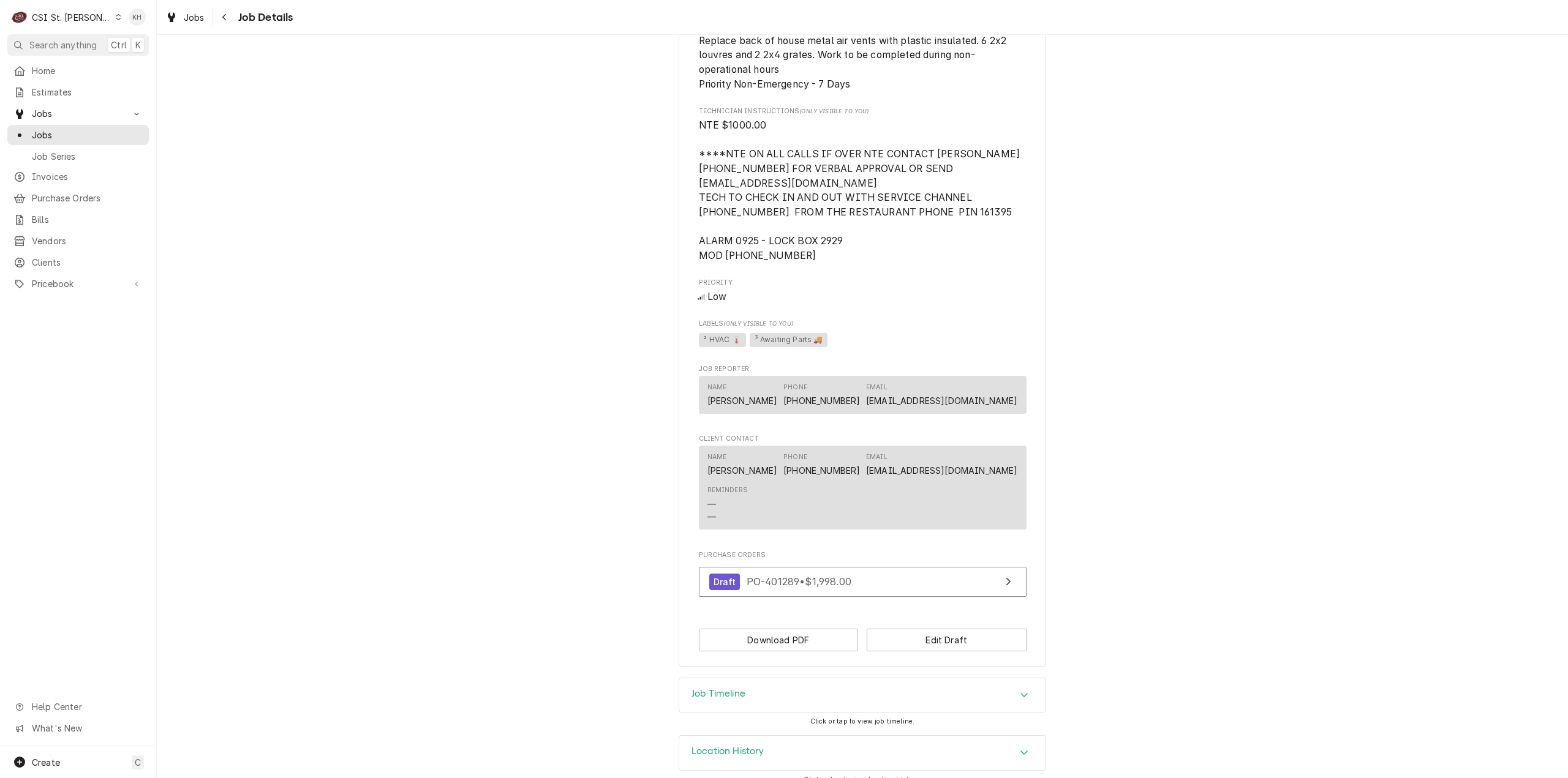
scroll to position [703, 0]
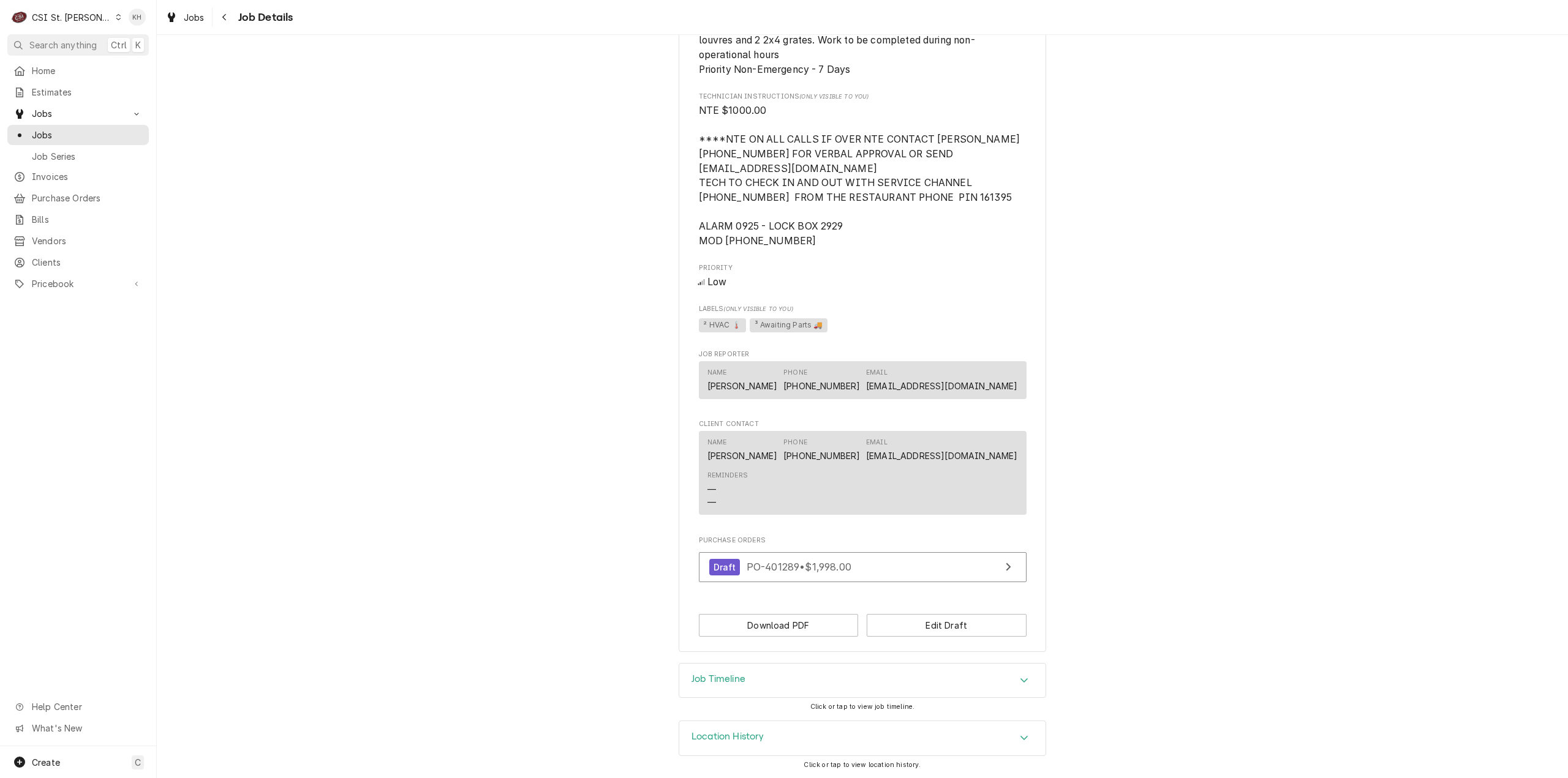
click at [760, 684] on div "Job Timeline" at bounding box center [862, 681] width 366 height 34
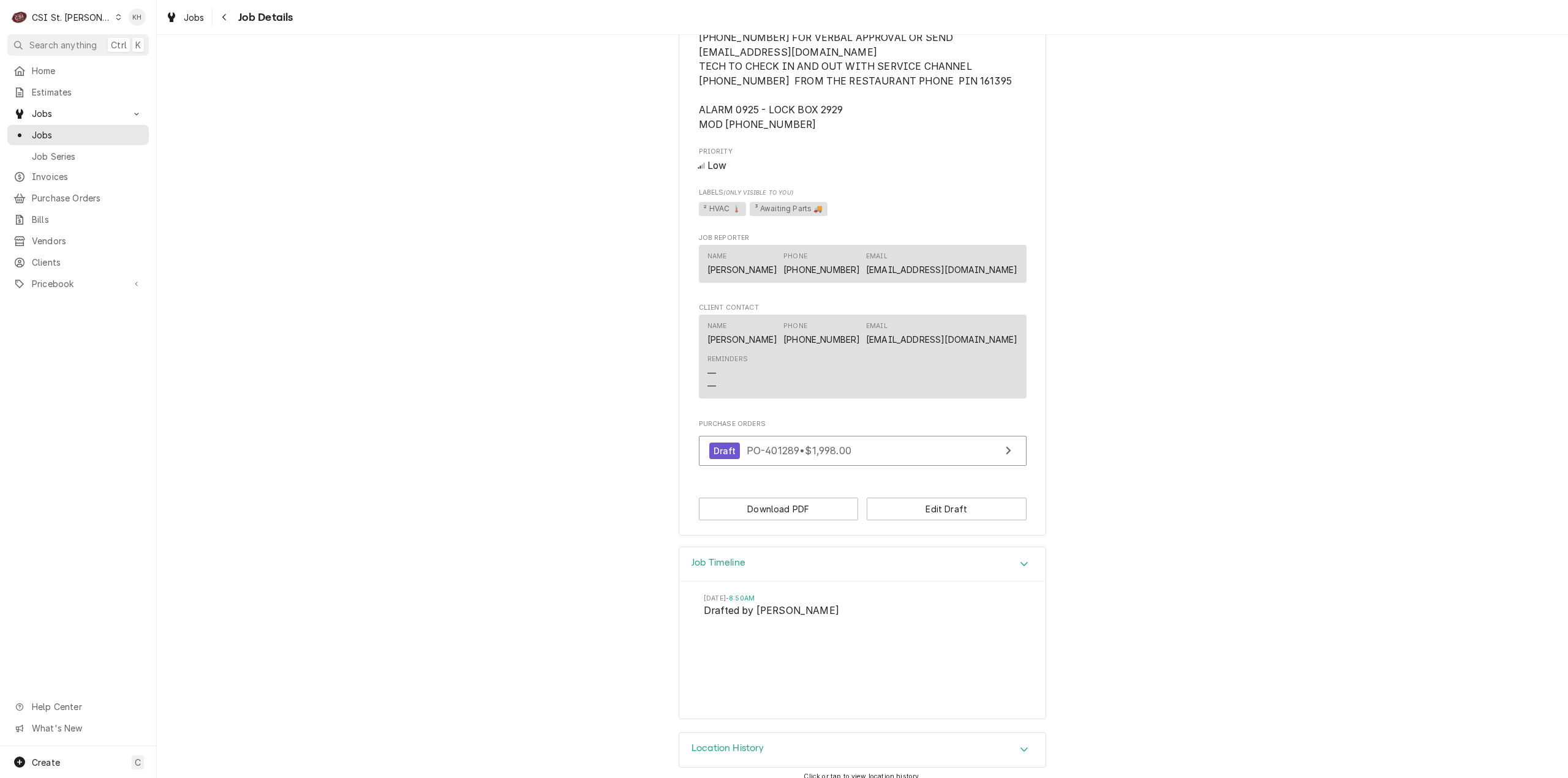
scroll to position [831, 0]
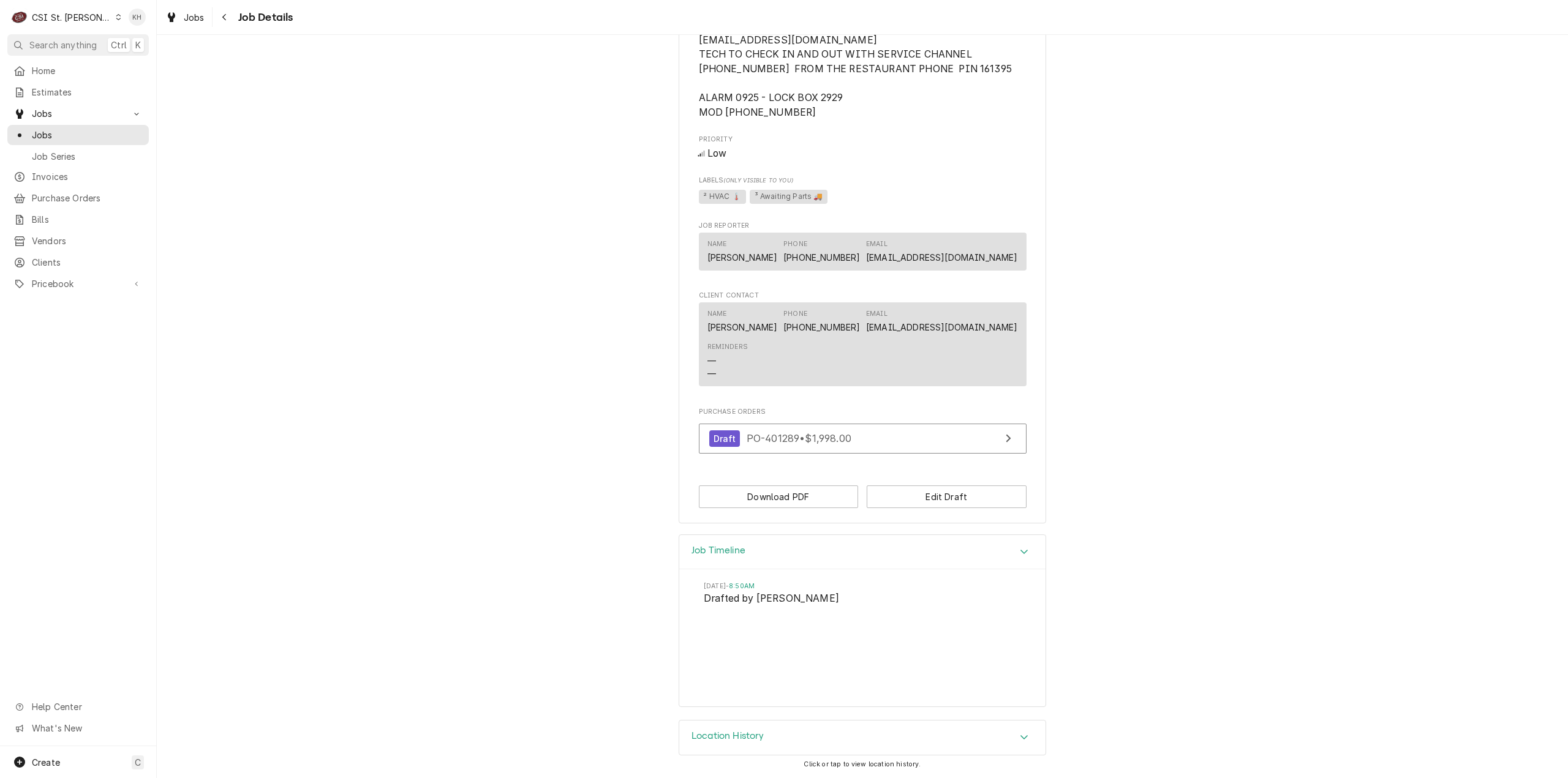
click at [75, 49] on span "Search anything" at bounding box center [63, 45] width 67 height 13
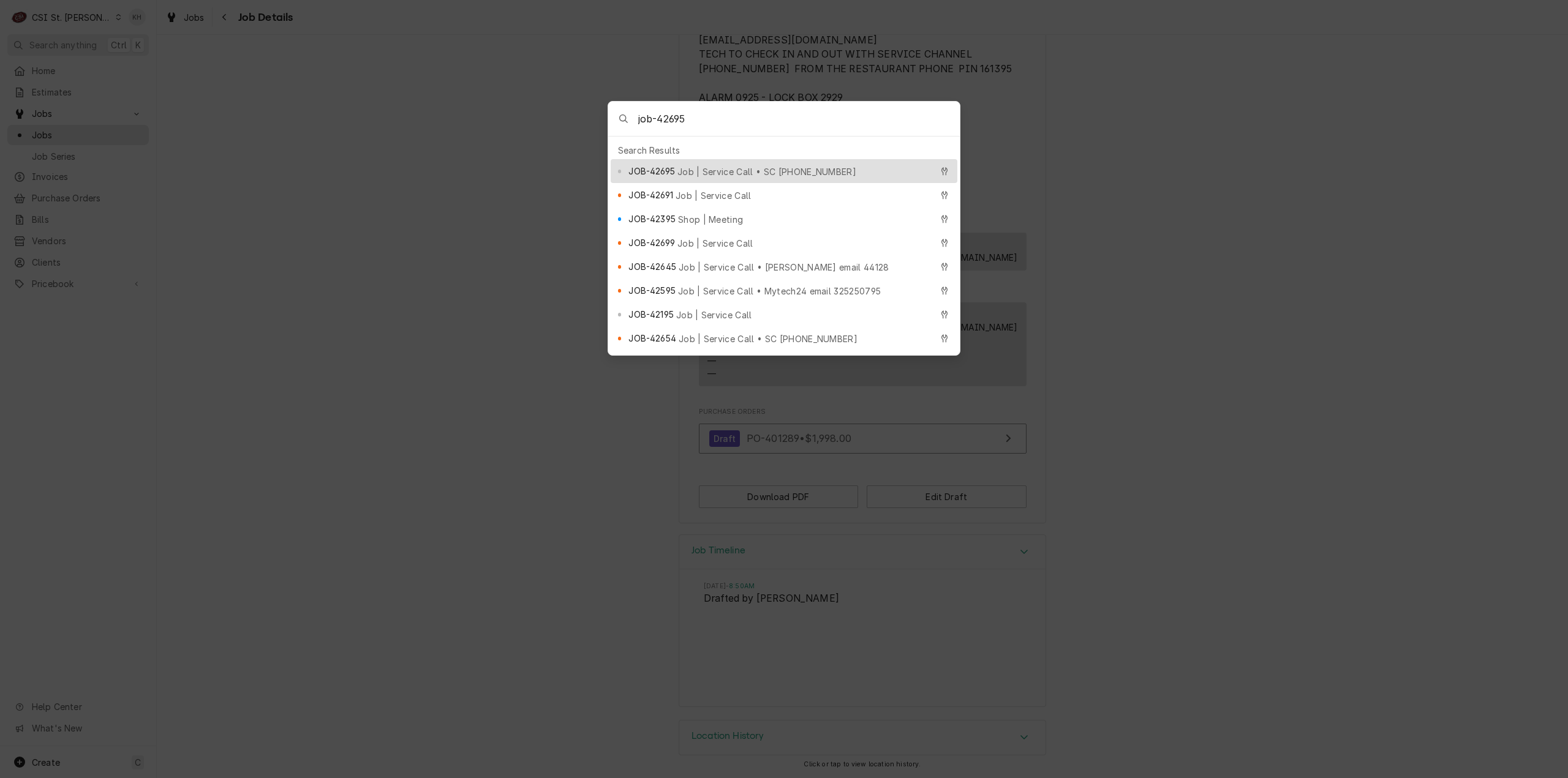
type input "job-42695"
drag, startPoint x: 659, startPoint y: 170, endPoint x: 674, endPoint y: 174, distance: 15.5
click at [658, 169] on span "JOB-42695" at bounding box center [652, 171] width 46 height 13
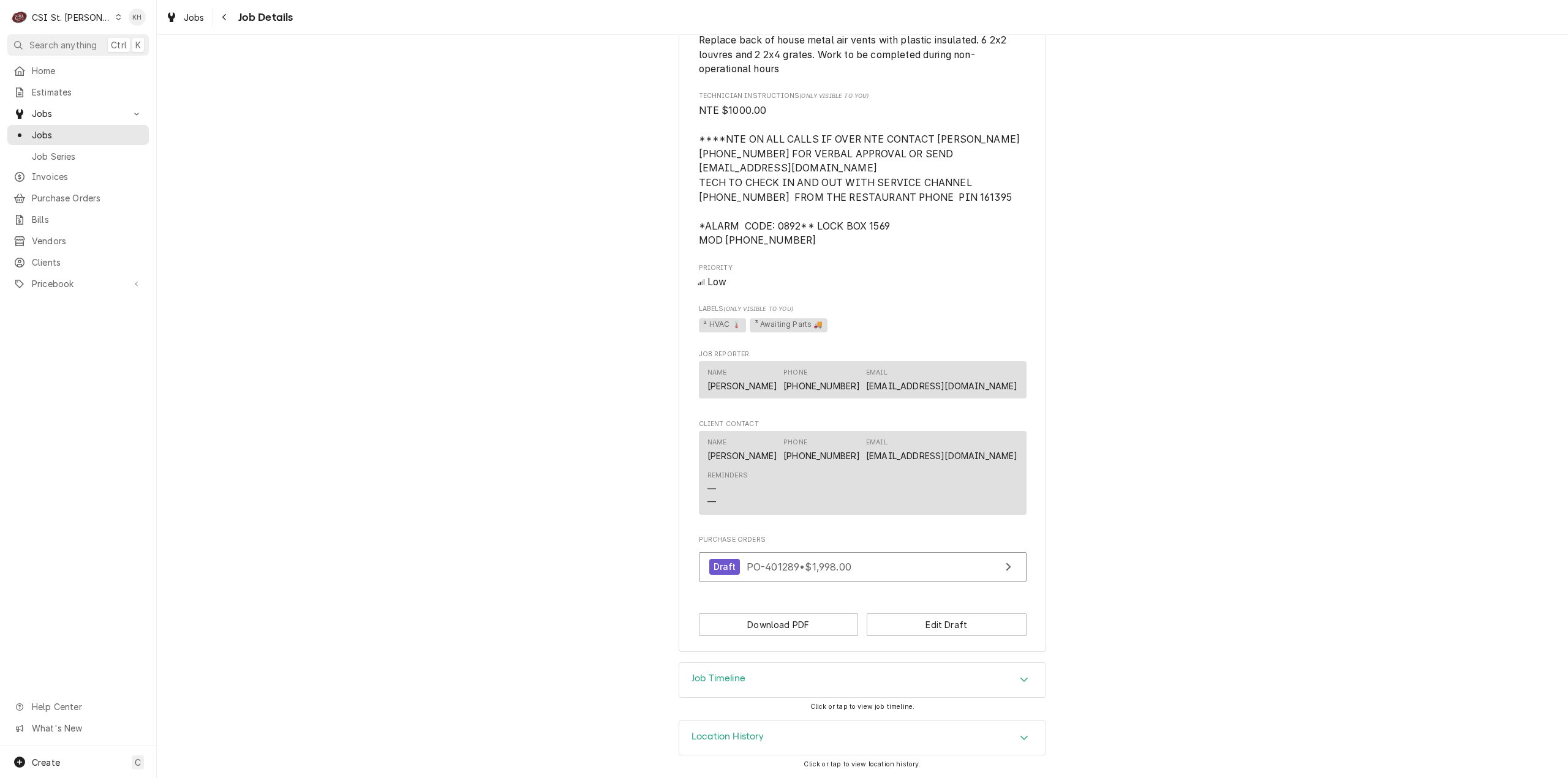
click at [758, 689] on div "Job Timeline" at bounding box center [862, 680] width 366 height 34
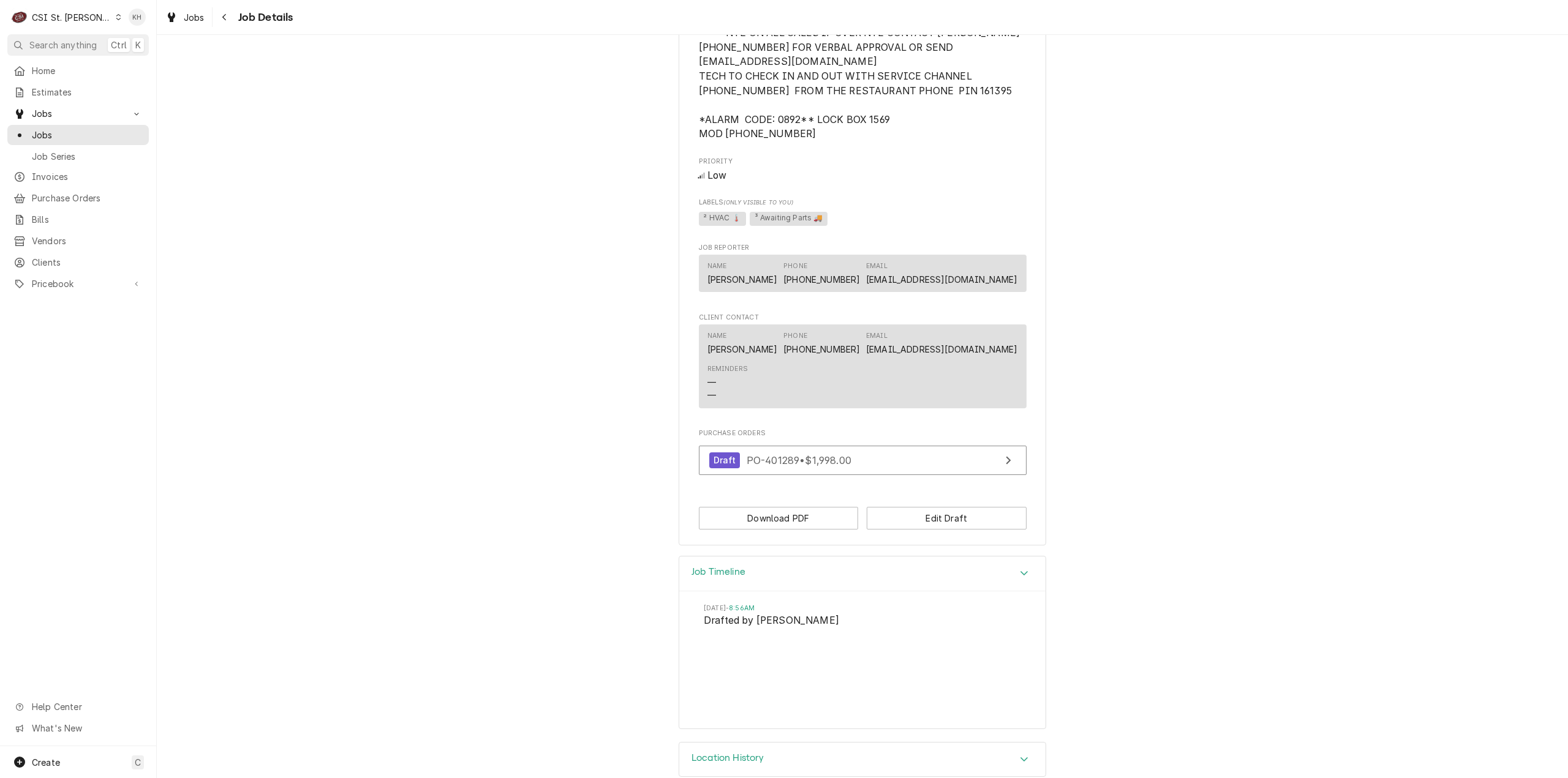
scroll to position [930, 0]
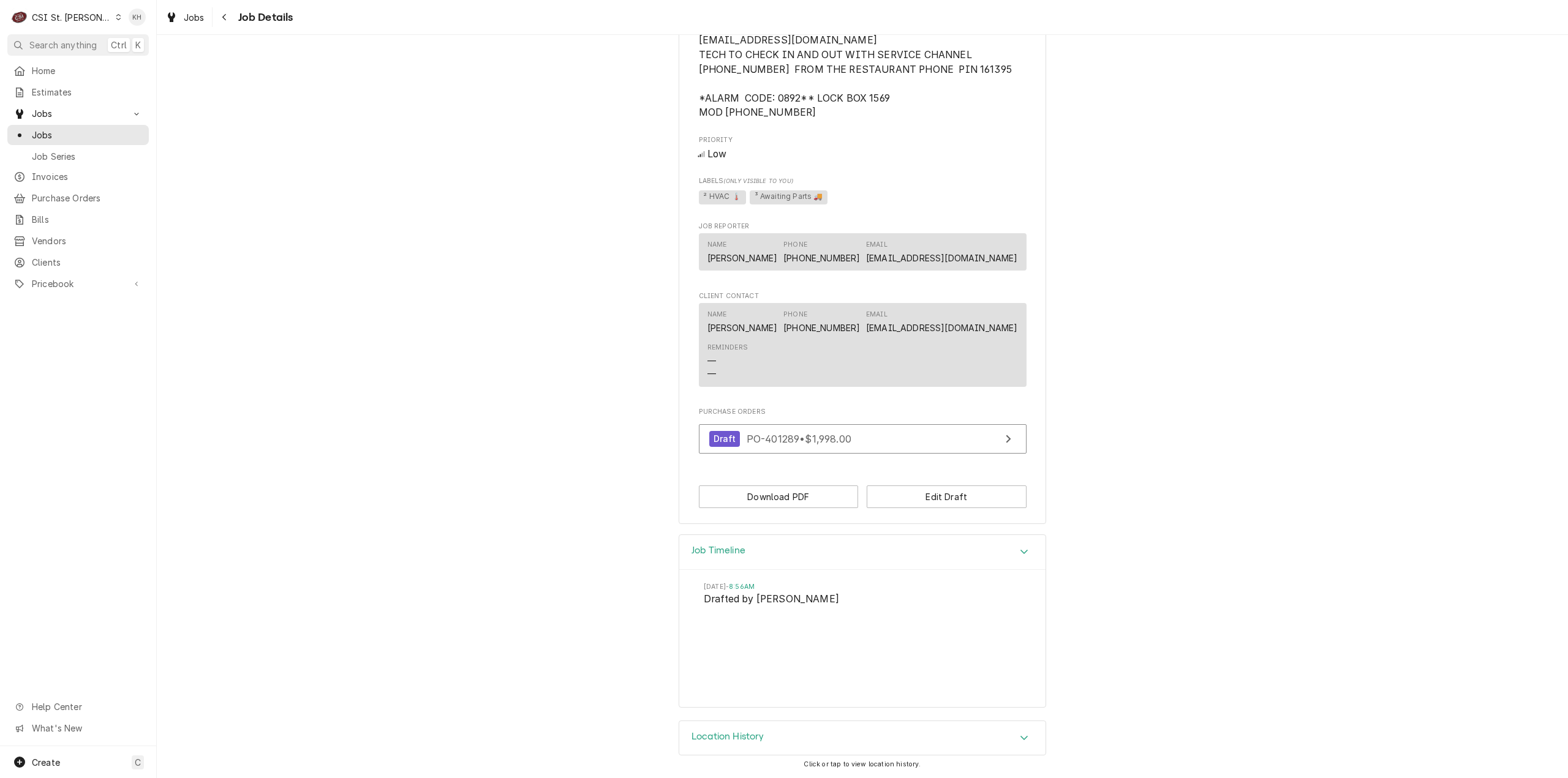
drag, startPoint x: 69, startPoint y: 11, endPoint x: 76, endPoint y: 32, distance: 22.1
click at [69, 12] on div "CSI St. Louis" at bounding box center [71, 17] width 79 height 13
click at [137, 29] on div "CSI [US_STATE][GEOGRAPHIC_DATA]" at bounding box center [188, 24] width 162 height 13
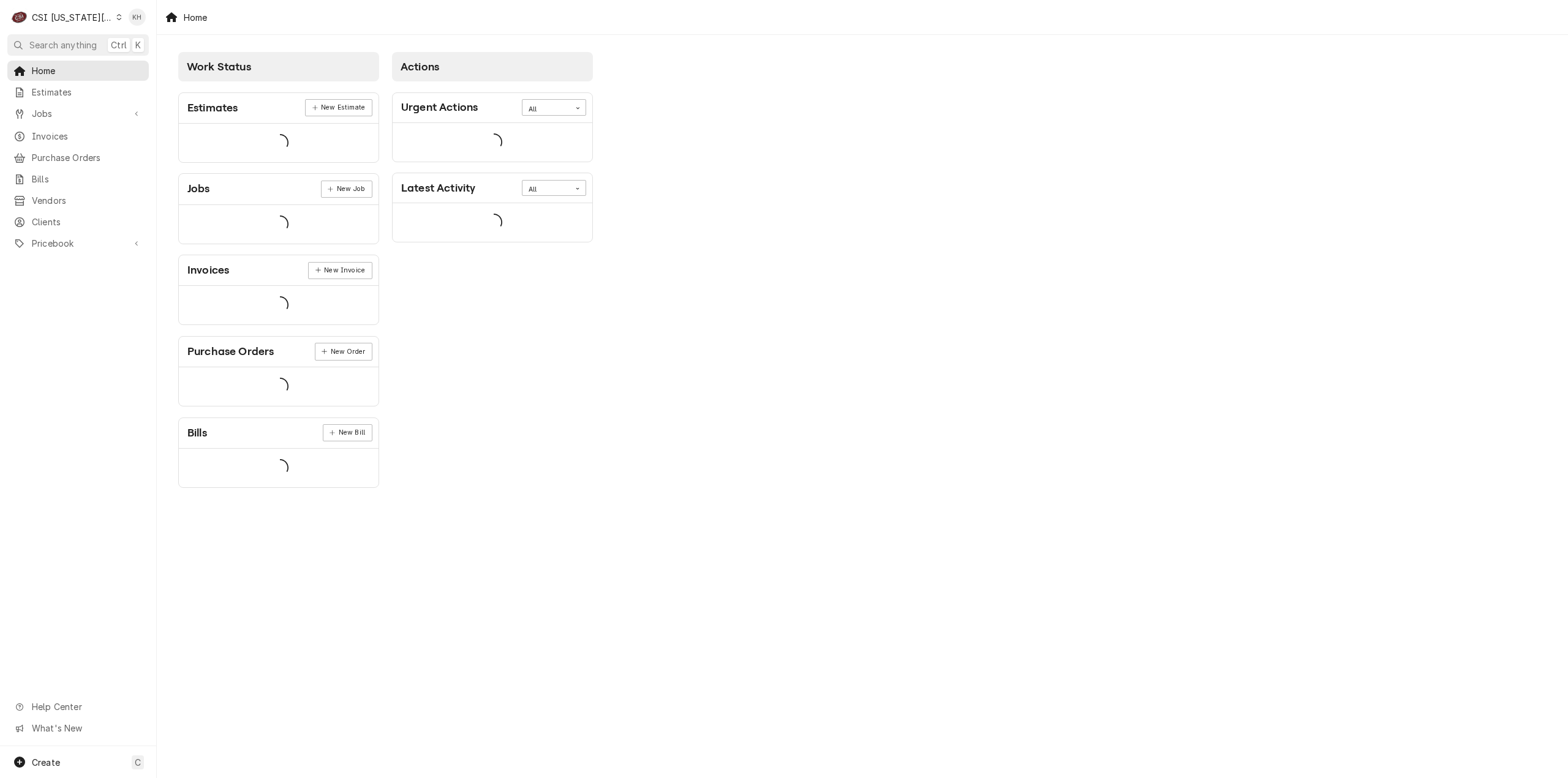
click at [67, 41] on span "Search anything" at bounding box center [63, 45] width 67 height 13
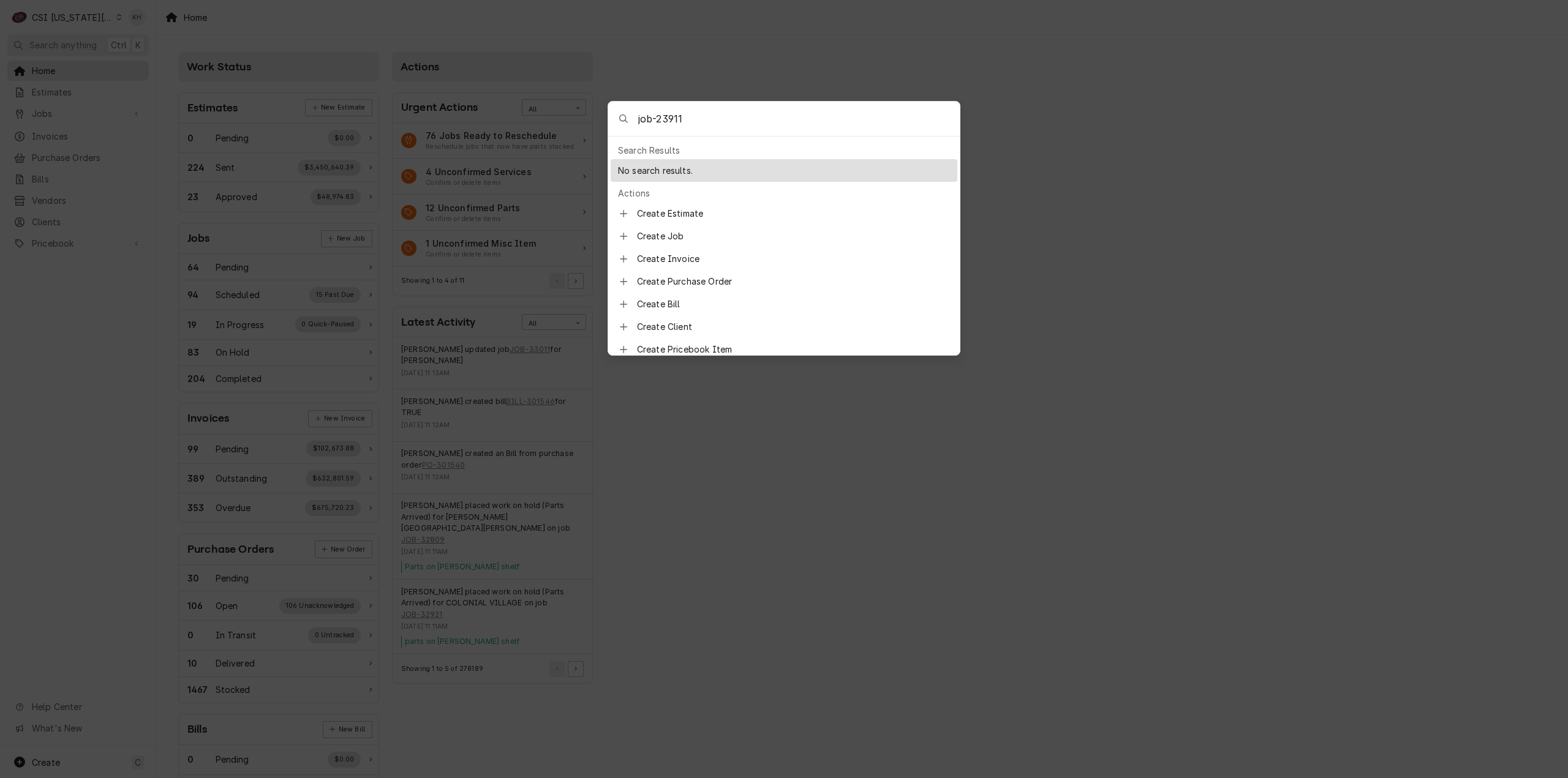
click at [669, 116] on input "job-23911" at bounding box center [799, 119] width 322 height 34
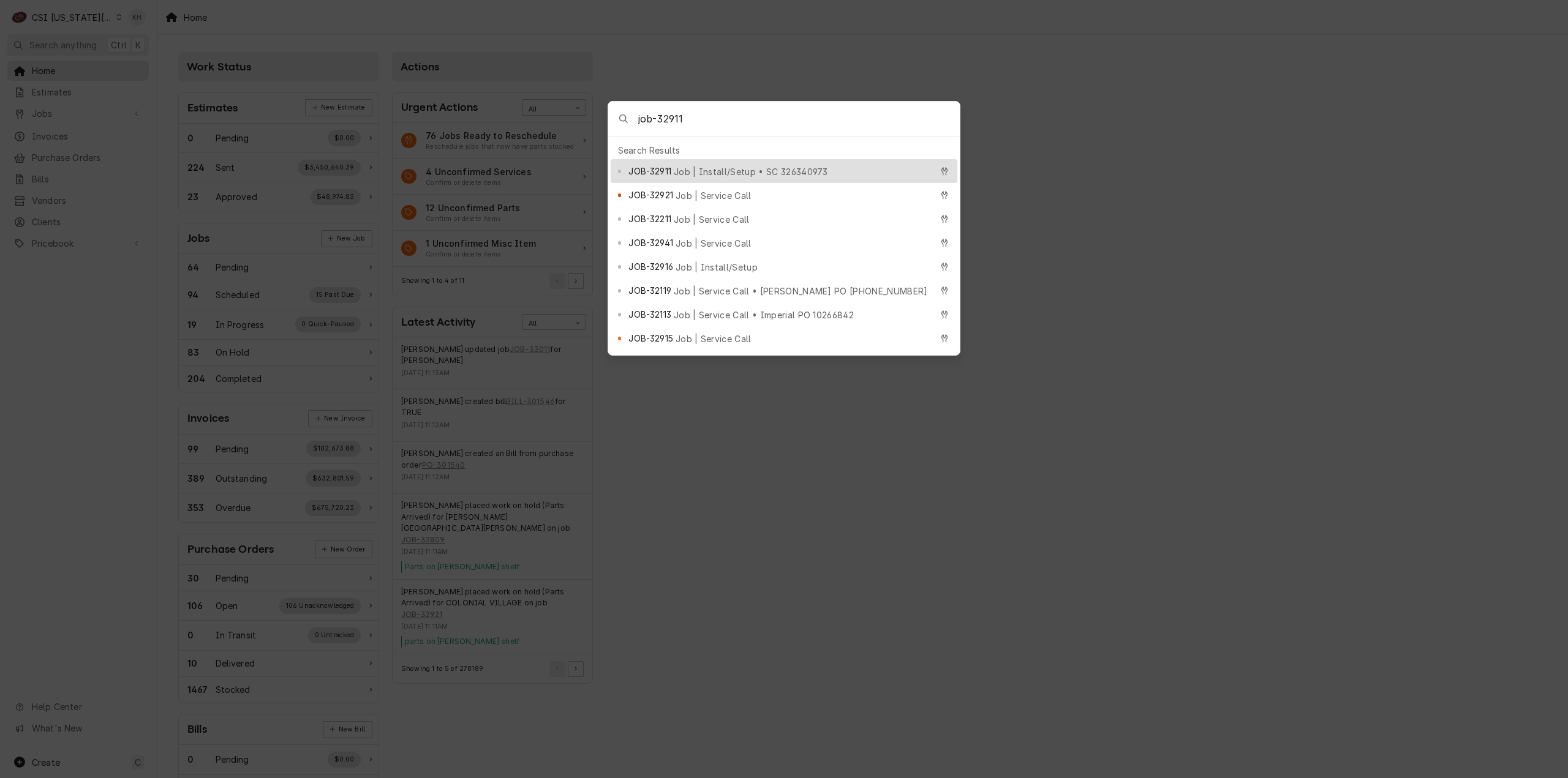
type input "job-32911"
click at [681, 168] on span "Job | Install/Setup • SC 326340973" at bounding box center [751, 172] width 154 height 13
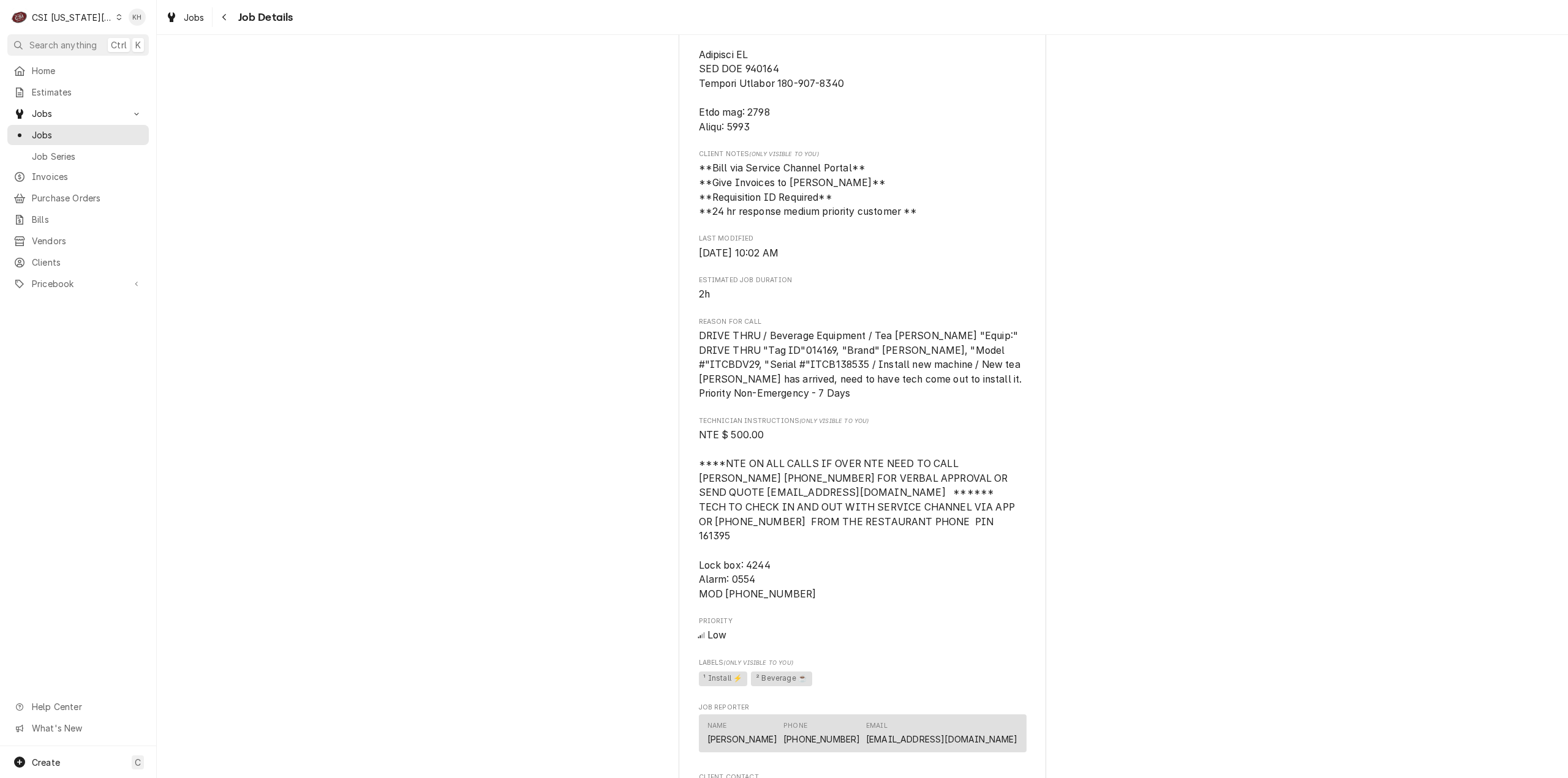
scroll to position [857, 0]
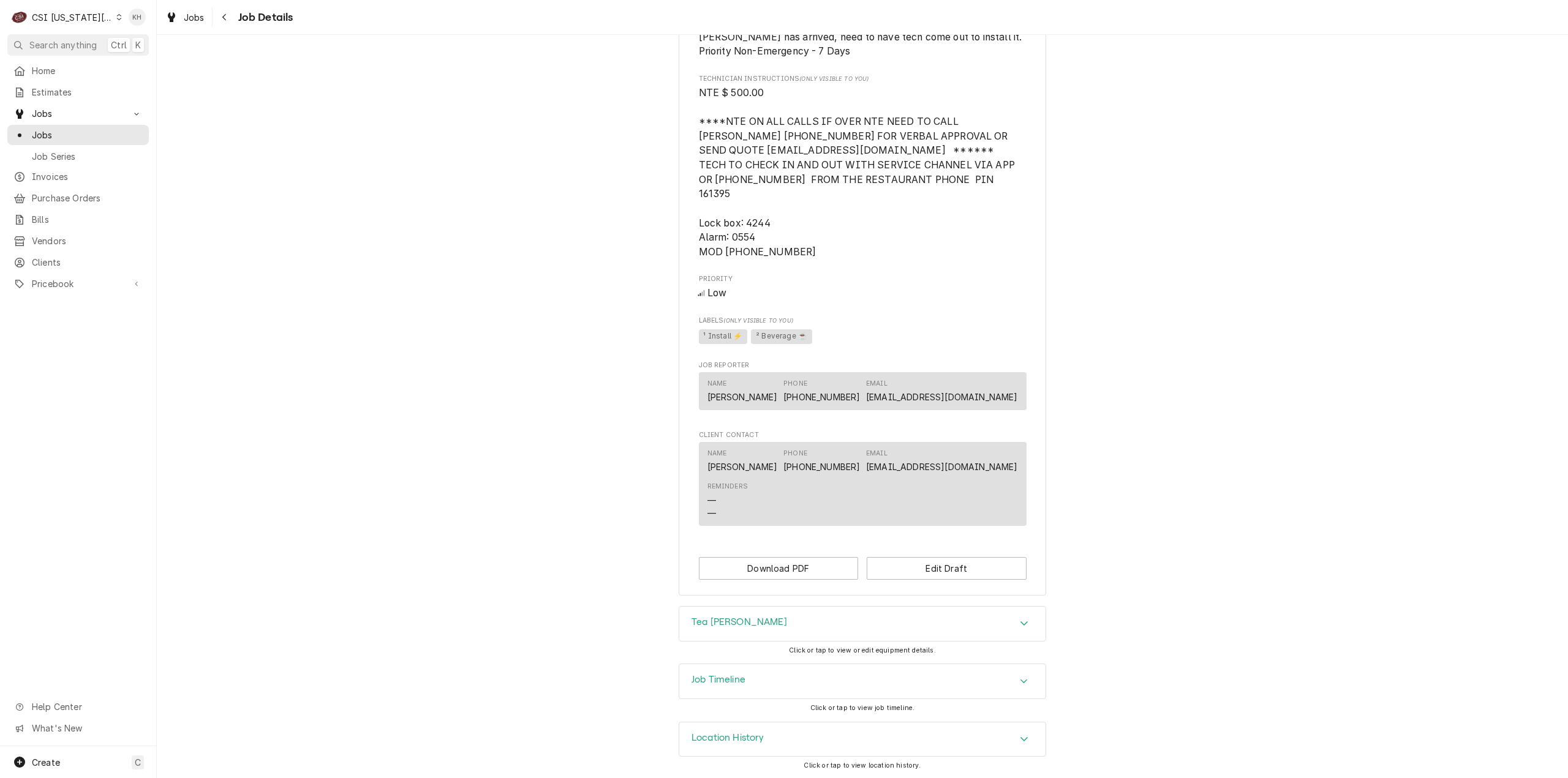
click at [716, 674] on h3 "Job Timeline" at bounding box center [718, 680] width 54 height 12
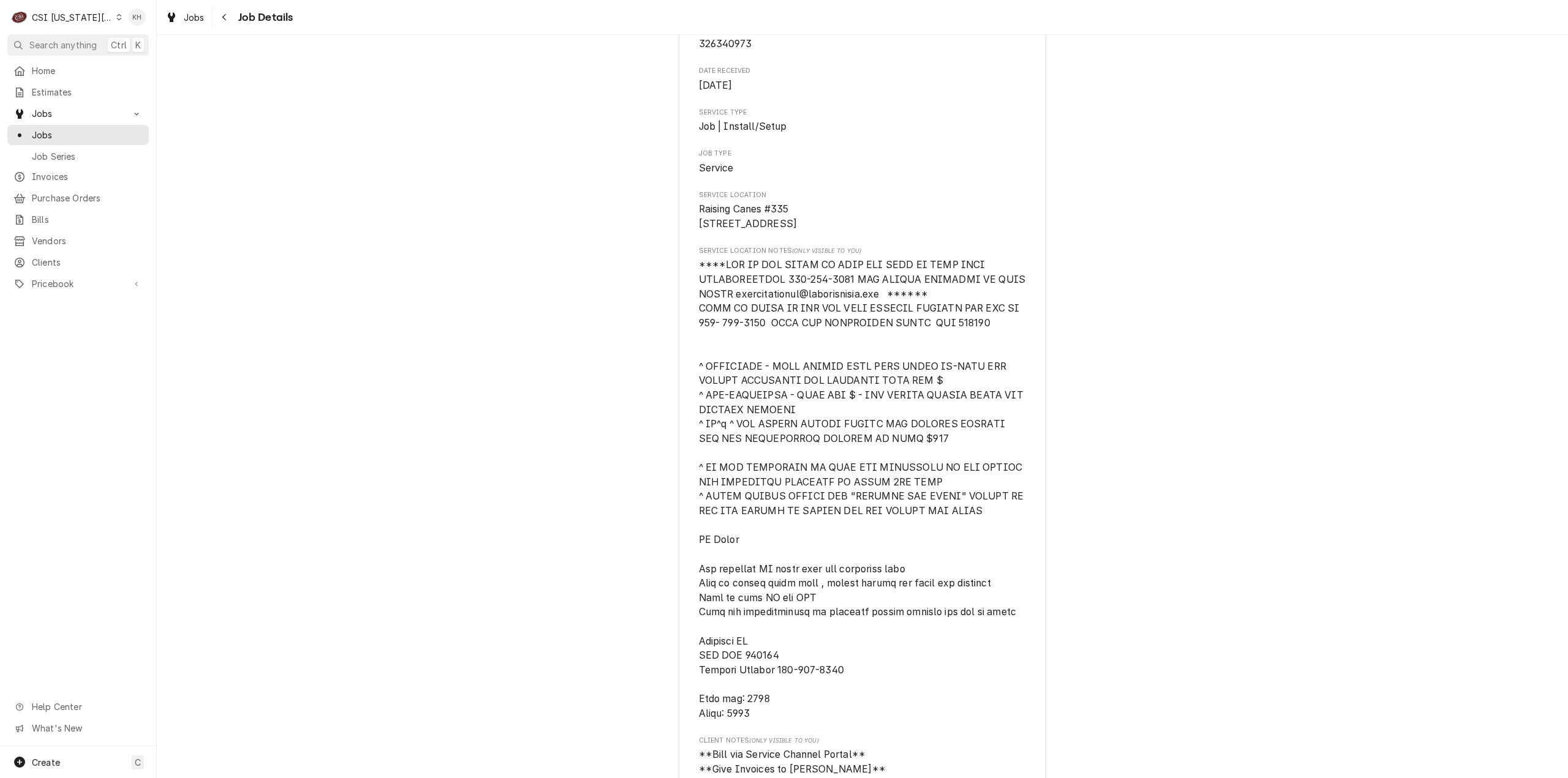
scroll to position [503, 0]
